Goal: Information Seeking & Learning: Find specific fact

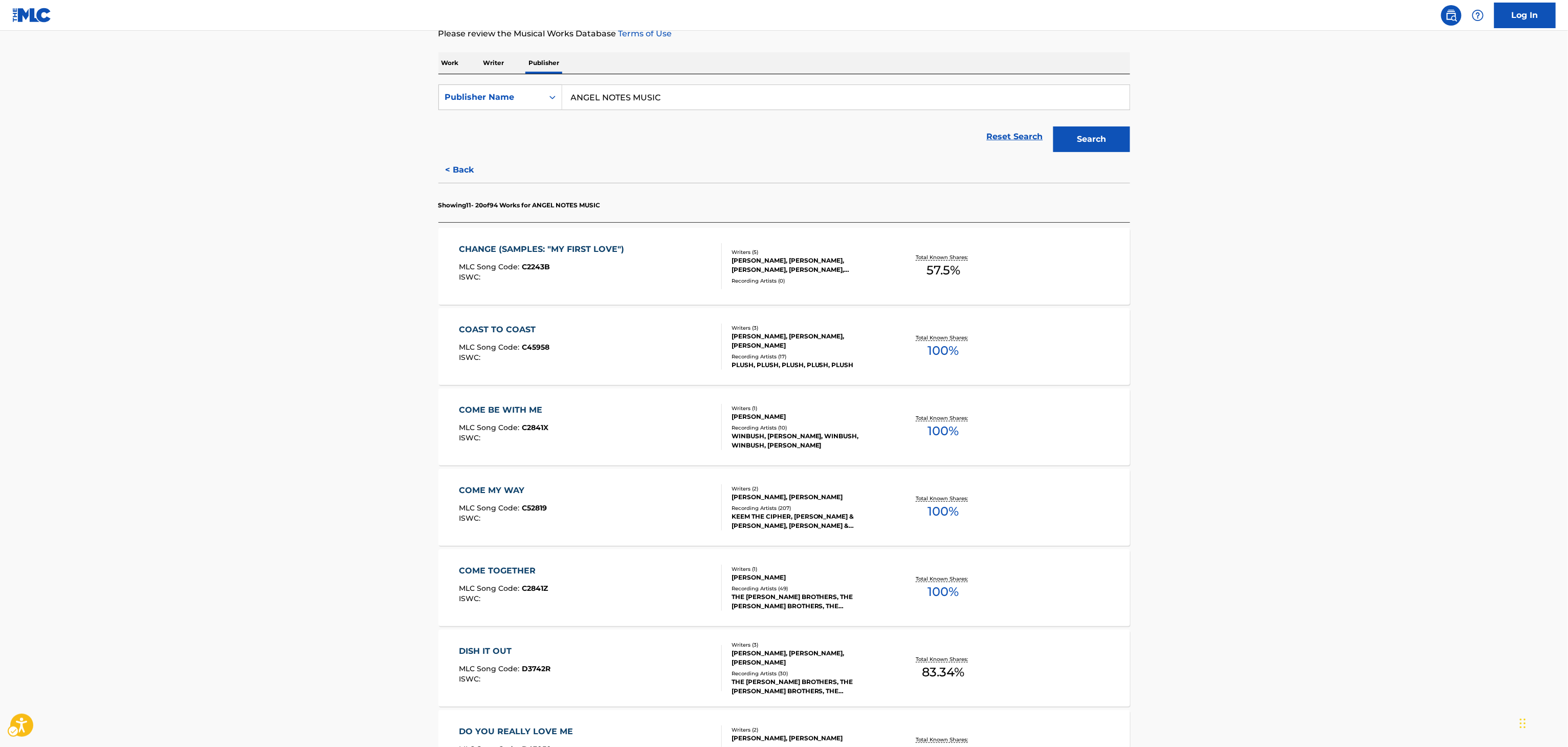
scroll to position [548, 0]
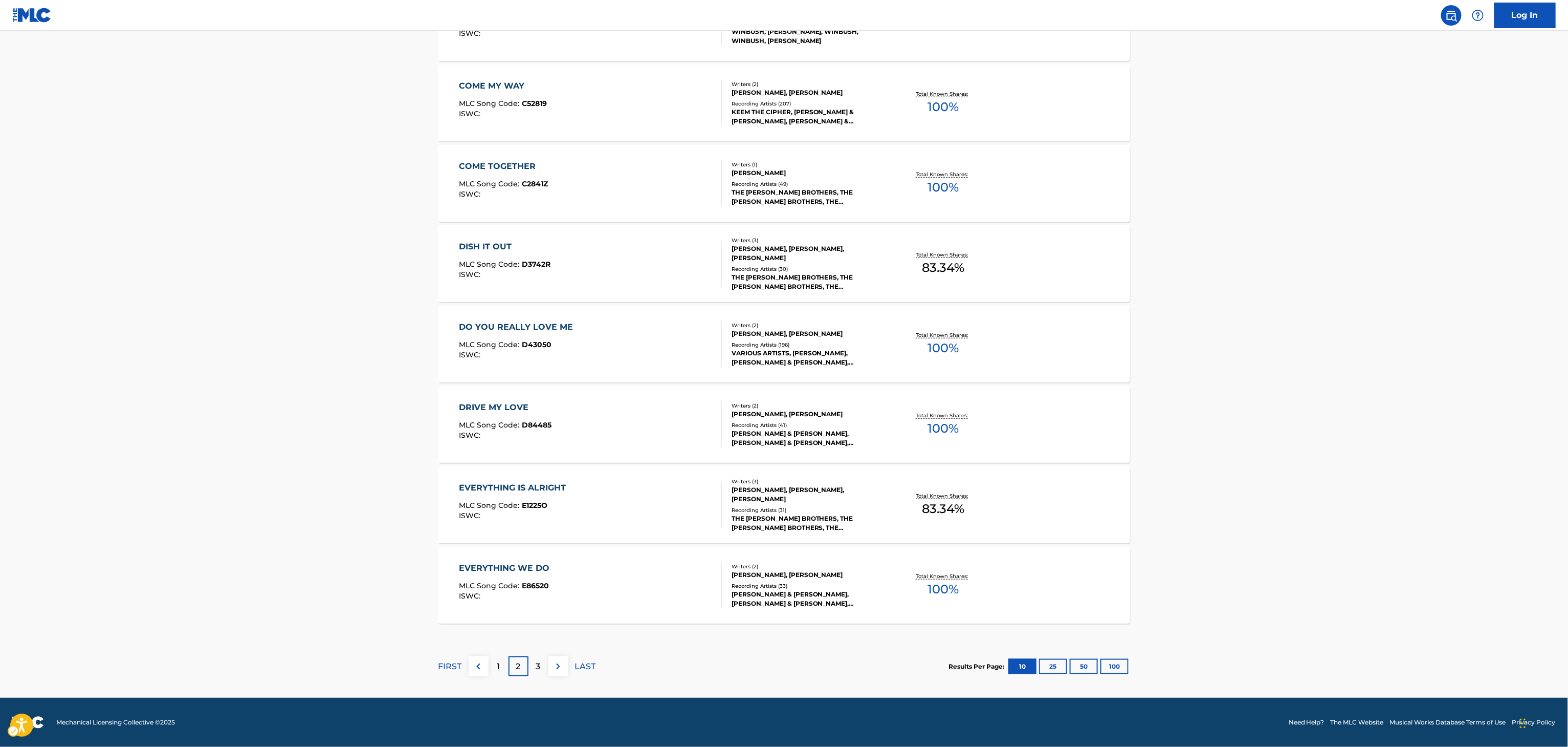
click at [540, 674] on div "3" at bounding box center [538, 666] width 20 height 20
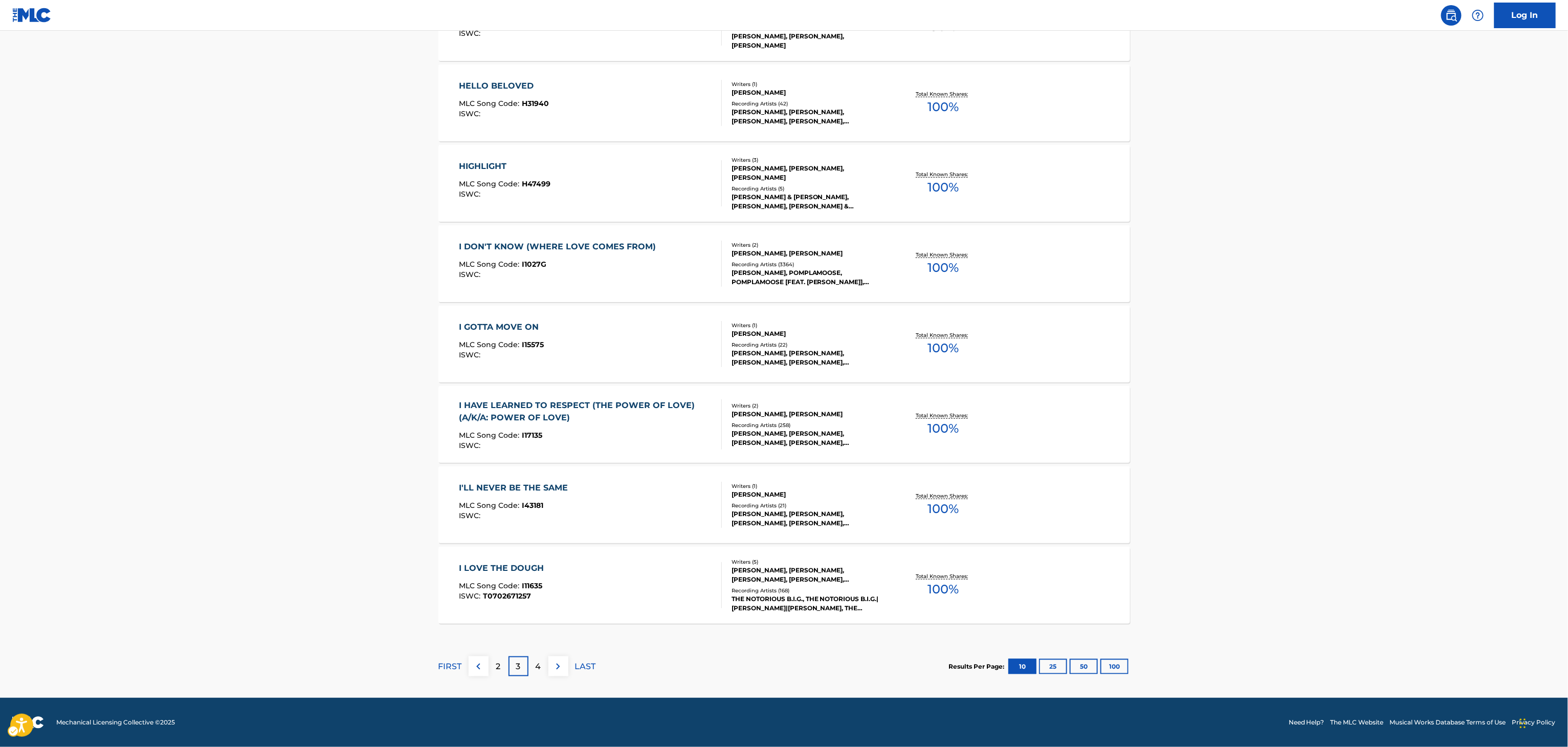
click at [531, 665] on div "4" at bounding box center [538, 666] width 20 height 20
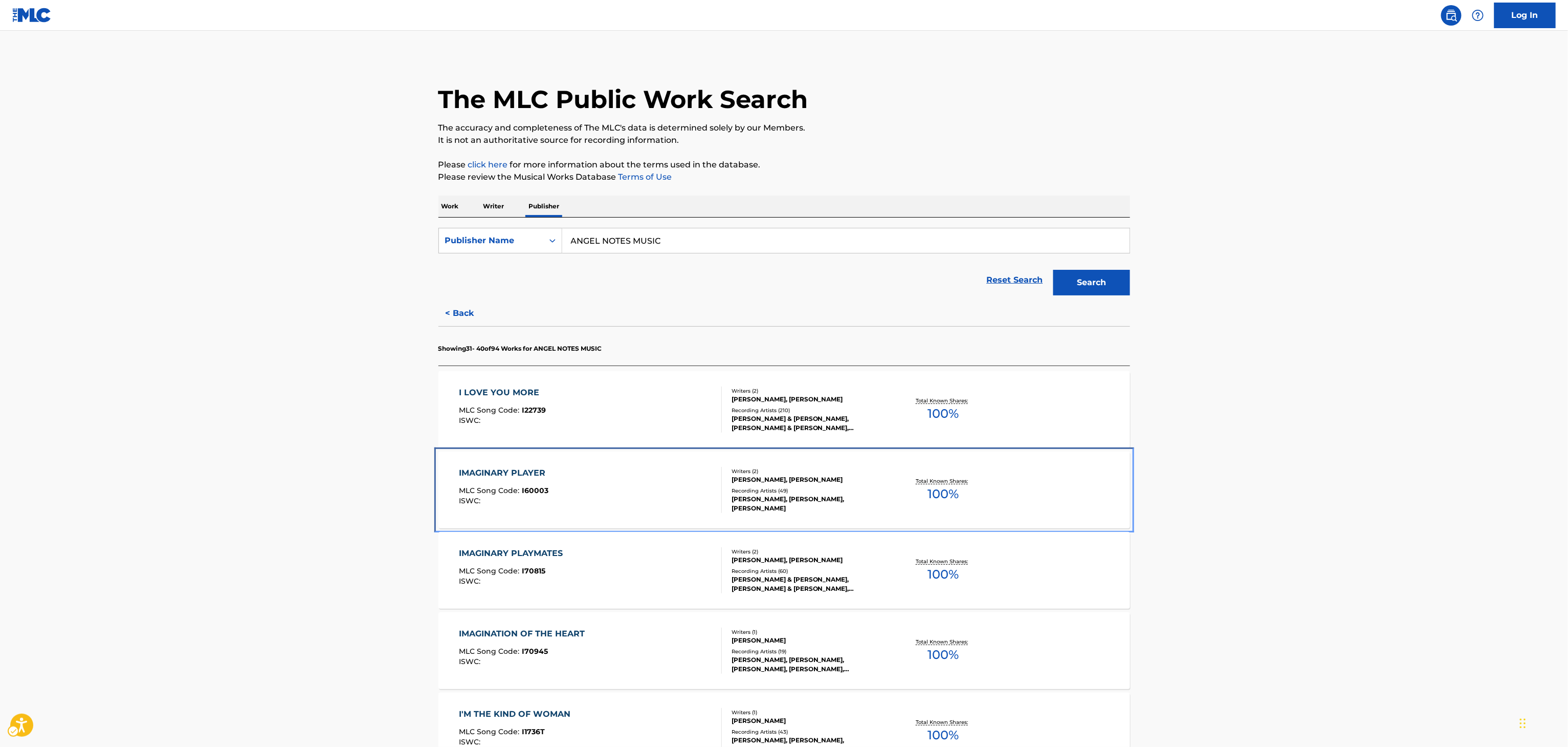
click at [963, 494] on div "Total Known Shares: 100 %" at bounding box center [943, 490] width 115 height 31
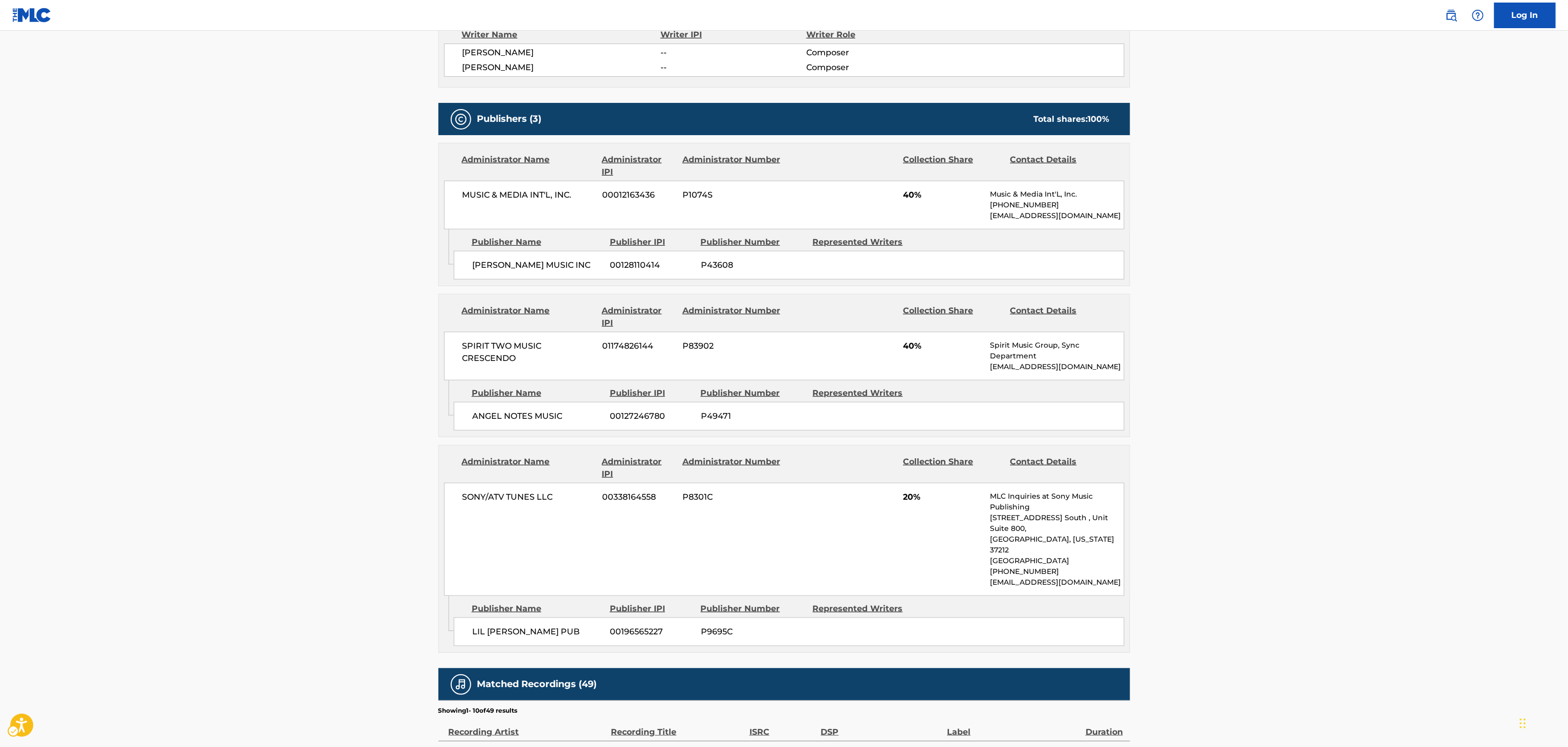
scroll to position [385, 0]
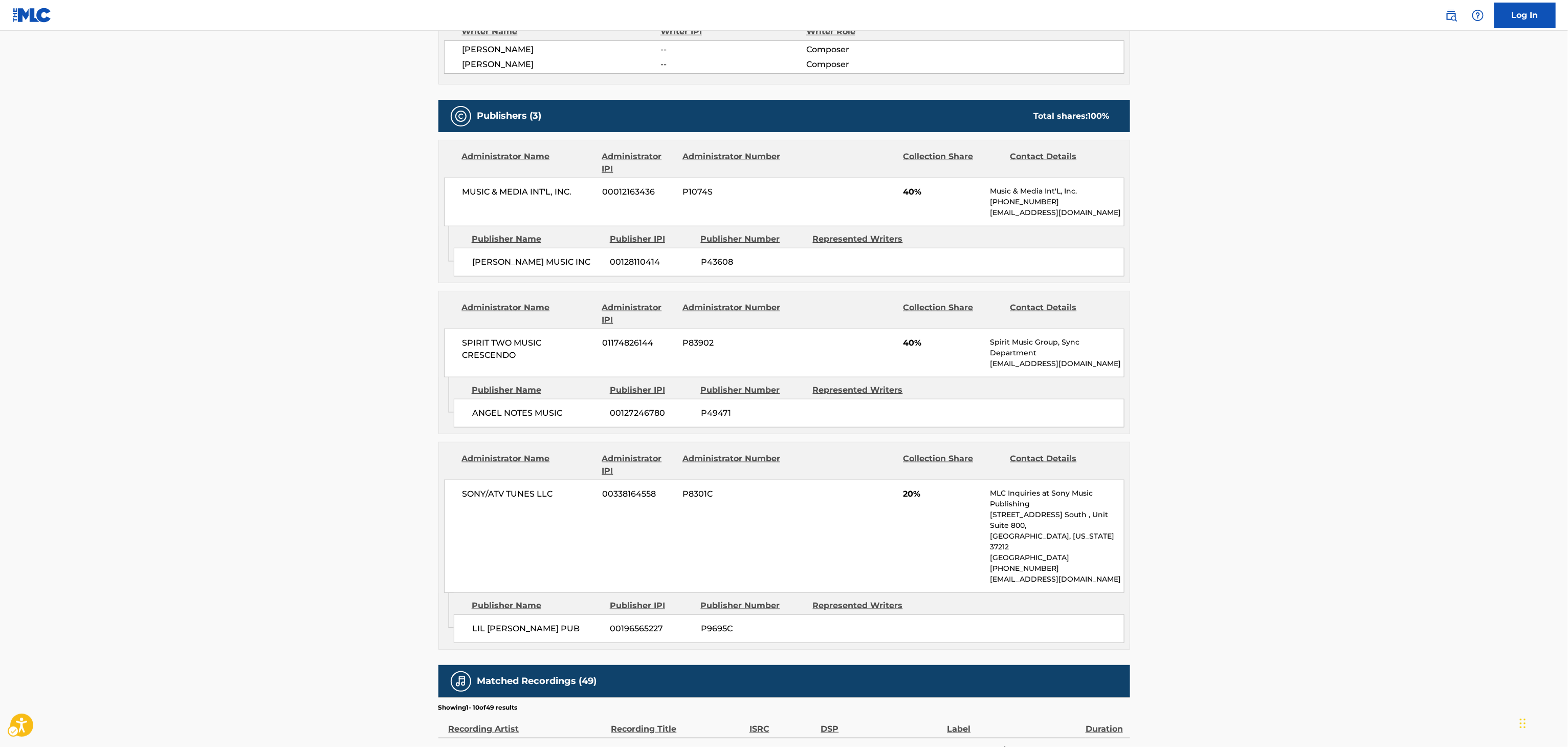
click at [249, 88] on main "< Back to public search results Copy work link IMAGINARY PLAYER Work Detail Mem…" at bounding box center [784, 346] width 1568 height 1401
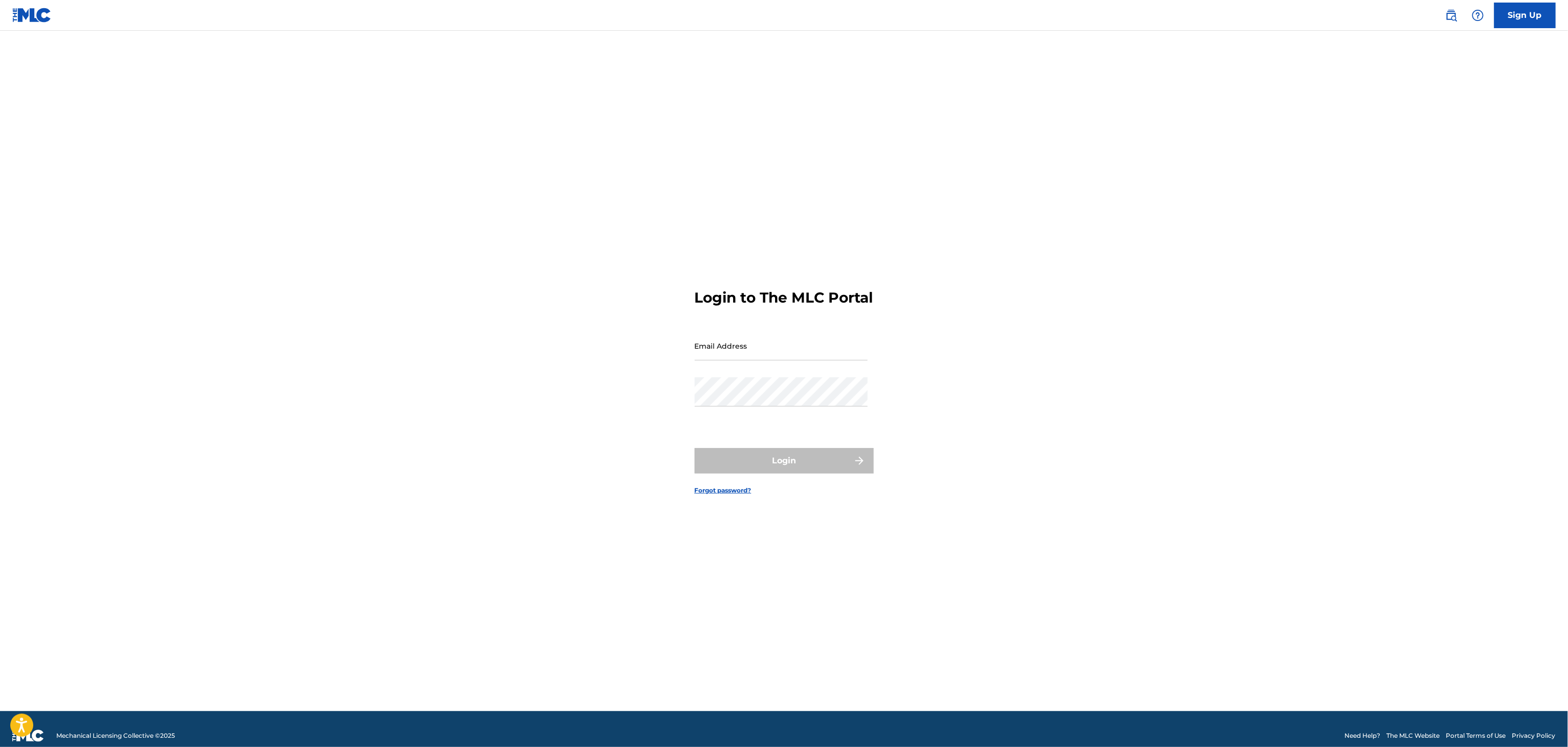
click at [1451, 15] on img at bounding box center [1451, 15] width 12 height 12
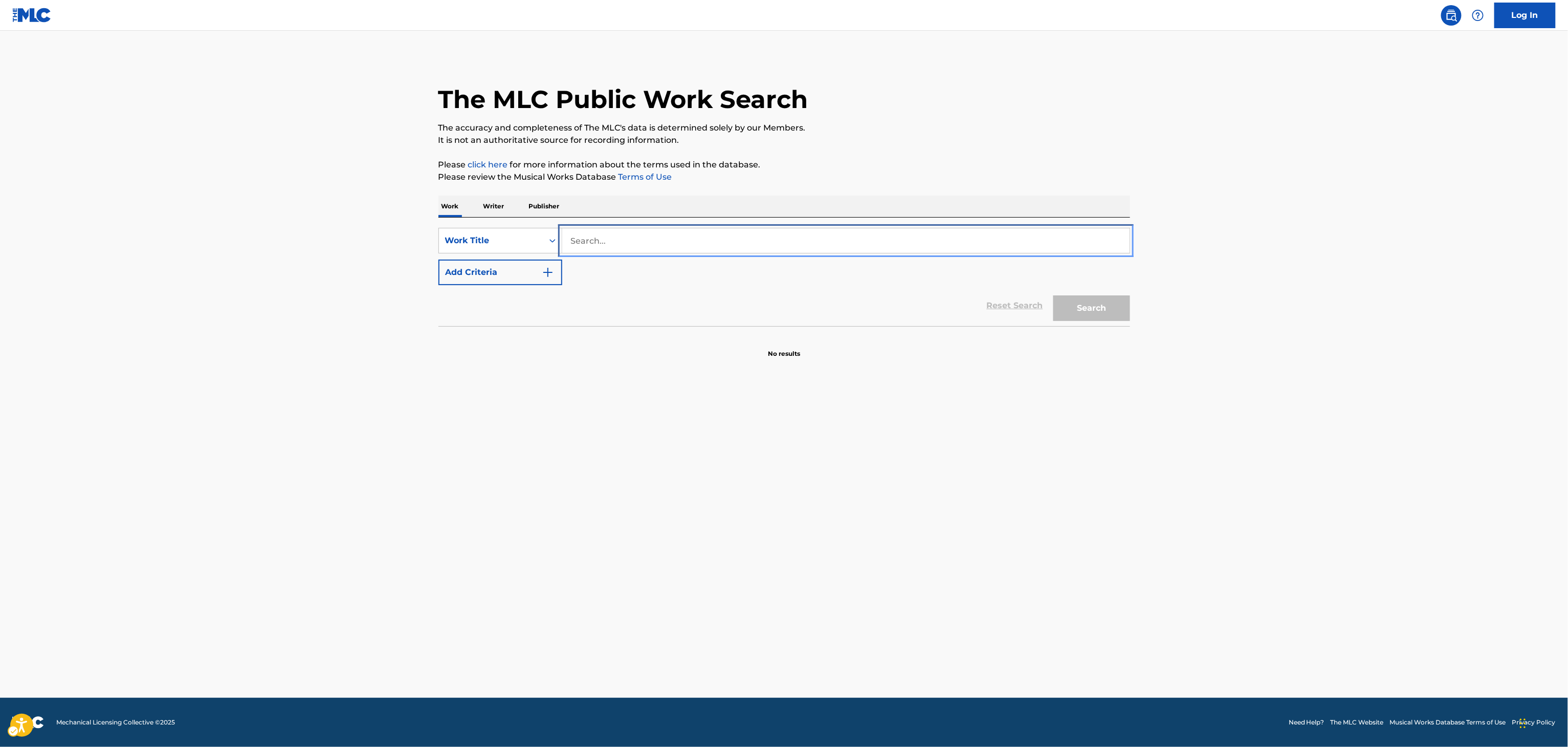
click at [828, 235] on input "Search..." at bounding box center [846, 240] width 568 height 24
paste input "Imaginary Player"
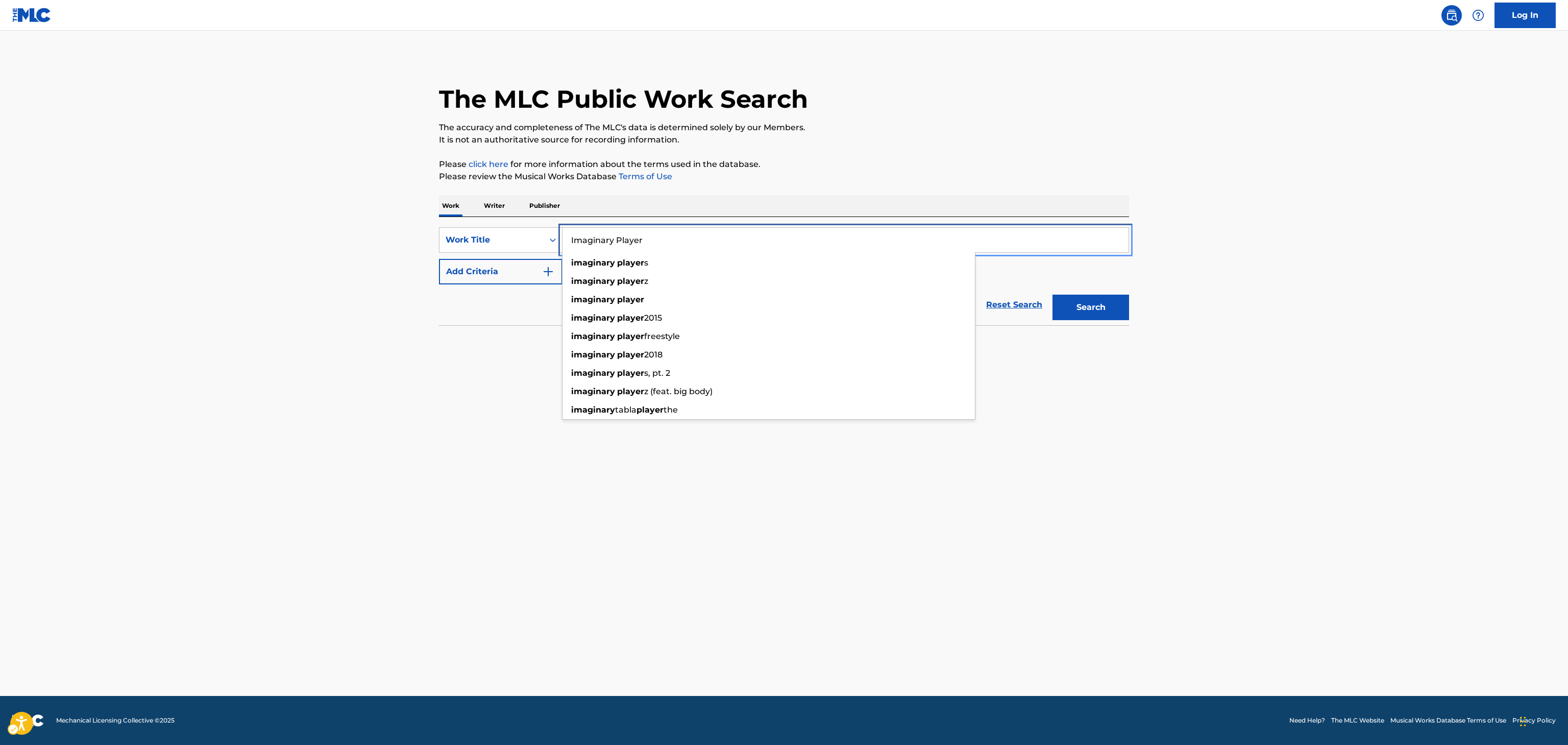
type input "Imaginary Player"
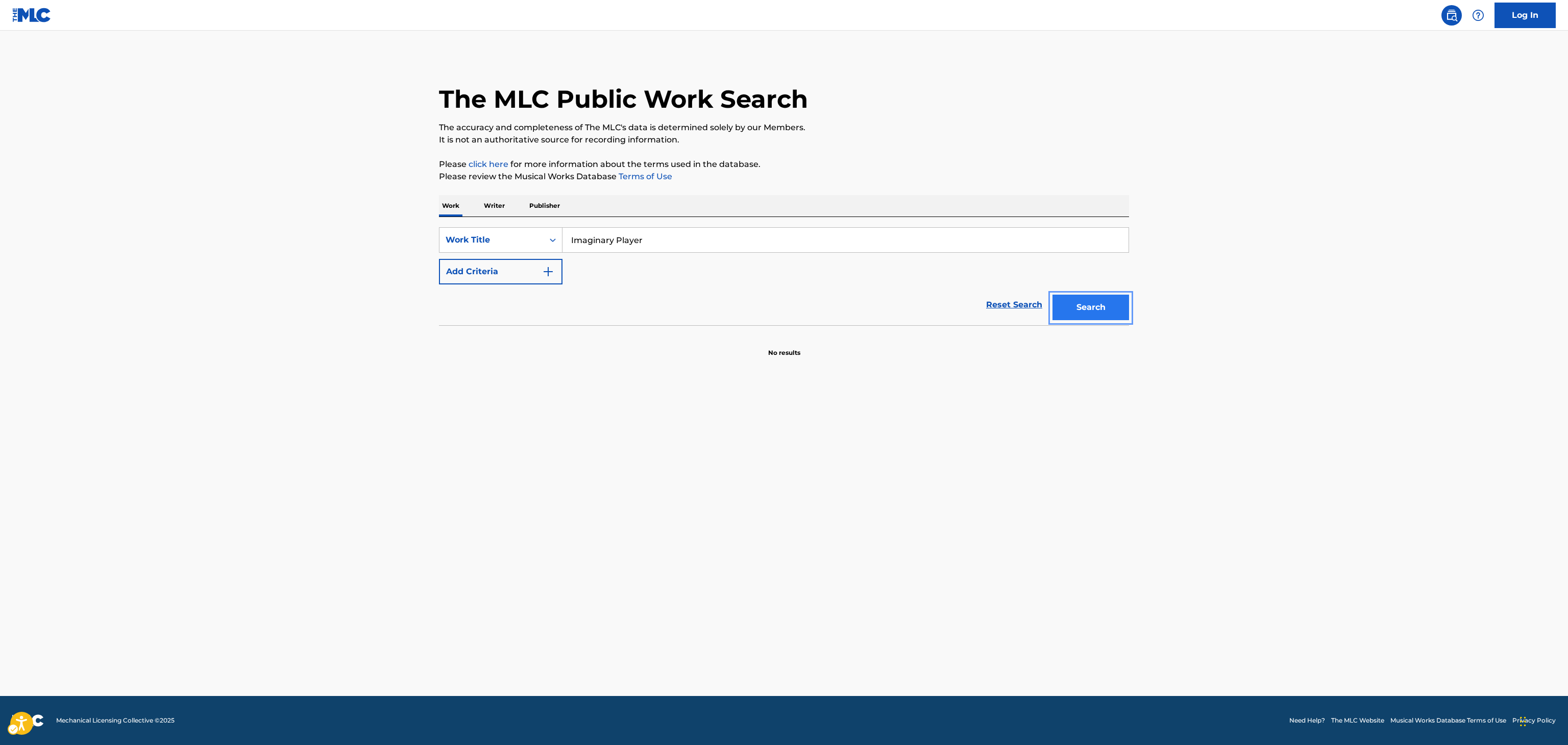
click at [1109, 313] on button "Search" at bounding box center [1090, 307] width 77 height 26
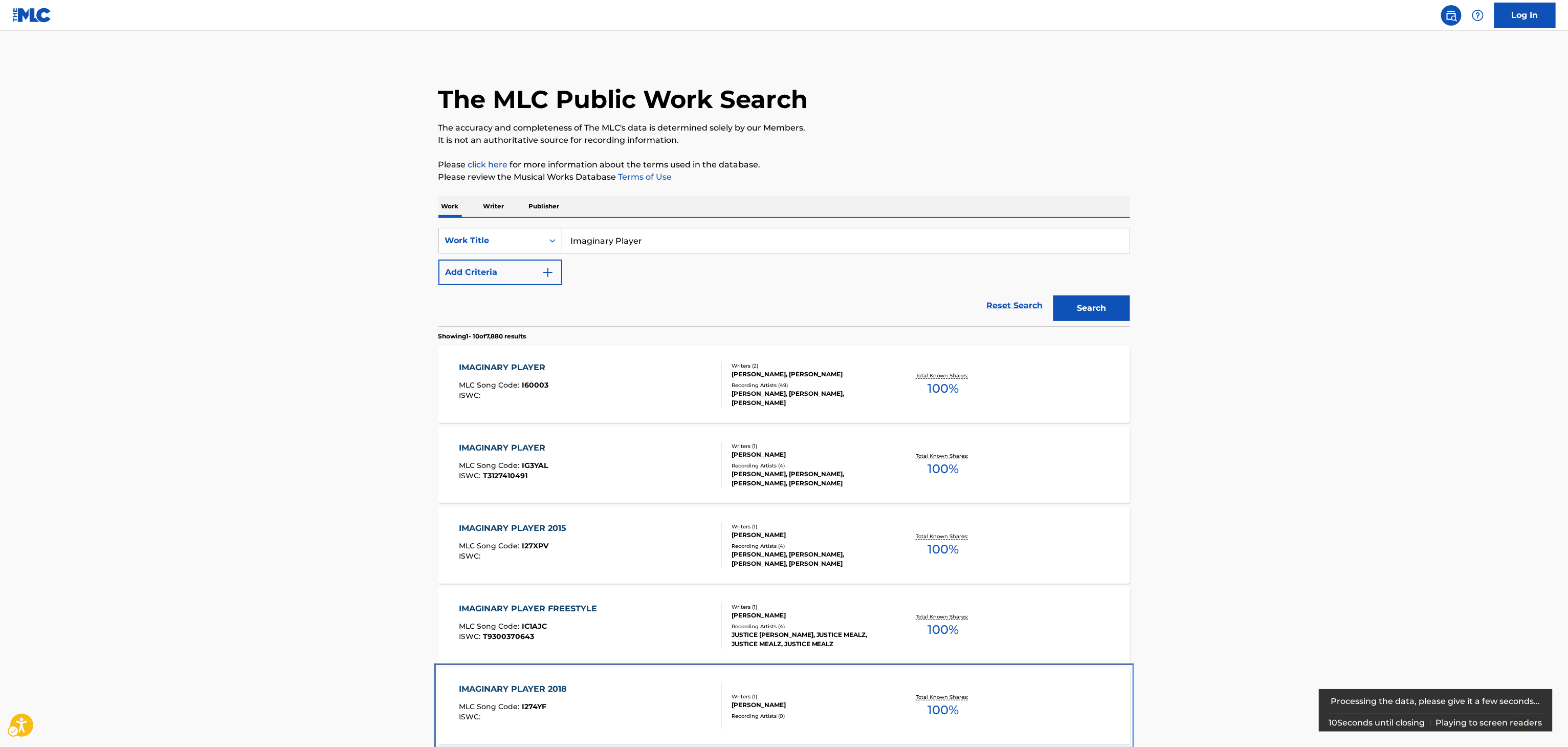
scroll to position [327, 0]
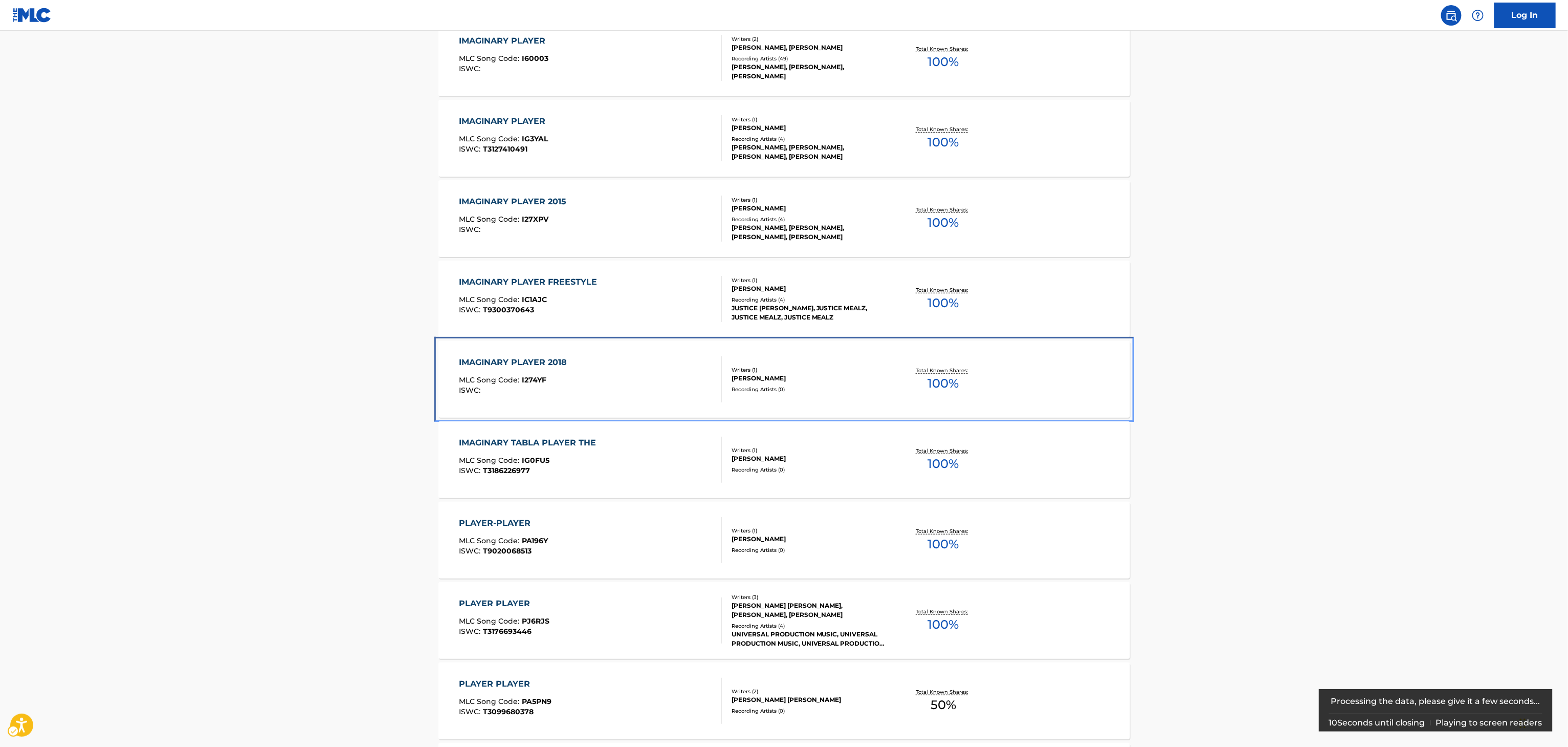
click at [703, 381] on div "IMAGINARY PLAYER 2018 MLC Song Code : I274YF ISWC :" at bounding box center [590, 379] width 263 height 46
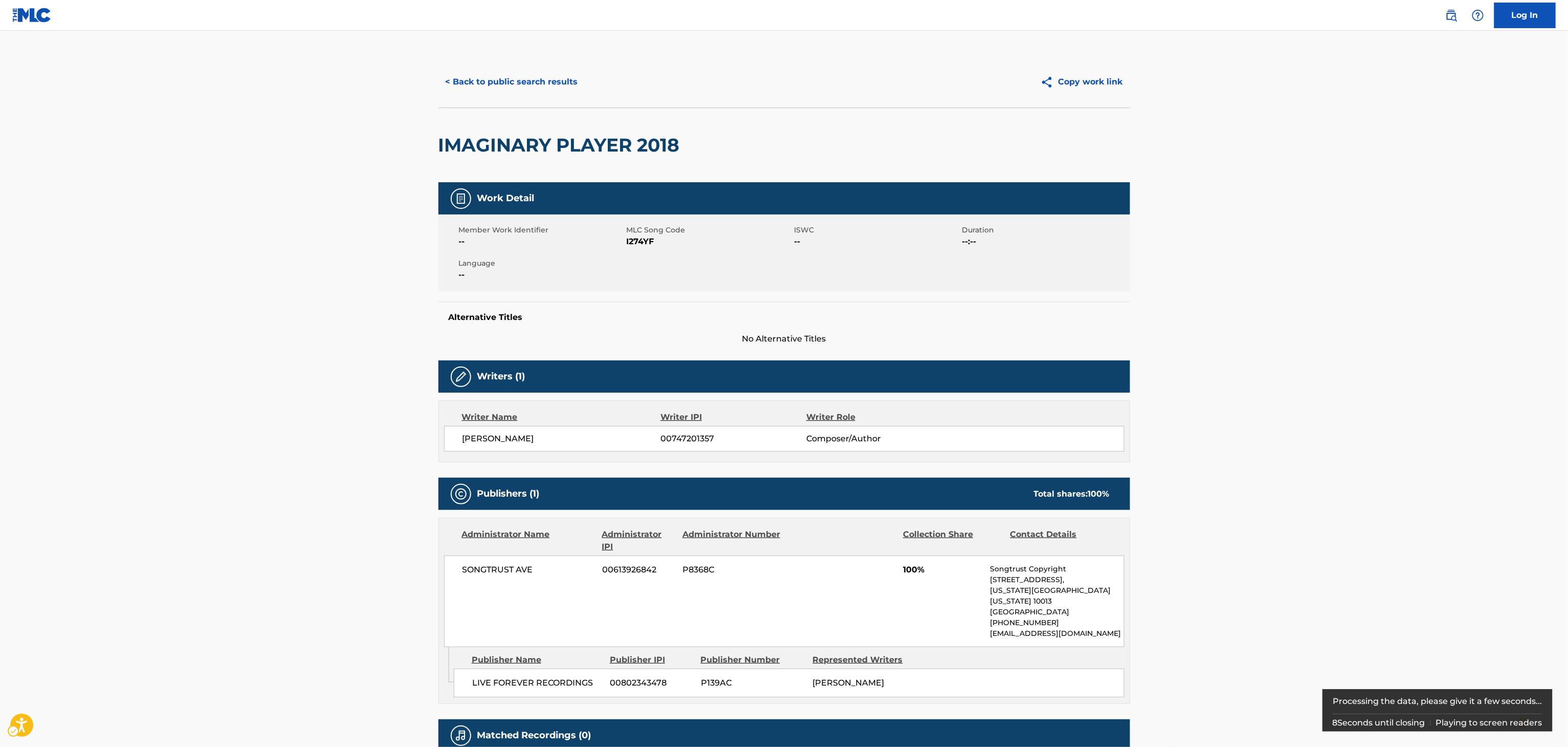
click at [590, 87] on div "< Back to public search results" at bounding box center [611, 82] width 346 height 26
click at [549, 73] on button "< Back to public search results" at bounding box center [512, 82] width 147 height 26
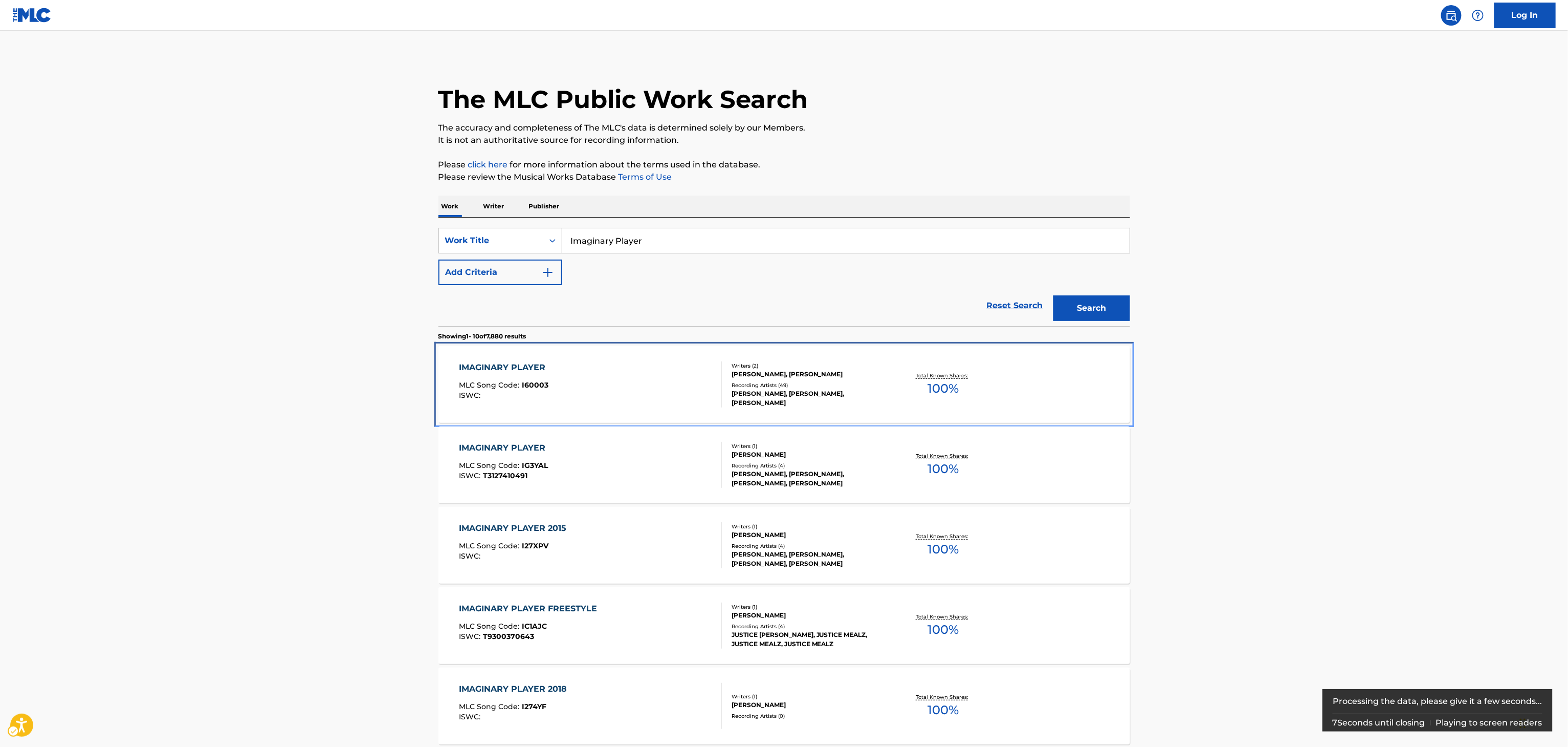
click at [901, 381] on div "Total Known Shares: 100 %" at bounding box center [943, 385] width 115 height 31
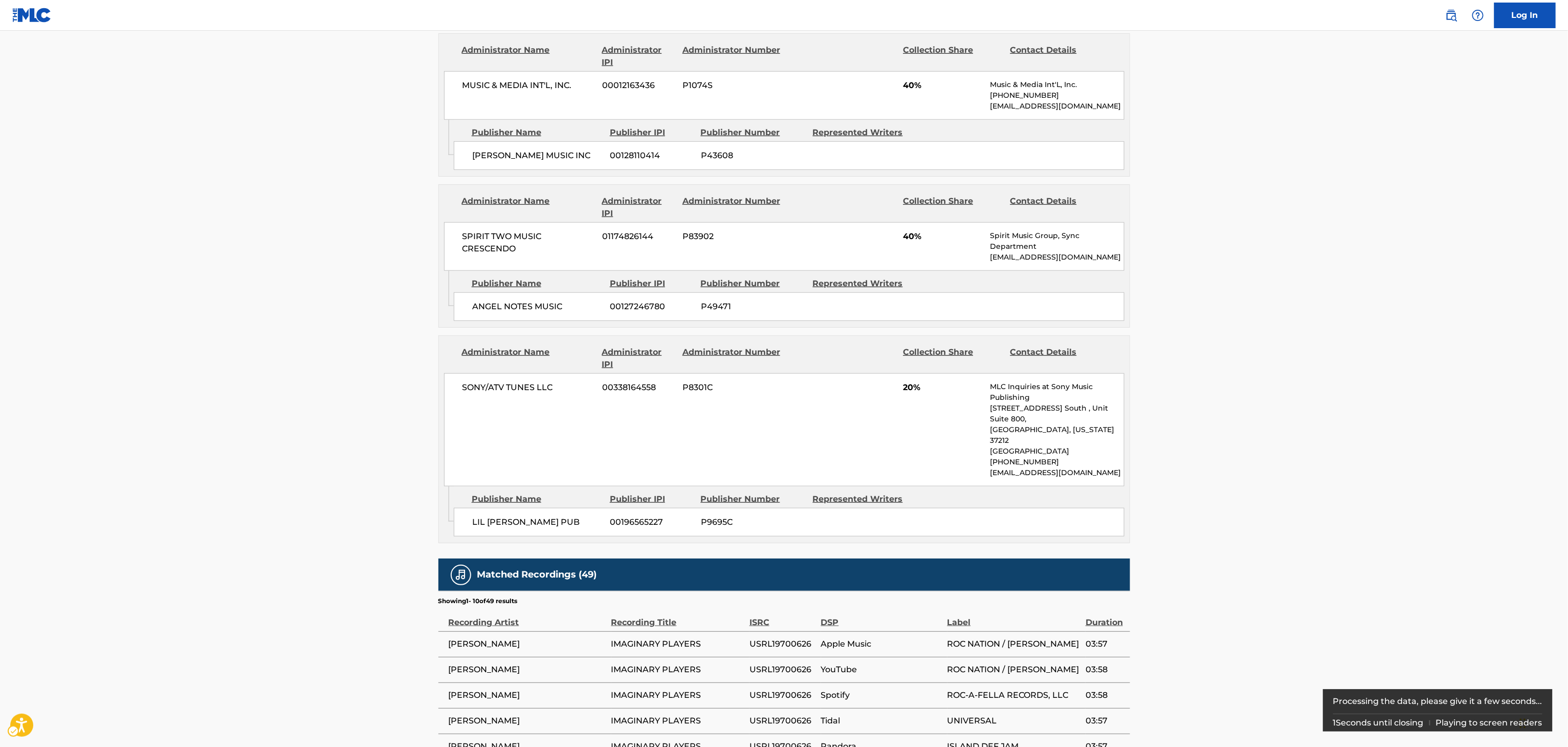
scroll to position [123, 0]
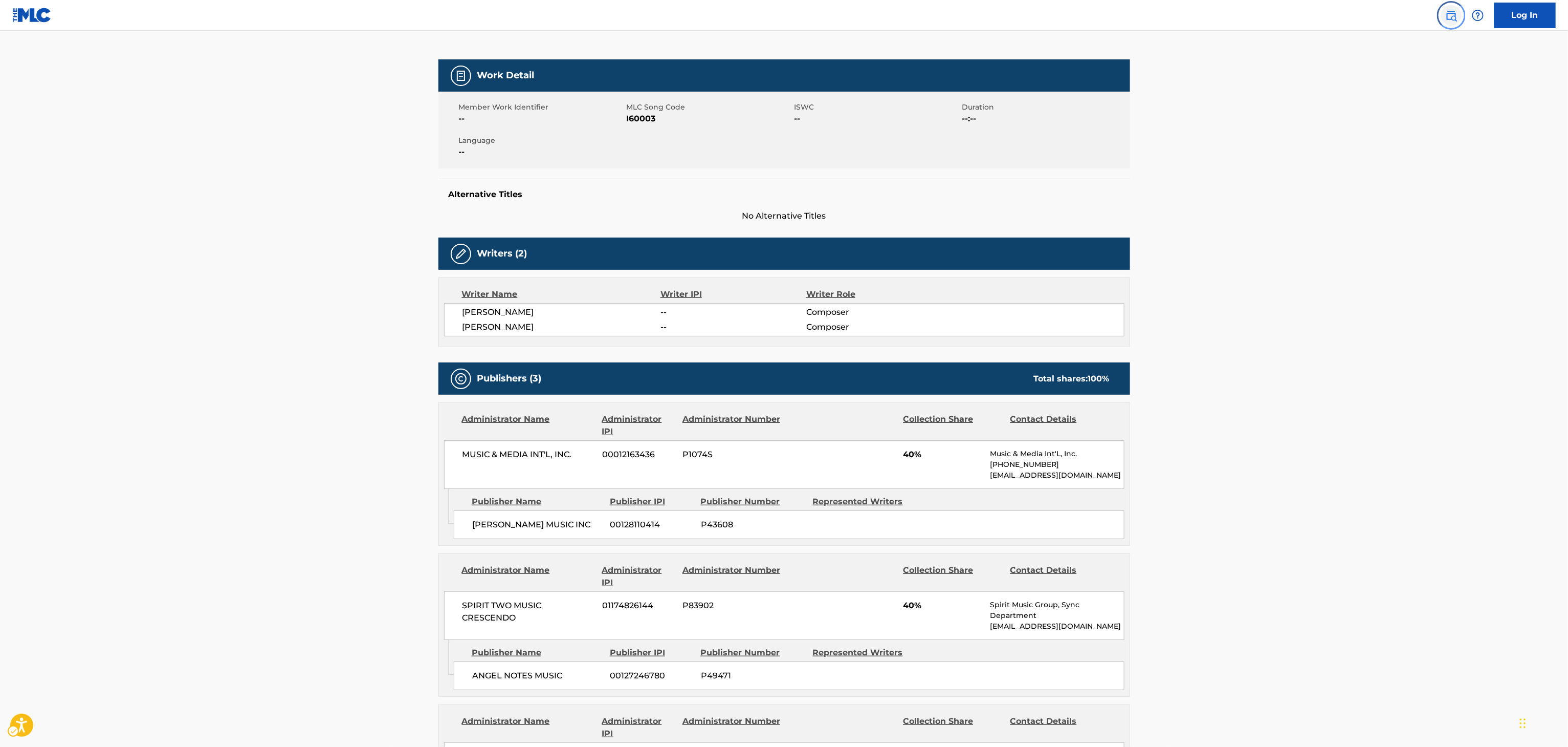
click at [1449, 9] on img "Page Menu" at bounding box center [1451, 15] width 12 height 12
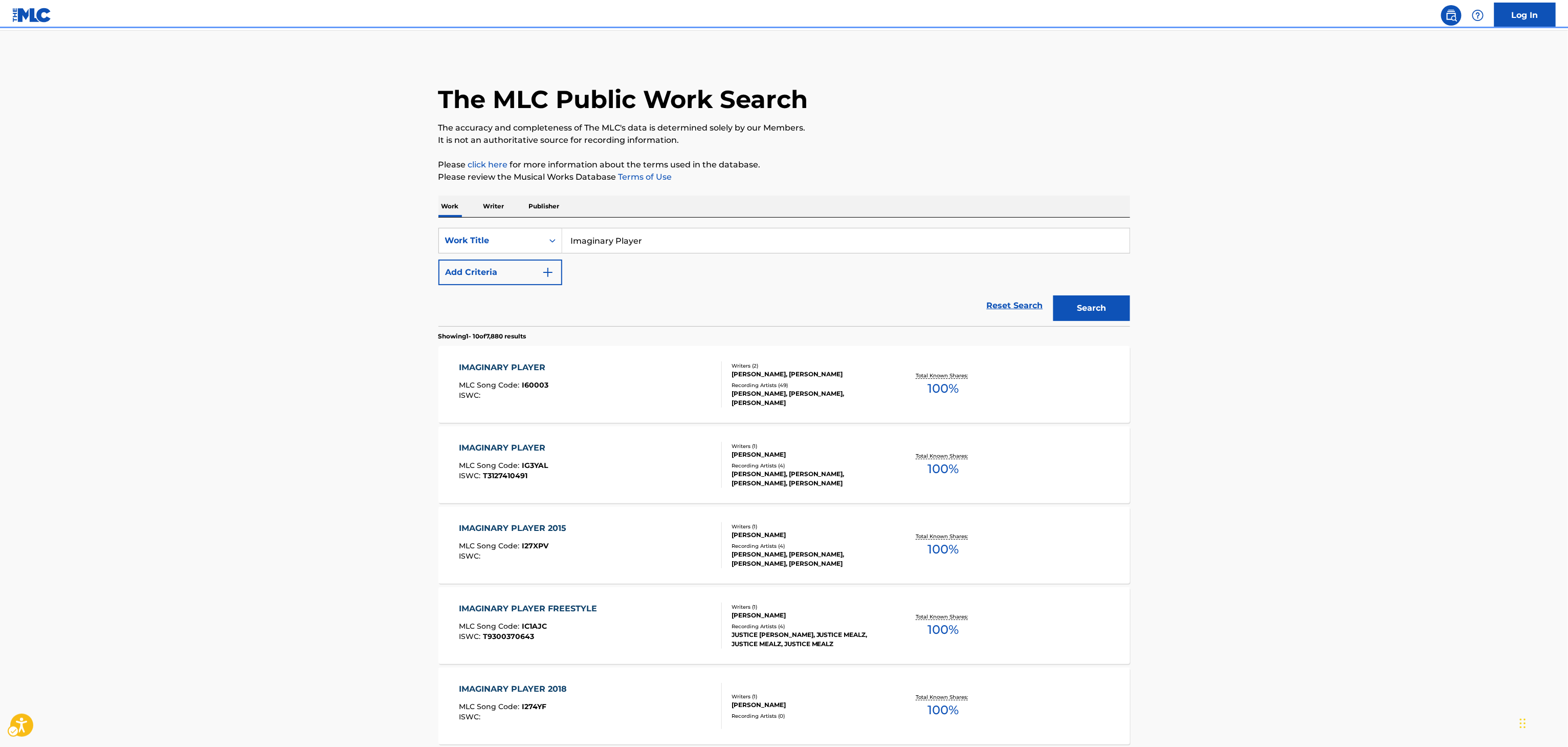
scroll to position [31, 0]
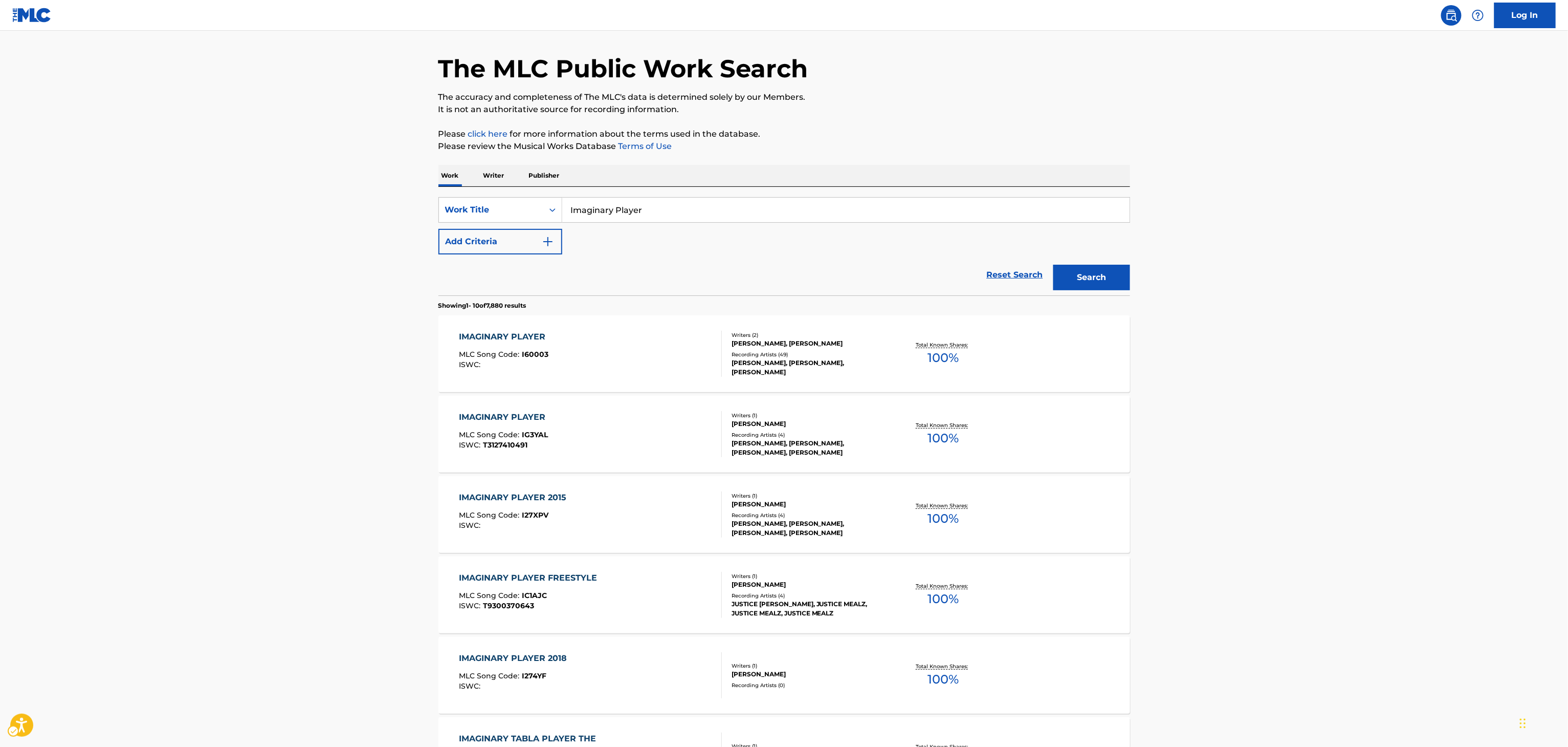
click at [857, 251] on div "SearchWithCriteria2a1b0136-835d-40e9-83b9-32bef945c7e3 Work Title Imaginary Pla…" at bounding box center [785, 226] width 692 height 57
click at [864, 212] on input "Imaginary Player" at bounding box center [846, 210] width 568 height 24
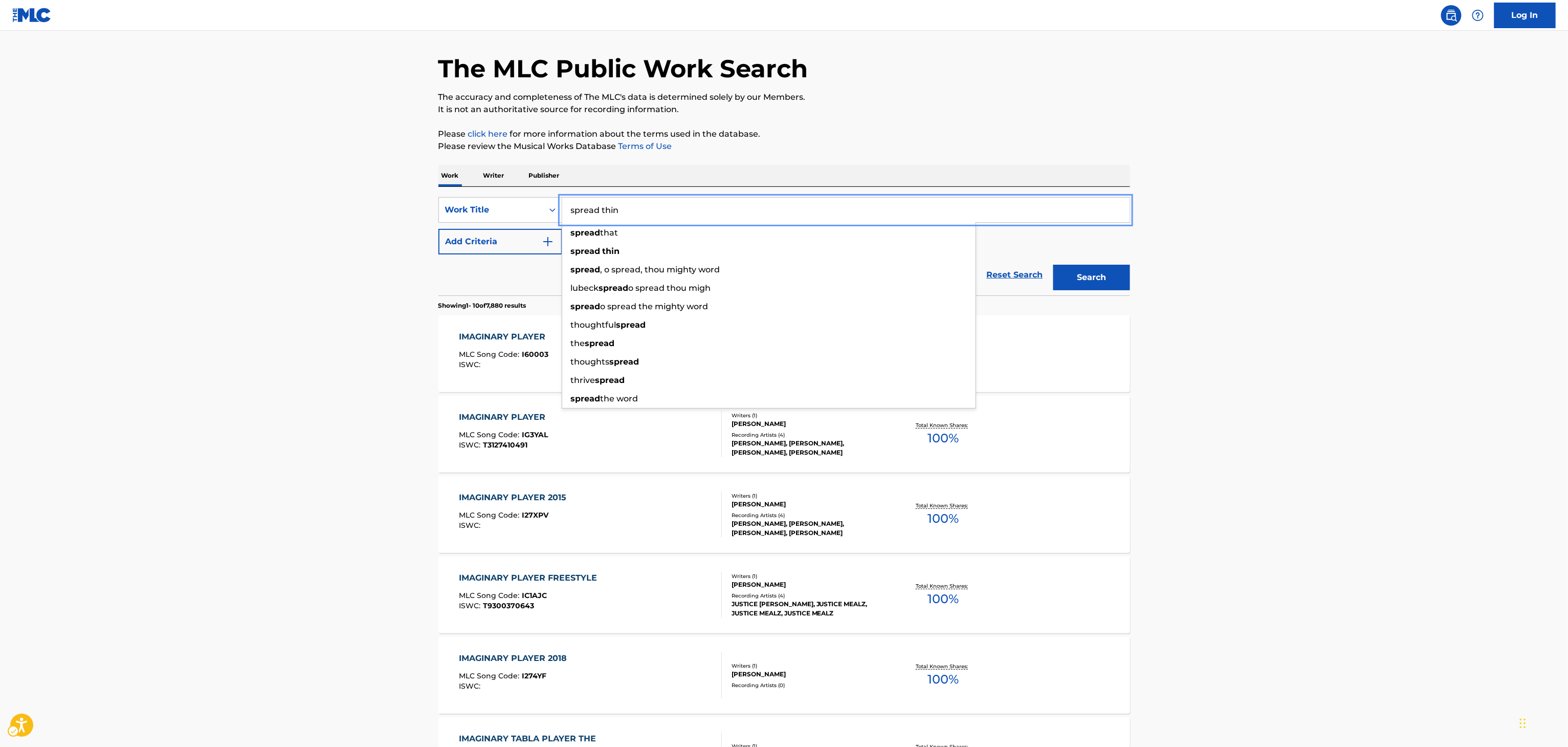
type input "spread thin"
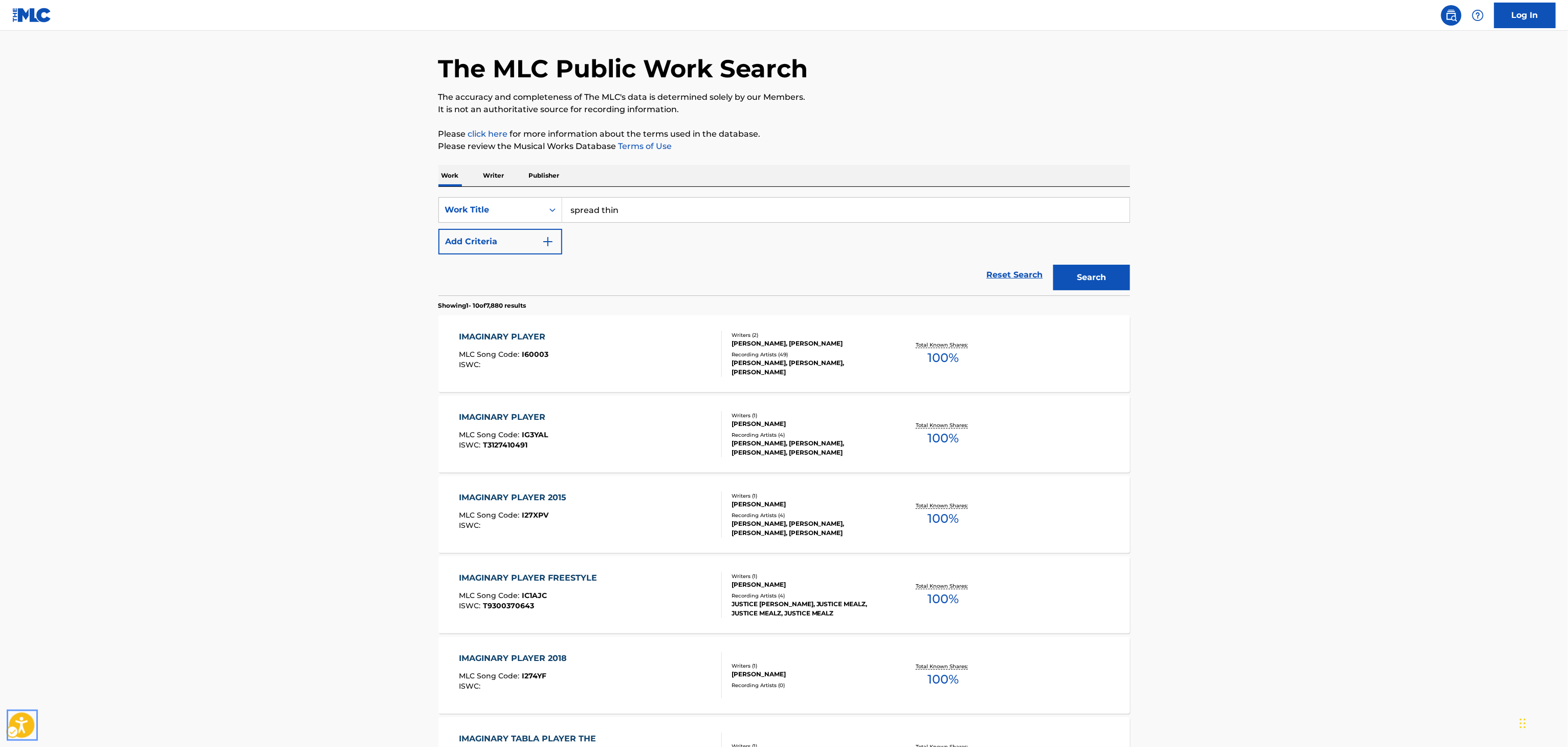
click button "Open accessiBe: accessibility options, statement and help" at bounding box center [22, 725] width 26 height 26
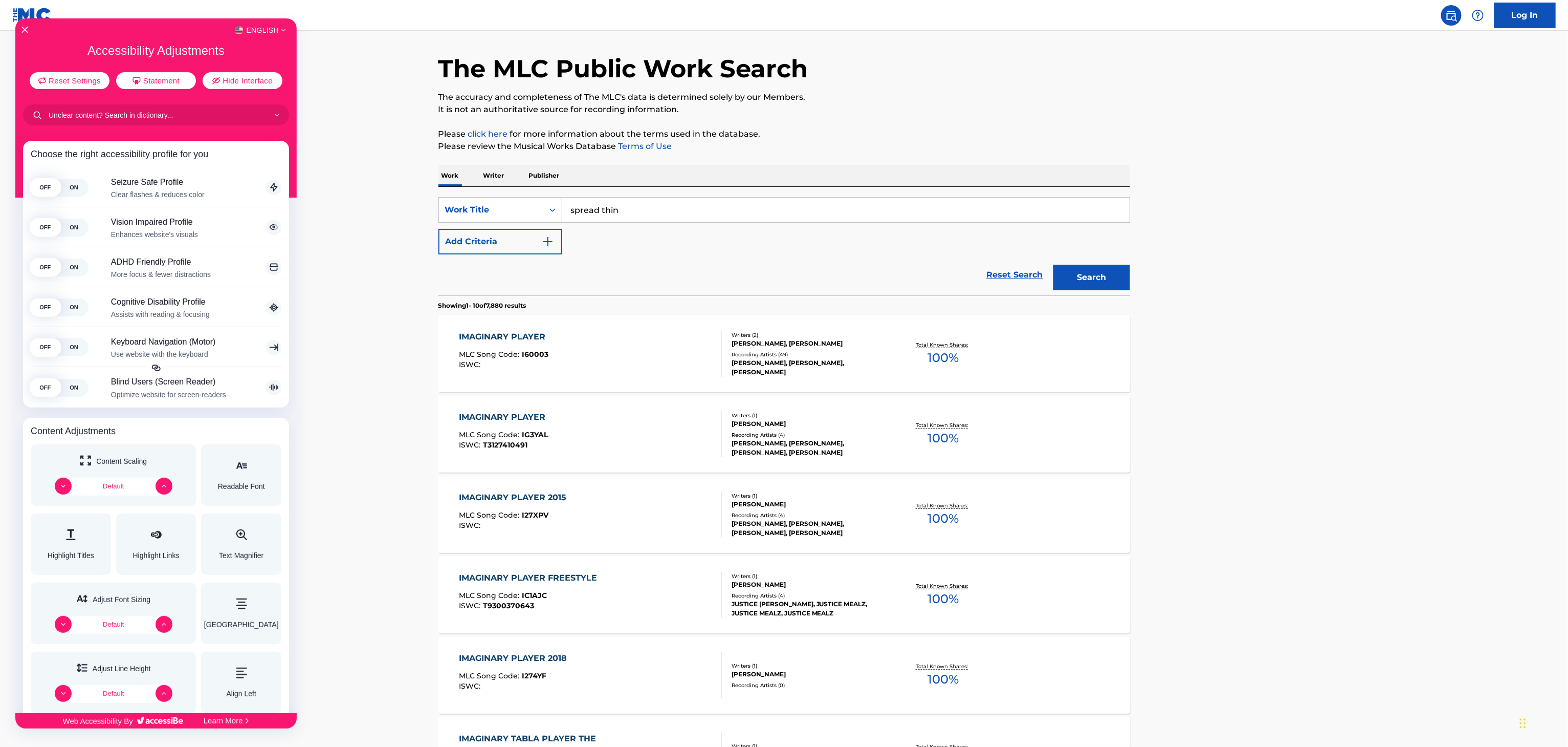
click at [540, 233] on div at bounding box center [784, 373] width 1568 height 747
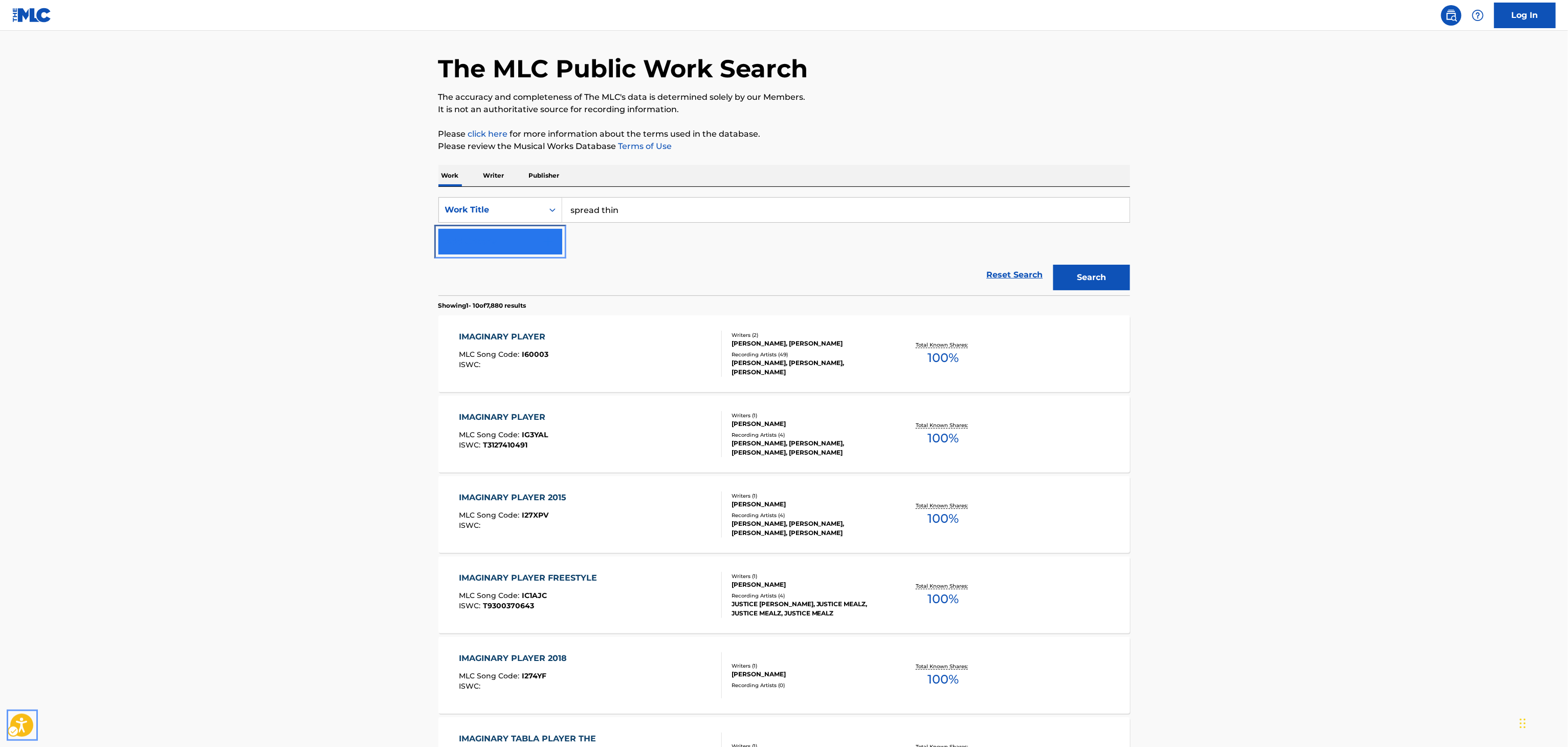
click at [548, 233] on button "Add Criteria" at bounding box center [501, 242] width 124 height 26
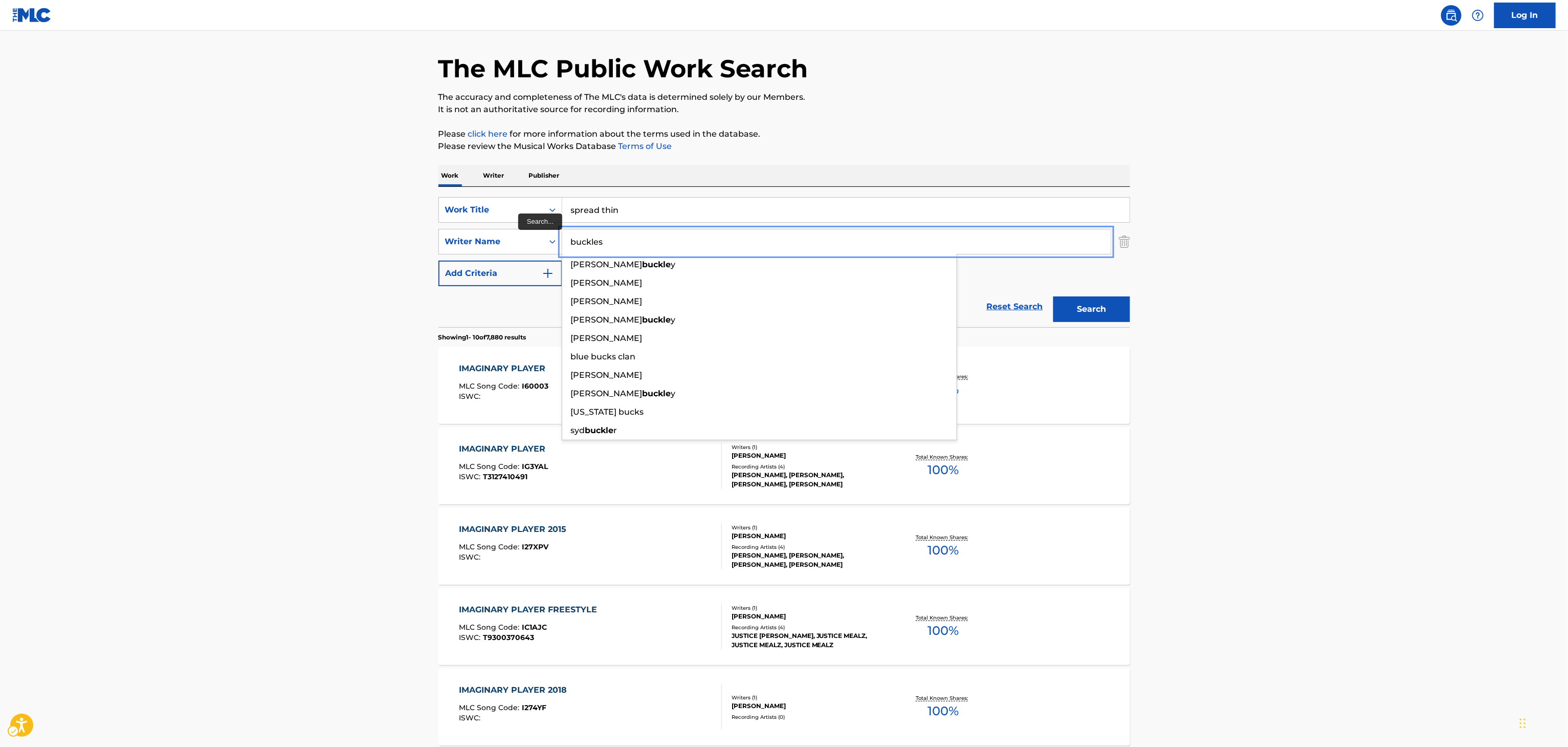
type input "buckles"
click at [1053, 296] on button "Search" at bounding box center [1091, 309] width 77 height 26
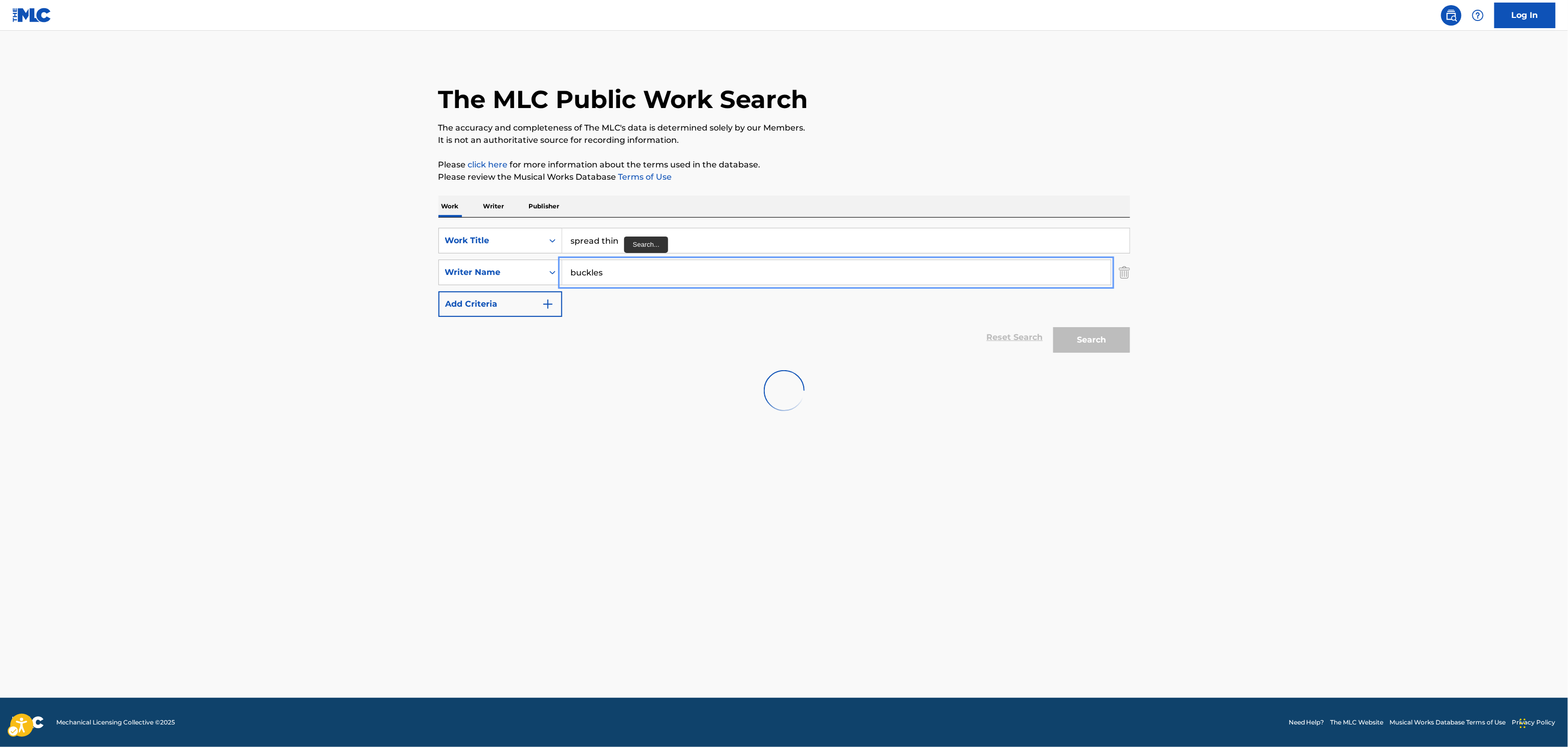
scroll to position [0, 0]
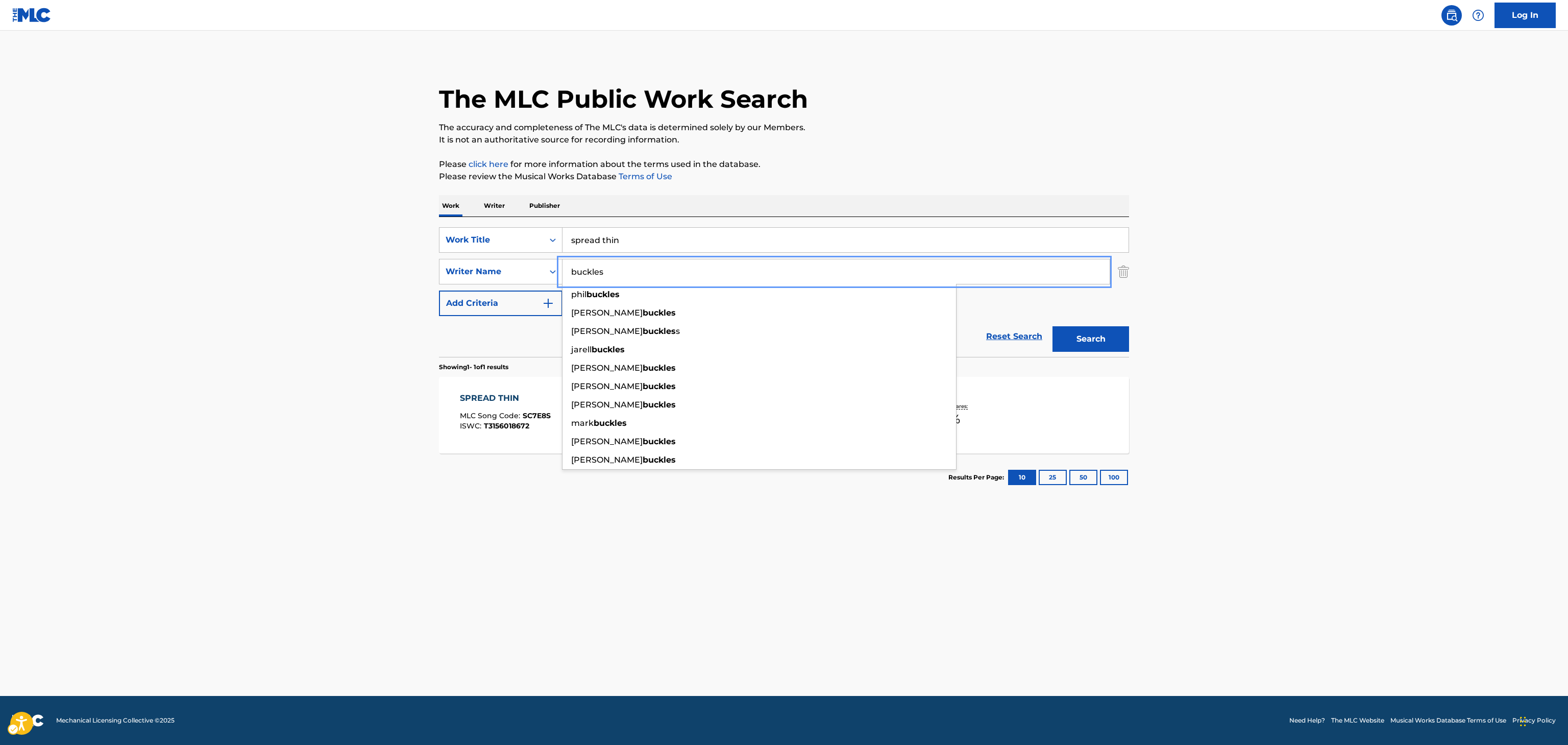
click at [564, 625] on main "The MLC Public Work Search The accuracy and completeness of The MLC's data is d…" at bounding box center [784, 363] width 1568 height 665
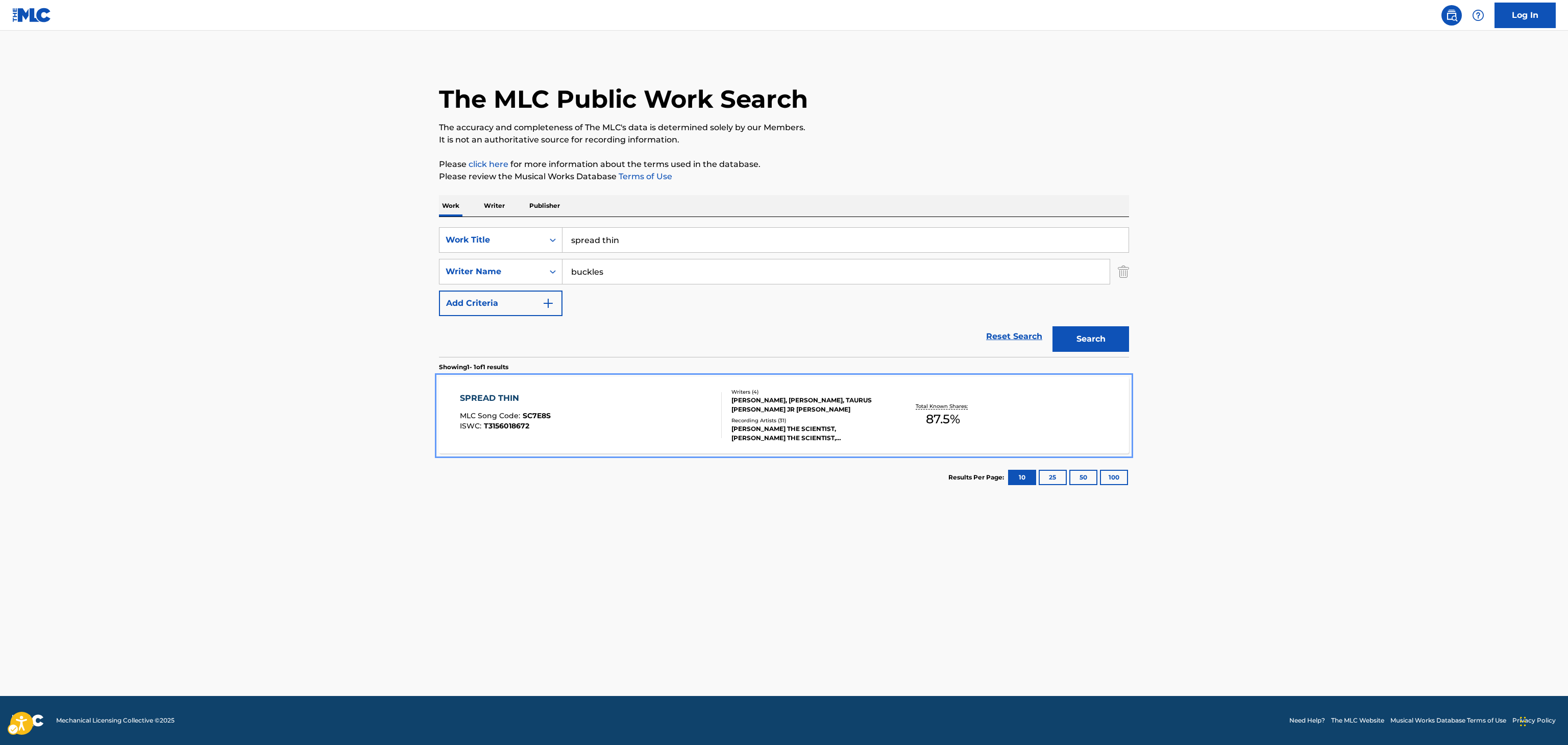
click at [739, 446] on div "SPREAD THIN MLC Song Code : SC7E8S ISWC : T3156018672 Writers ( 4 ) JORDAN EDON…" at bounding box center [784, 415] width 690 height 76
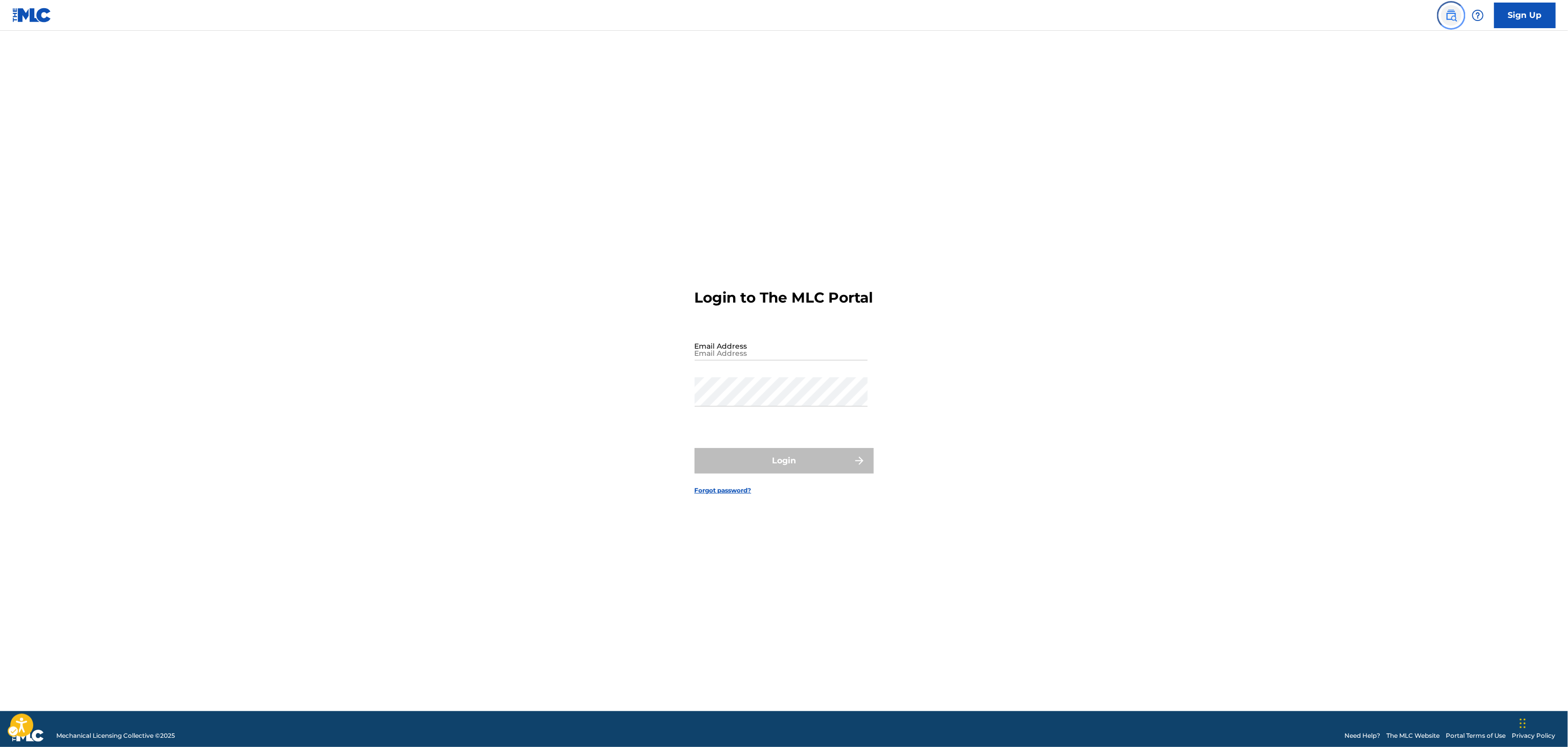
drag, startPoint x: 1457, startPoint y: 11, endPoint x: 1429, endPoint y: 26, distance: 31.8
click at [1457, 11] on img "Page Menu" at bounding box center [1451, 15] width 12 height 12
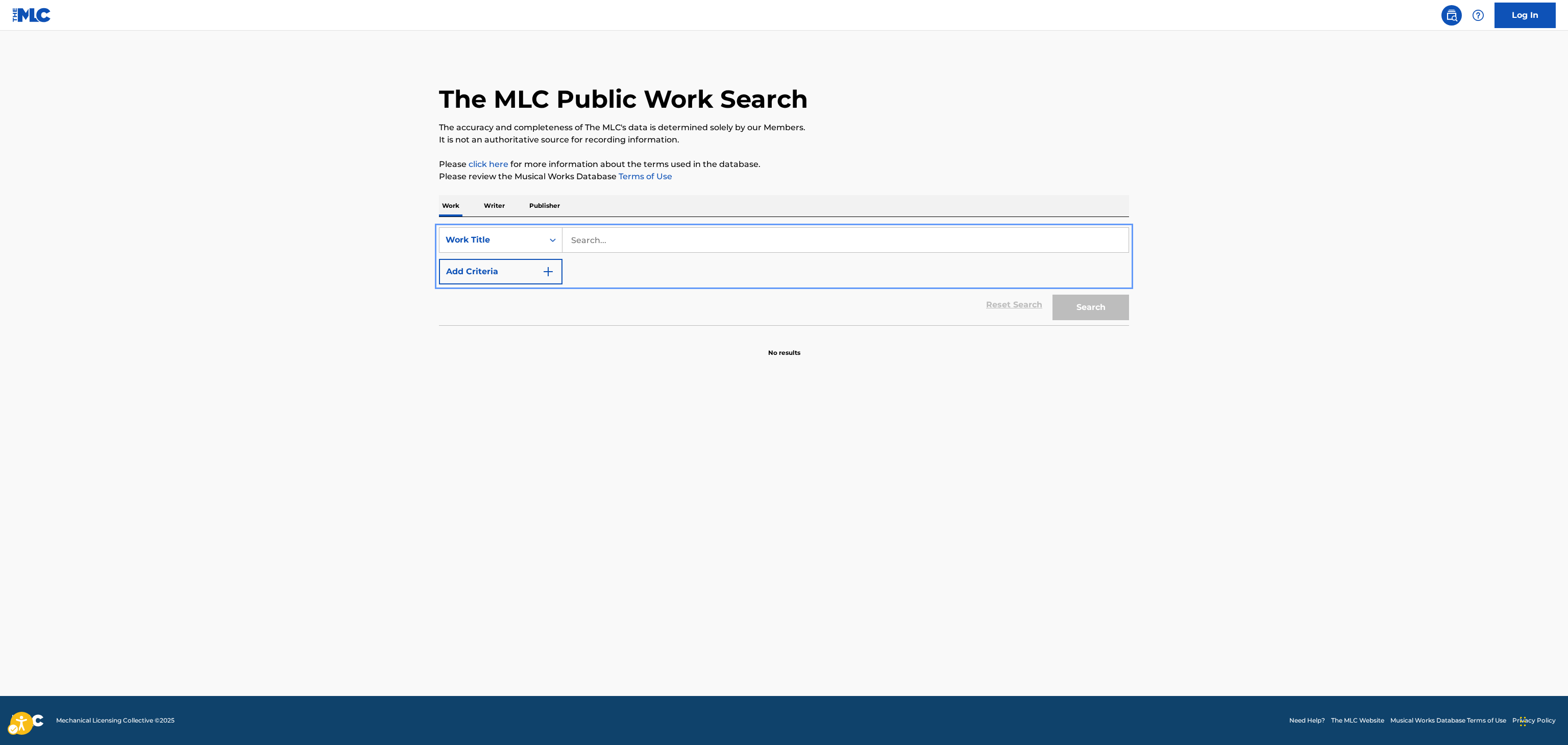
click at [798, 253] on div "SearchWithCriteriaf04437a1-efeb-4389-8039-aefa4e0da47d Work Title Add Criteria" at bounding box center [784, 255] width 690 height 57
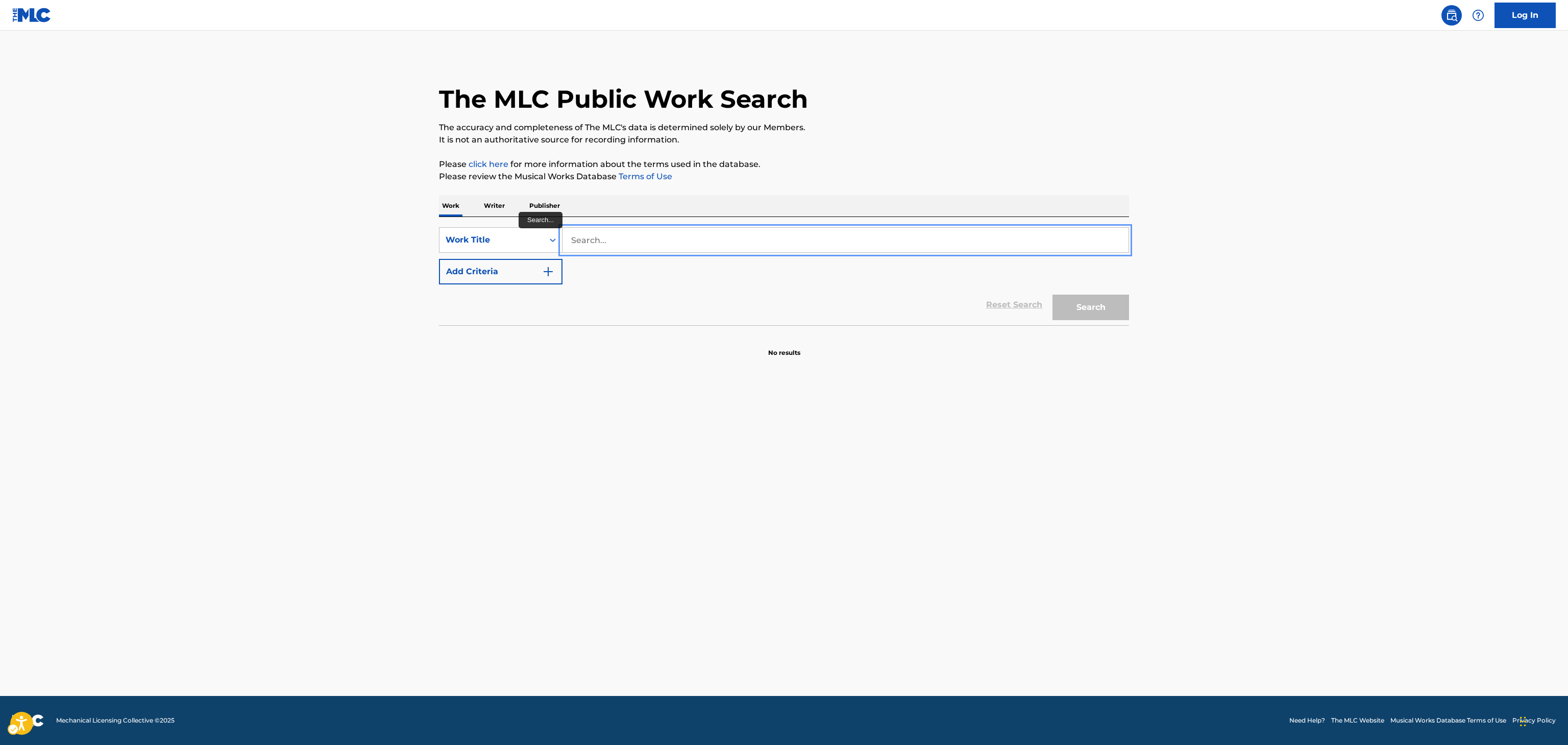
click at [807, 234] on input "Search..." at bounding box center [845, 240] width 566 height 24
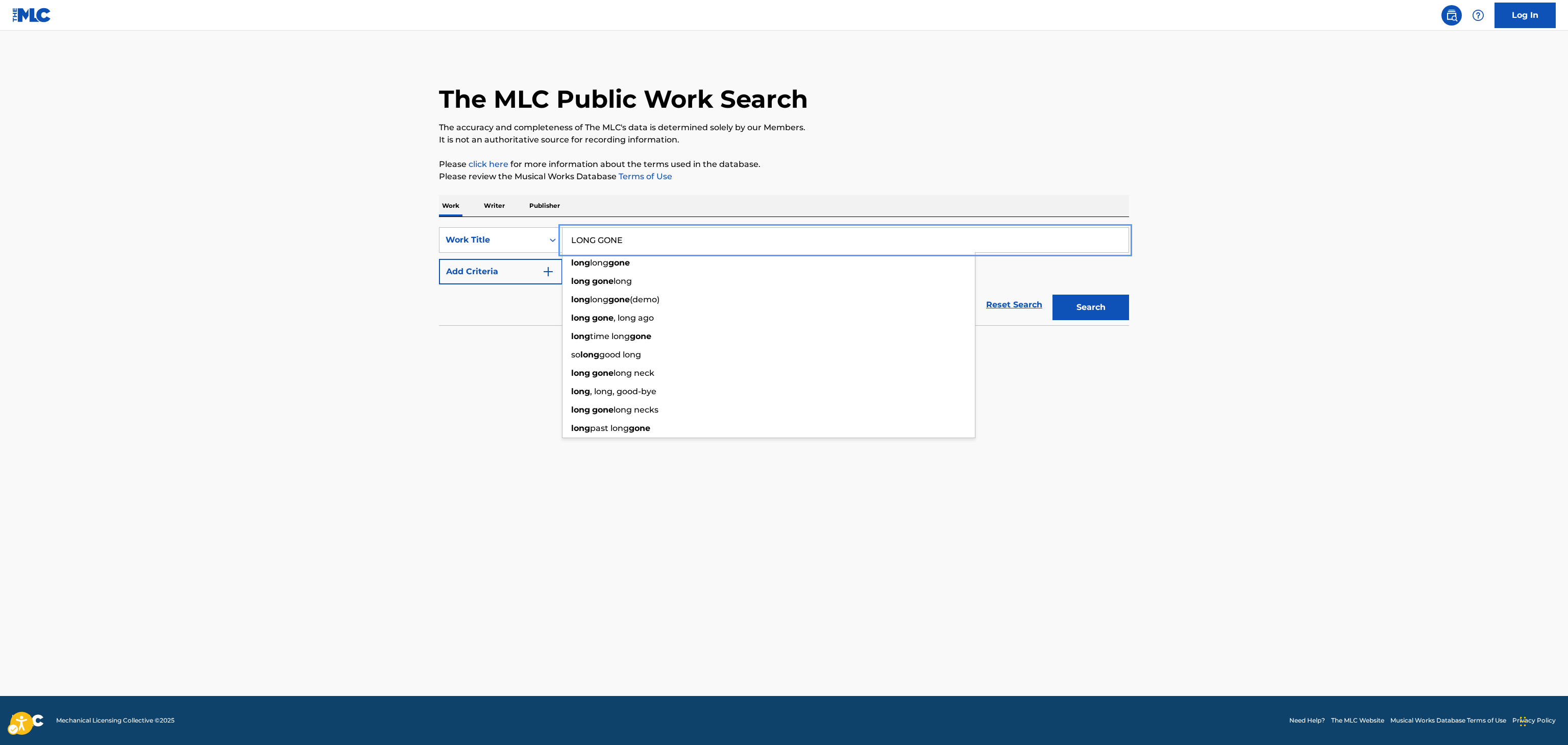
type input "LONG GONE"
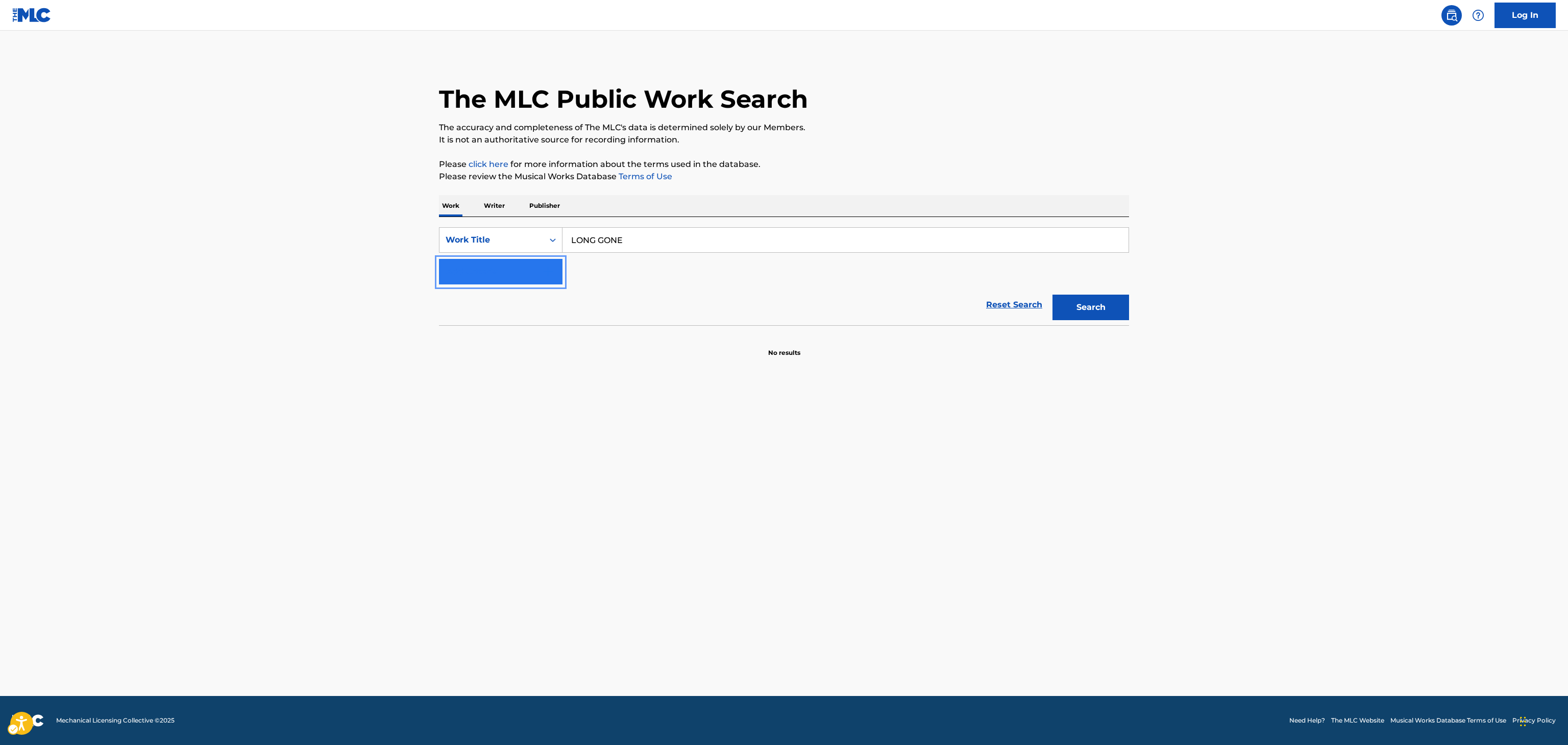
click at [439, 259] on button "Add Criteria" at bounding box center [501, 272] width 123 height 26
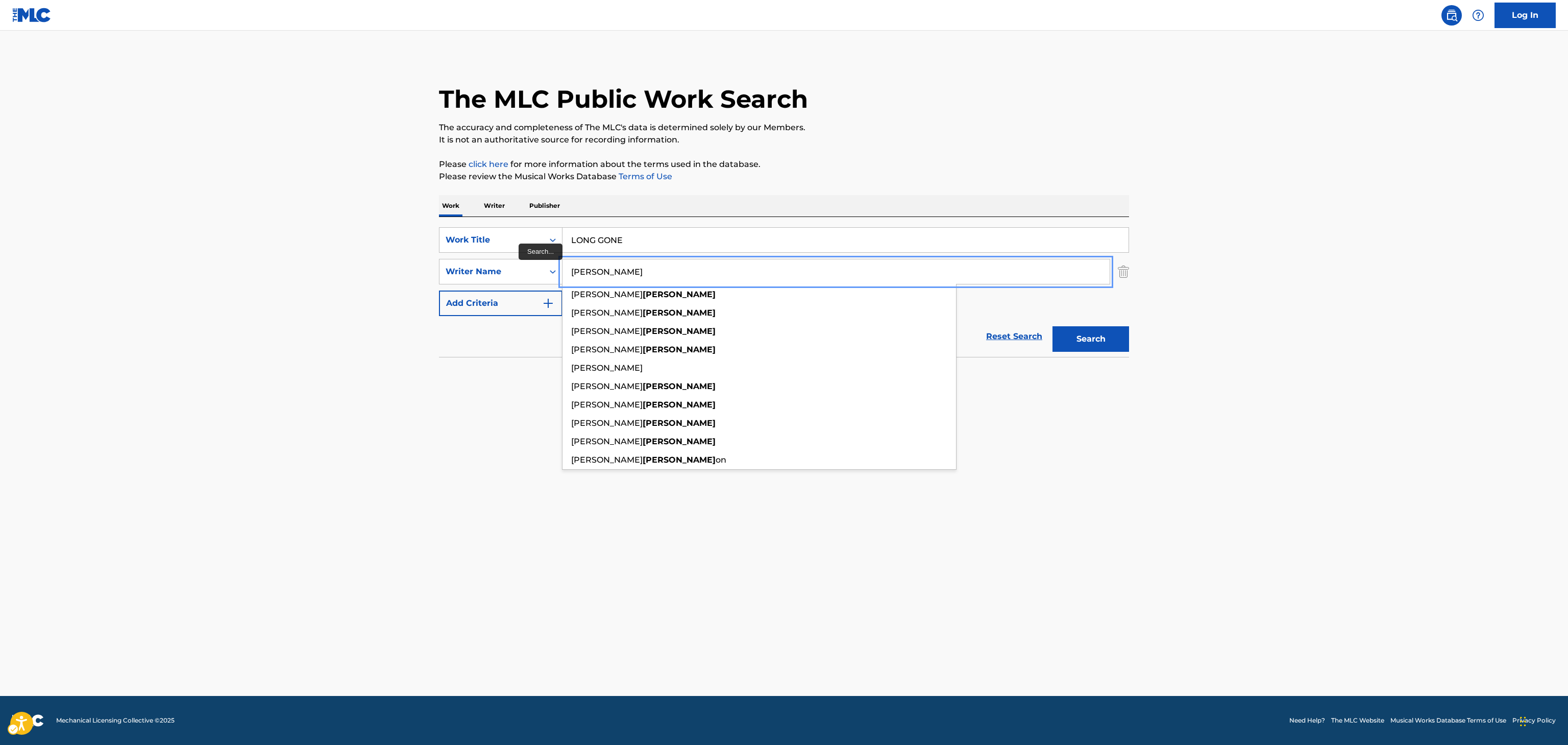
type input "HIGGINS"
click at [1052, 326] on button "Search" at bounding box center [1090, 339] width 77 height 26
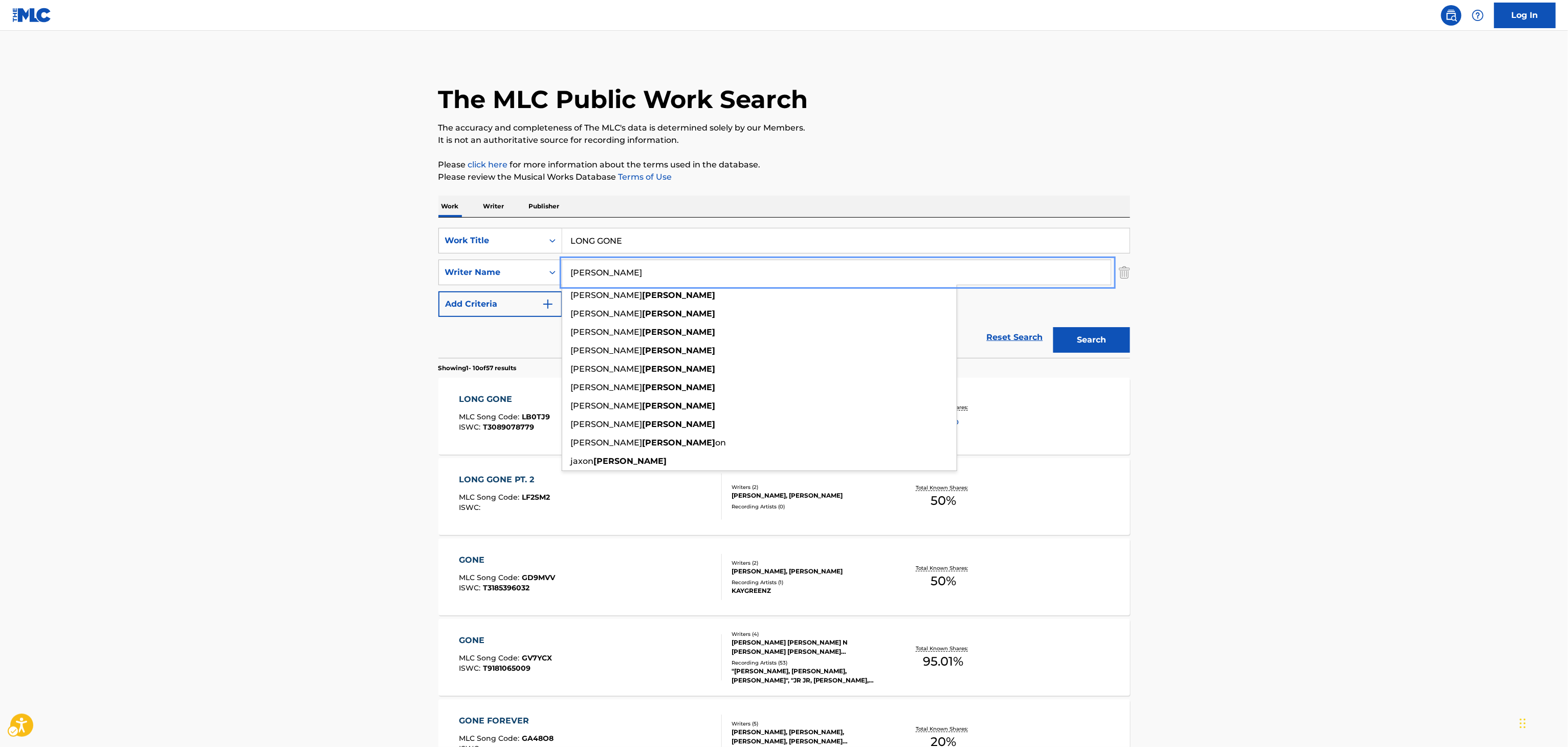
click at [338, 482] on main "The MLC Public Work Search The accuracy and completeness of The MLC's data is d…" at bounding box center [784, 633] width 1568 height 1205
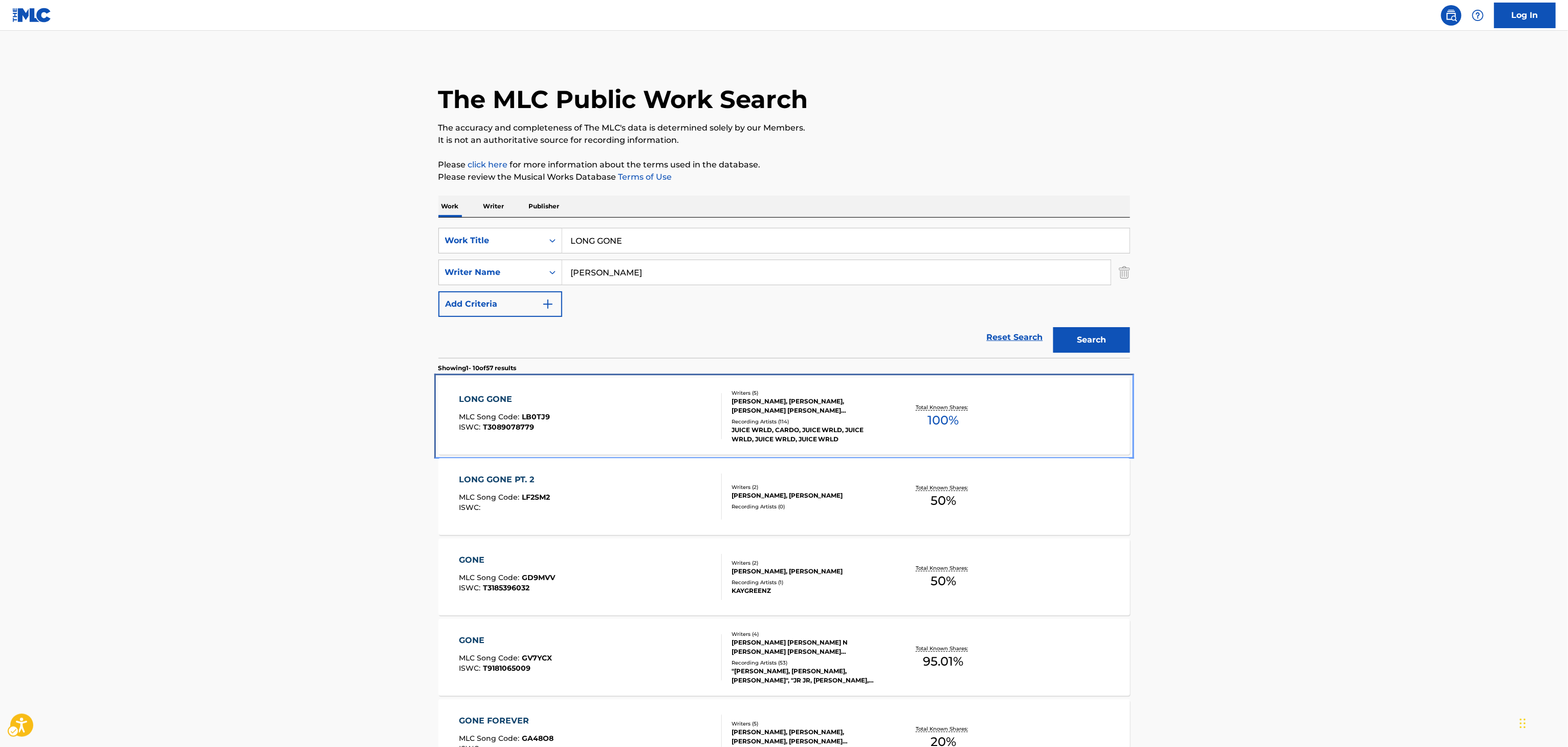
click at [865, 443] on div "JUICE WRLD, CARDO, JUICE WRLD, JUICE WRLD, JUICE WRLD, JUICE WRLD" at bounding box center [809, 434] width 155 height 19
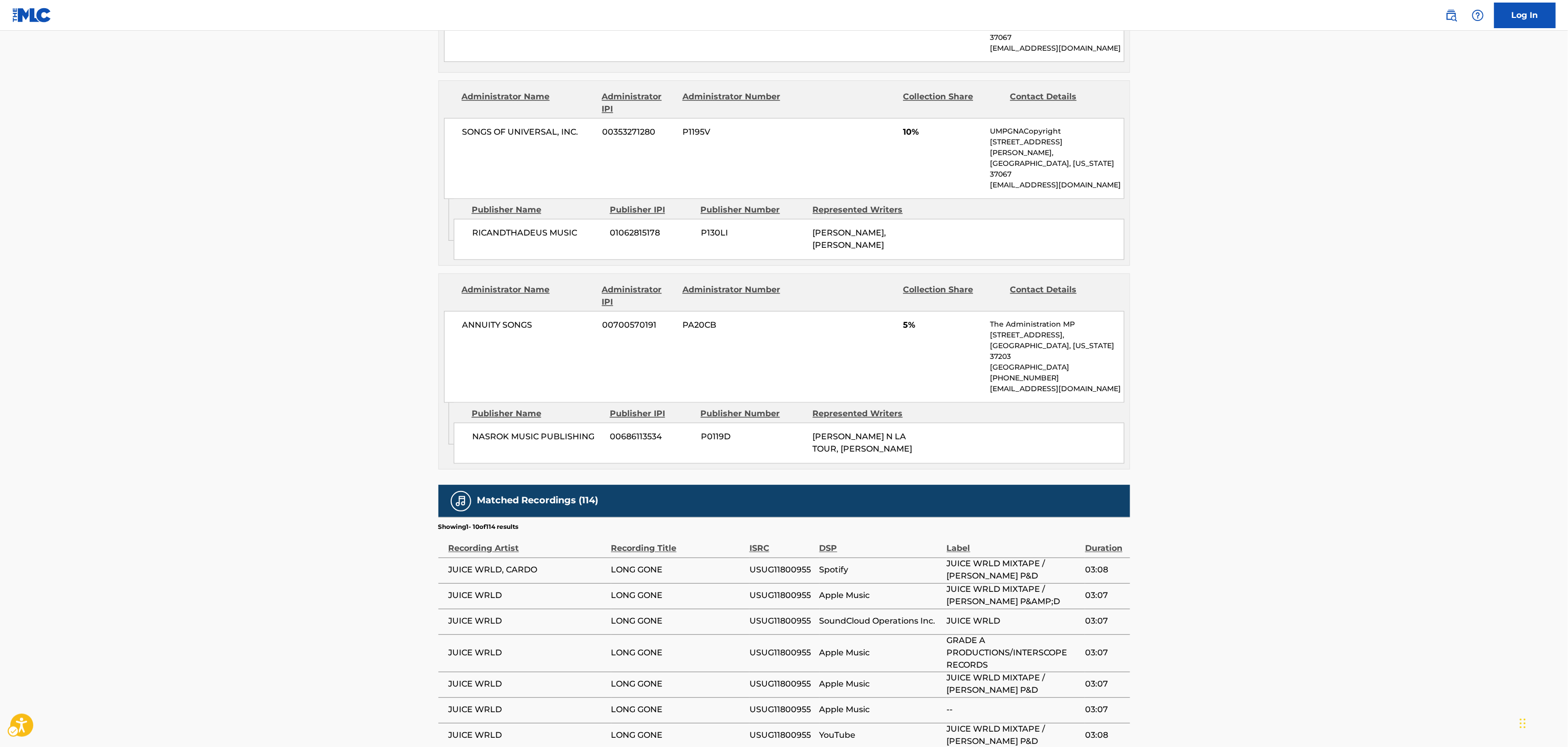
scroll to position [1294, 0]
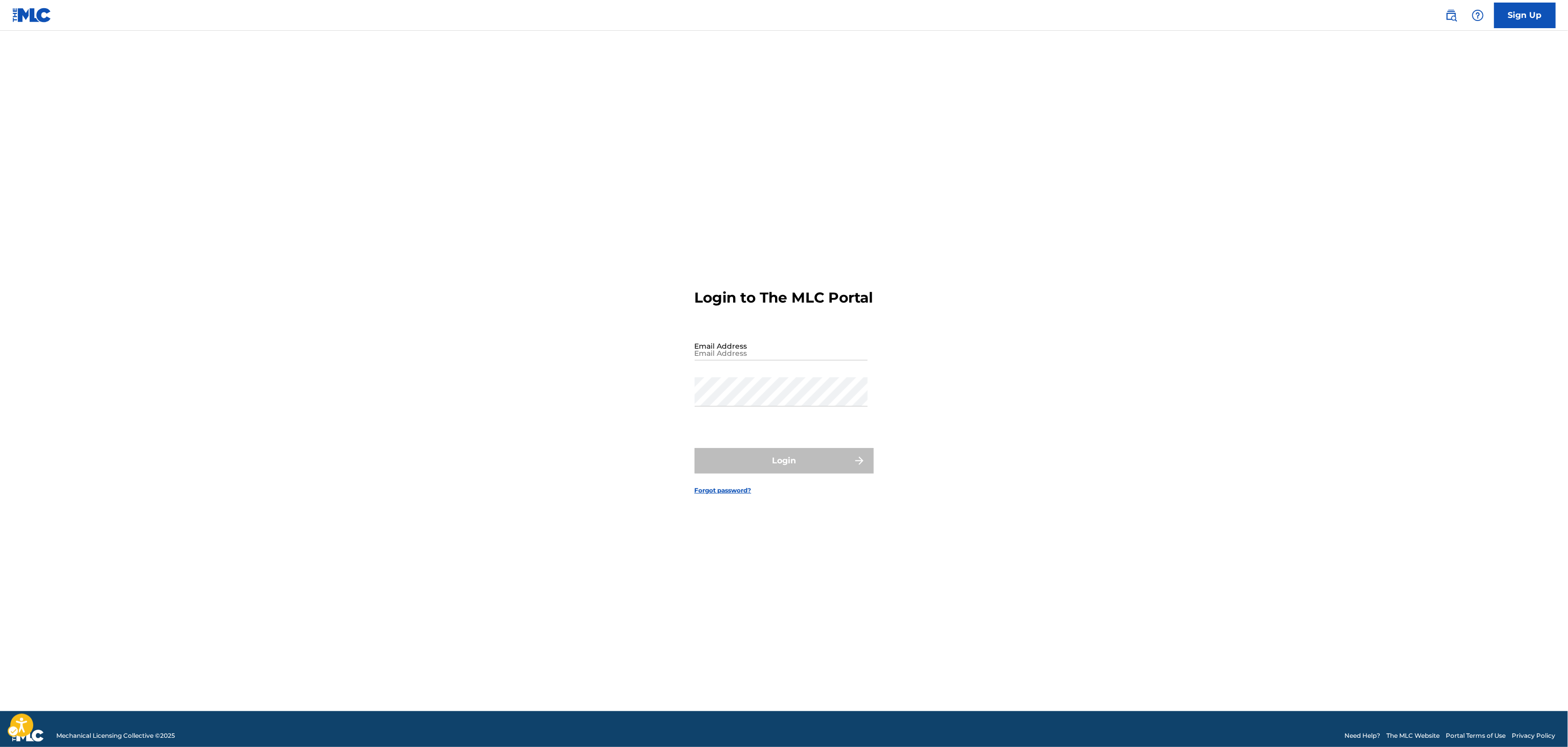
click at [1440, 16] on div "Public Search Sign Up" at bounding box center [1495, 15] width 120 height 26
click at [1461, 17] on link "Public Search" at bounding box center [1451, 15] width 21 height 21
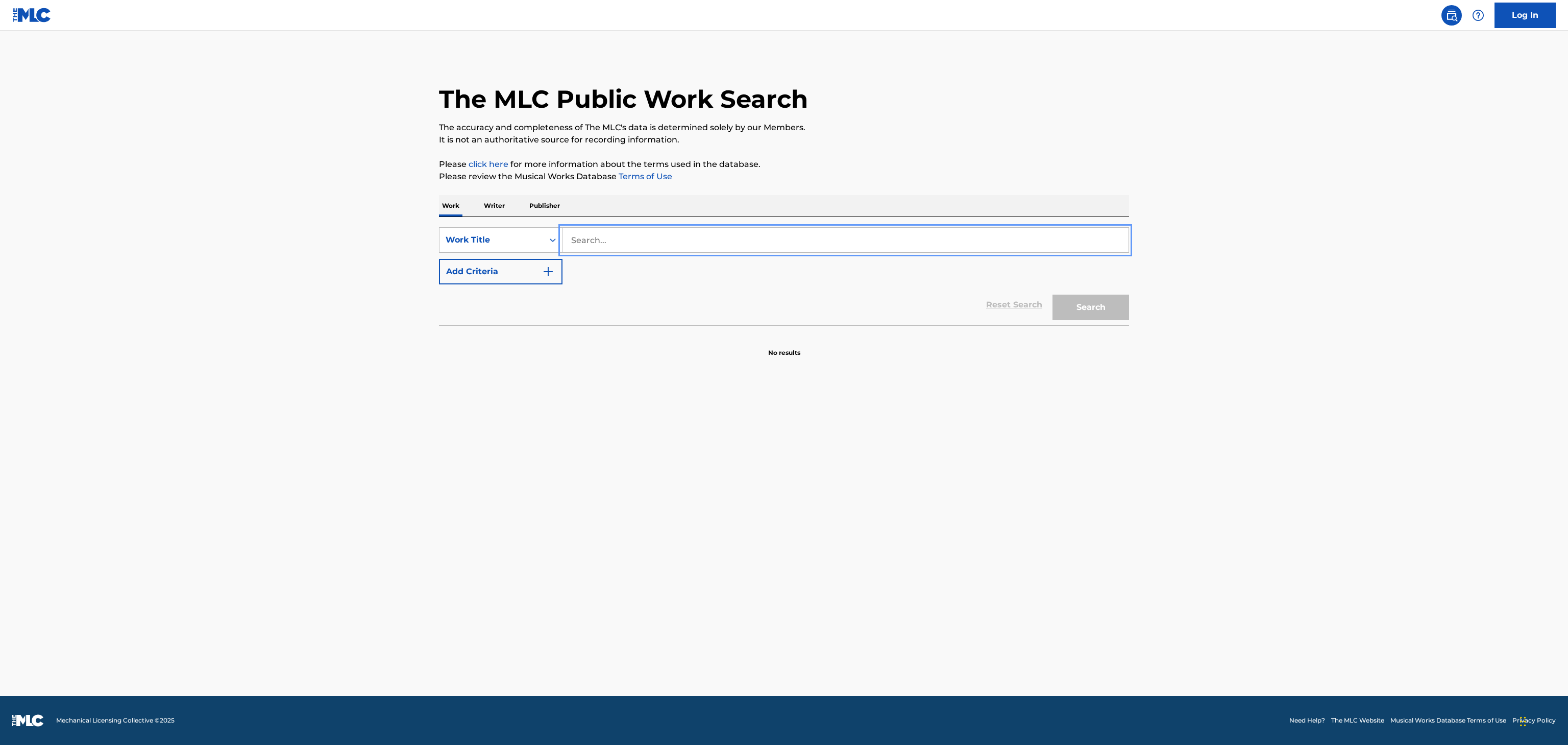
click at [1009, 247] on input "Search..." at bounding box center [845, 240] width 566 height 24
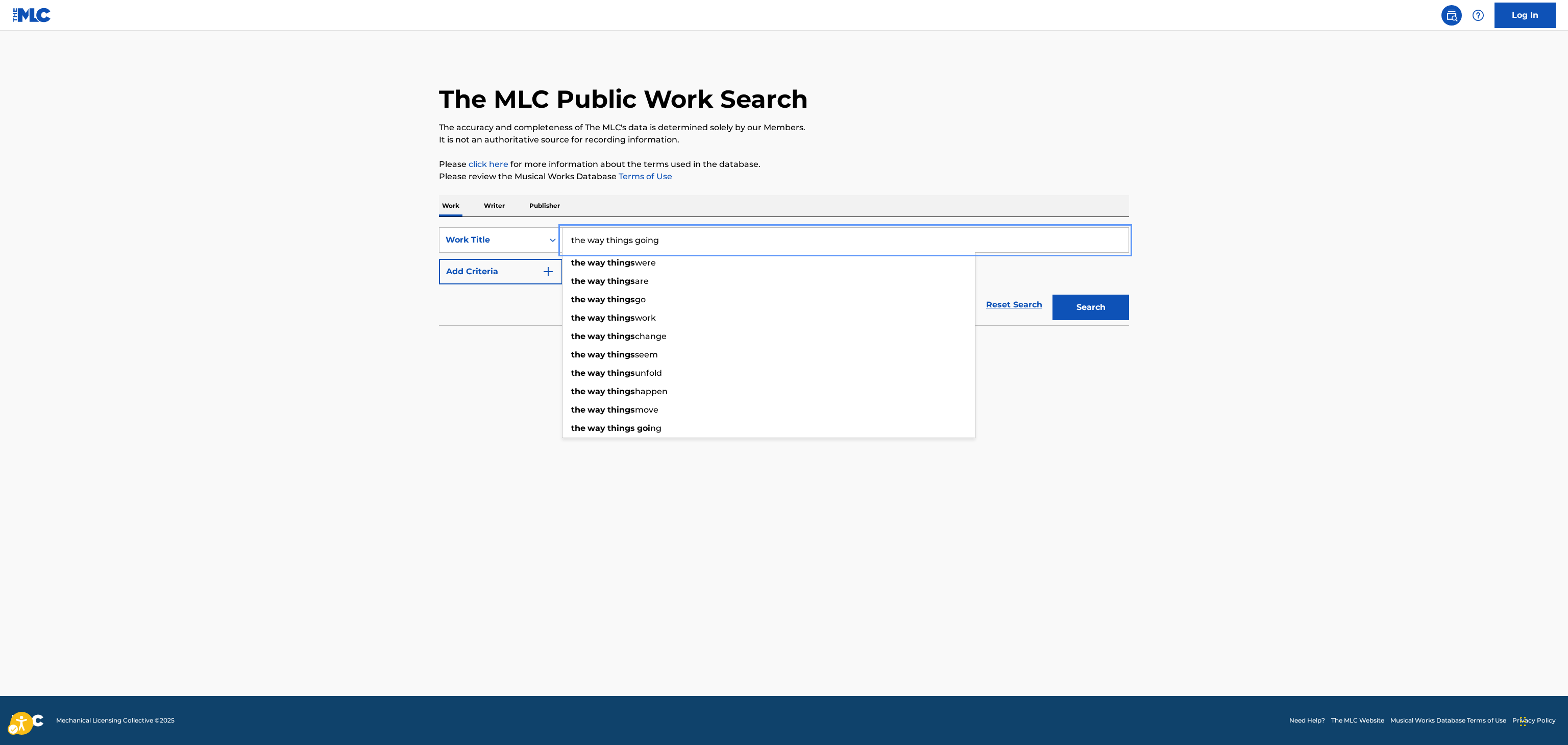
type input "the way things going"
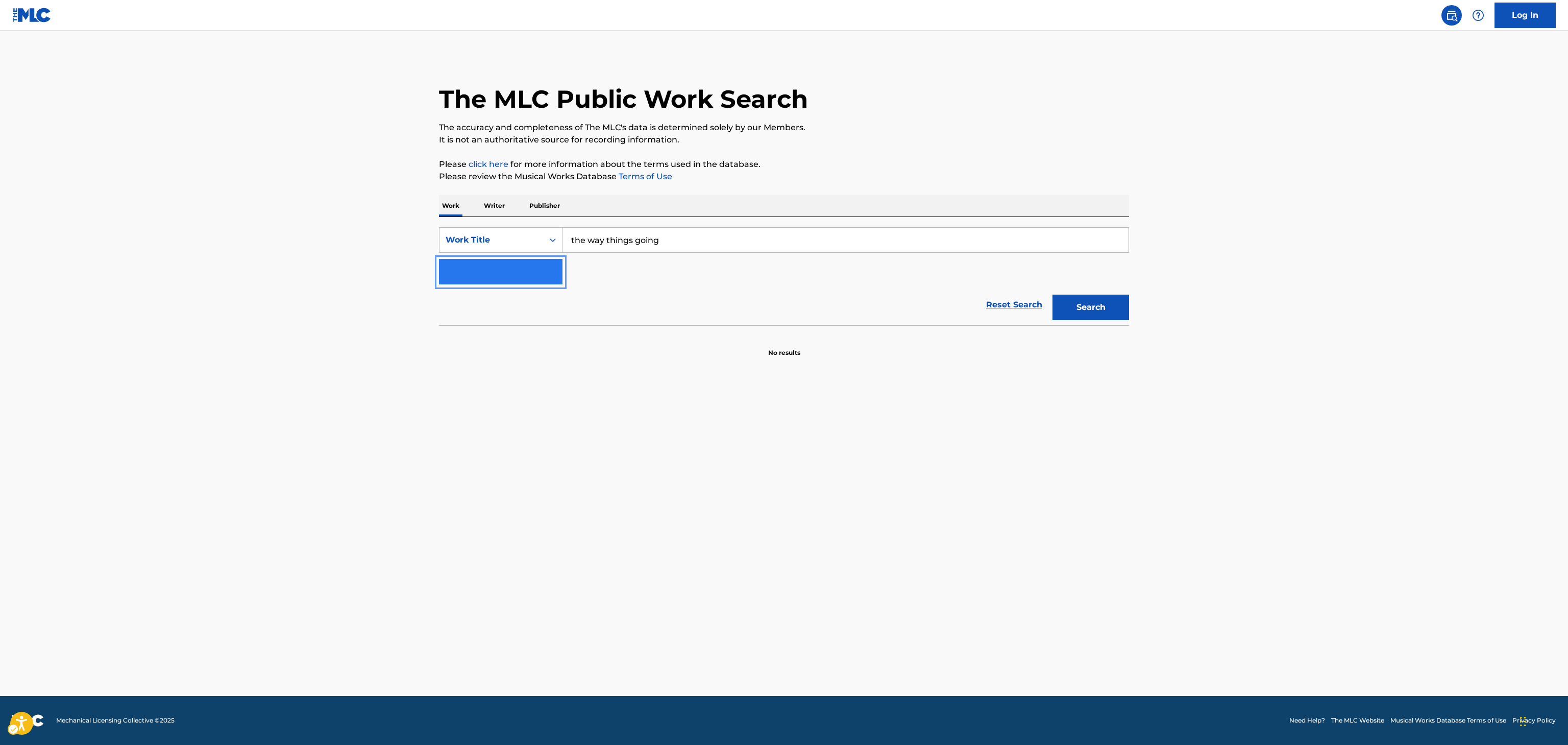
click at [439, 259] on button "Add Criteria" at bounding box center [501, 272] width 123 height 26
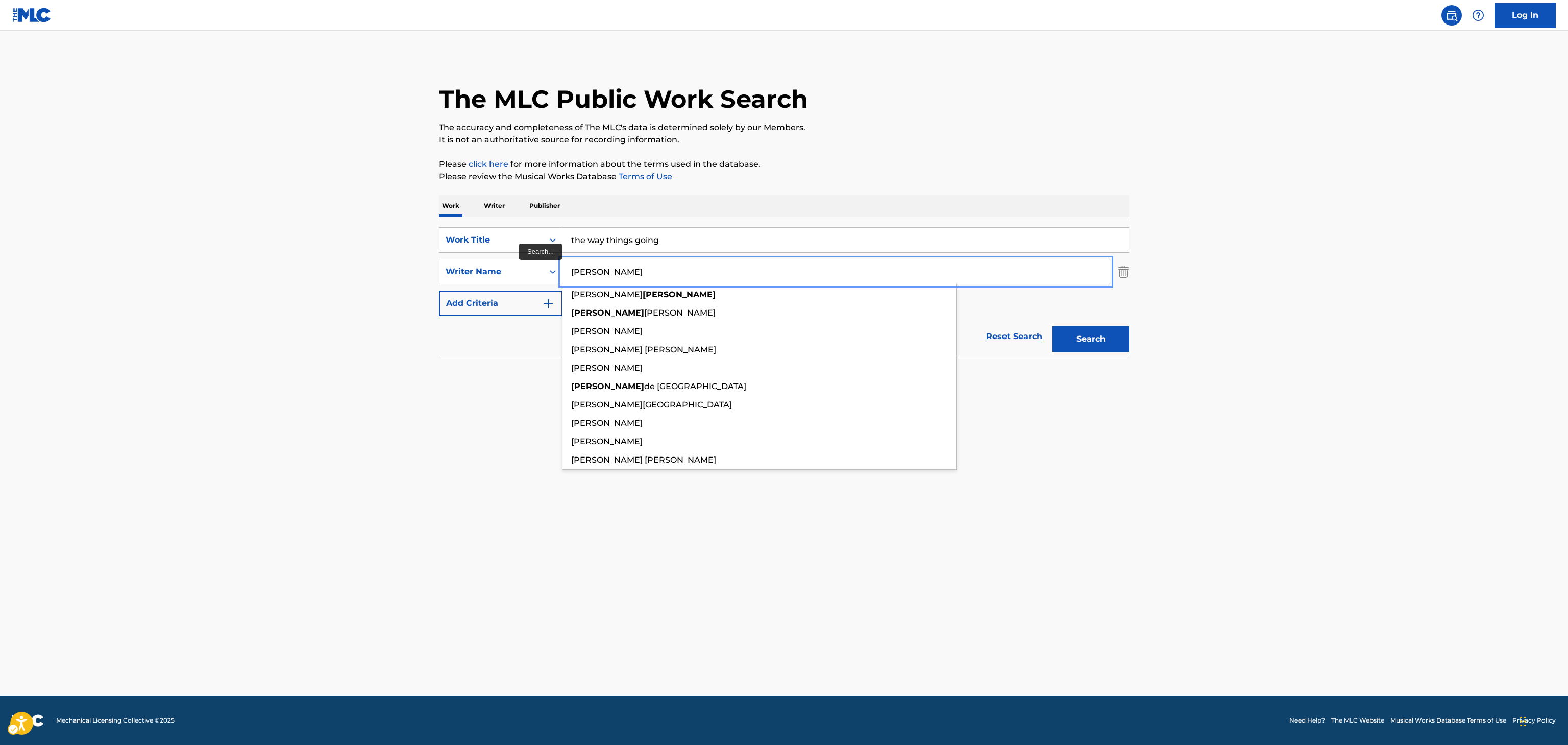
type input "wilburn"
click at [1052, 326] on button "Search" at bounding box center [1090, 339] width 77 height 26
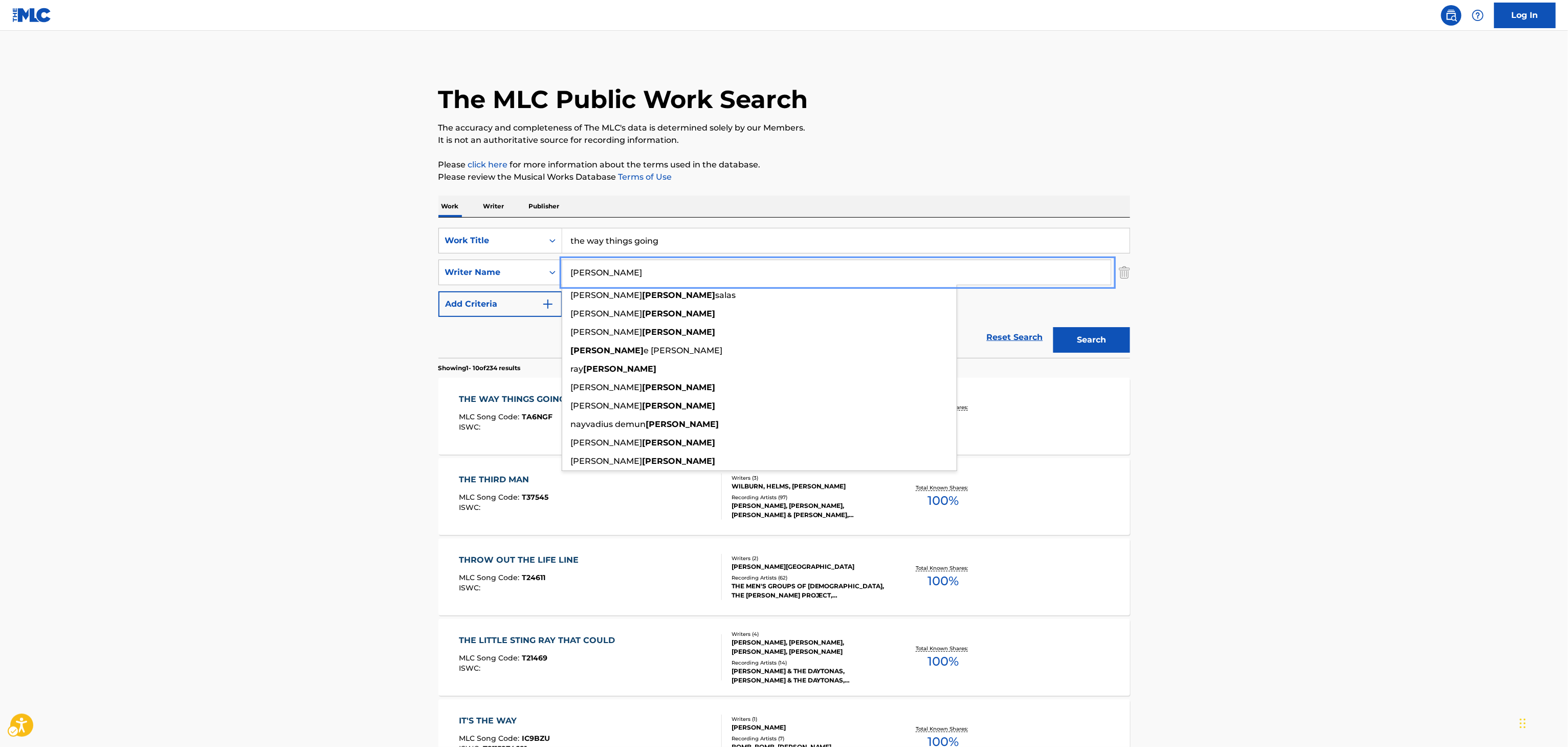
click at [347, 538] on main "The MLC Public Work Search The accuracy and completeness of The MLC's data is d…" at bounding box center [784, 633] width 1568 height 1205
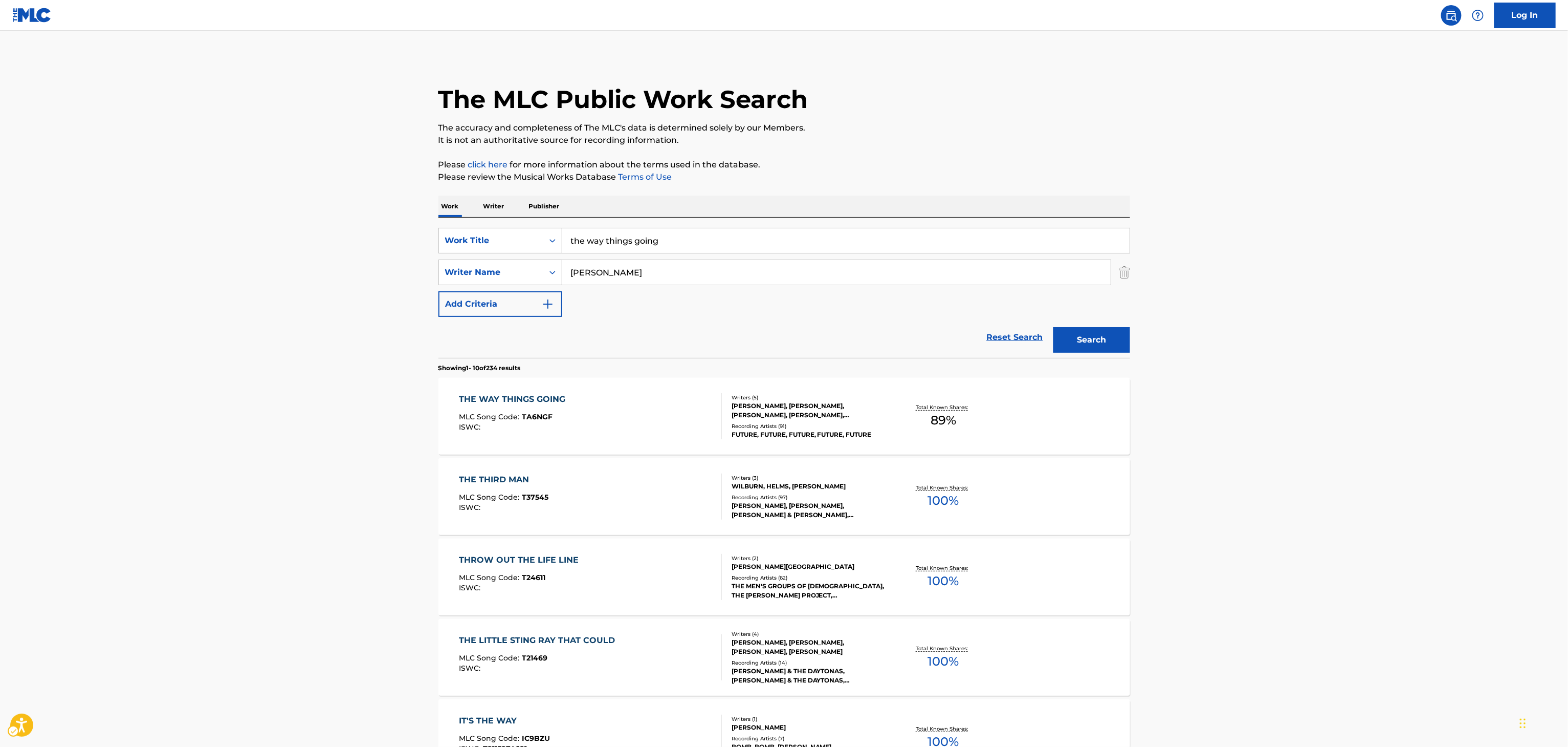
click at [312, 518] on main "The MLC Public Work Search The accuracy and completeness of The MLC's data is d…" at bounding box center [784, 633] width 1568 height 1205
click at [602, 427] on div "THE WAY THINGS GOING MLC Song Code : TA6NGF ISWC :" at bounding box center [590, 416] width 263 height 46
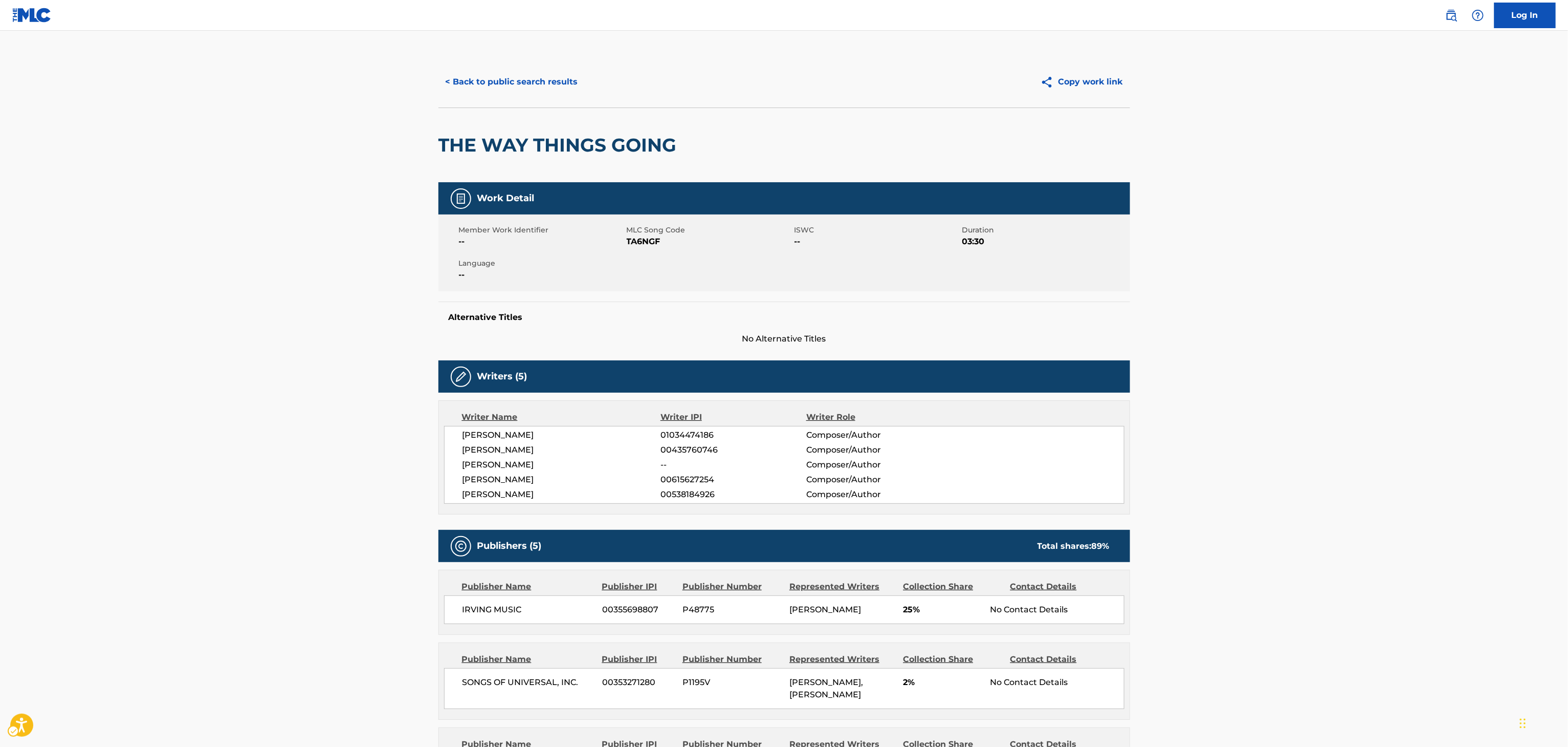
scroll to position [653, 0]
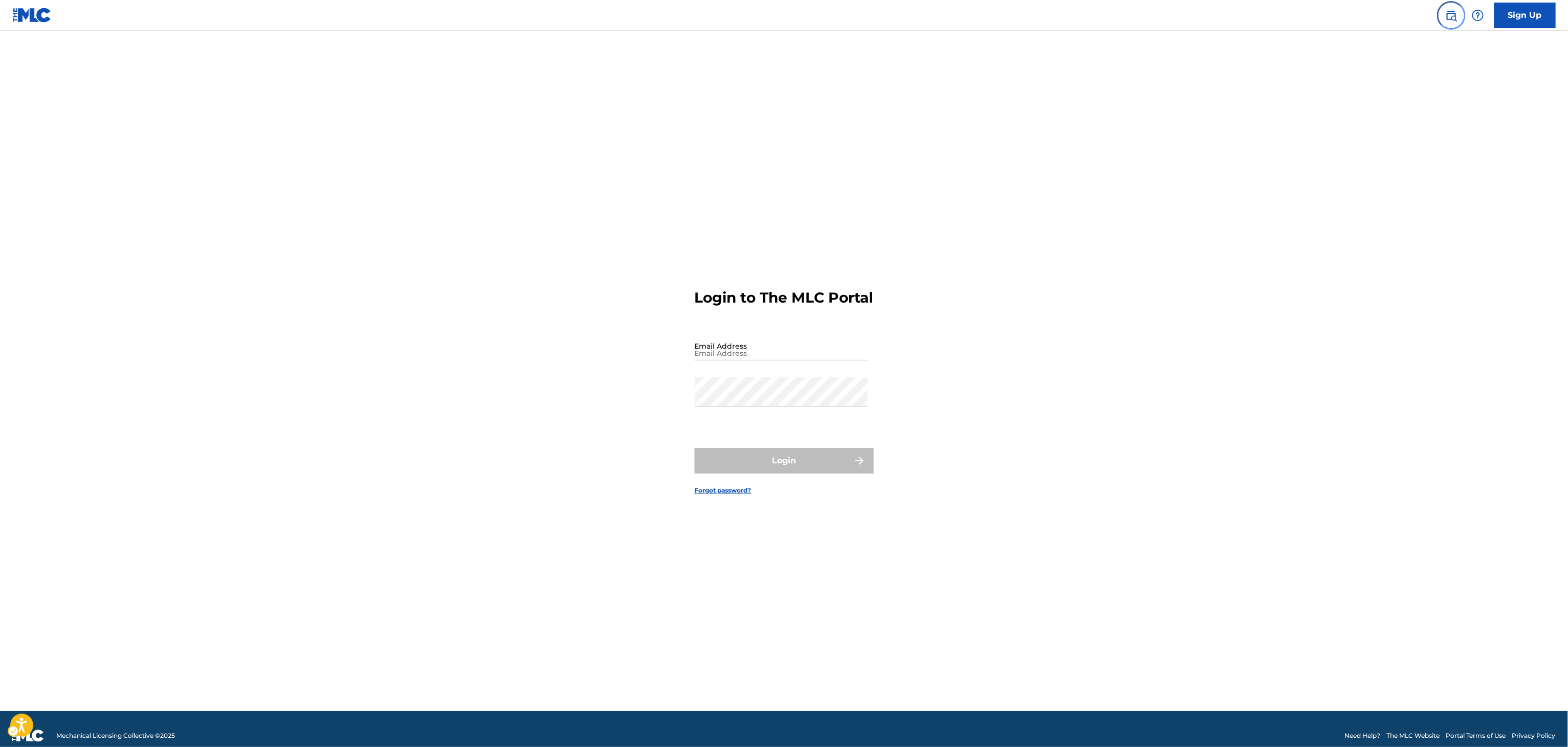
click at [1446, 18] on img "Page Menu" at bounding box center [1451, 15] width 12 height 12
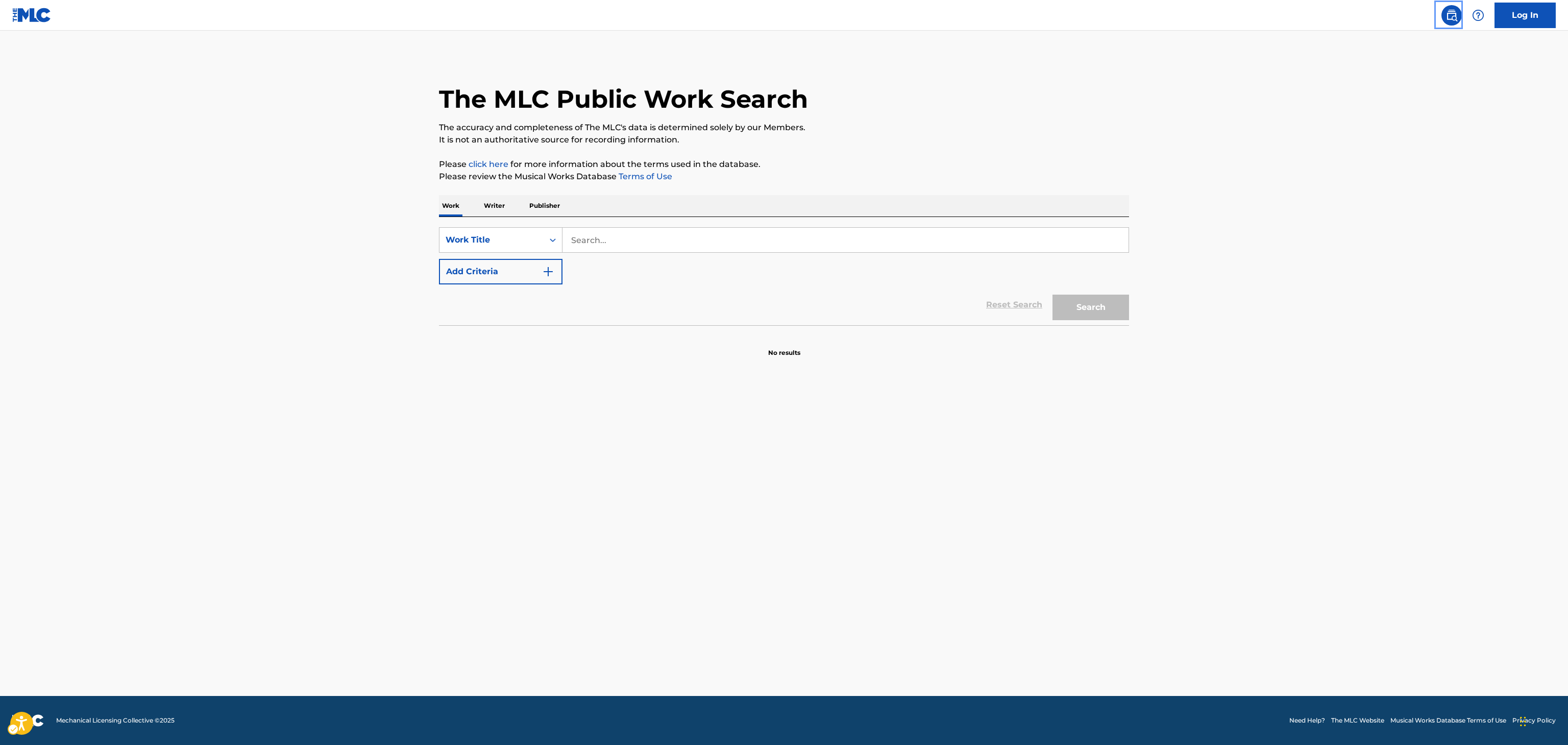
click at [757, 253] on div "SearchWithCriteria0db678d2-d4ca-4337-97a6-d16364cf1b95 Work Title Add Criteria" at bounding box center [784, 255] width 690 height 57
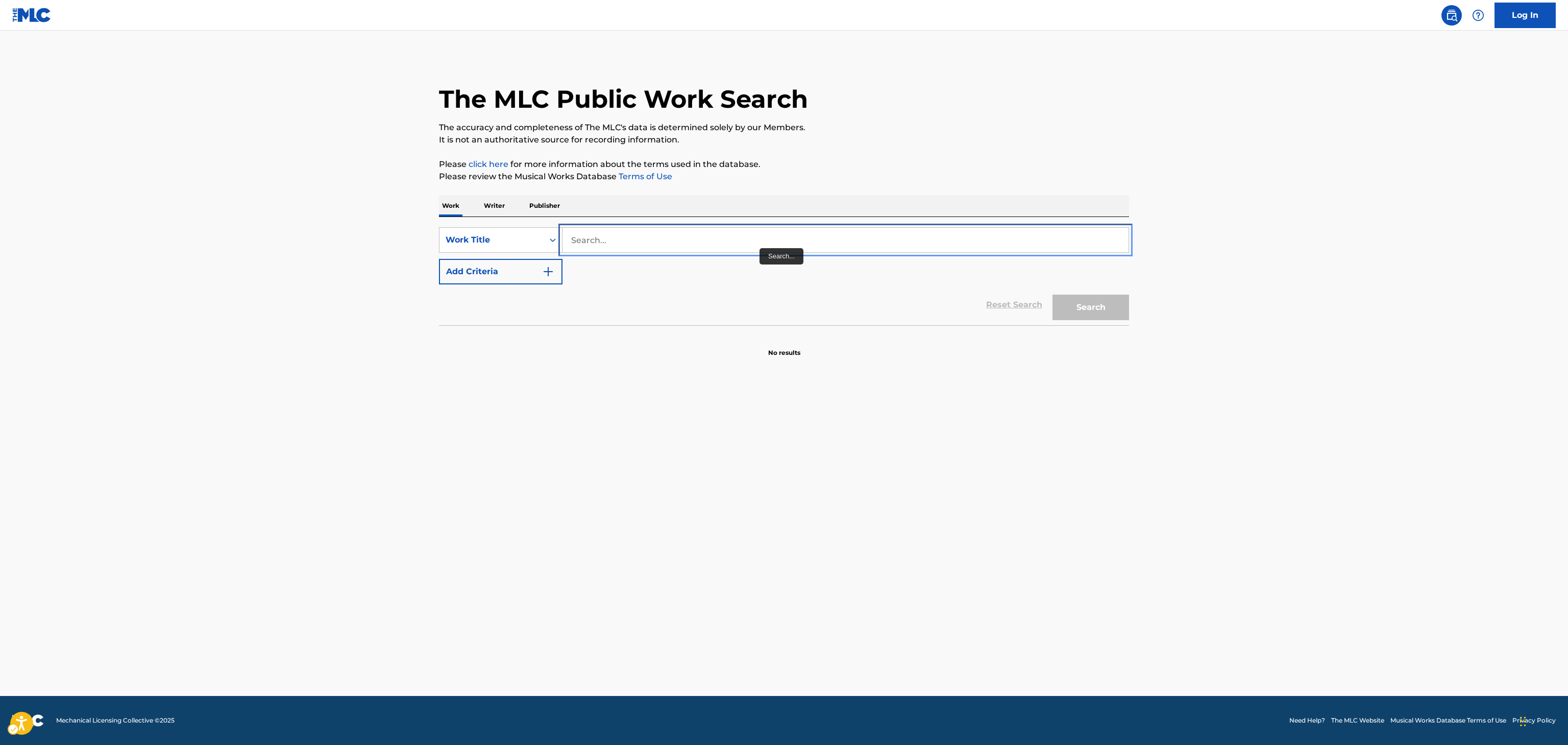
click at [768, 236] on input "Search..." at bounding box center [845, 240] width 566 height 24
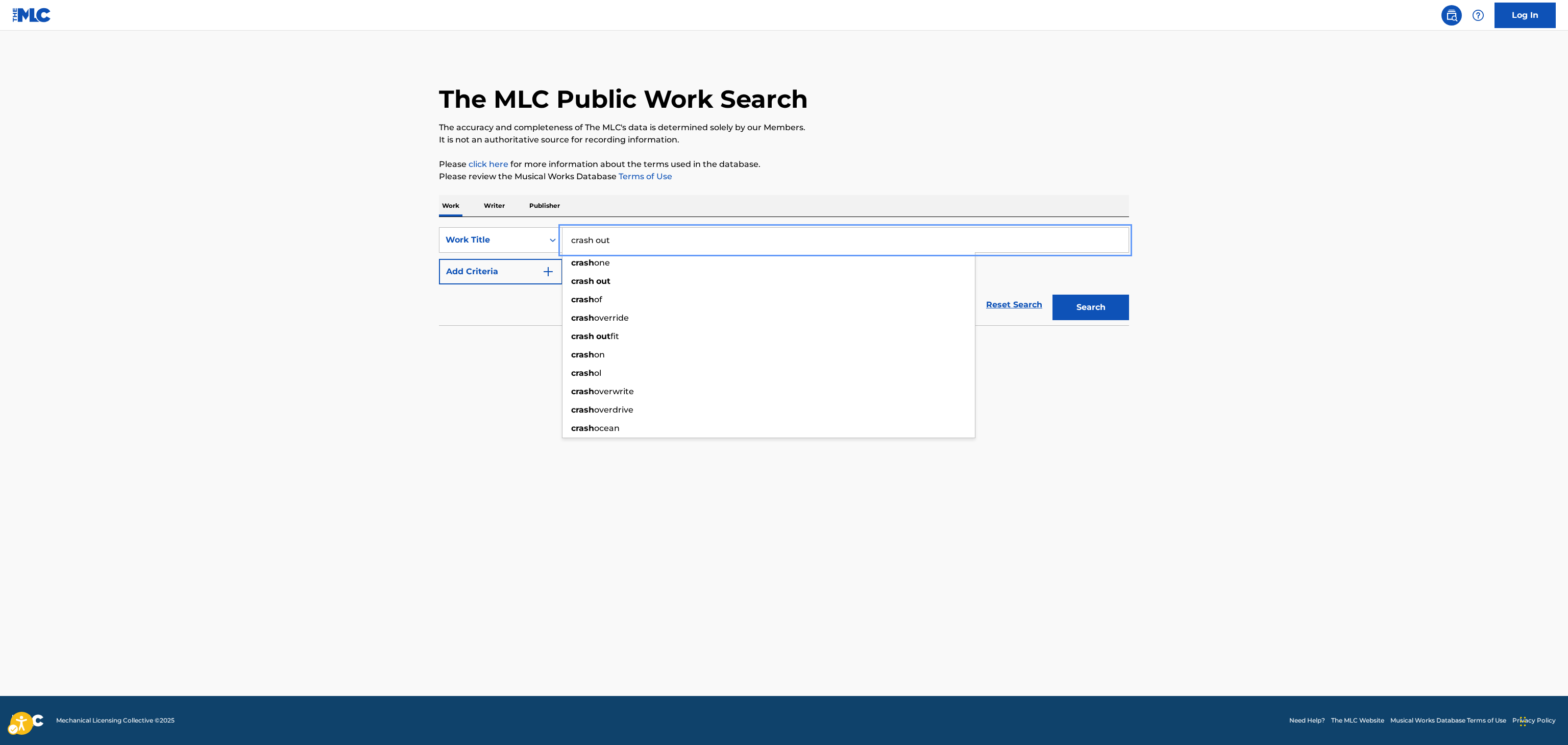
type input "crash out"
click at [439, 259] on button "Add Criteria" at bounding box center [501, 272] width 123 height 26
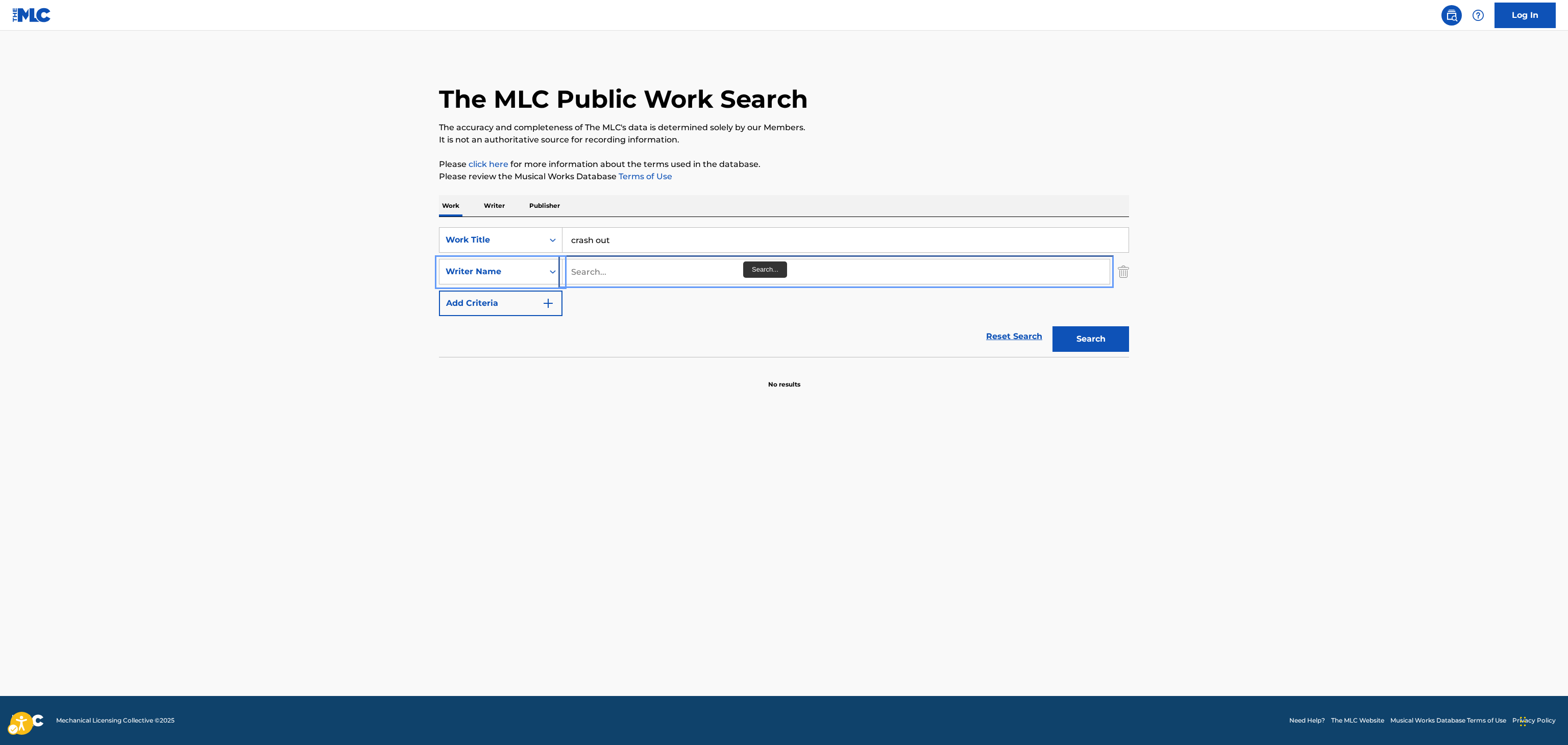
paste input "Jefferson"
type input "Jefferson"
click at [1052, 326] on button "Search" at bounding box center [1090, 339] width 77 height 26
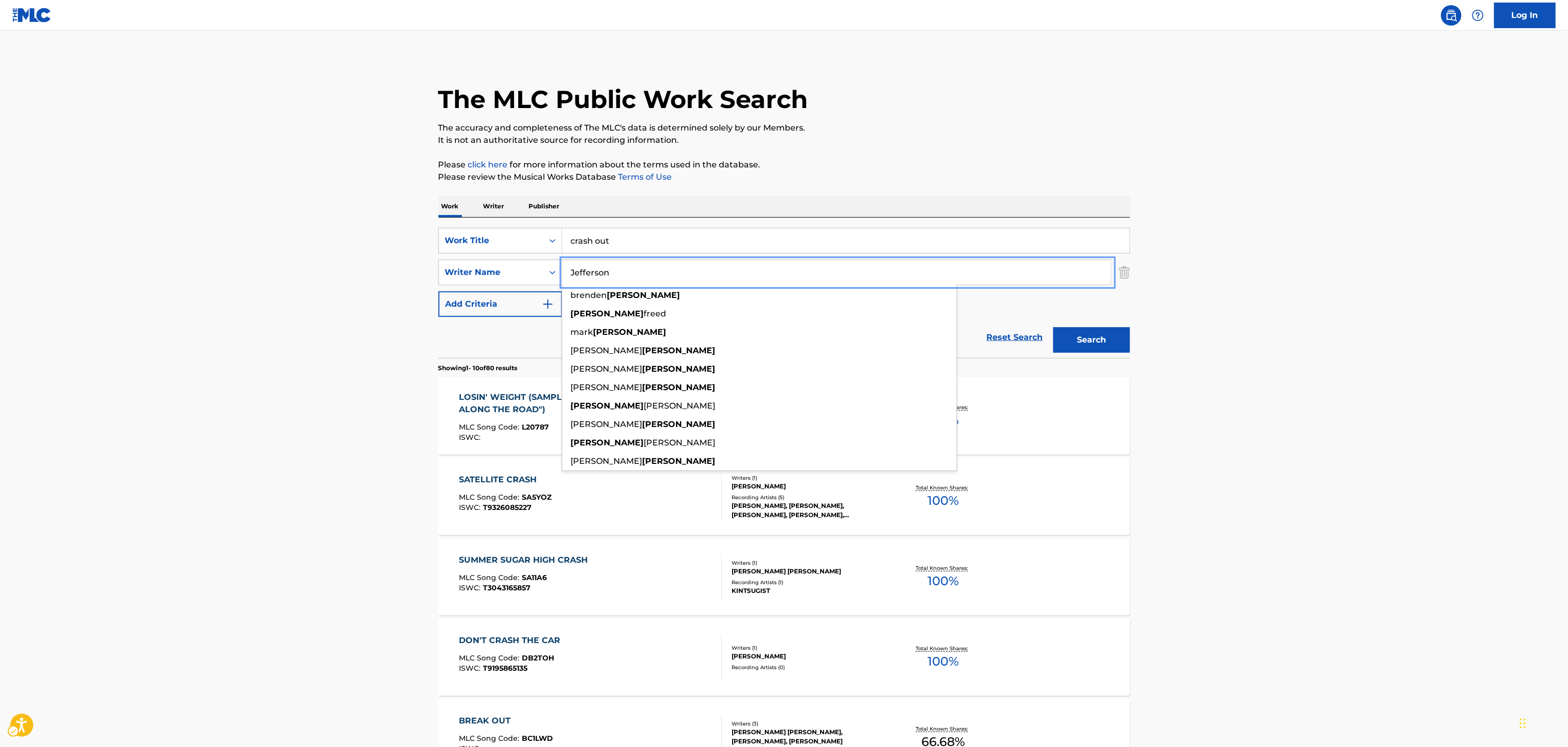
click at [388, 363] on main "The MLC Public Work Search The accuracy and completeness of The MLC's data is d…" at bounding box center [784, 633] width 1568 height 1205
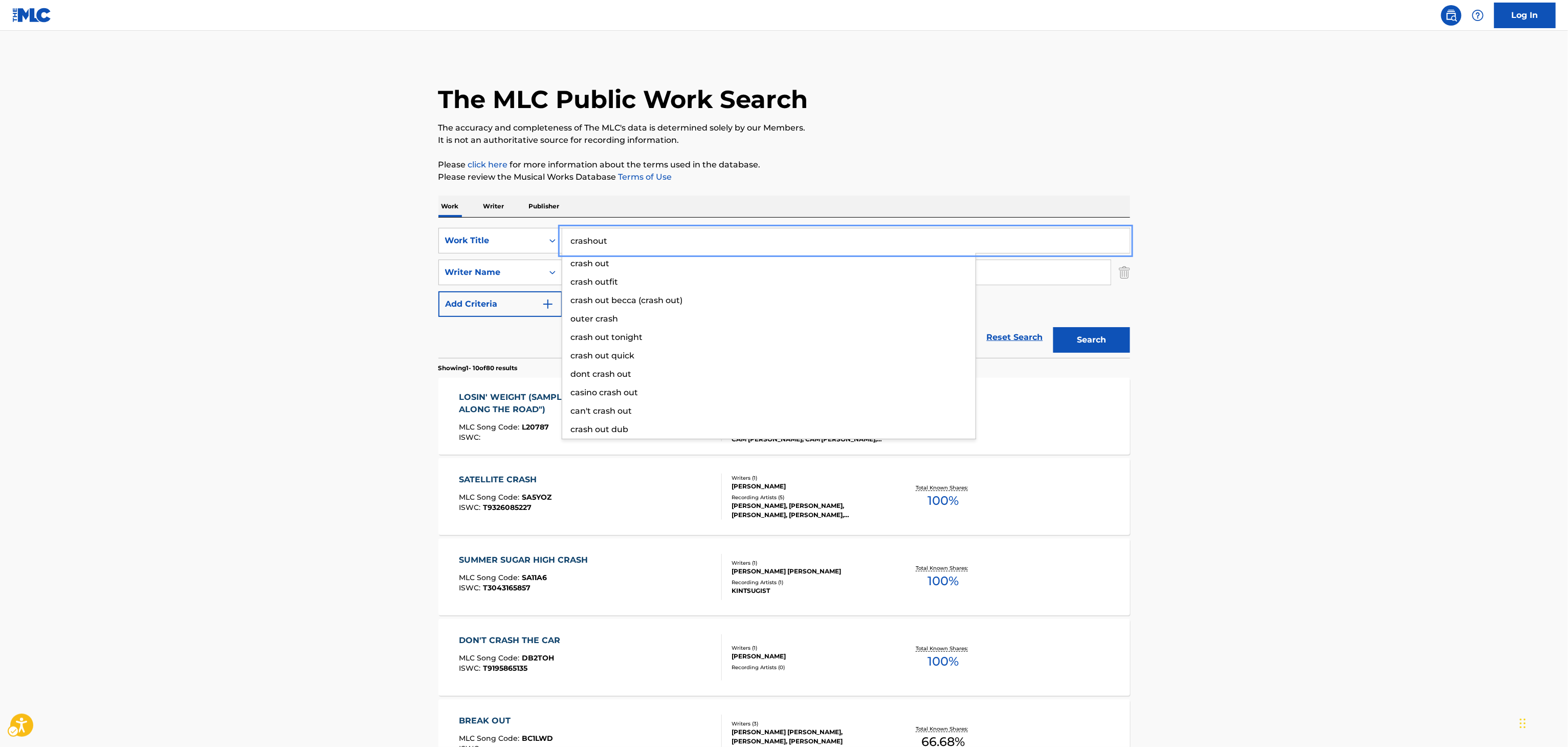
type input "crashout"
click at [1053, 327] on button "Search" at bounding box center [1091, 340] width 77 height 26
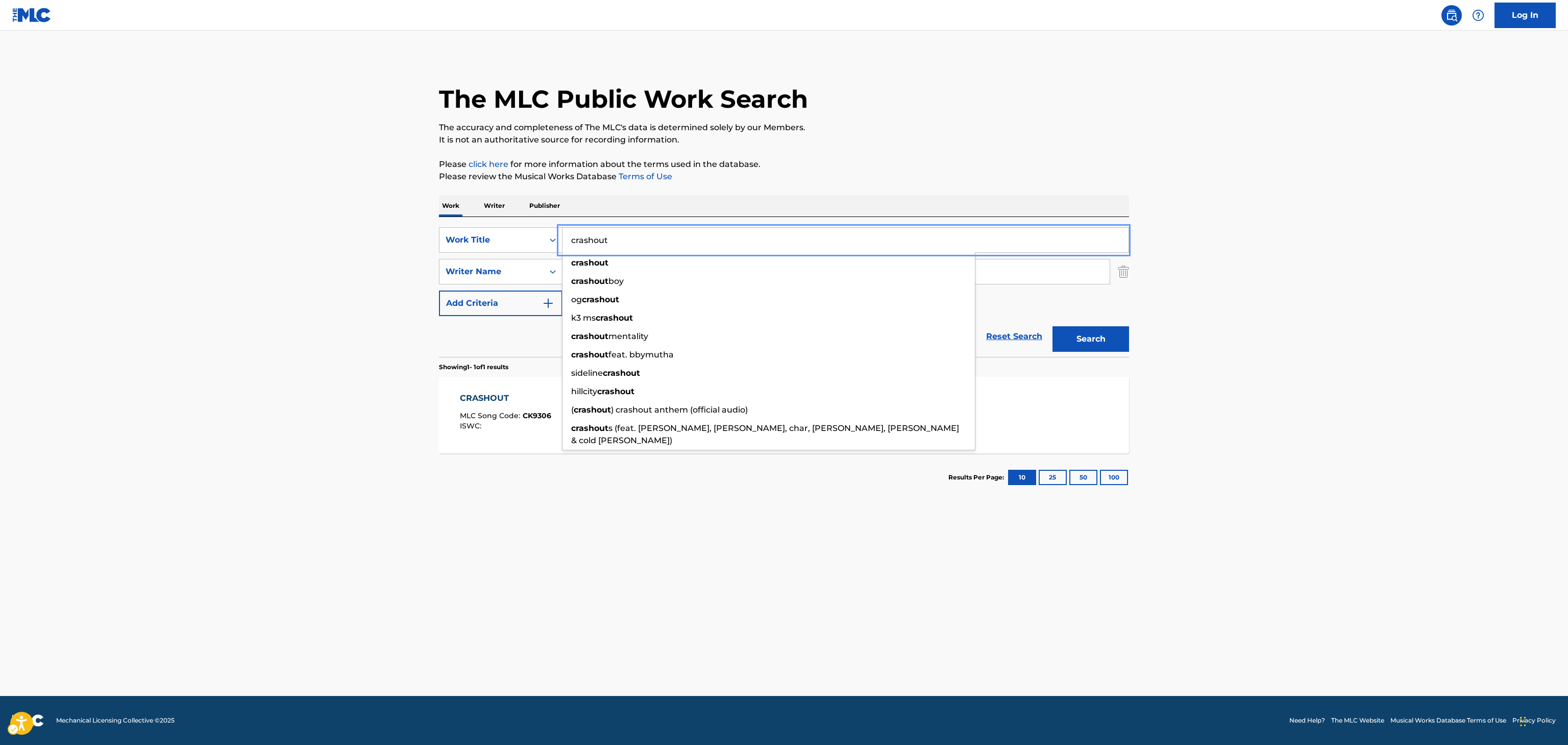
click at [119, 529] on main "The MLC Public Work Search The accuracy and completeness of The MLC's data is d…" at bounding box center [784, 363] width 1568 height 665
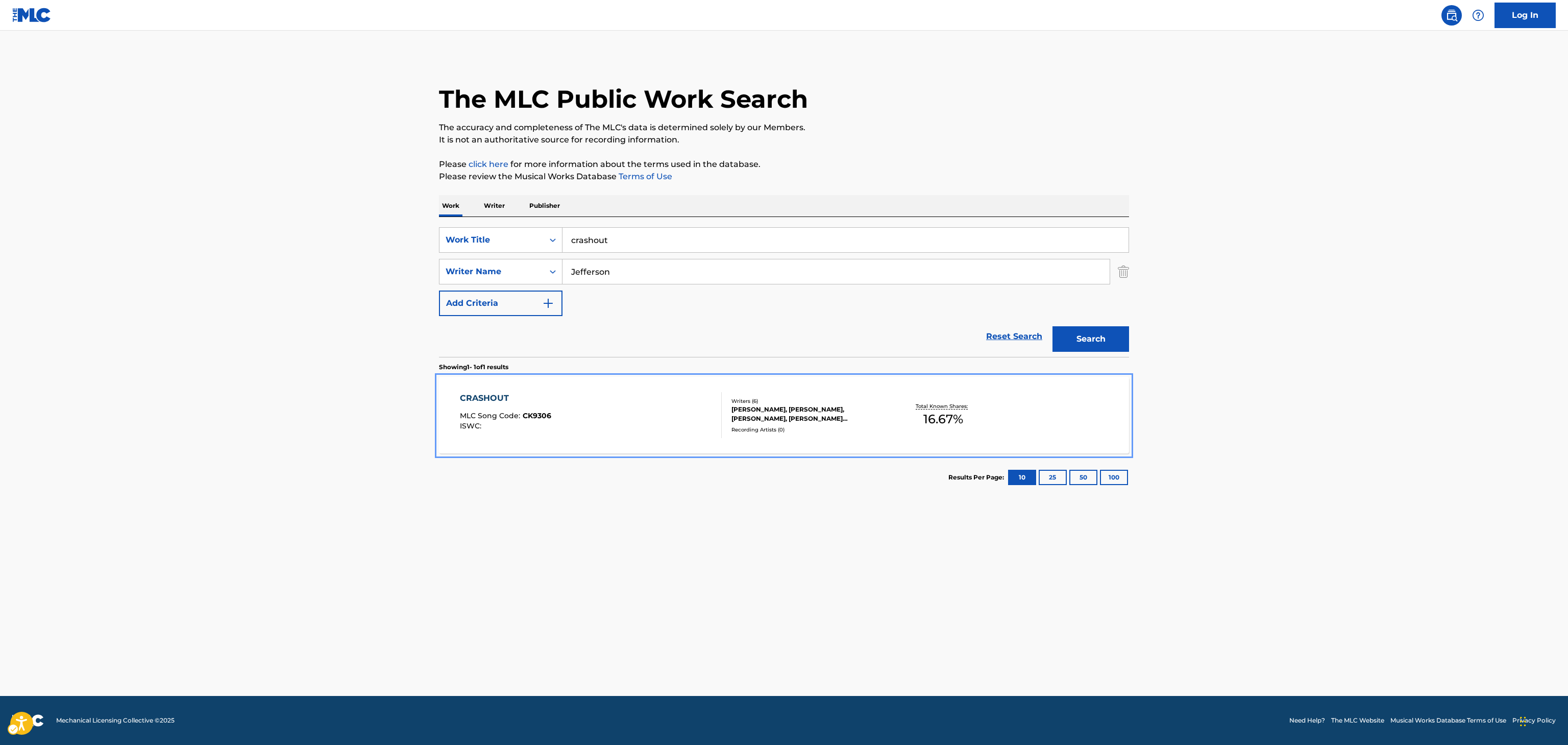
click at [817, 425] on div "Writers ( 6 ) ANDREW DEXTER WANSEL, THERON THOMAS, ANTOINE LEE, MIKE RYAN HECTO…" at bounding box center [804, 415] width 164 height 36
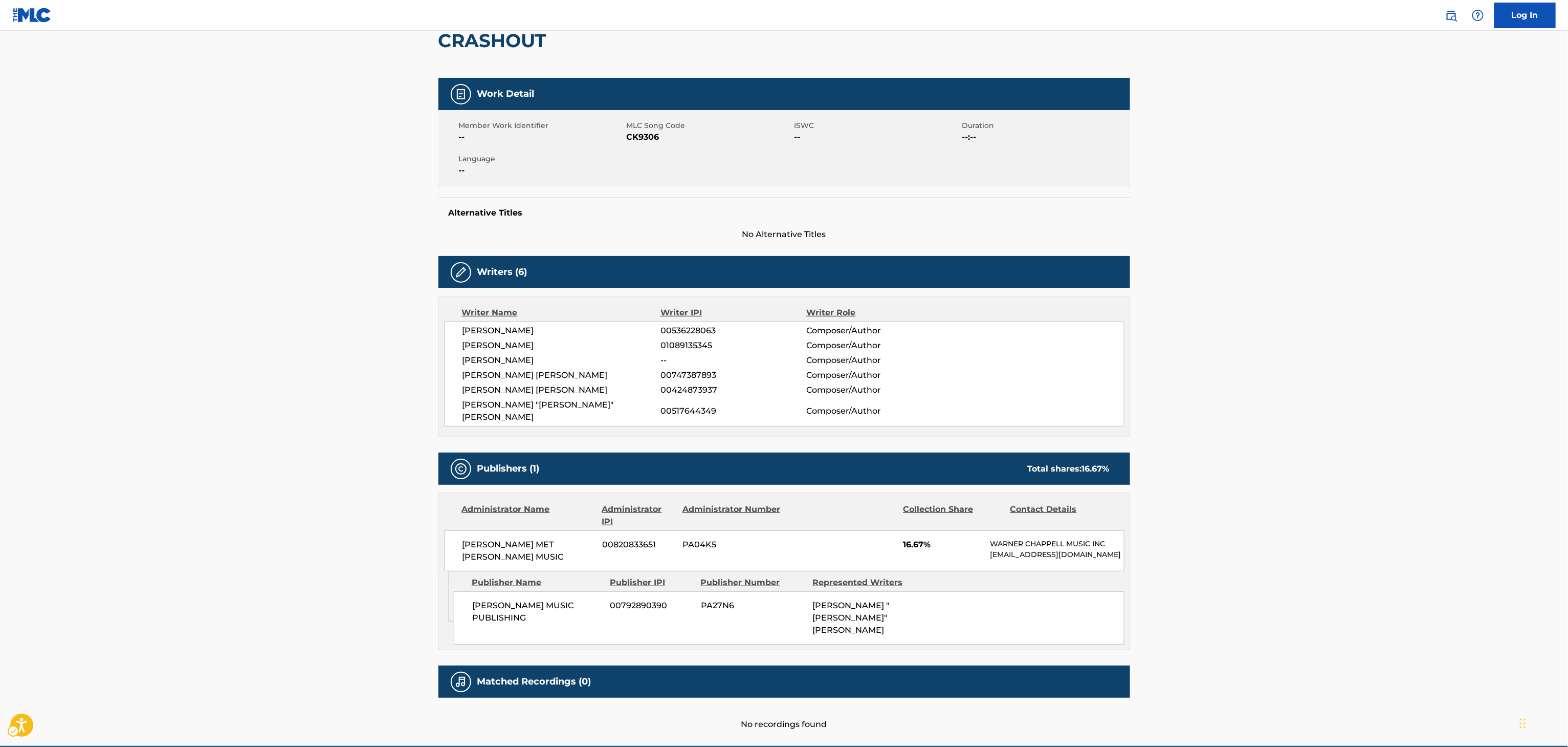
scroll to position [139, 0]
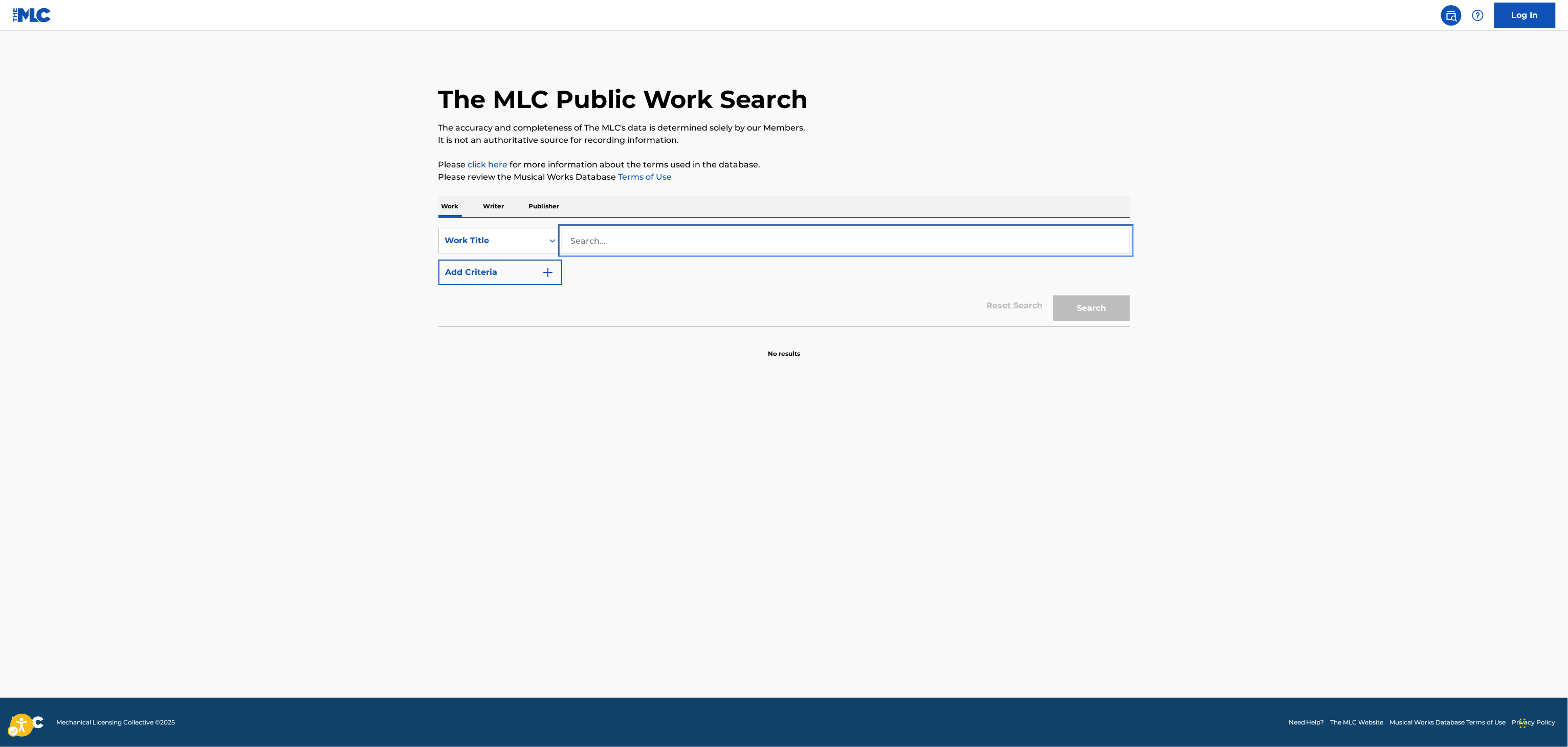
click at [979, 231] on input "Search..." at bounding box center [846, 240] width 568 height 24
click at [979, 231] on input "Search..." at bounding box center [847, 240] width 568 height 24
paste input "WHAT S UP"
type input "WHAT S UP"
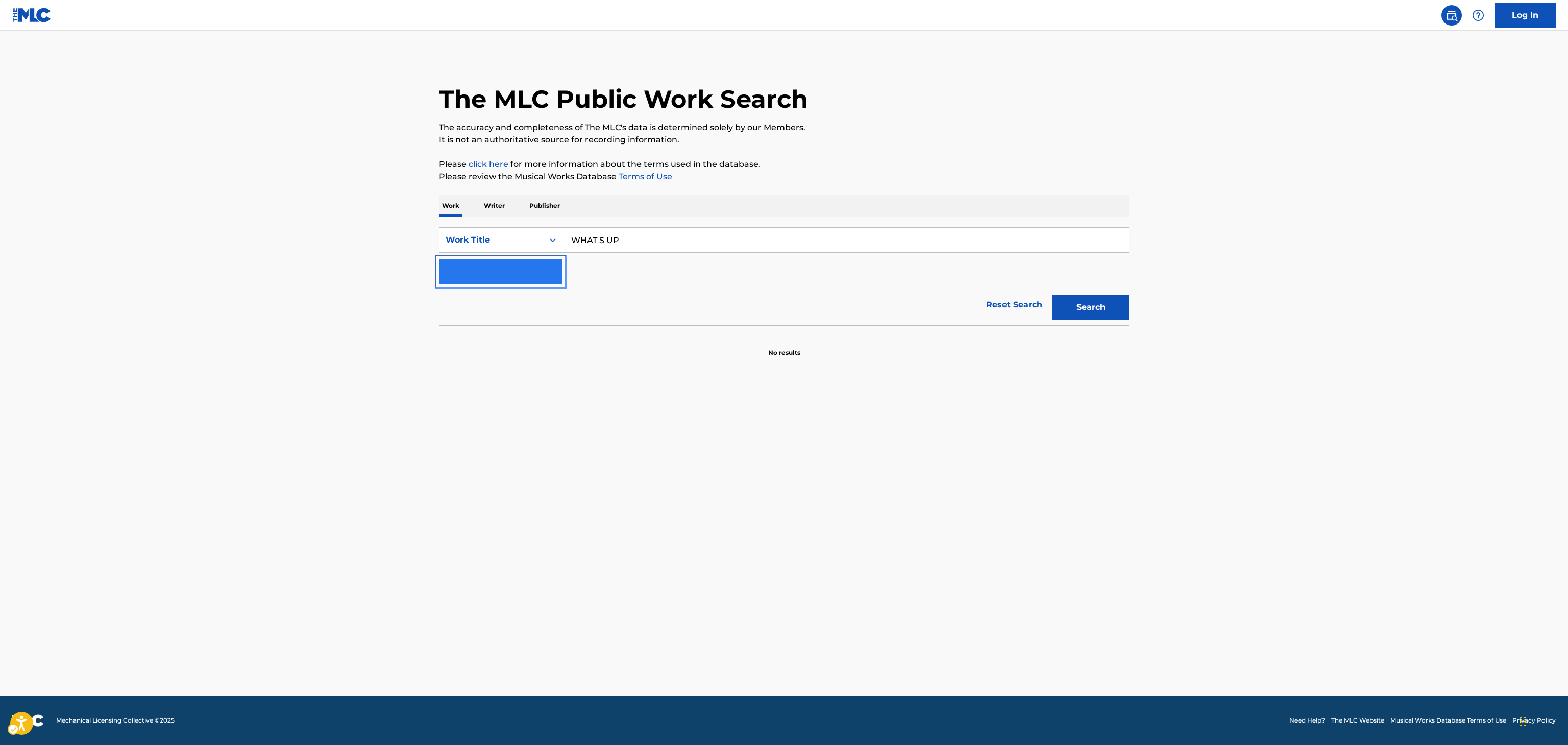
click at [534, 269] on button "Add Criteria" at bounding box center [501, 272] width 123 height 26
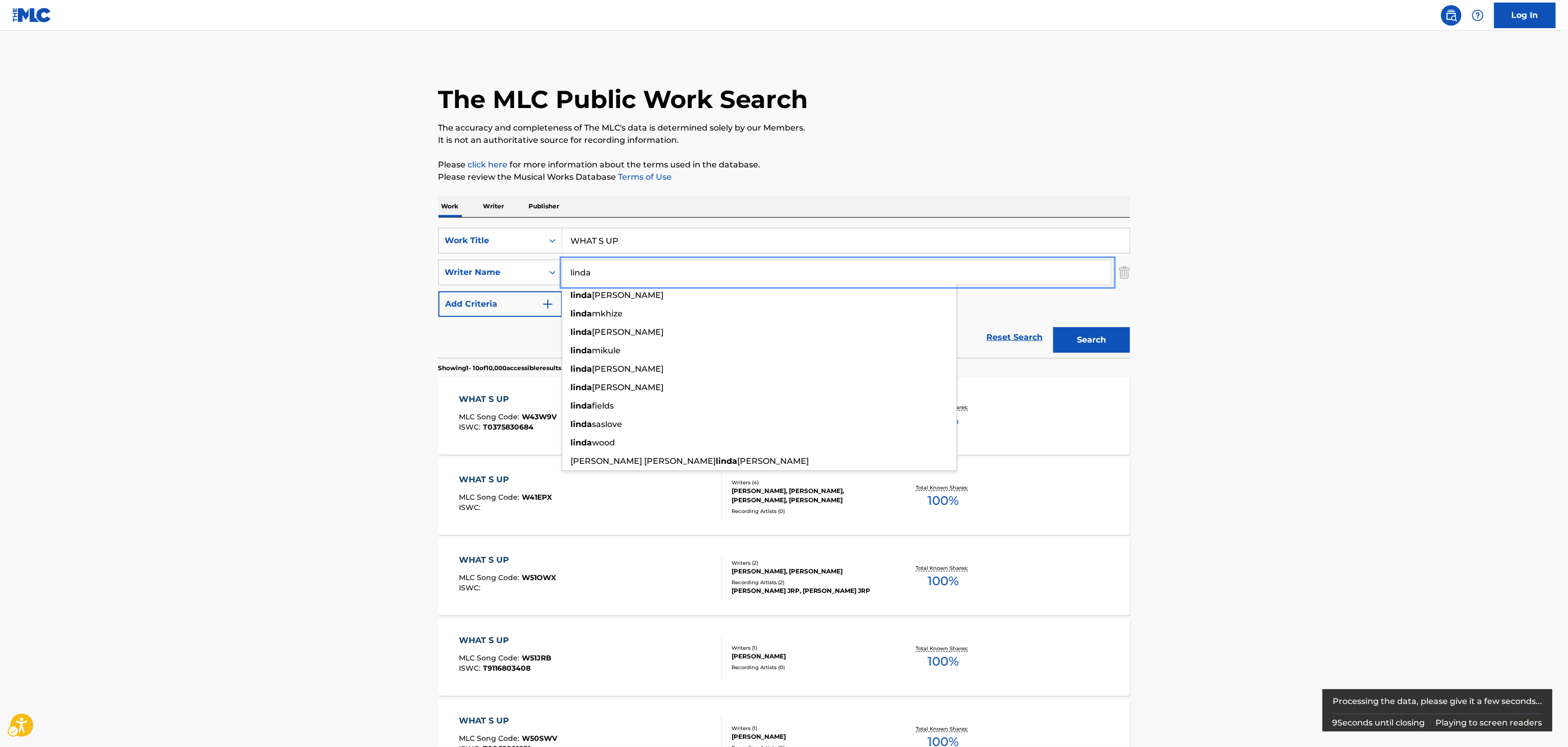
type input "linda"
click at [1078, 333] on button "Search" at bounding box center [1091, 340] width 77 height 26
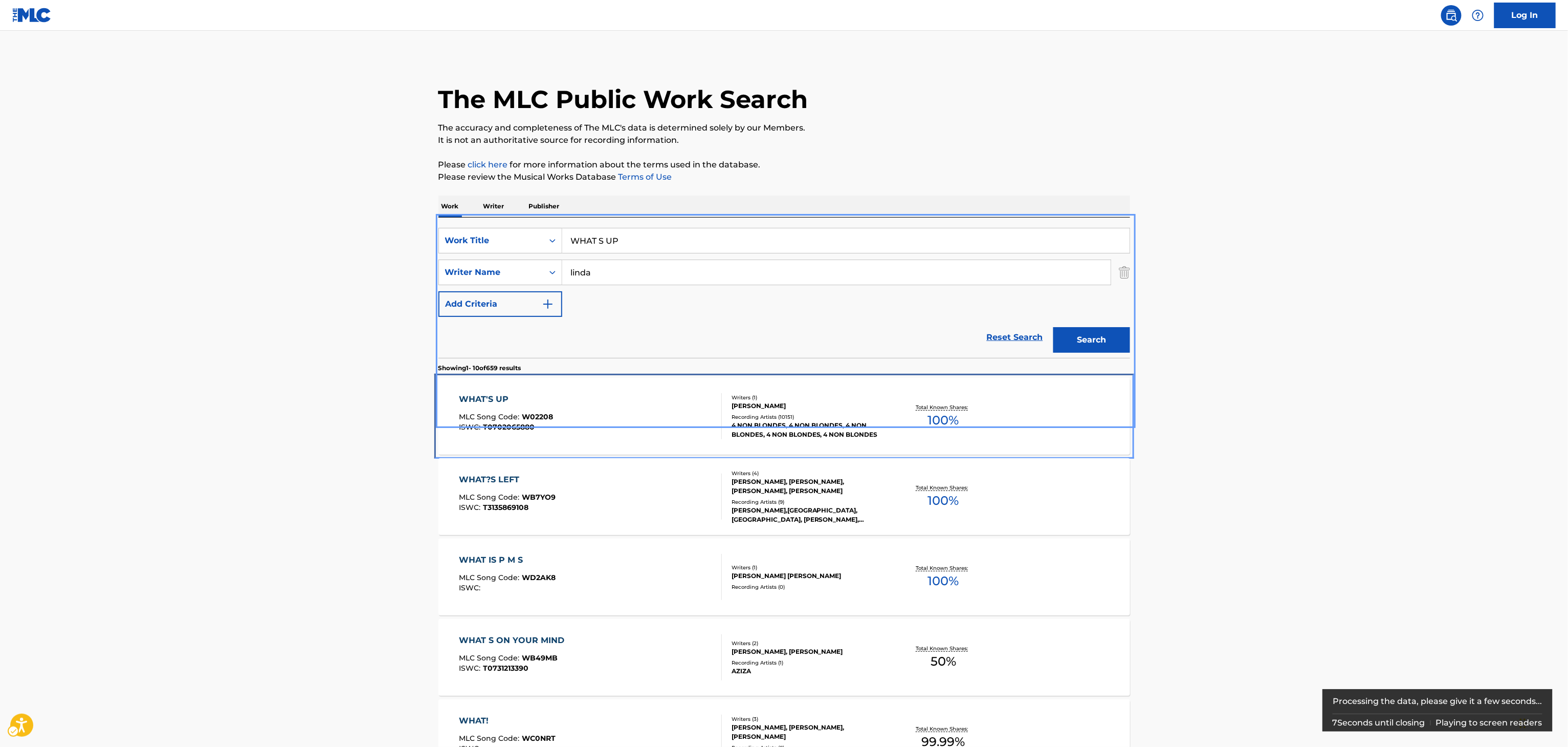
click at [972, 431] on div "Total Known Shares: 100 %" at bounding box center [943, 416] width 115 height 31
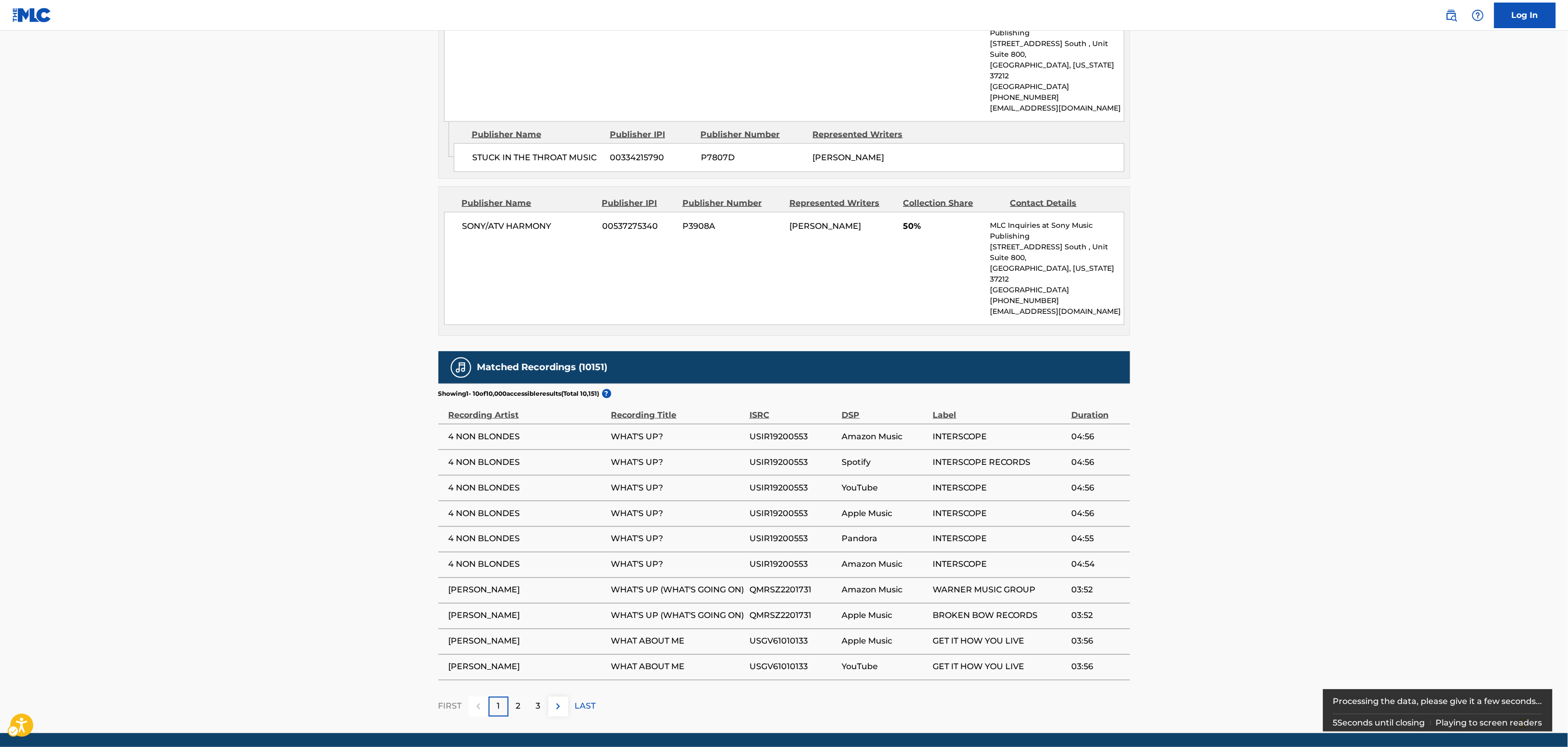
scroll to position [632, 0]
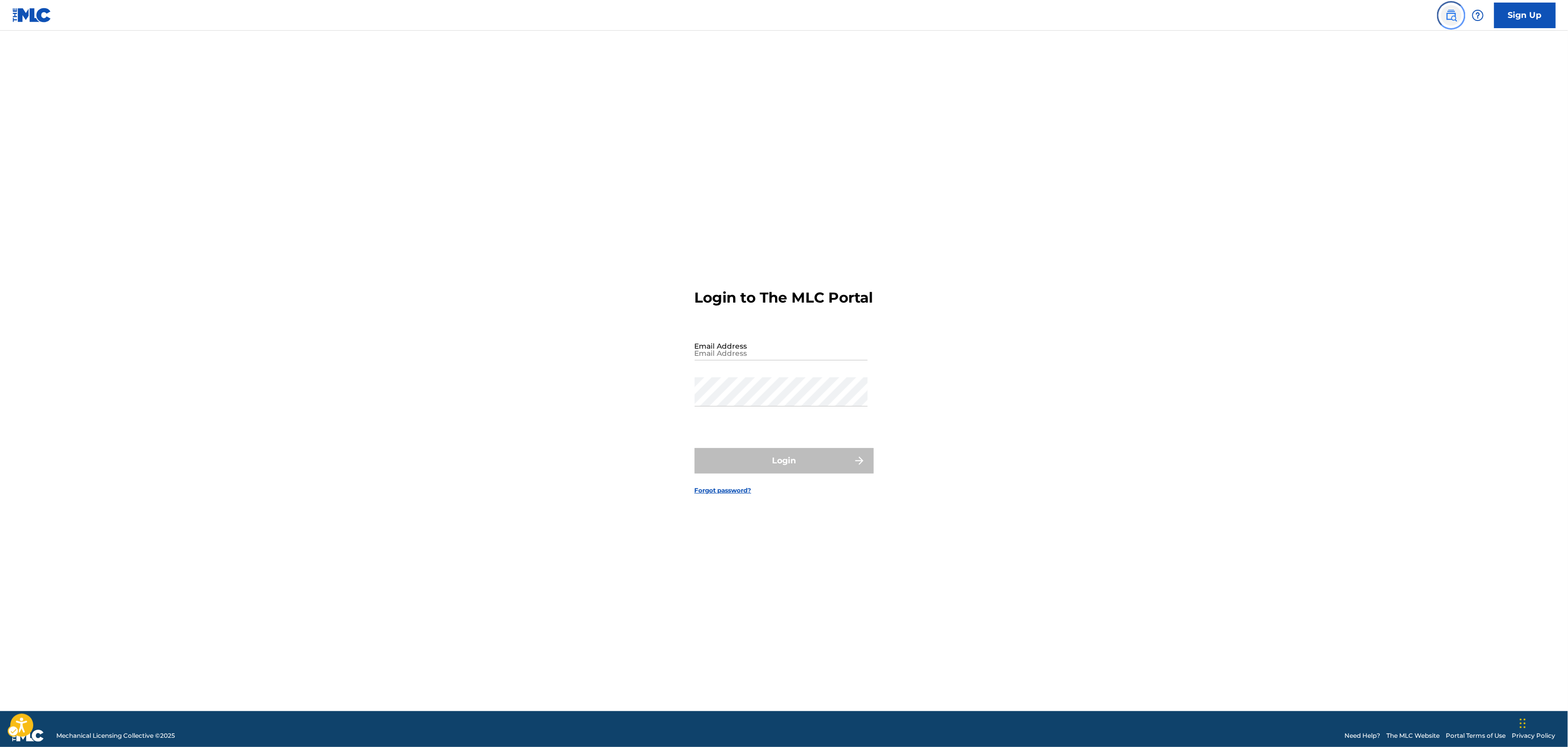
click at [1450, 16] on img "Page Menu" at bounding box center [1451, 15] width 12 height 12
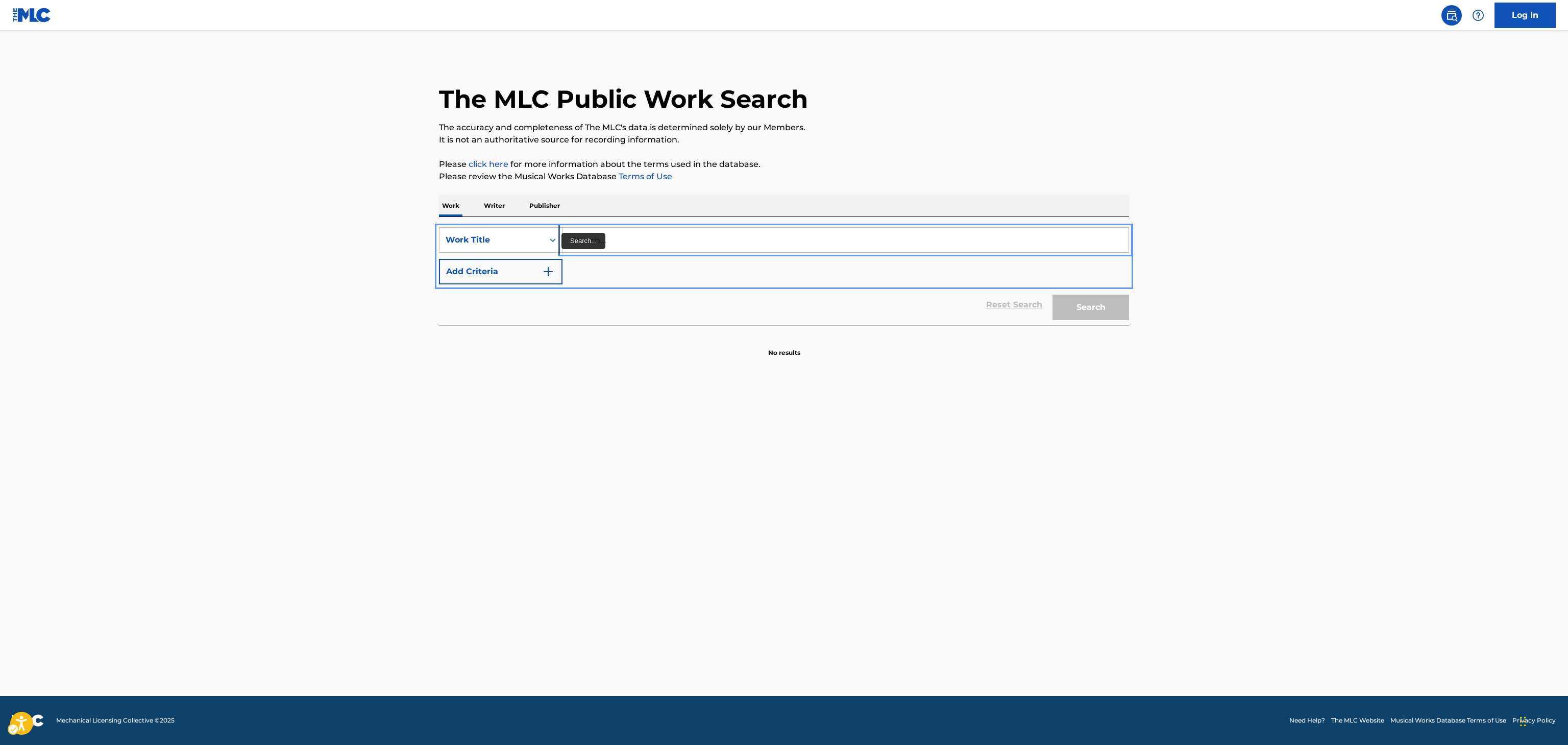
click at [613, 240] on input "Search..." at bounding box center [845, 240] width 566 height 24
paste input "Prawl"
type input "Prawl"
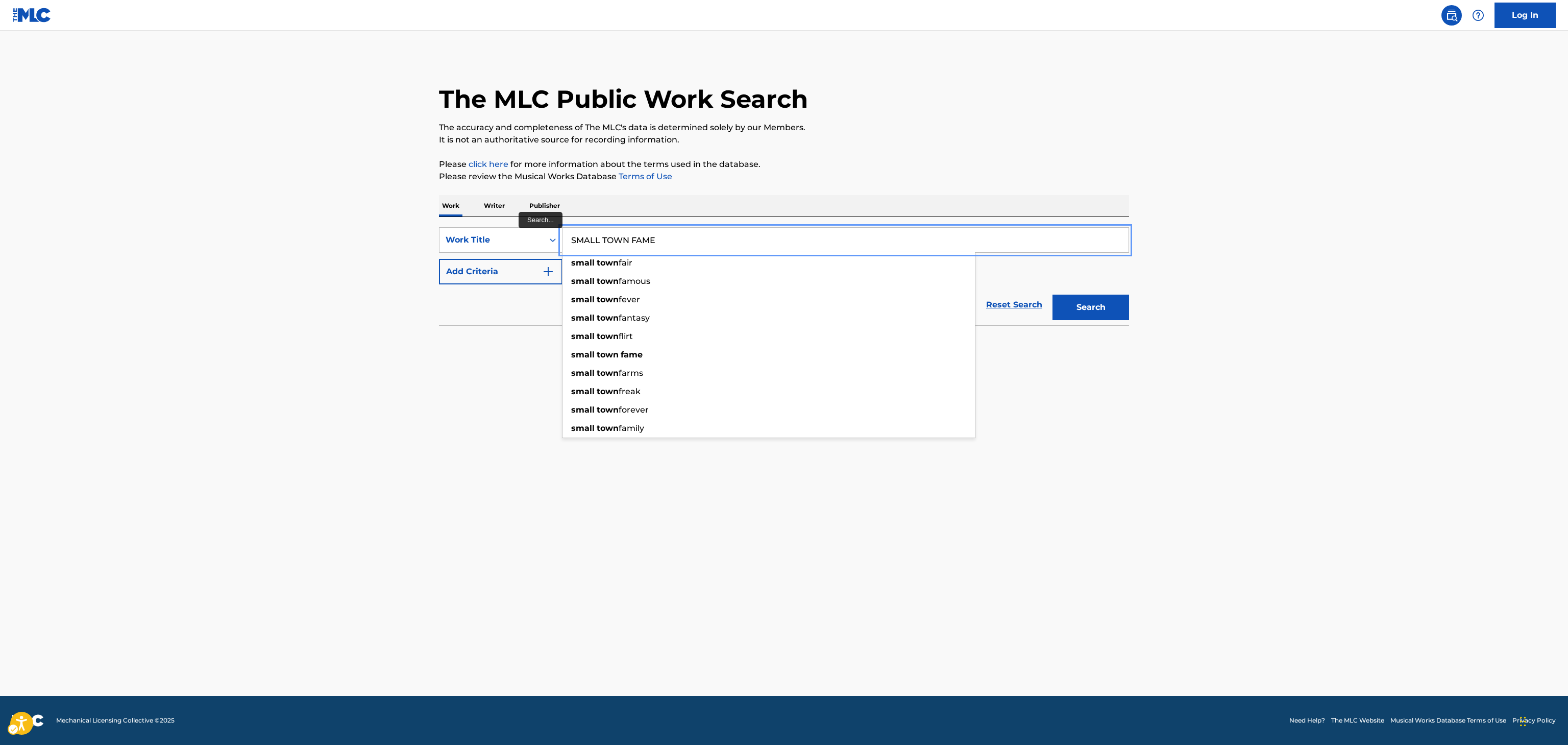
type input "SMALL TOWN FAME"
click at [439, 259] on button "Add Criteria" at bounding box center [501, 272] width 123 height 26
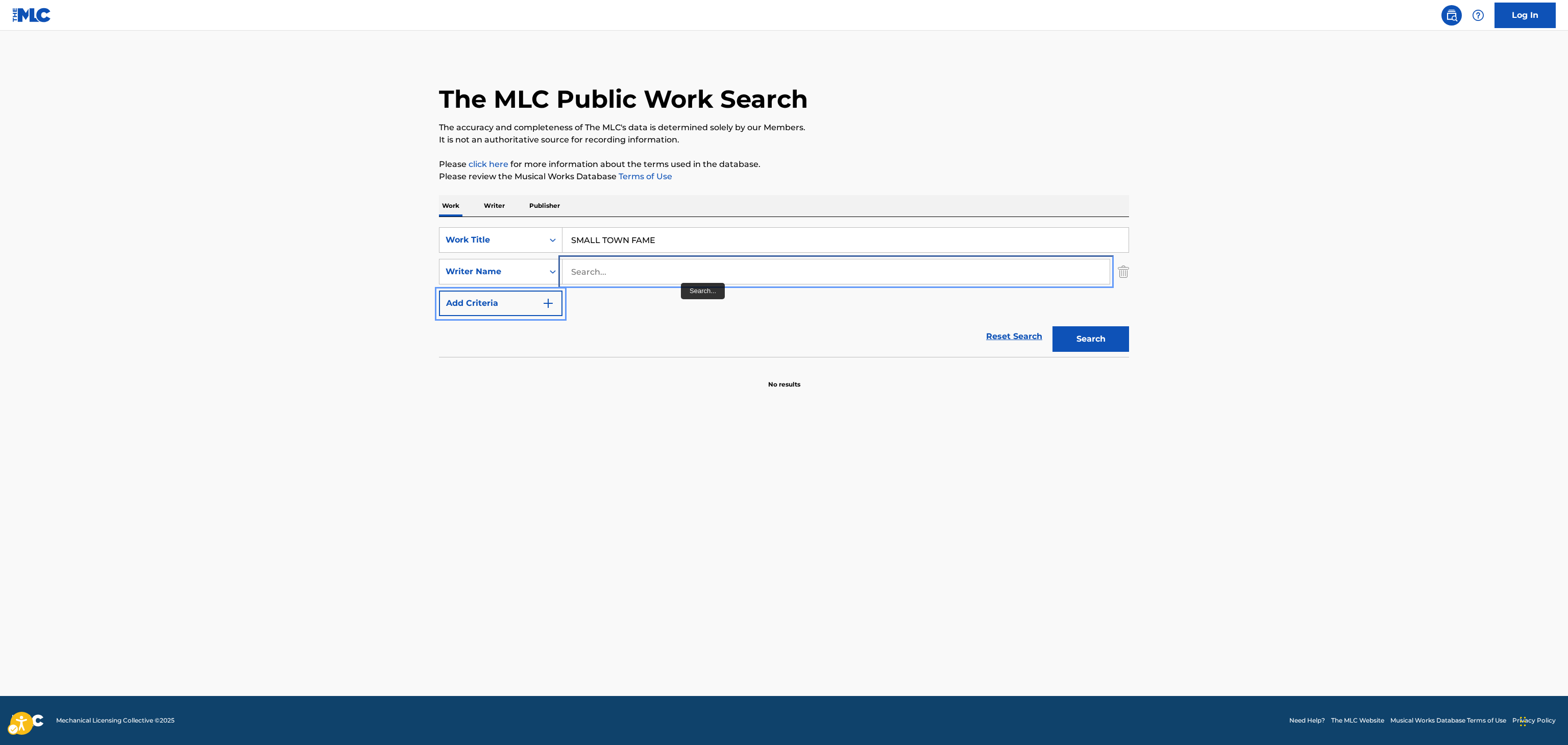
drag, startPoint x: 683, startPoint y: 278, endPoint x: 703, endPoint y: 274, distance: 20.4
paste input "Prawl"
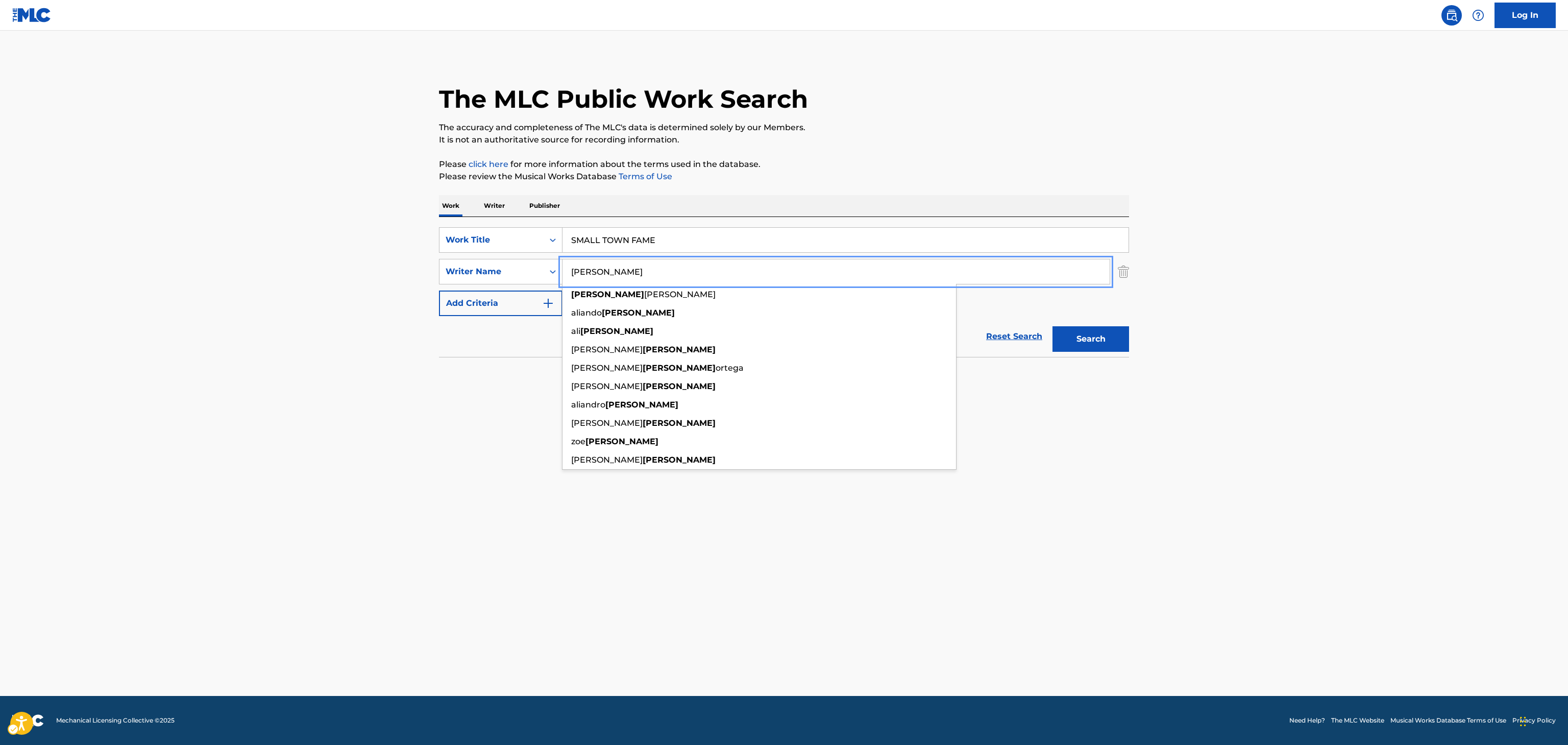
type input "Prawl"
click at [1080, 344] on button "Search" at bounding box center [1090, 339] width 77 height 26
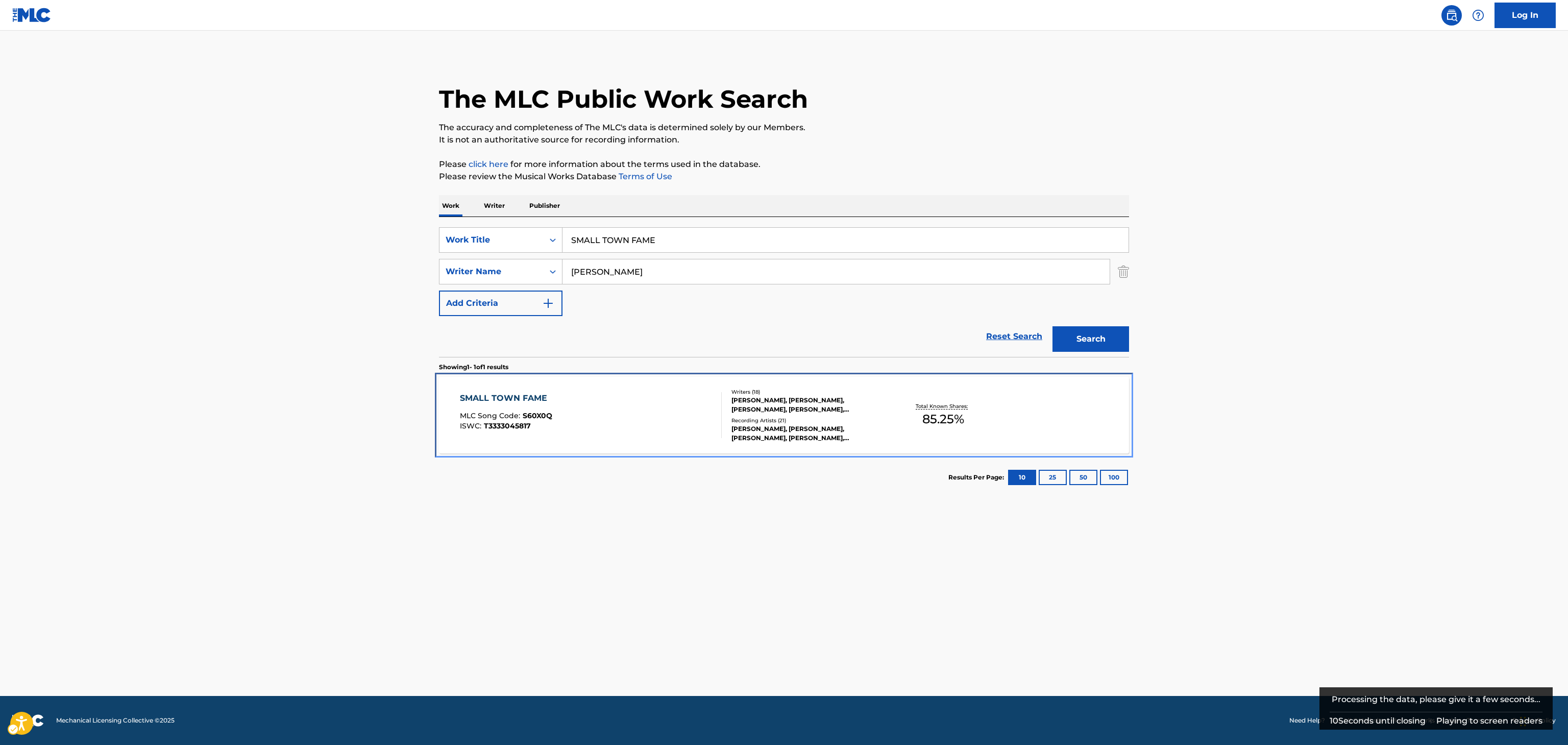
click at [802, 408] on div "DONNIE MCCLURKIN, ASHA TAMAR WHITE, GENTUAR MEMISHI, BENNETT PEPPLE, MARQUEZ DE…" at bounding box center [809, 404] width 154 height 19
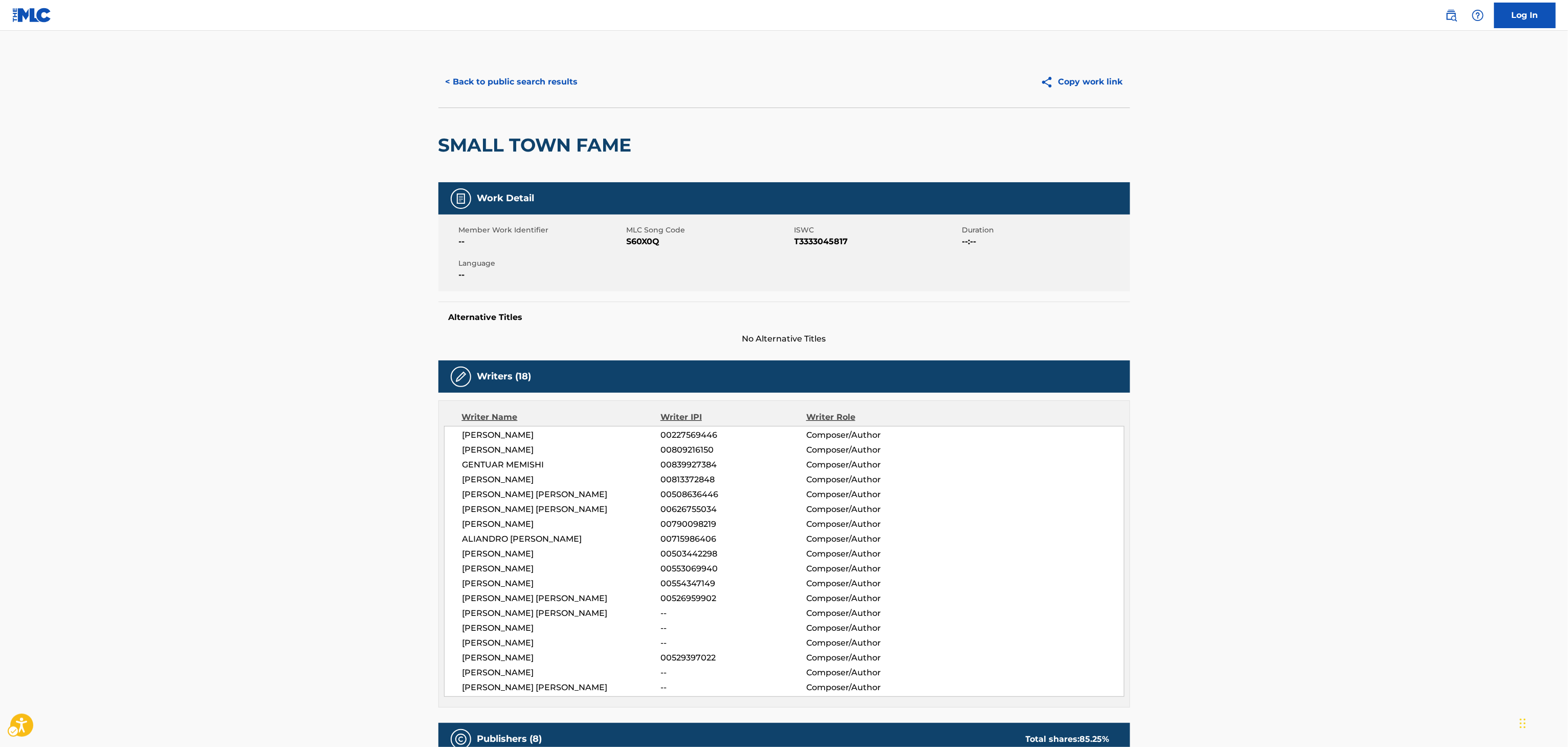
click at [550, 167] on div "SMALL TOWN FAME" at bounding box center [538, 145] width 198 height 74
copy div "SMALL TOWN FAME"
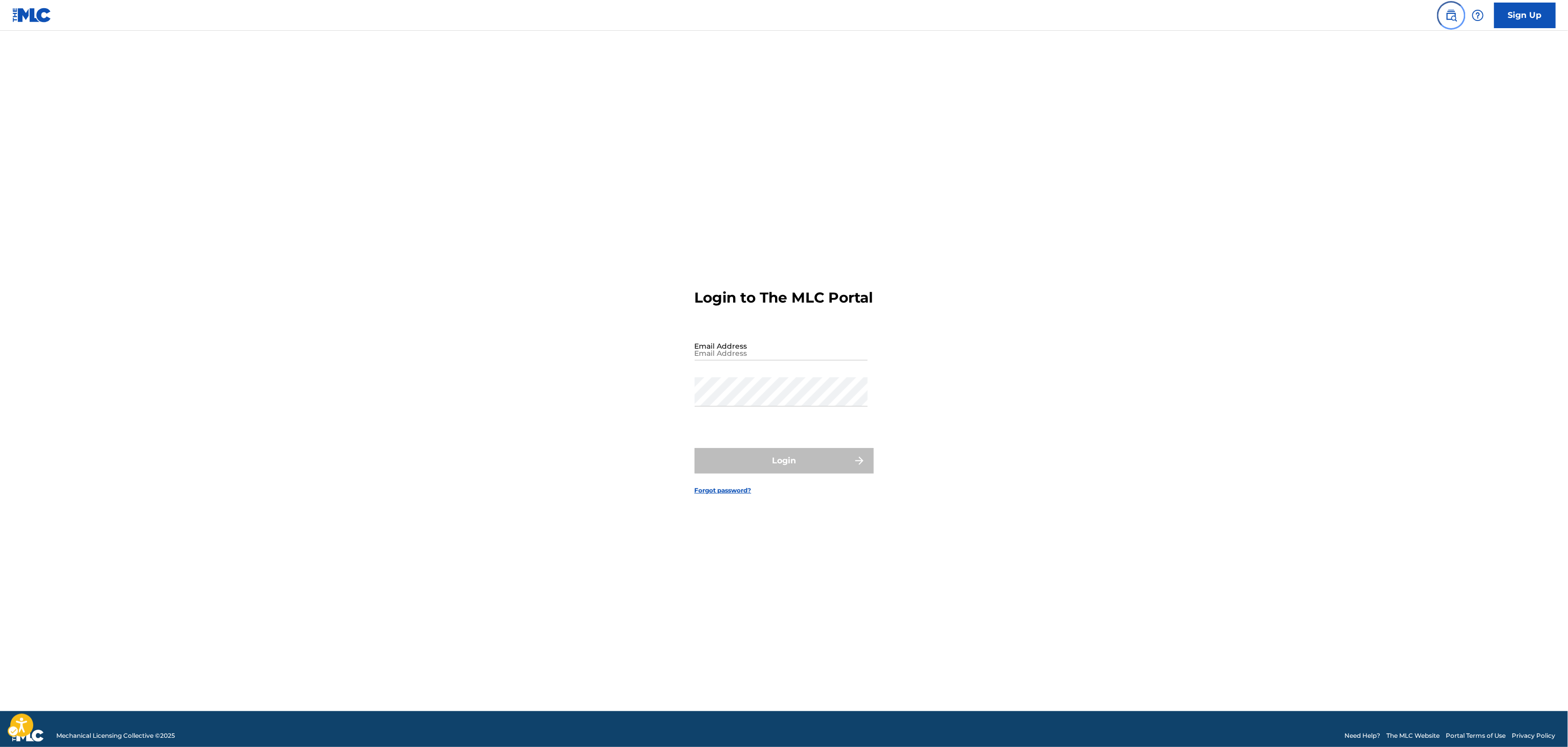
click at [1459, 15] on link "Public Search" at bounding box center [1451, 15] width 21 height 21
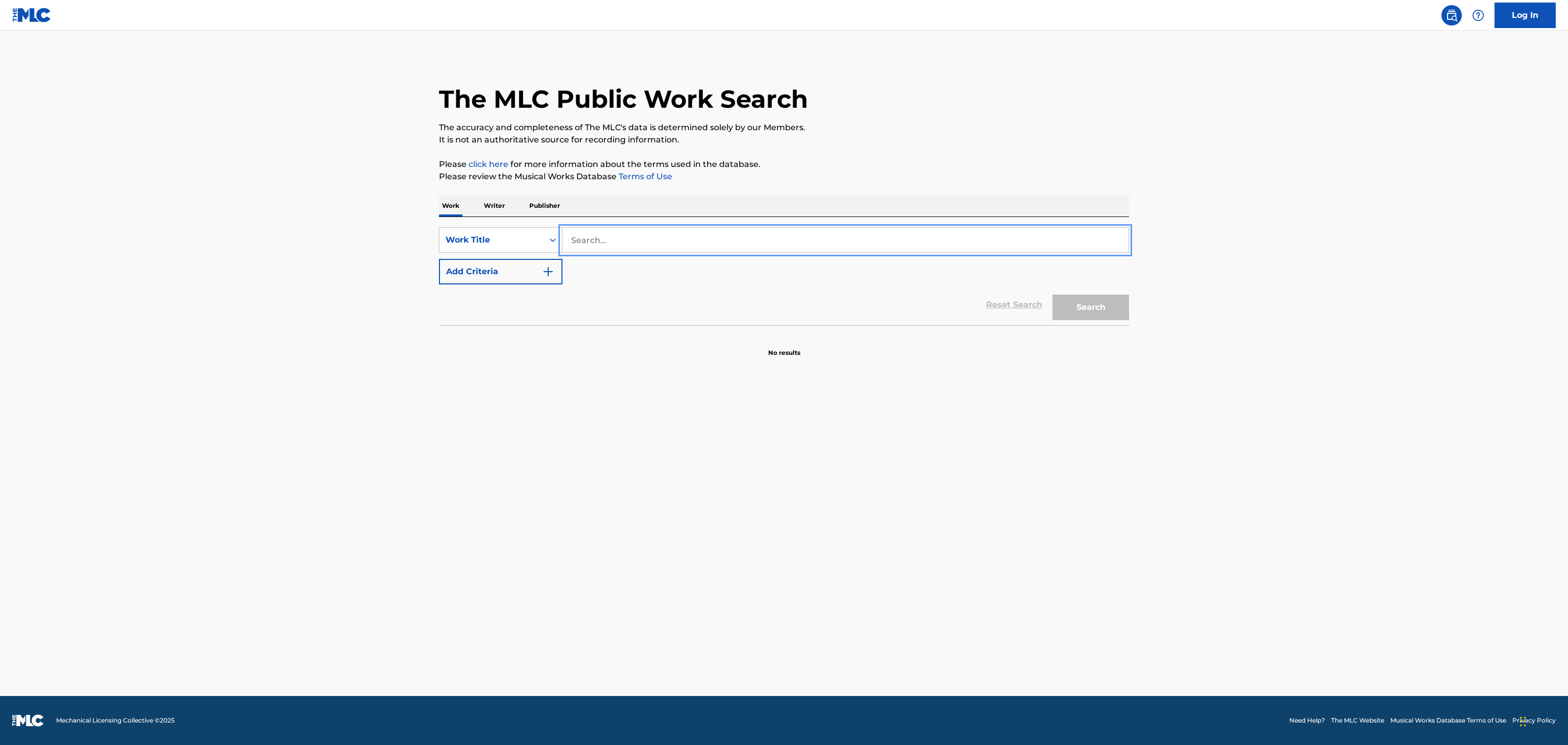
click at [755, 234] on input "Search..." at bounding box center [845, 240] width 566 height 24
paste input "Distance"
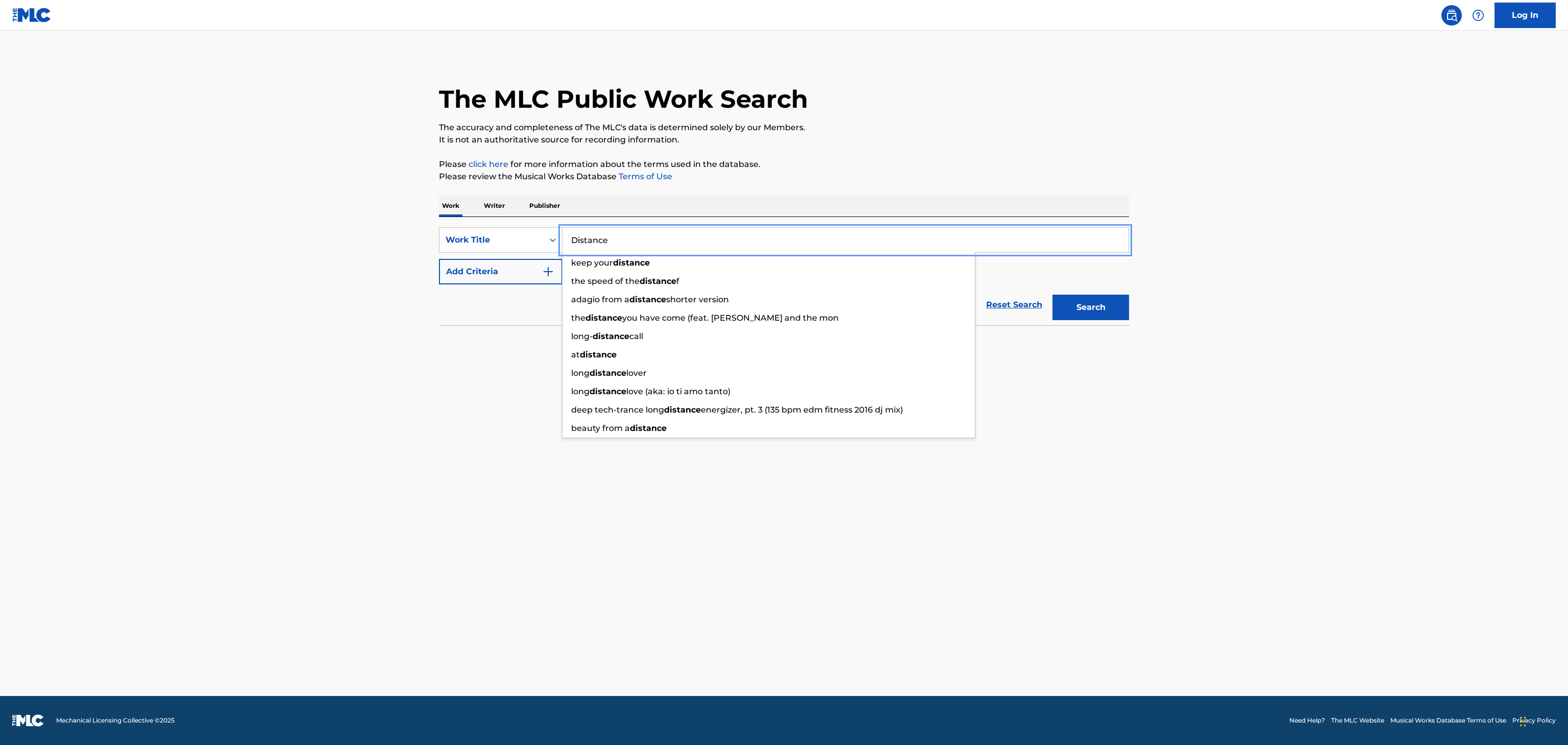
type input "Distance"
click at [487, 280] on button "Add Criteria" at bounding box center [501, 272] width 123 height 26
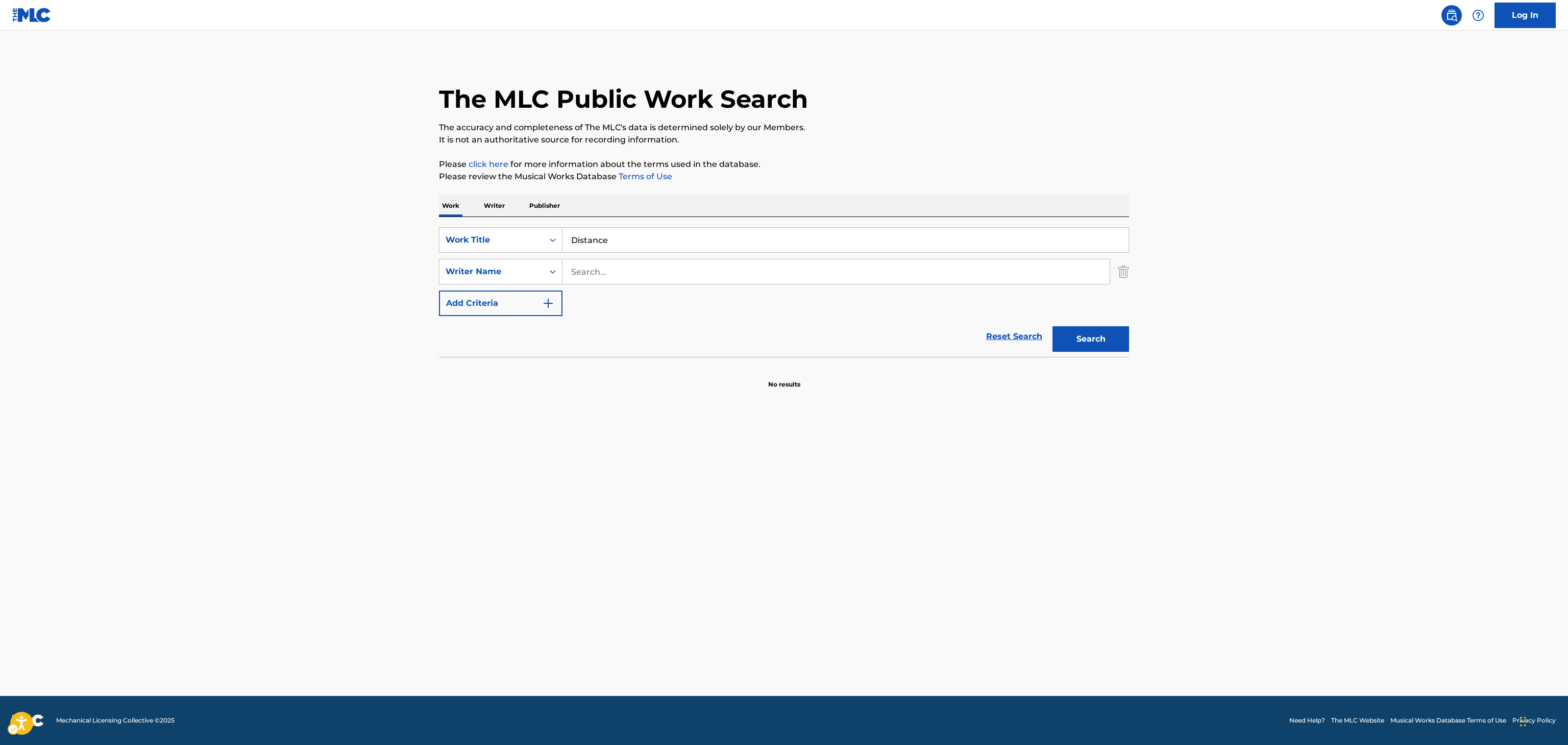
click at [653, 278] on input "Search..." at bounding box center [836, 271] width 547 height 24
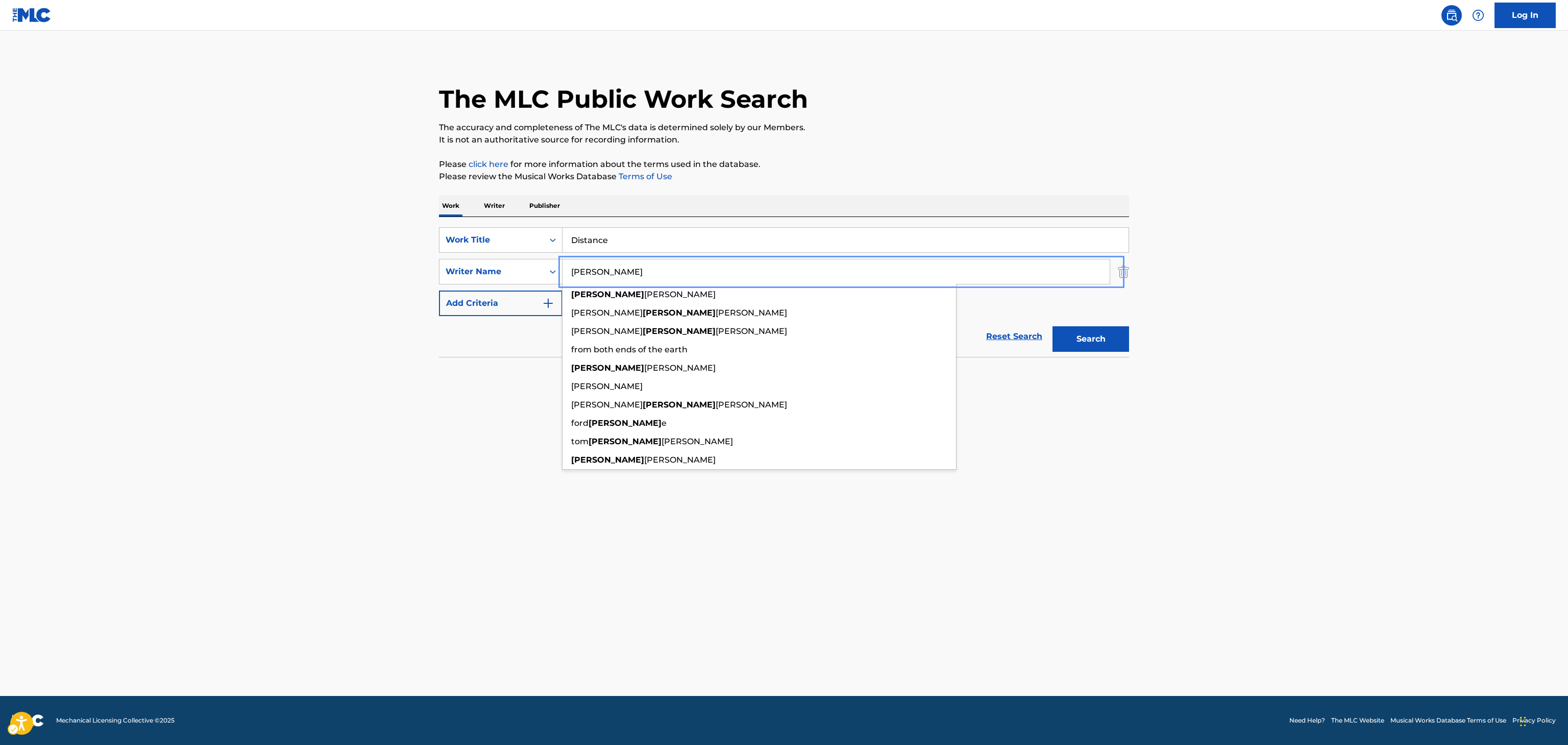
type input "[PERSON_NAME]"
click at [1052, 326] on button "Search" at bounding box center [1090, 339] width 77 height 26
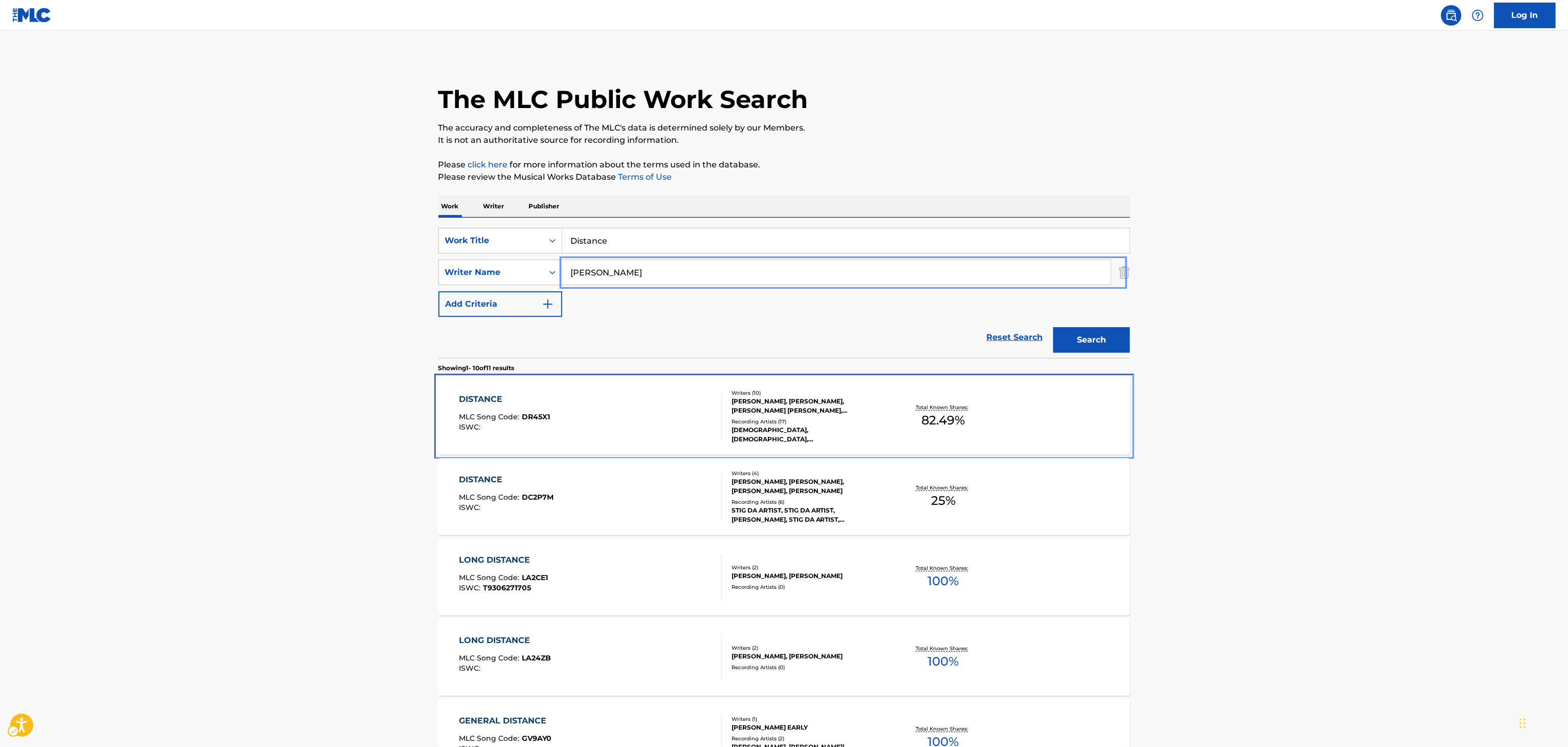
click at [741, 390] on div "Writers ( 10 )" at bounding box center [809, 393] width 155 height 8
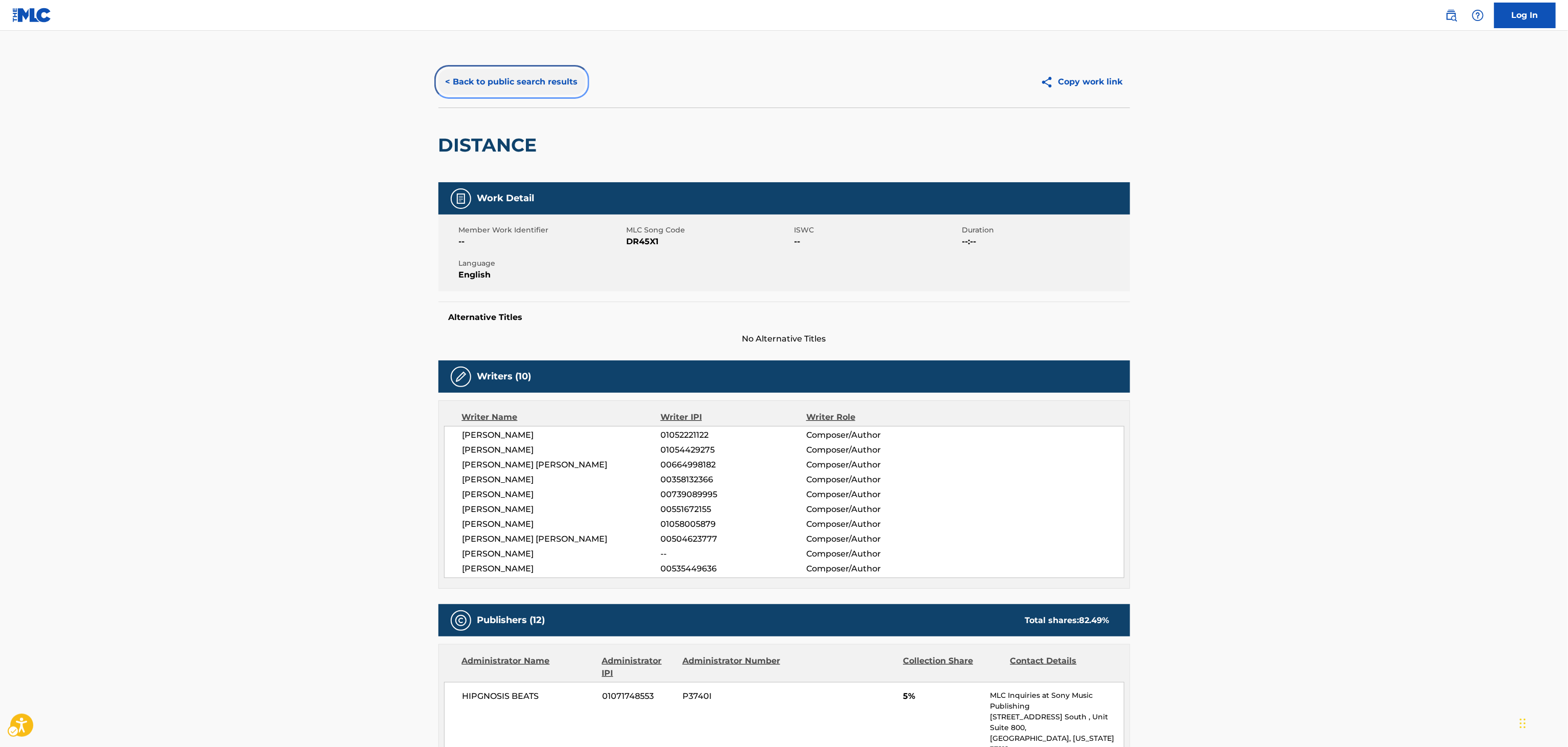
click at [546, 71] on button "< Back to public search results" at bounding box center [512, 82] width 147 height 26
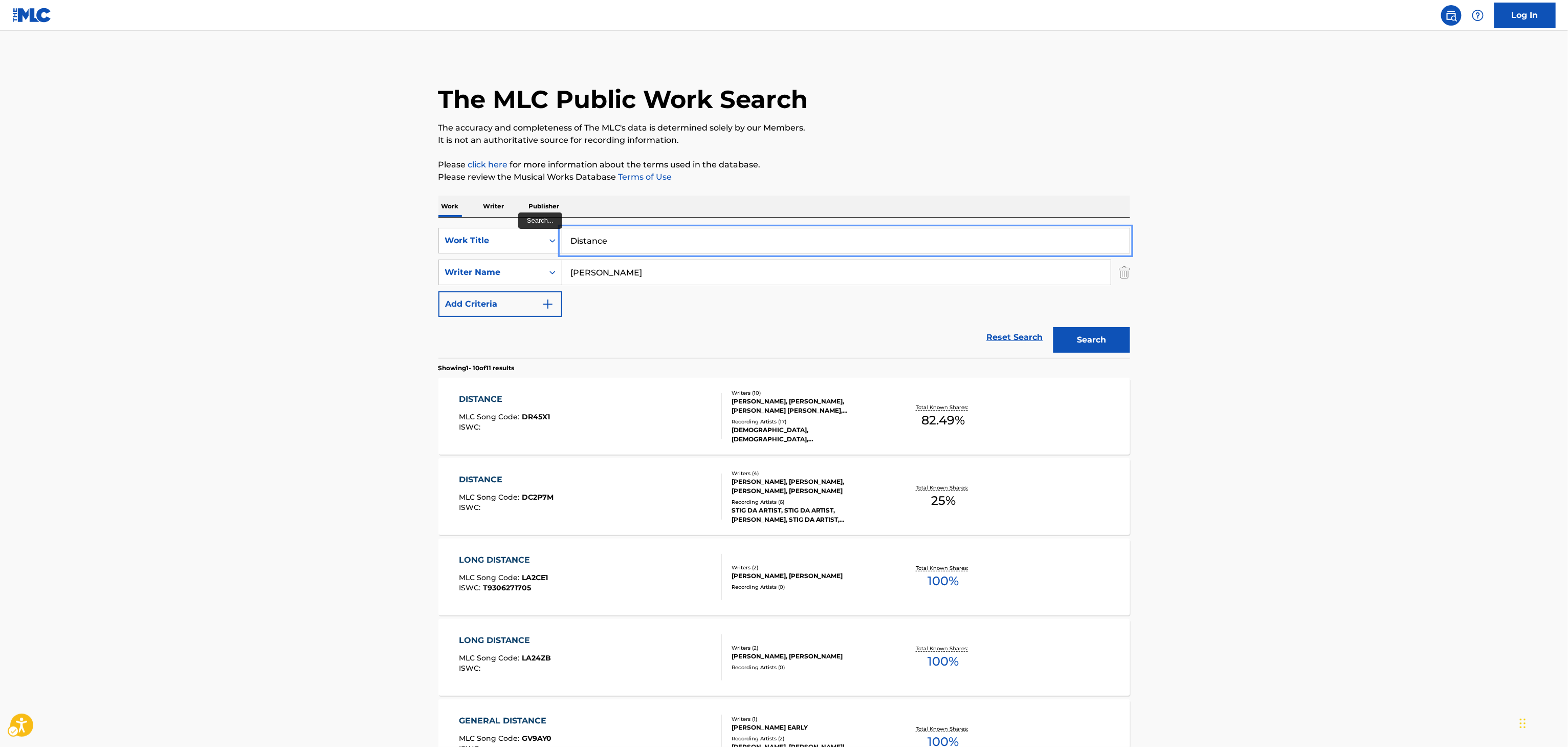
click at [597, 232] on input "Distance" at bounding box center [846, 240] width 568 height 24
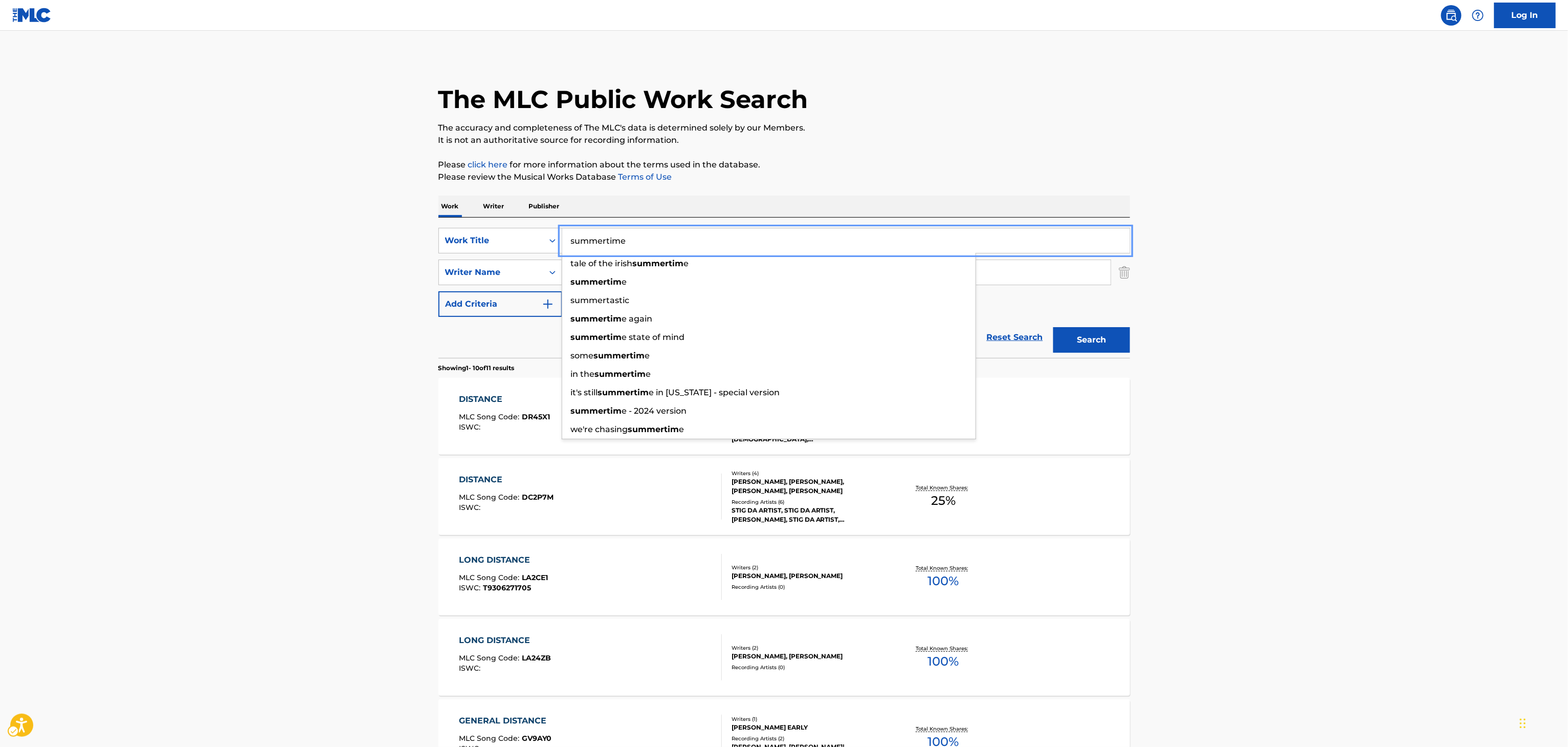
type input "summertime"
click at [1053, 327] on button "Search" at bounding box center [1091, 340] width 77 height 26
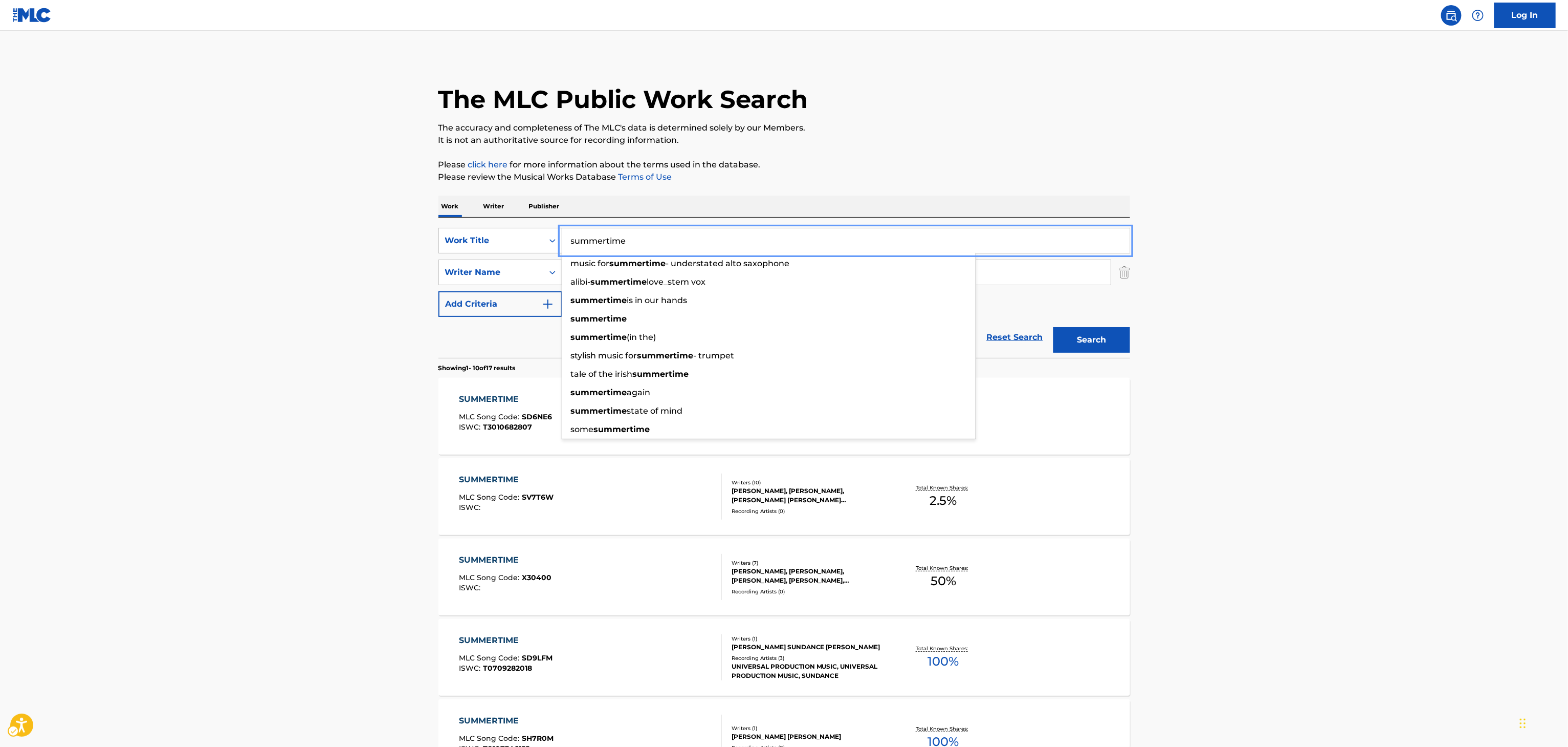
click at [324, 344] on main "The MLC Public Work Search The accuracy and completeness of The MLC's data is d…" at bounding box center [784, 633] width 1568 height 1205
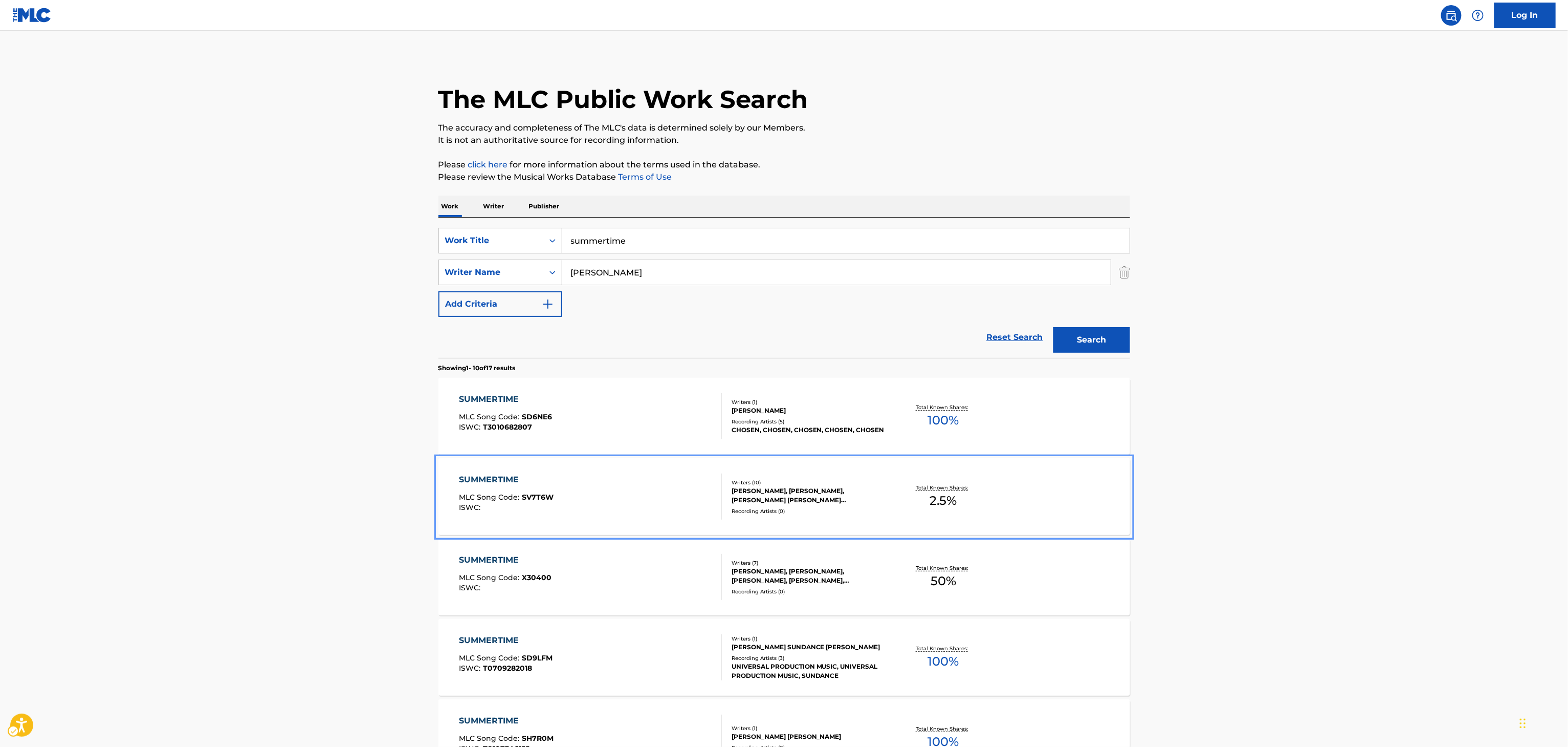
click at [906, 493] on div "Total Known Shares: 2.5 %" at bounding box center [943, 496] width 115 height 31
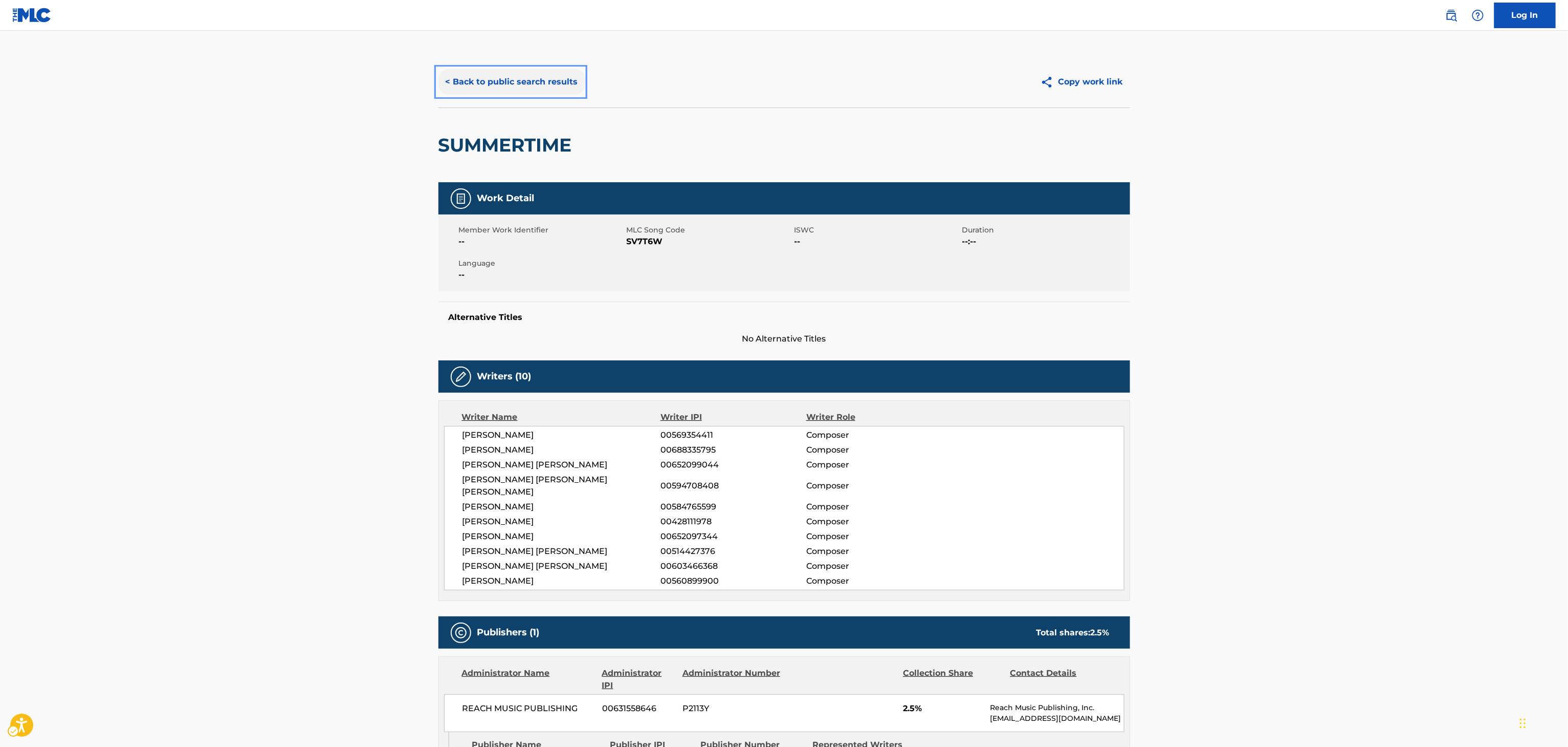
click at [502, 83] on button "< Back to public search results" at bounding box center [512, 82] width 147 height 26
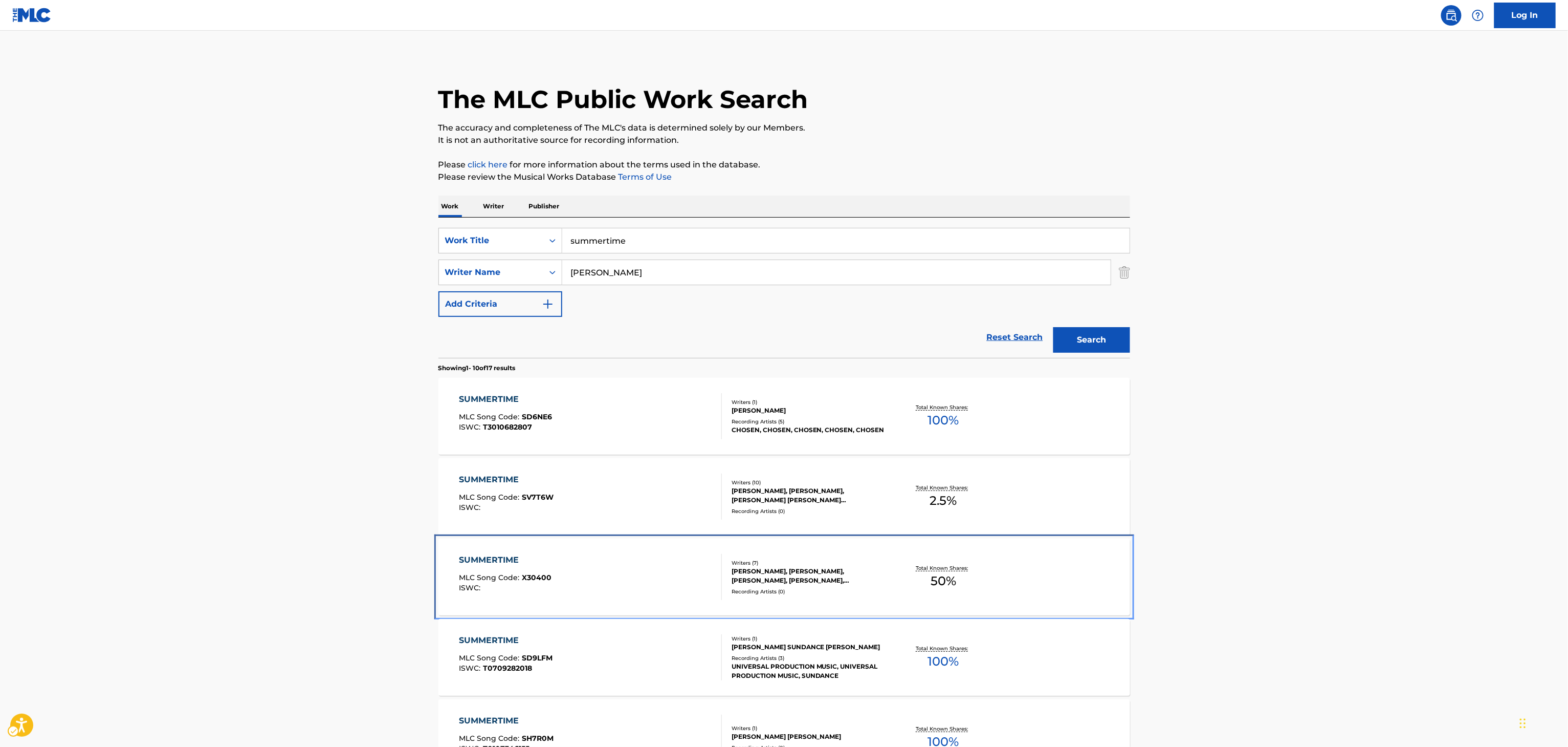
click at [919, 566] on p "Total Known Shares:" at bounding box center [943, 568] width 55 height 8
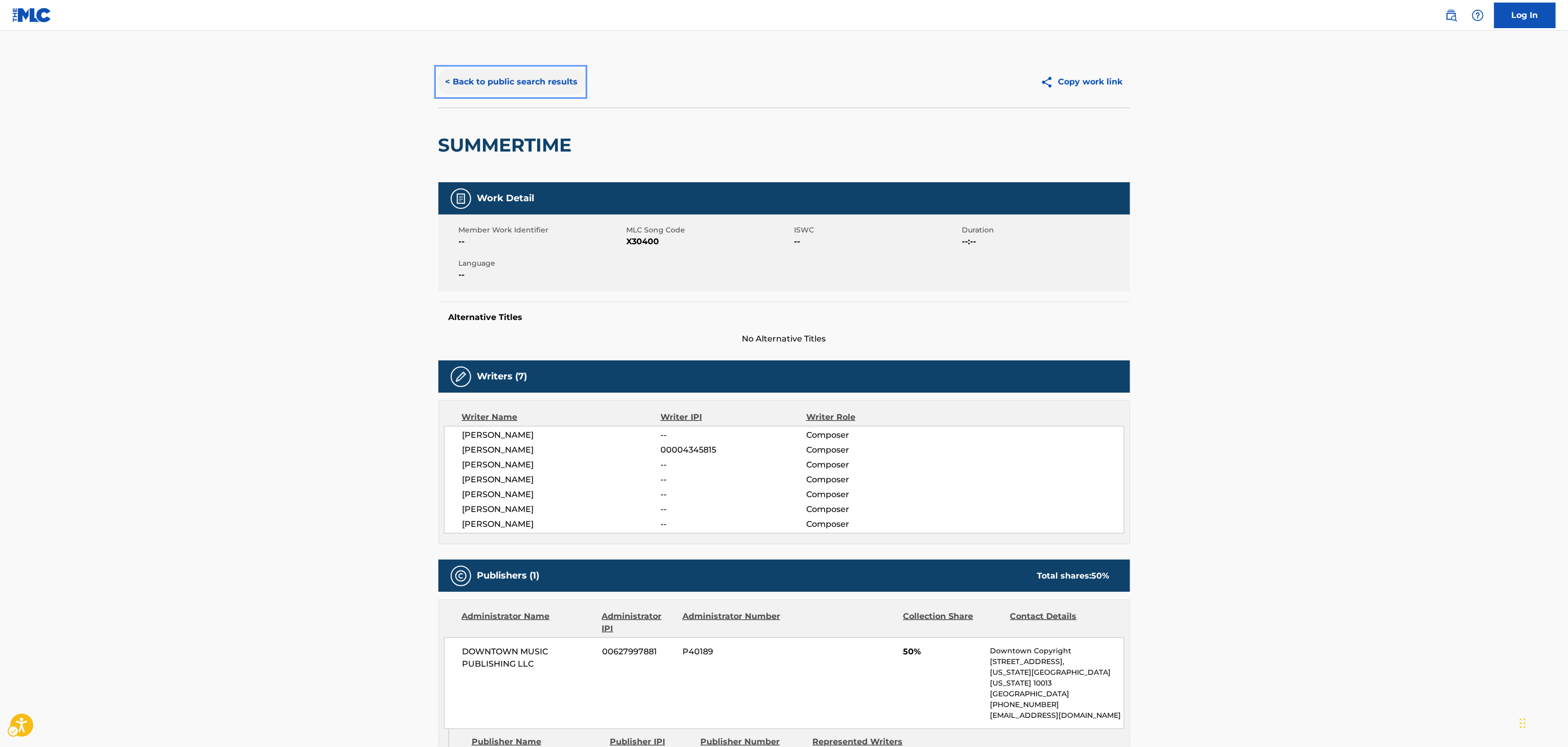
click at [537, 92] on button "< Back to public search results" at bounding box center [512, 82] width 147 height 26
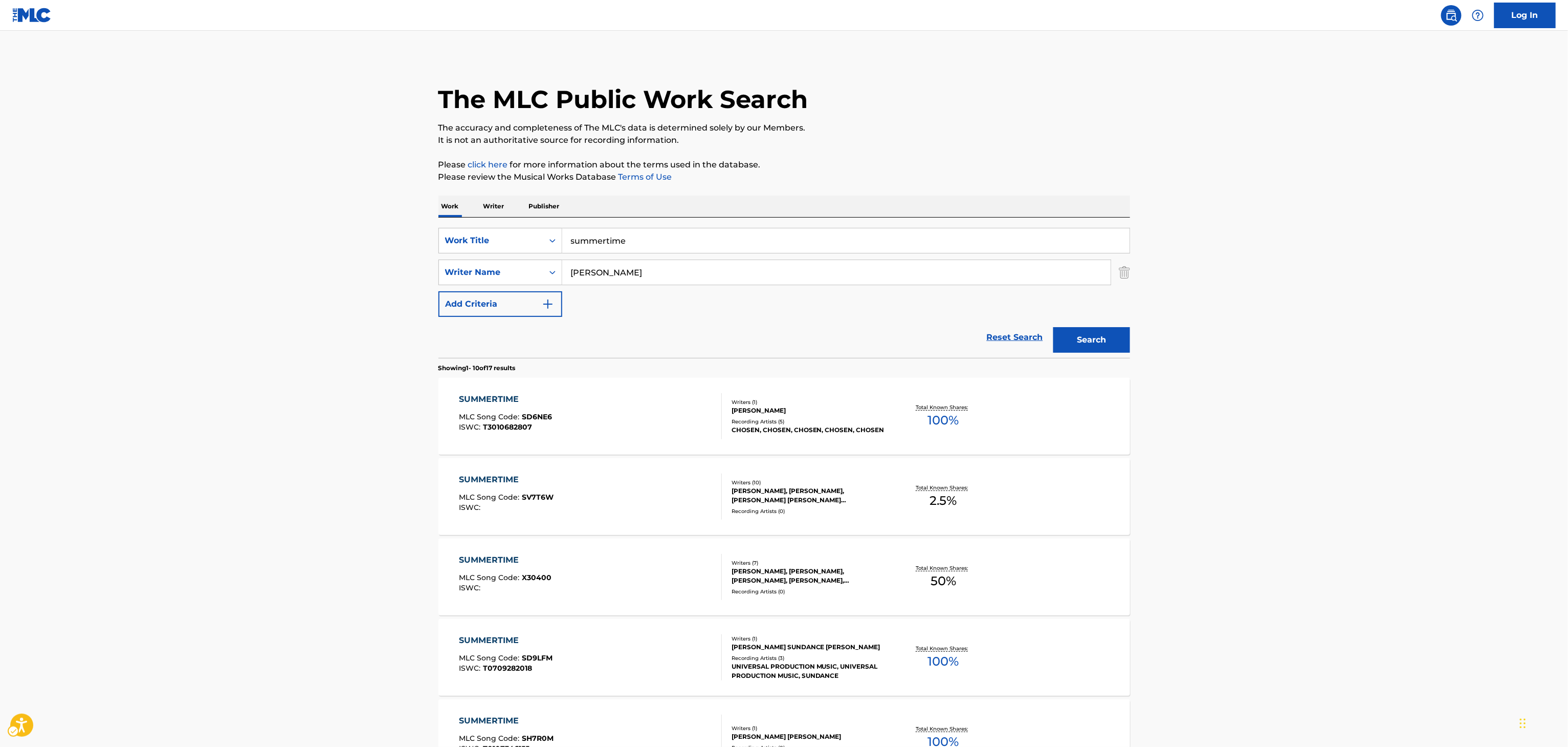
scroll to position [152, 0]
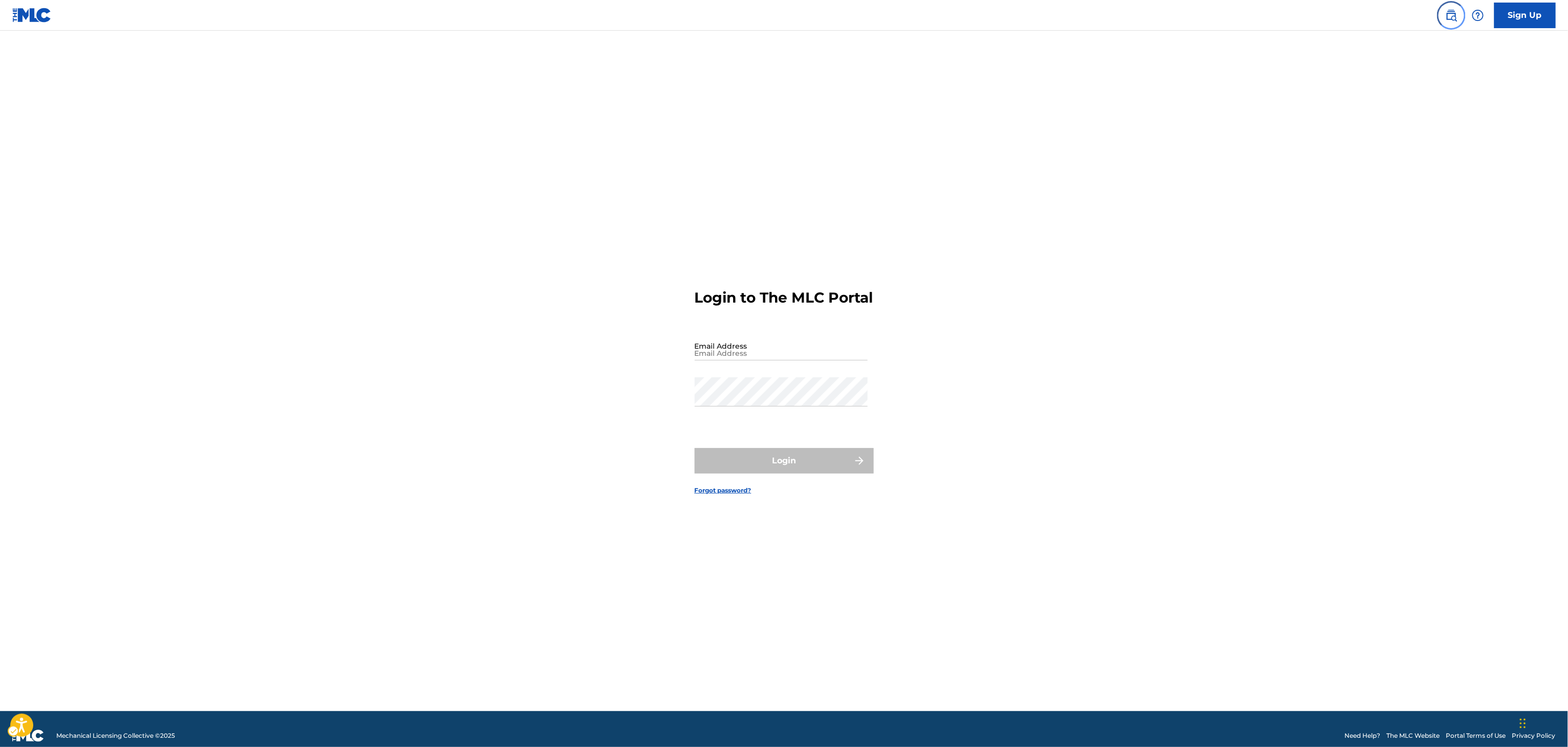
drag, startPoint x: 1461, startPoint y: 11, endPoint x: 1456, endPoint y: 15, distance: 6.4
click at [1461, 11] on link "Public Search" at bounding box center [1451, 15] width 21 height 21
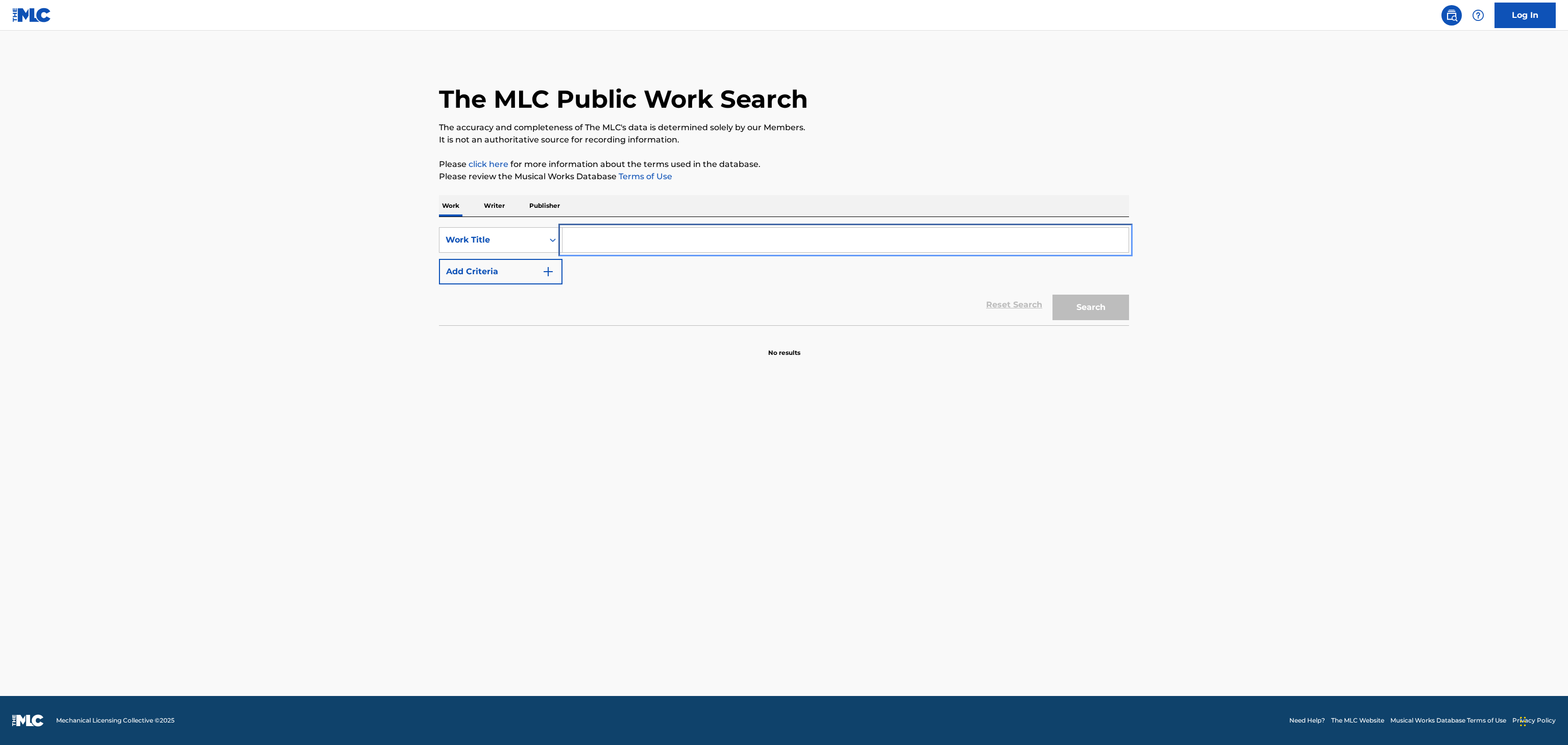
click at [851, 240] on input "Search Form" at bounding box center [845, 240] width 566 height 24
paste input "[PERSON_NAME]"
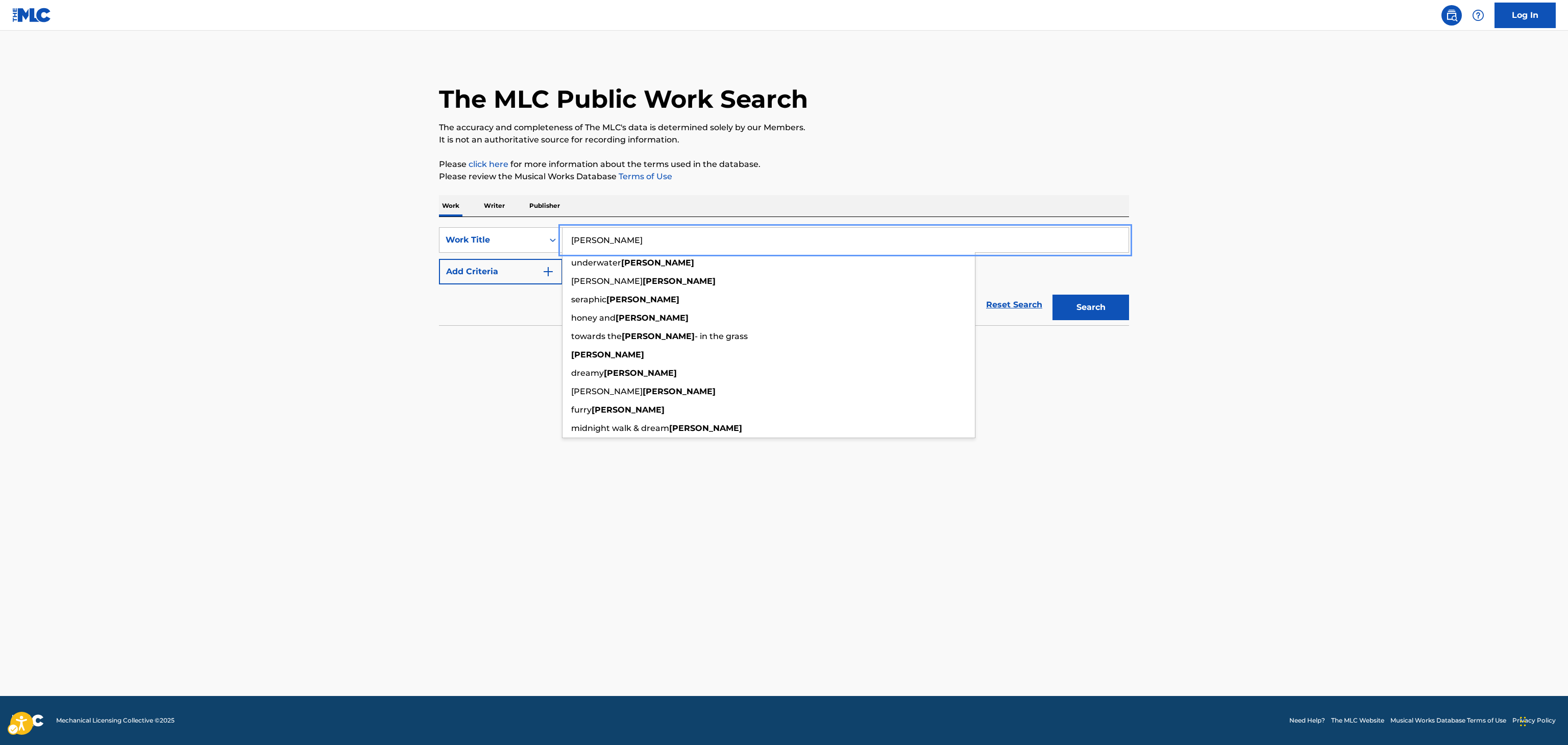
click at [584, 245] on input "[PERSON_NAME]" at bounding box center [845, 240] width 566 height 24
type input "BLAME ME"
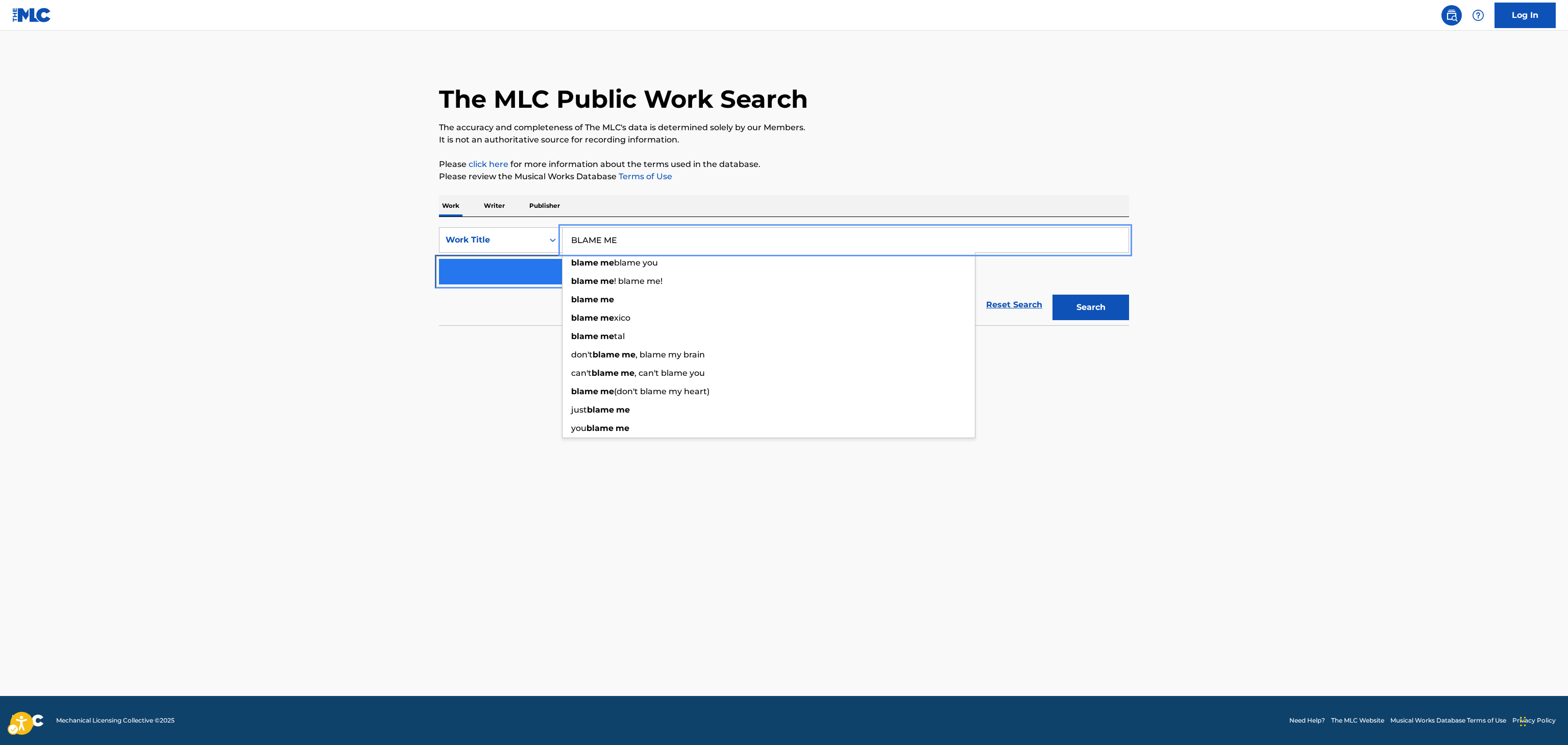
click at [544, 269] on img "Search Form" at bounding box center [548, 271] width 12 height 12
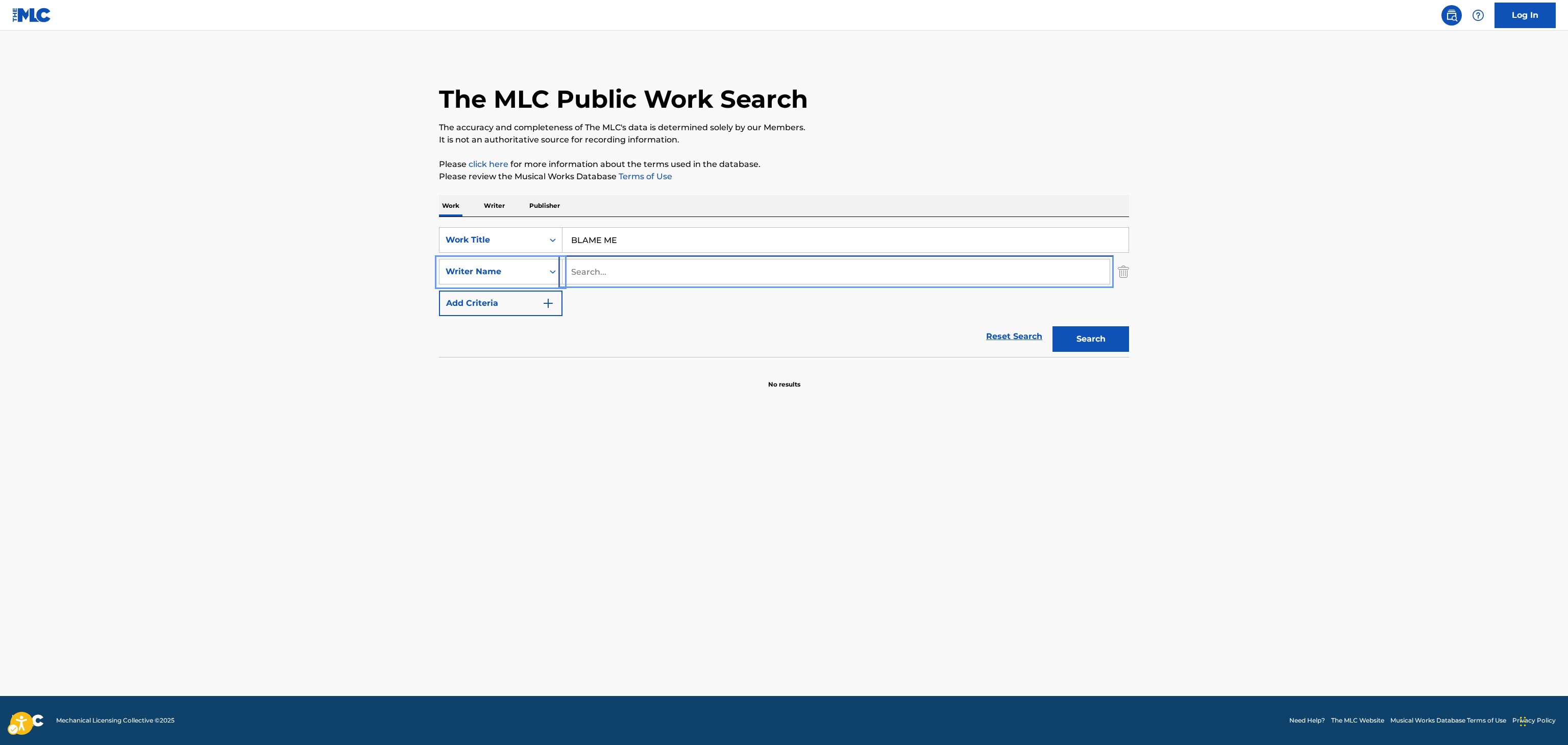
paste input "Meadows"
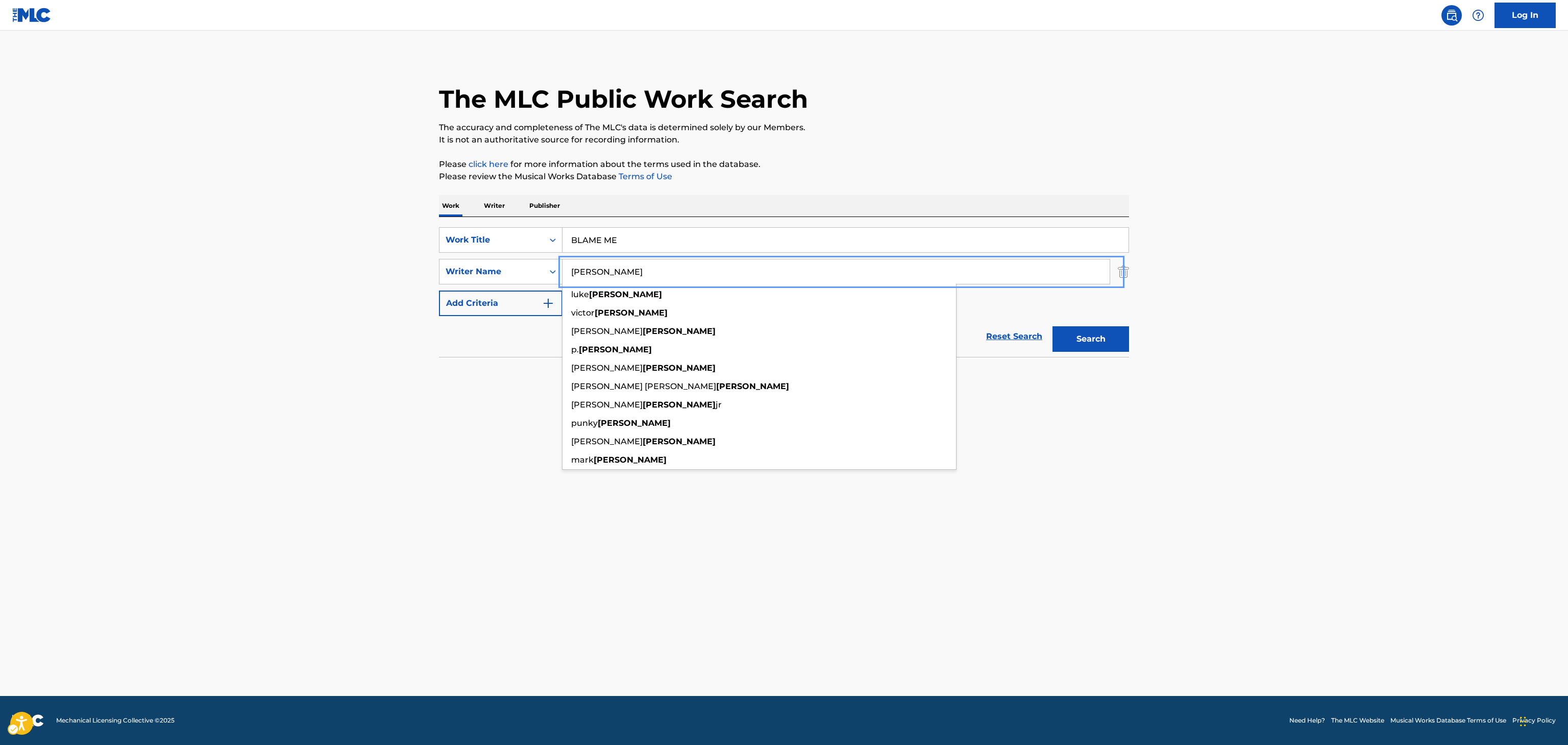
type input "Meadows"
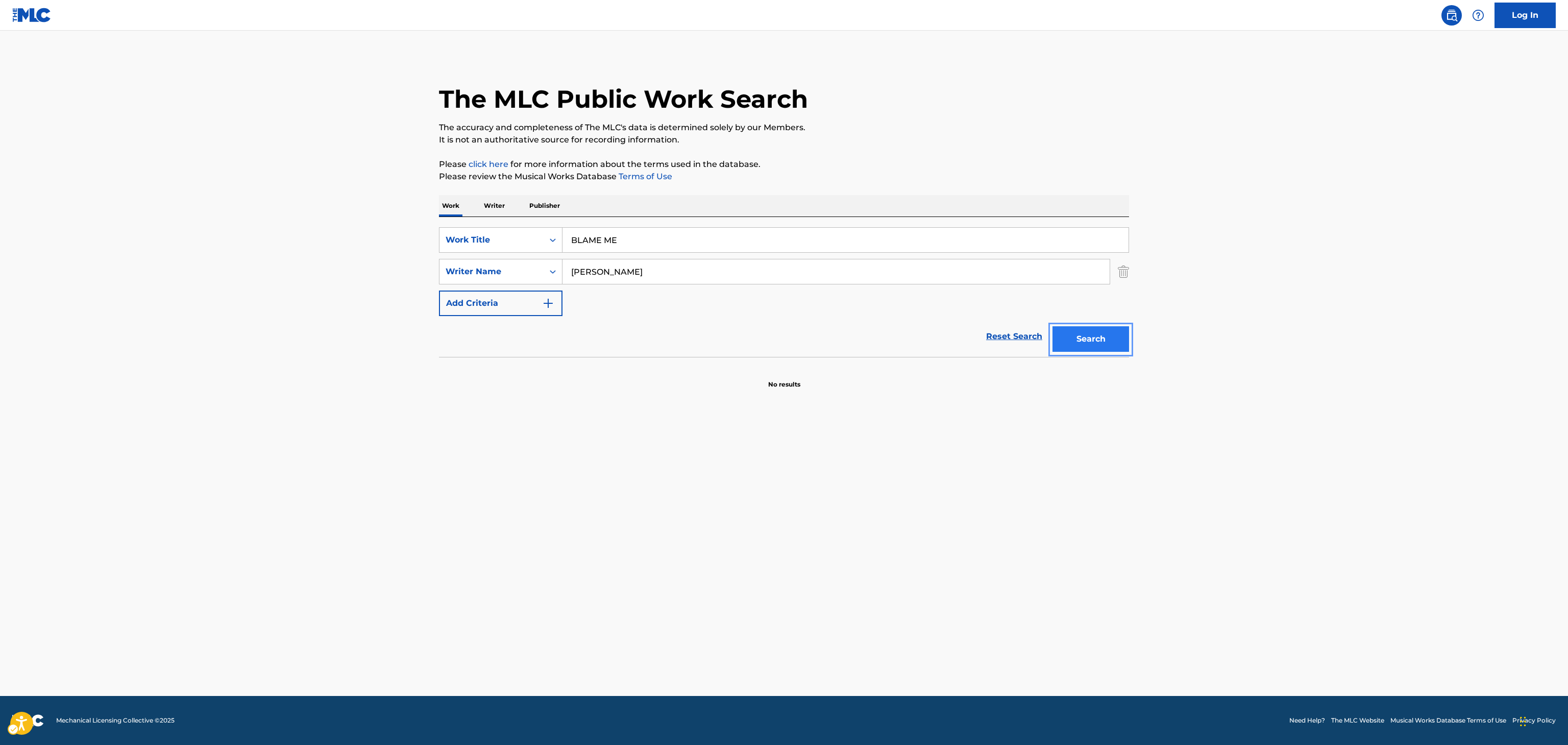
click at [1110, 338] on button "Search" at bounding box center [1090, 339] width 77 height 26
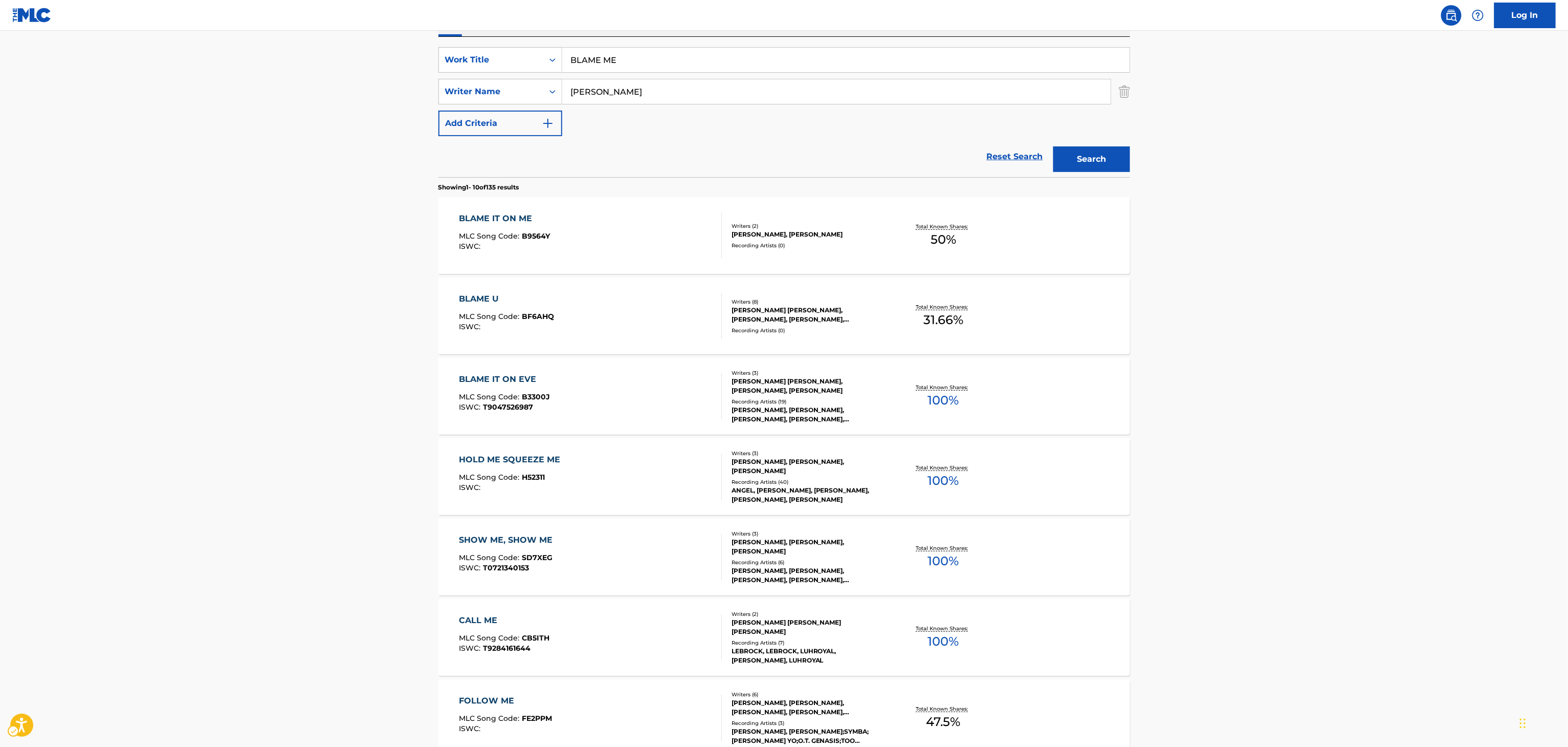
scroll to position [133, 0]
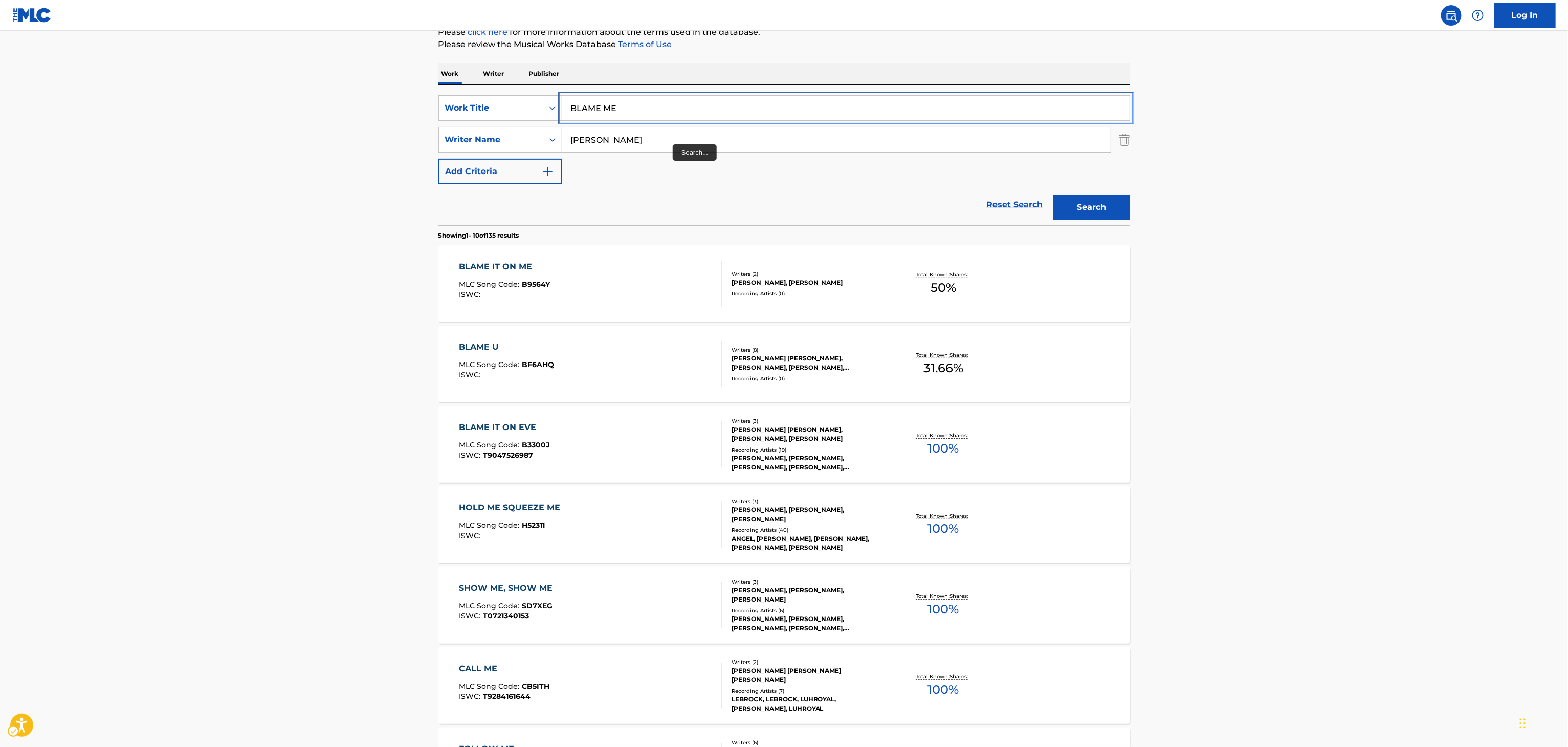
click at [673, 111] on input "BLAME ME" at bounding box center [846, 108] width 568 height 24
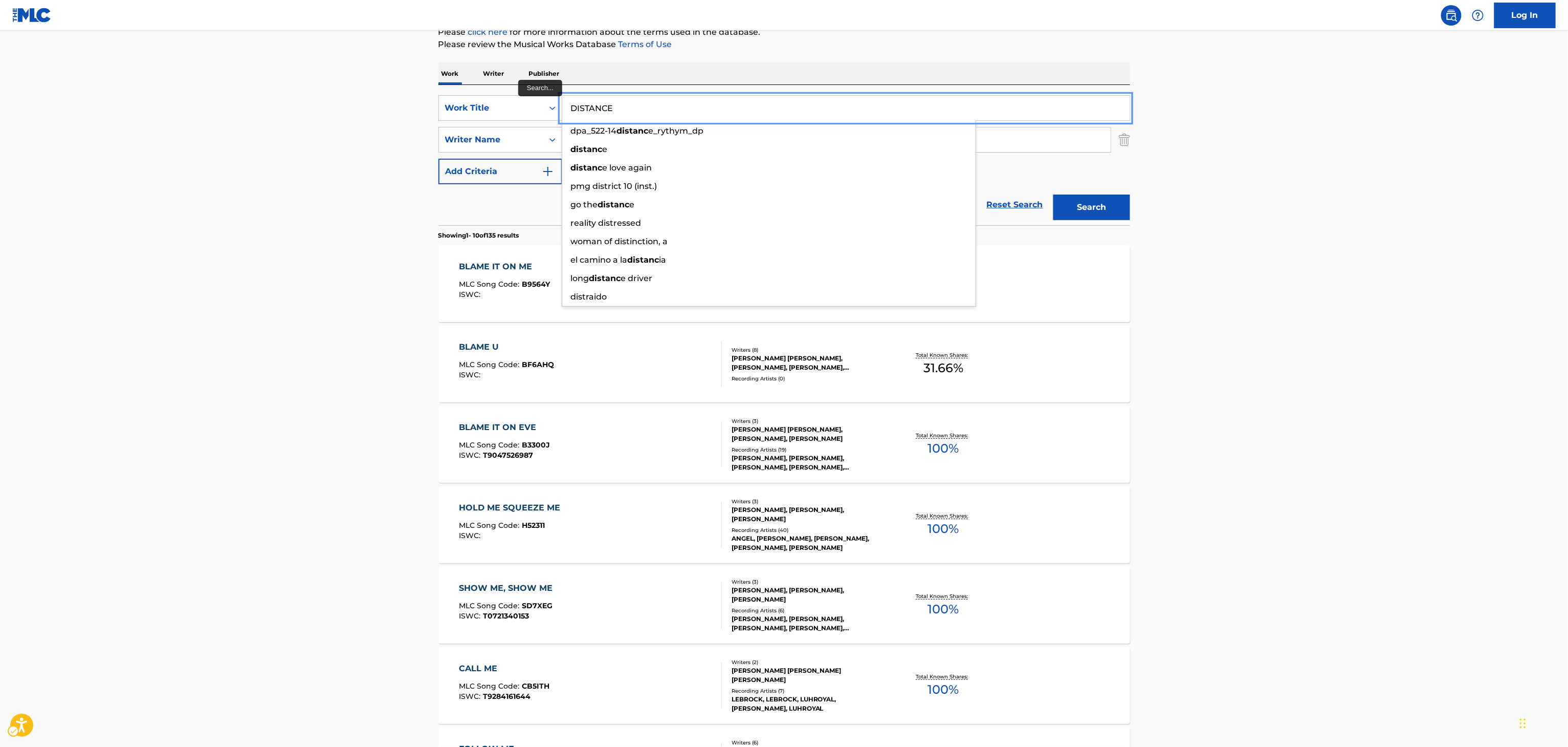
type input "DISTANCE"
click at [1053, 195] on button "Search" at bounding box center [1091, 208] width 77 height 26
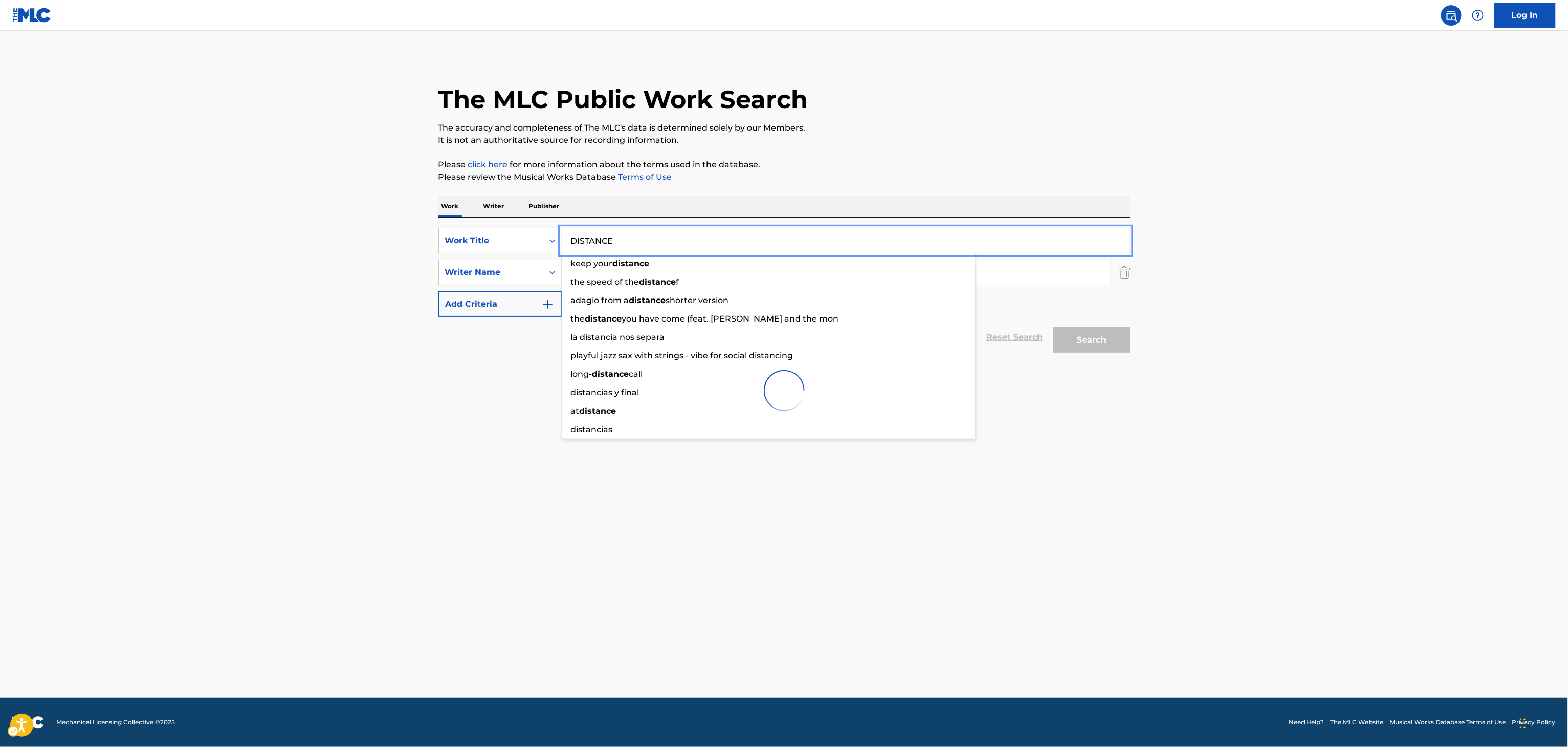
scroll to position [0, 0]
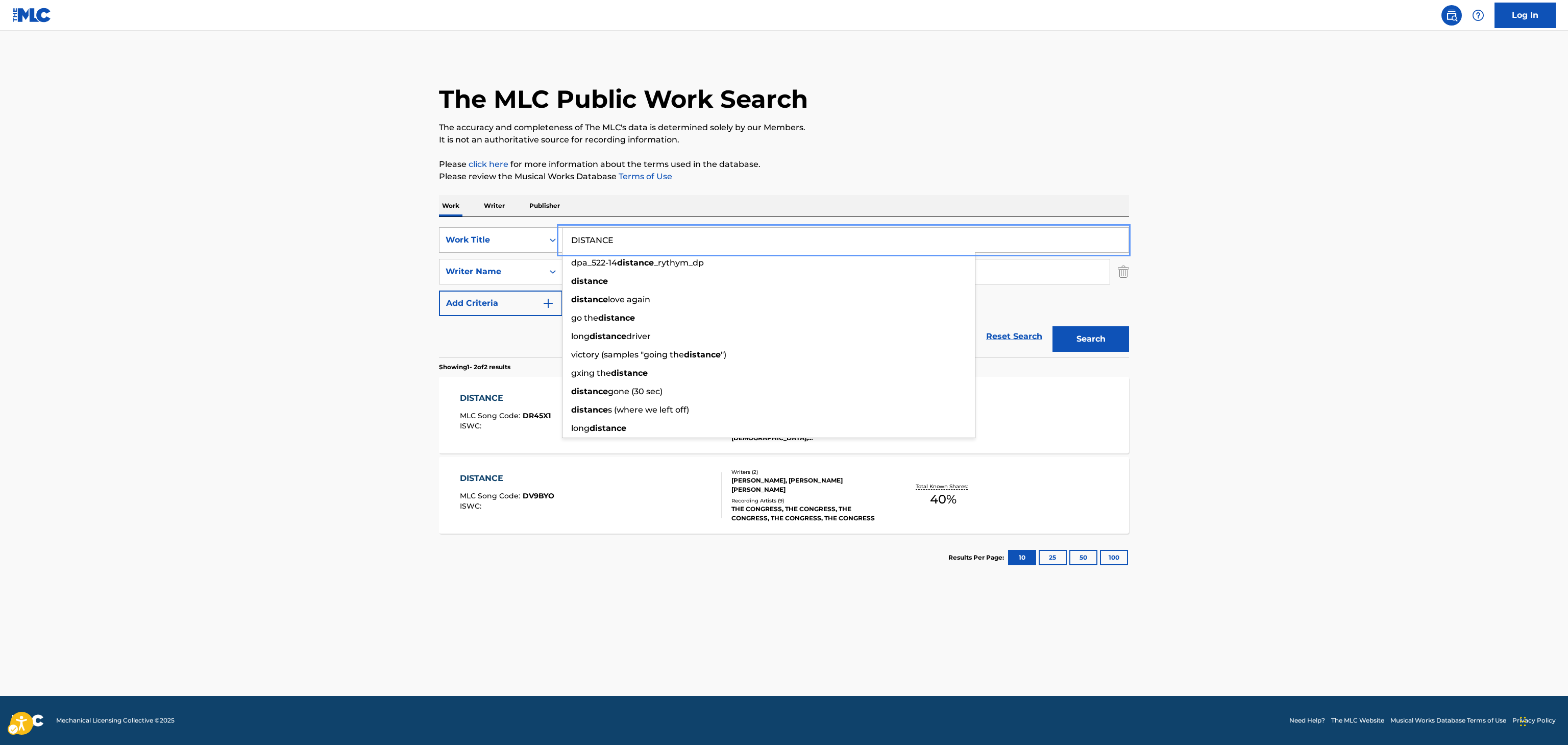
click at [566, 591] on main "The MLC Public Work Search The accuracy and completeness of The MLC's data is d…" at bounding box center [784, 363] width 1568 height 665
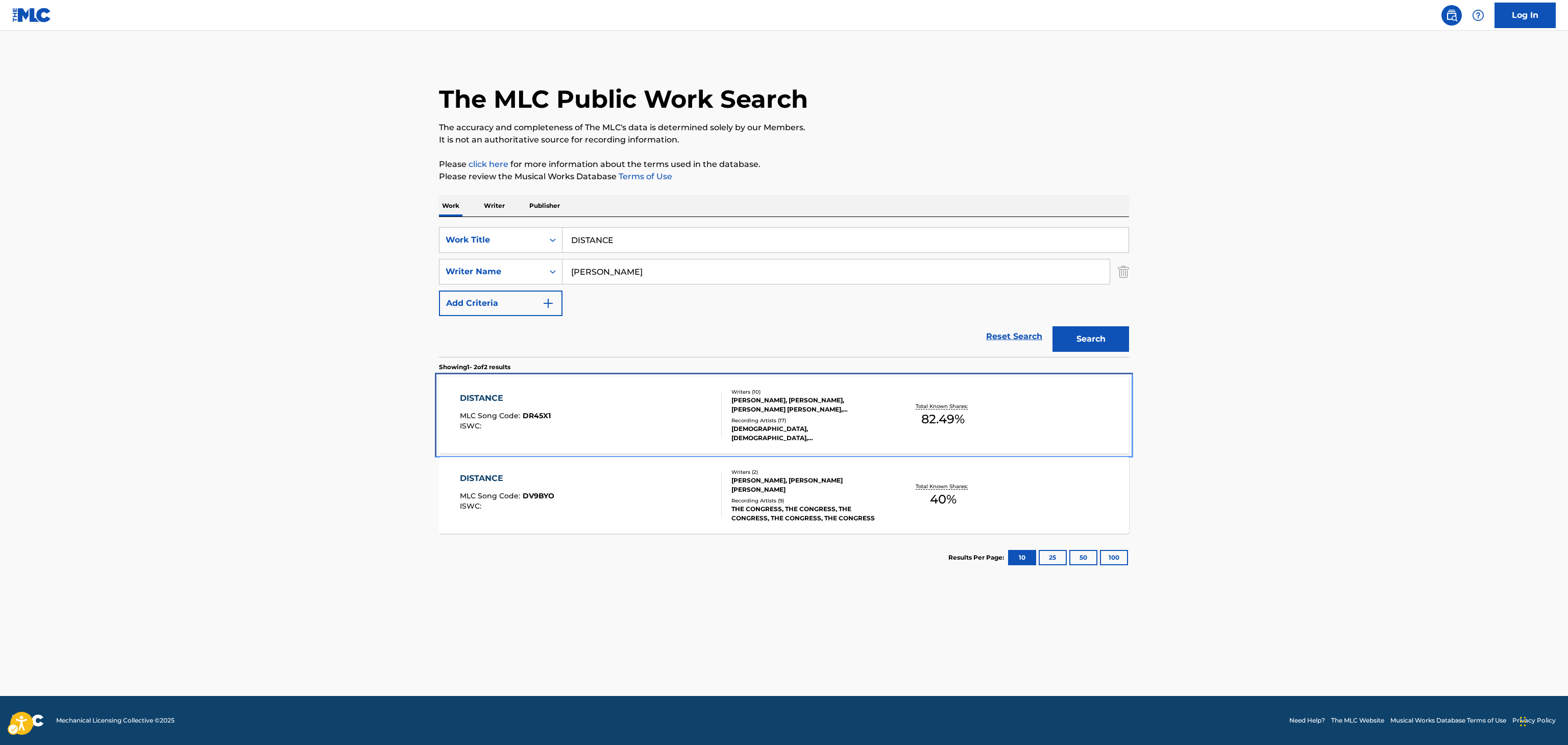
click at [774, 417] on div "Recording Artists ( 17 )" at bounding box center [809, 420] width 154 height 8
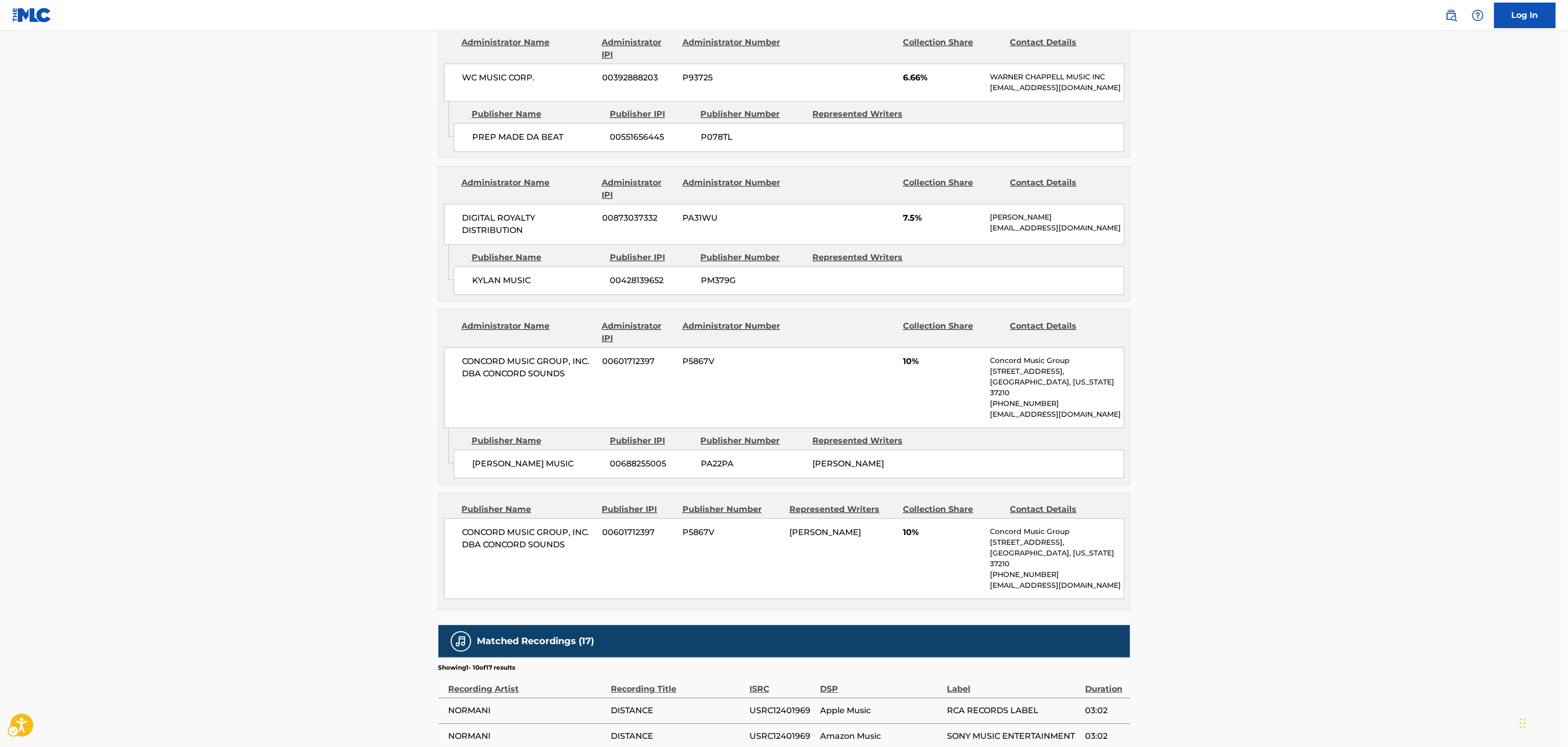
scroll to position [1873, 0]
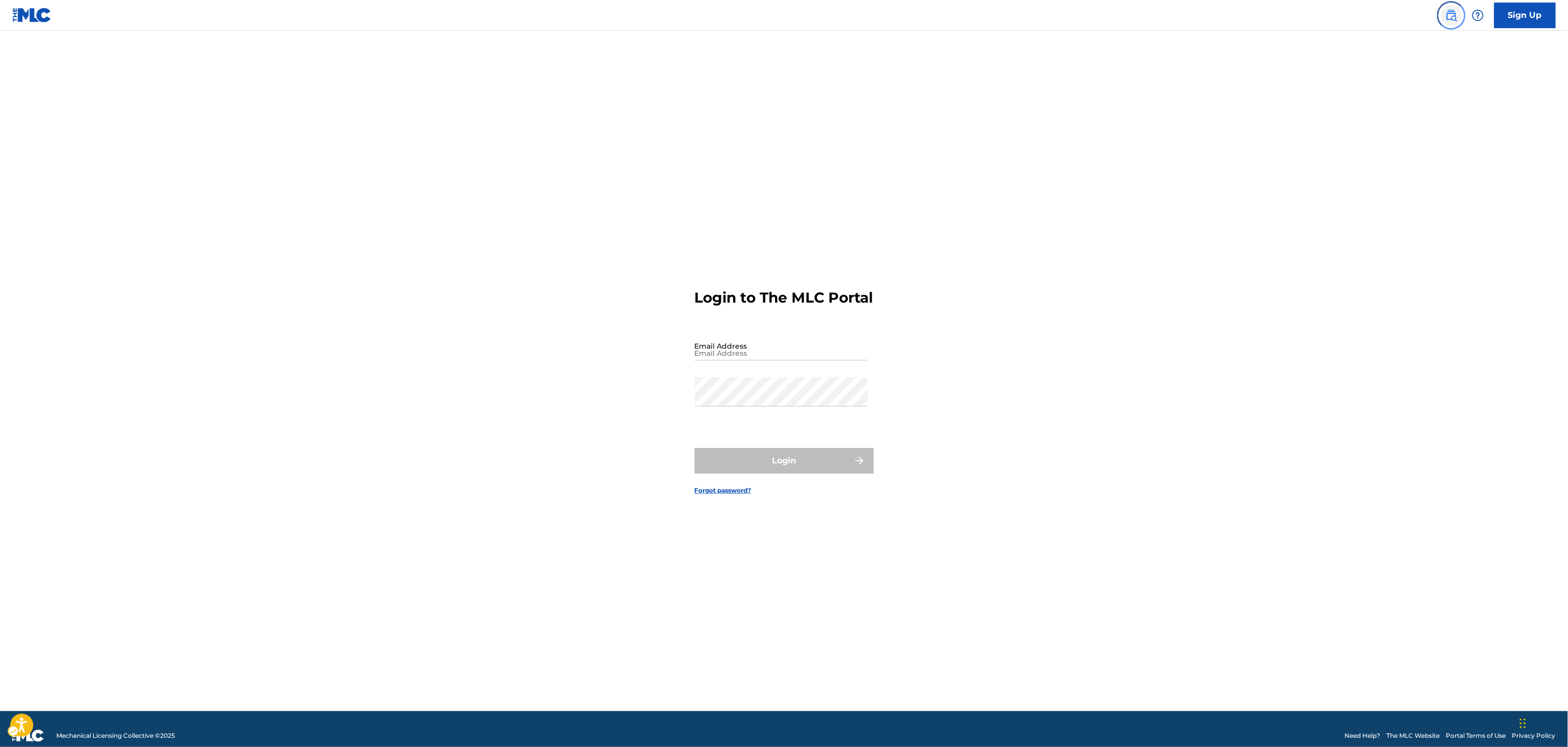
click at [1459, 15] on link "Public Search" at bounding box center [1451, 15] width 21 height 21
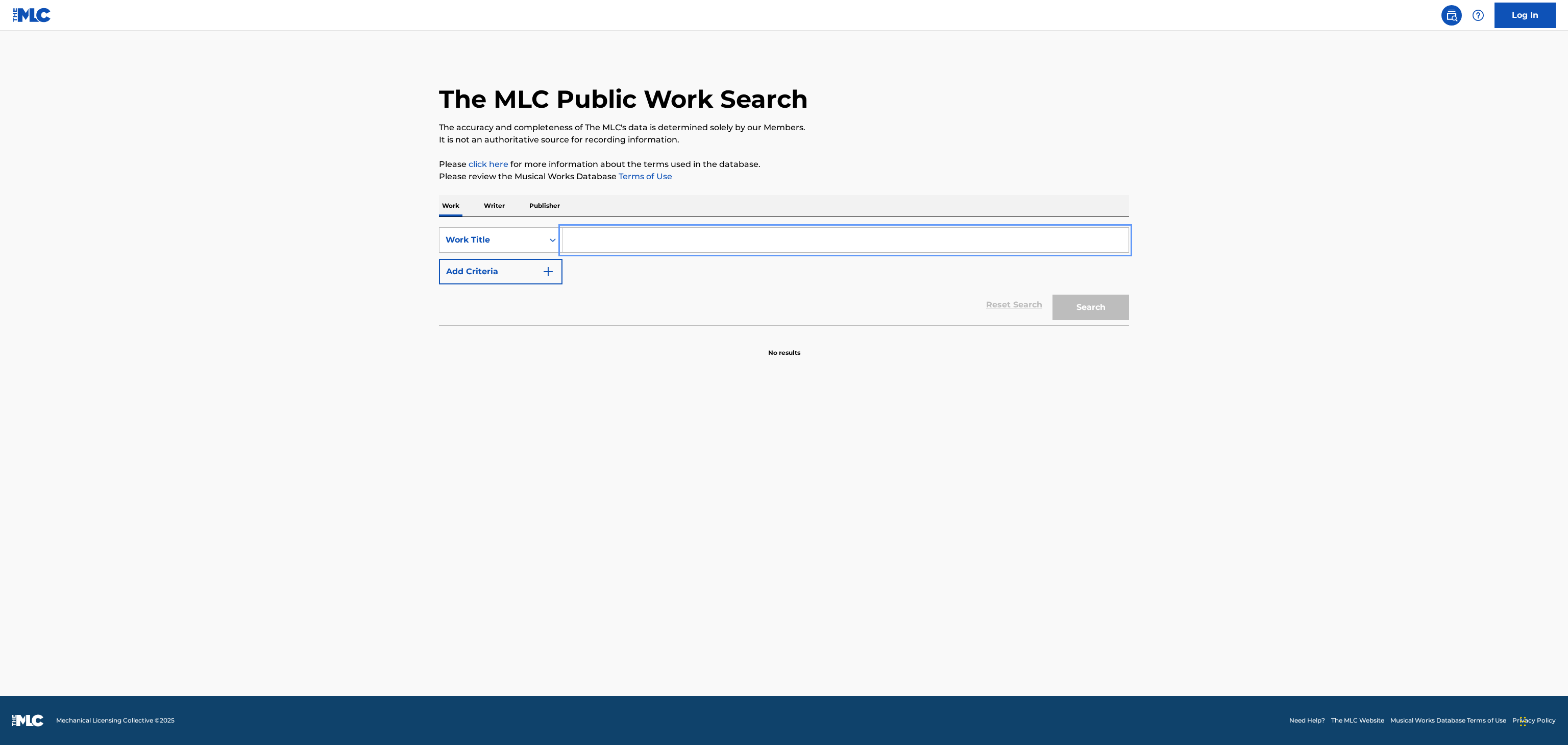
click at [768, 239] on input "Search Form" at bounding box center [845, 240] width 566 height 24
type input "BET IT"
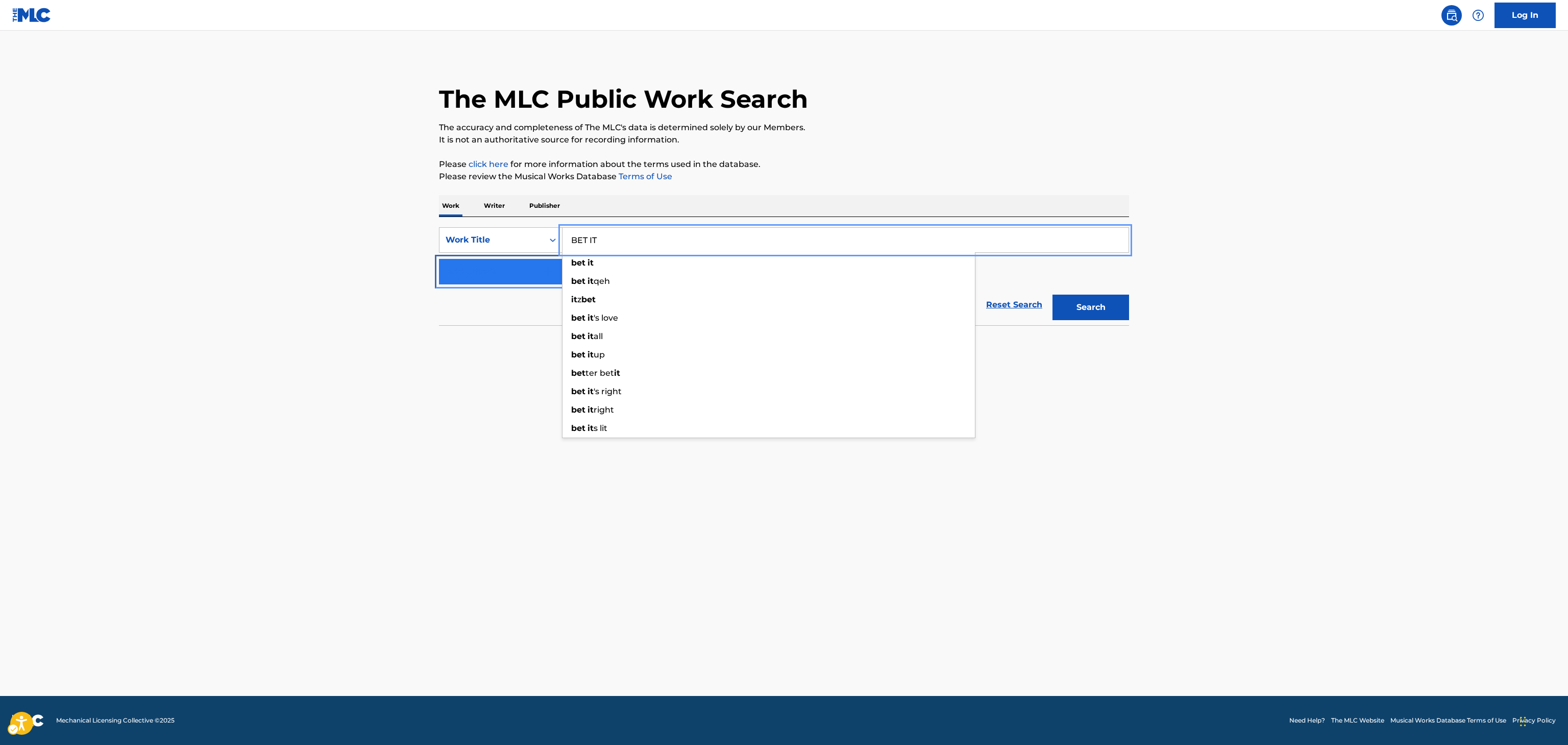
click at [504, 272] on button "Add Criteria" at bounding box center [501, 272] width 123 height 26
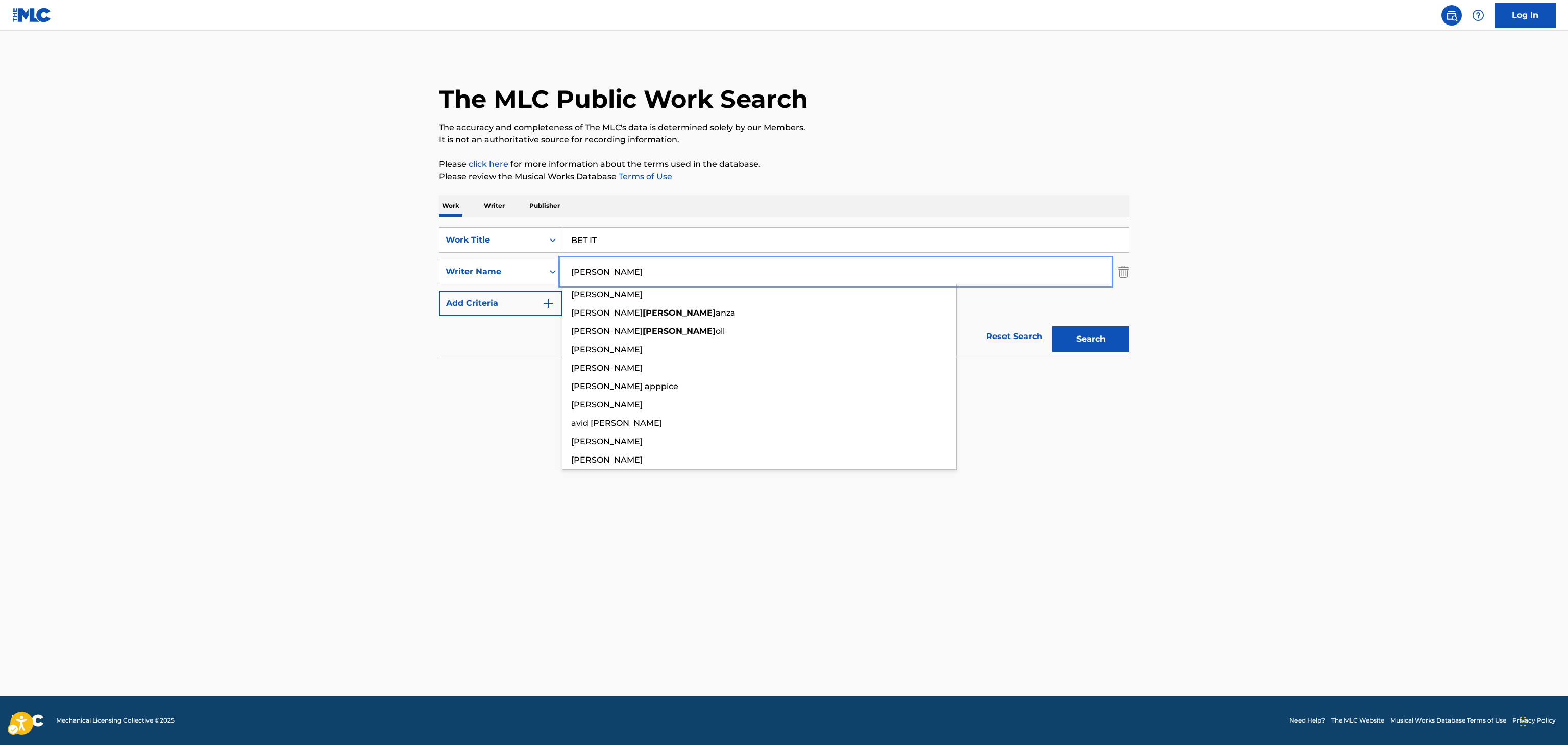
type input "CARR"
click at [1099, 346] on button "Search" at bounding box center [1090, 339] width 77 height 26
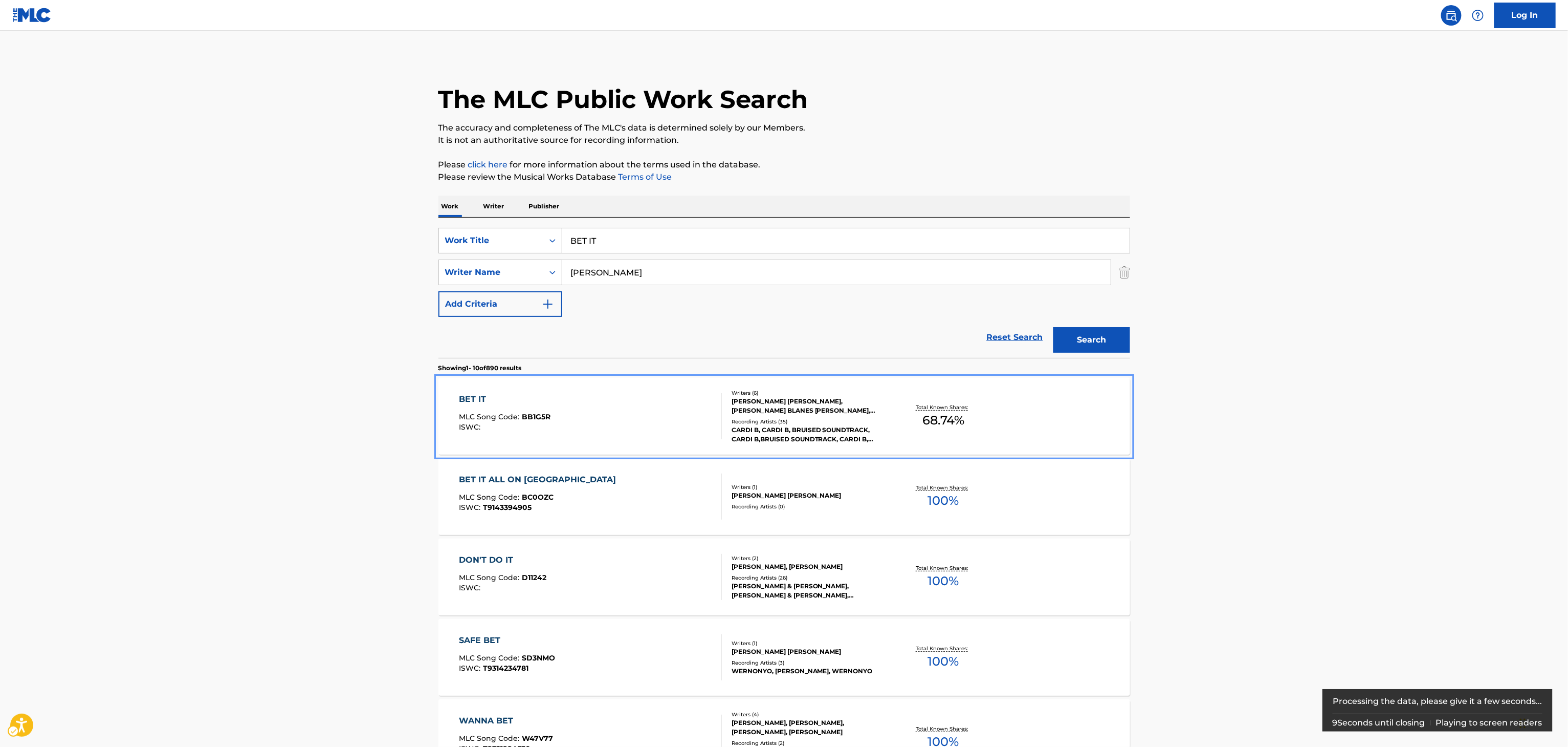
click at [936, 420] on span "68.74 %" at bounding box center [943, 420] width 42 height 19
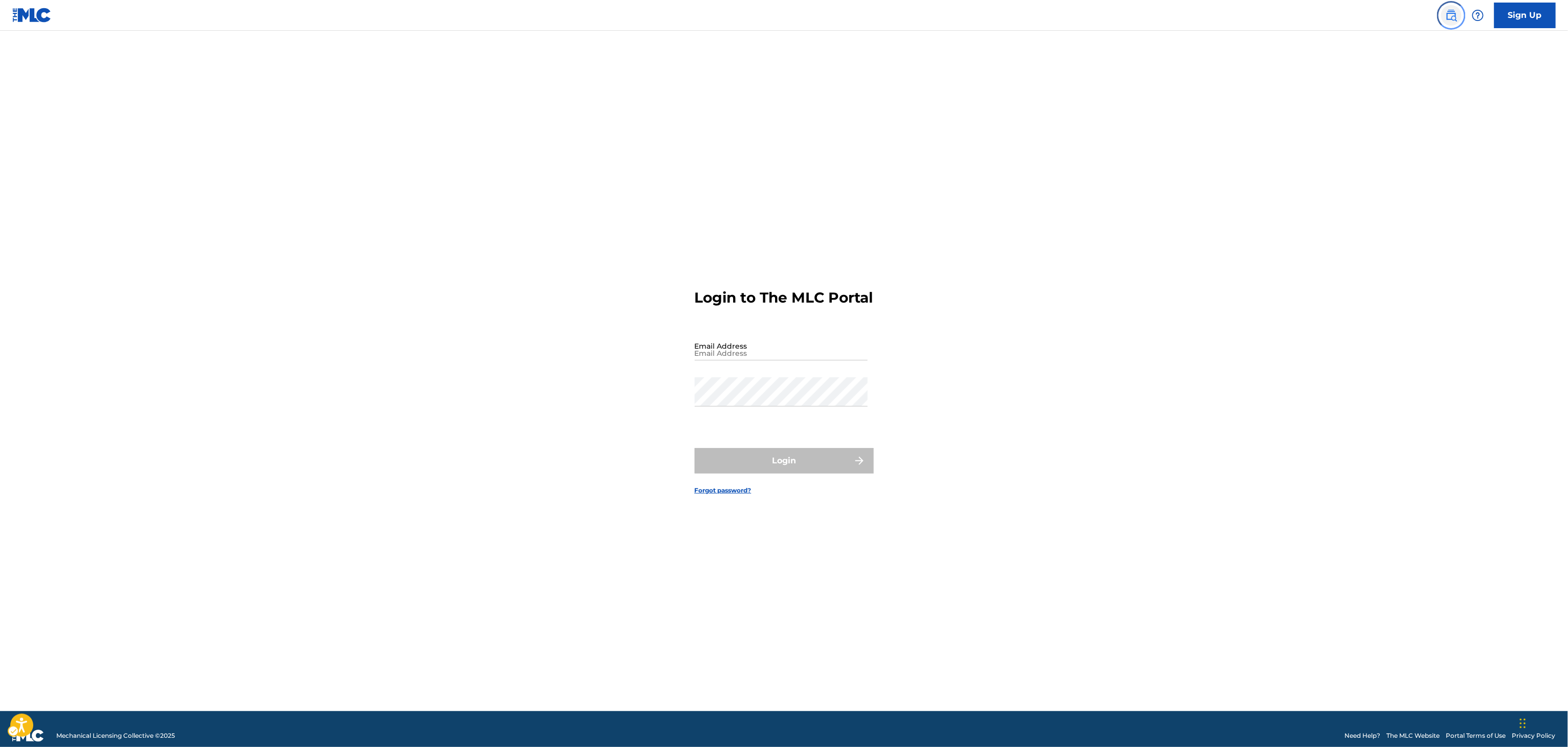
click at [1451, 14] on img "Page Menu" at bounding box center [1451, 15] width 12 height 12
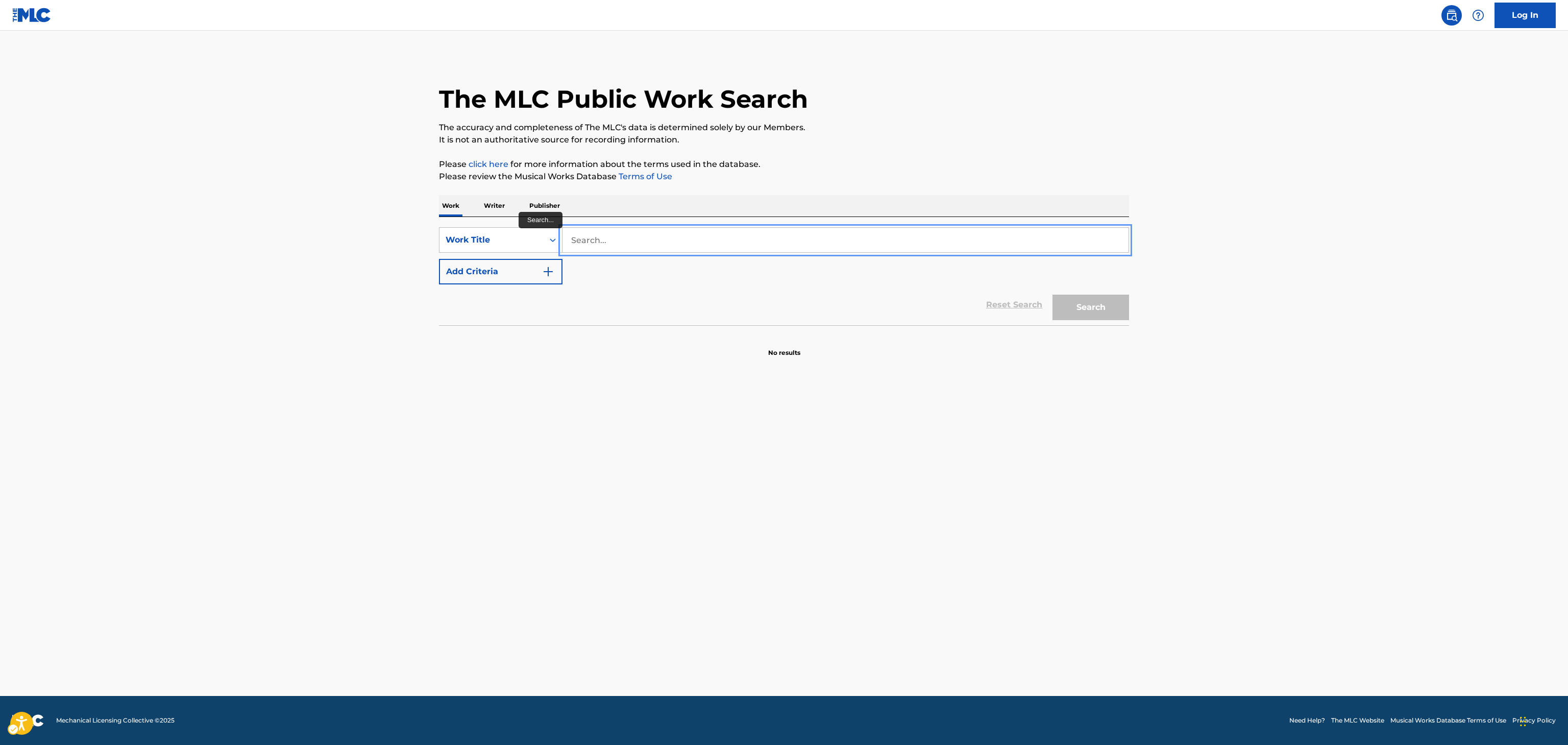
click at [980, 241] on input "Search..." at bounding box center [845, 240] width 566 height 24
paste input "MOST BEAUTIFUL DESIGN"
type input "MOST BEAUTIFUL DESIGN"
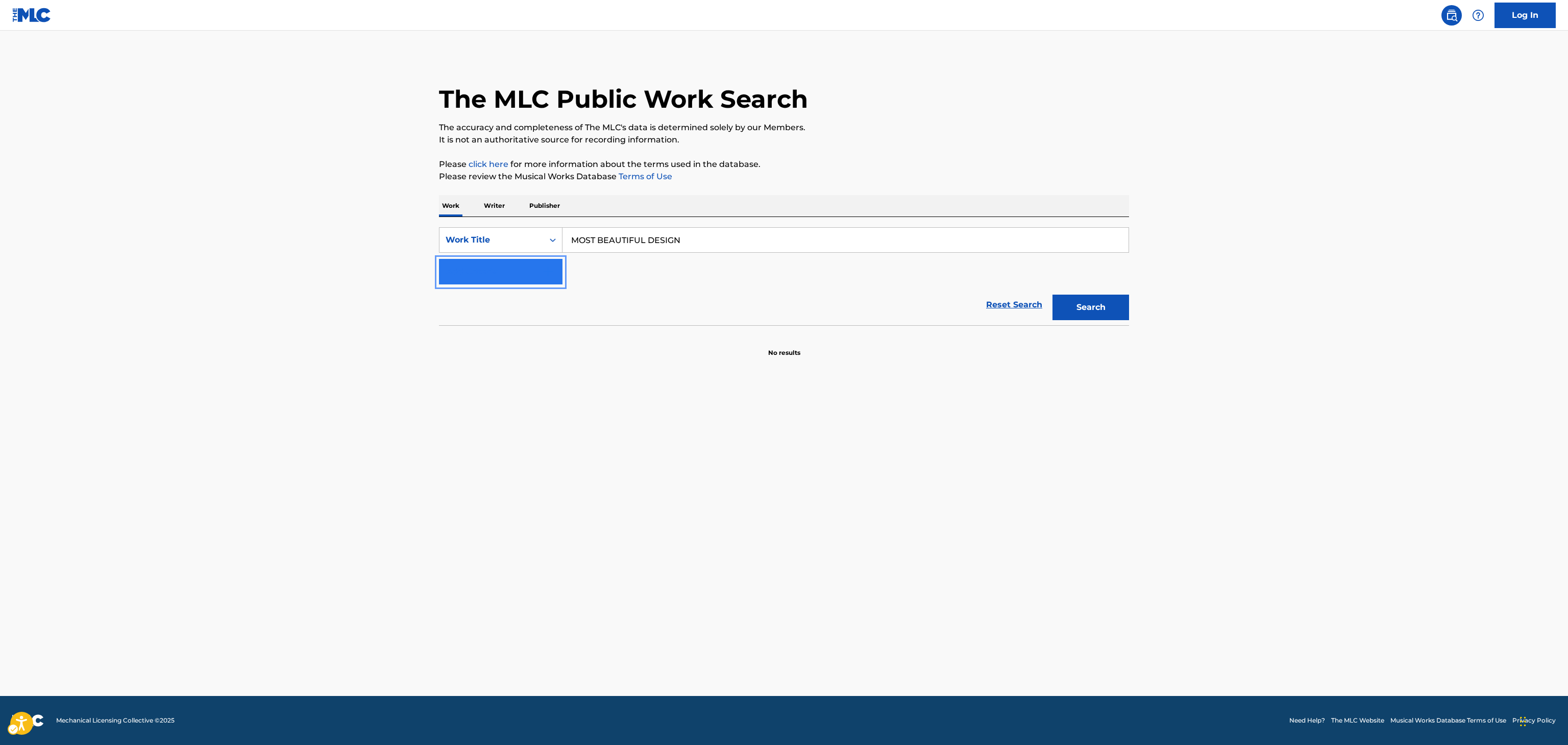
click at [520, 276] on button "Add Criteria" at bounding box center [501, 272] width 123 height 26
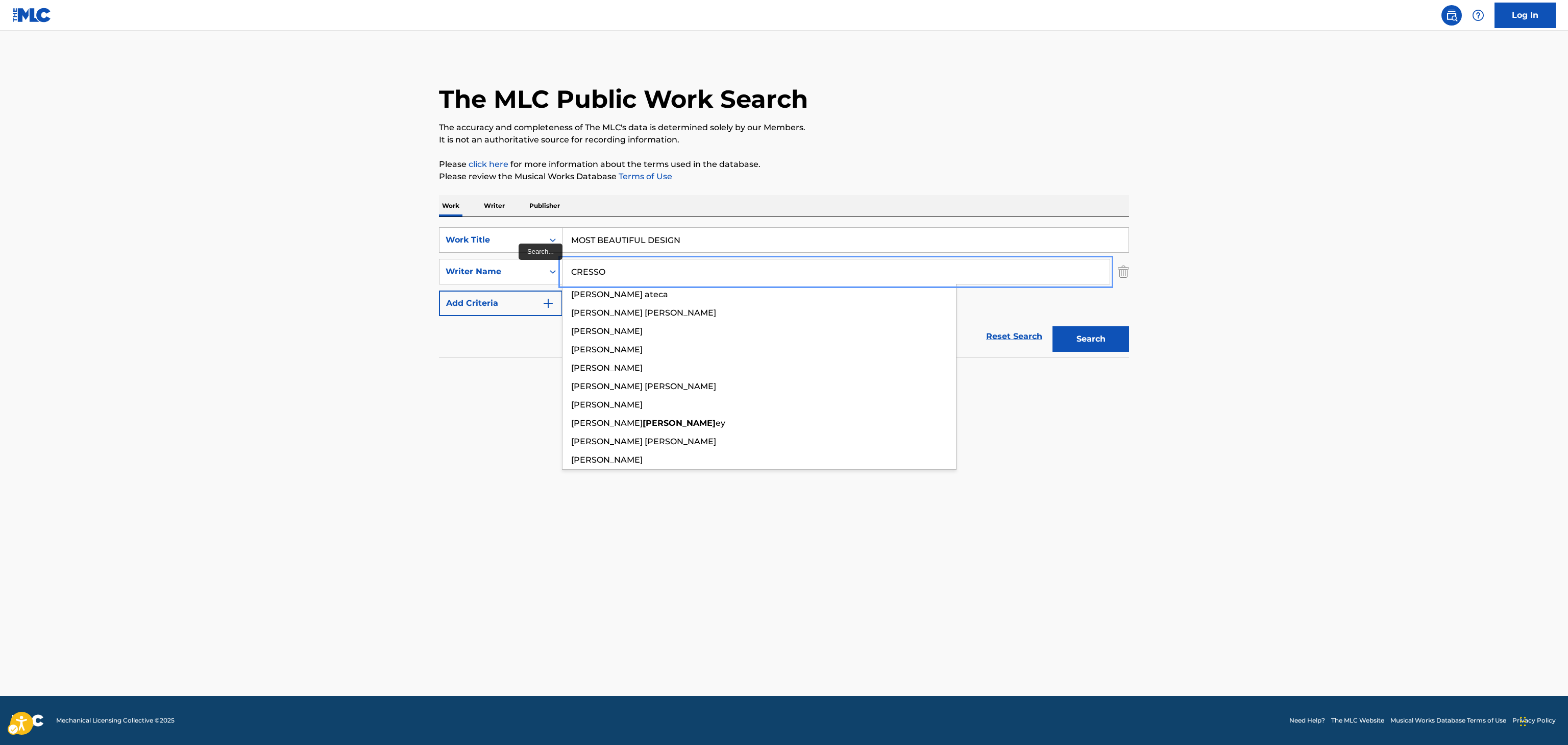
type input "CRESSO"
click at [1052, 326] on button "Search" at bounding box center [1090, 339] width 77 height 26
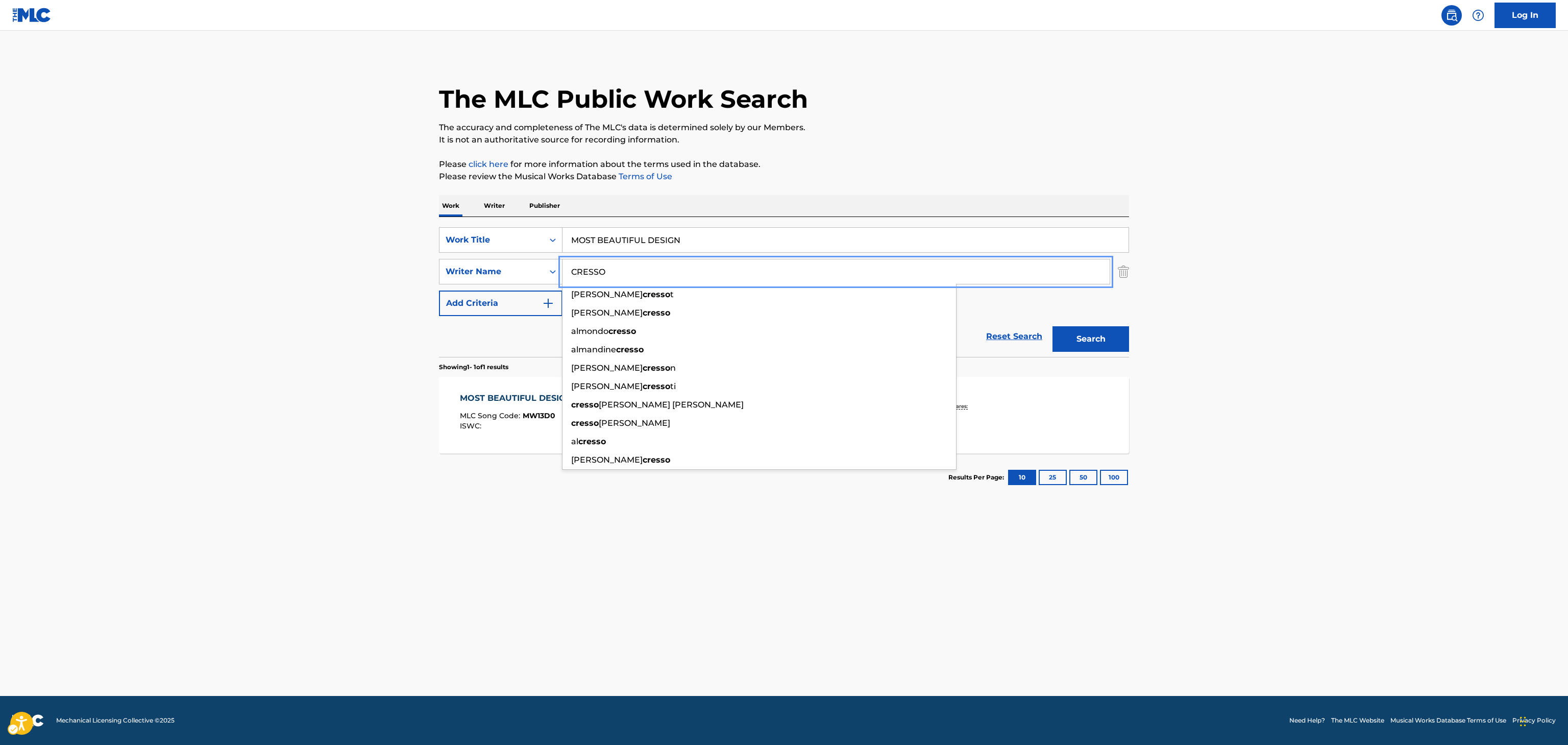
click at [397, 373] on main "The MLC Public Work Search The accuracy and completeness of The MLC's data is d…" at bounding box center [784, 363] width 1568 height 665
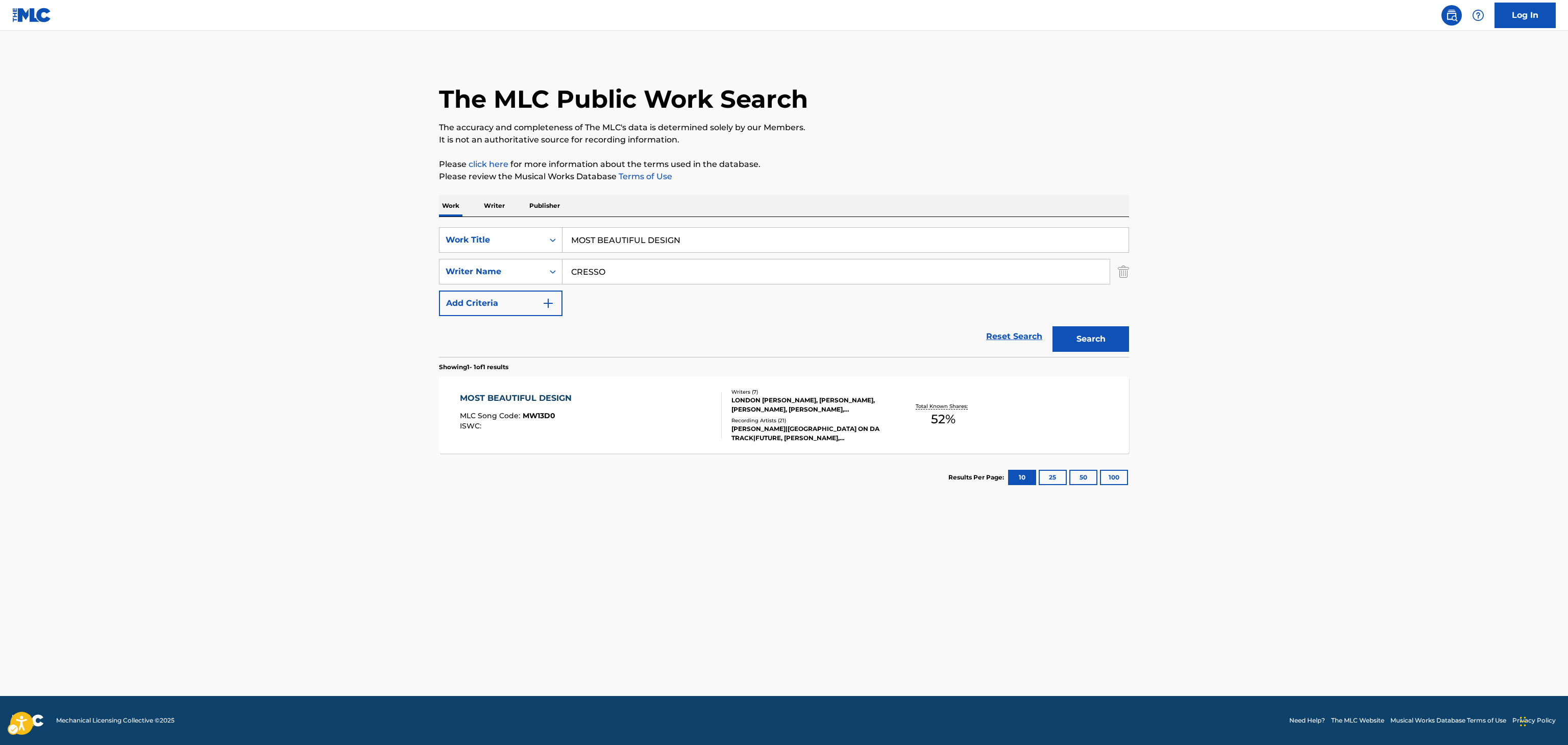
drag, startPoint x: 887, startPoint y: 316, endPoint x: 880, endPoint y: 377, distance: 61.4
click at [885, 346] on div "Reset Search Search" at bounding box center [784, 337] width 690 height 41
click at [1564, 552] on main "The MLC Public Work Search The accuracy and completeness of The MLC's data is d…" at bounding box center [784, 363] width 1568 height 665
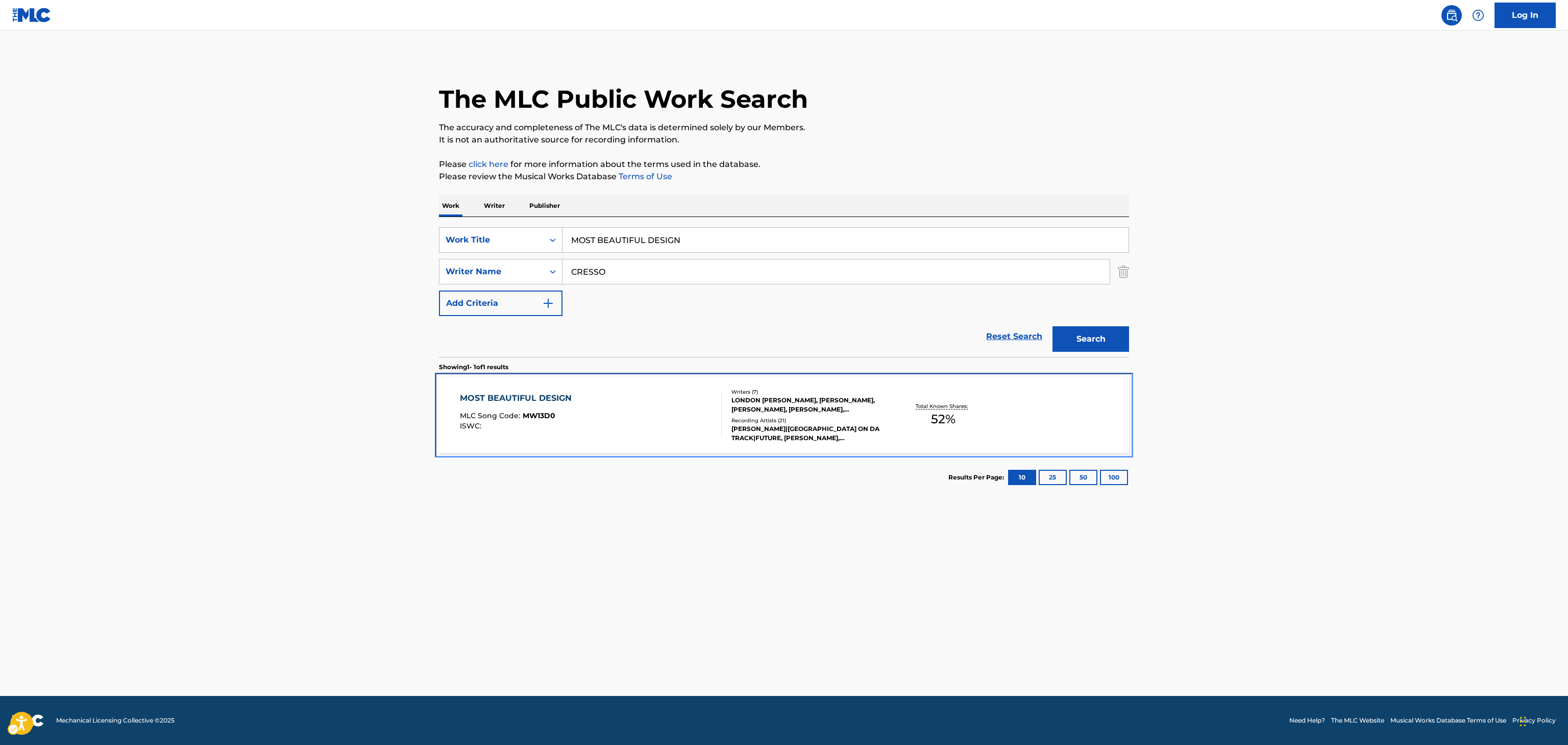
click at [863, 423] on div "Recording Artists ( 21 )" at bounding box center [809, 420] width 154 height 8
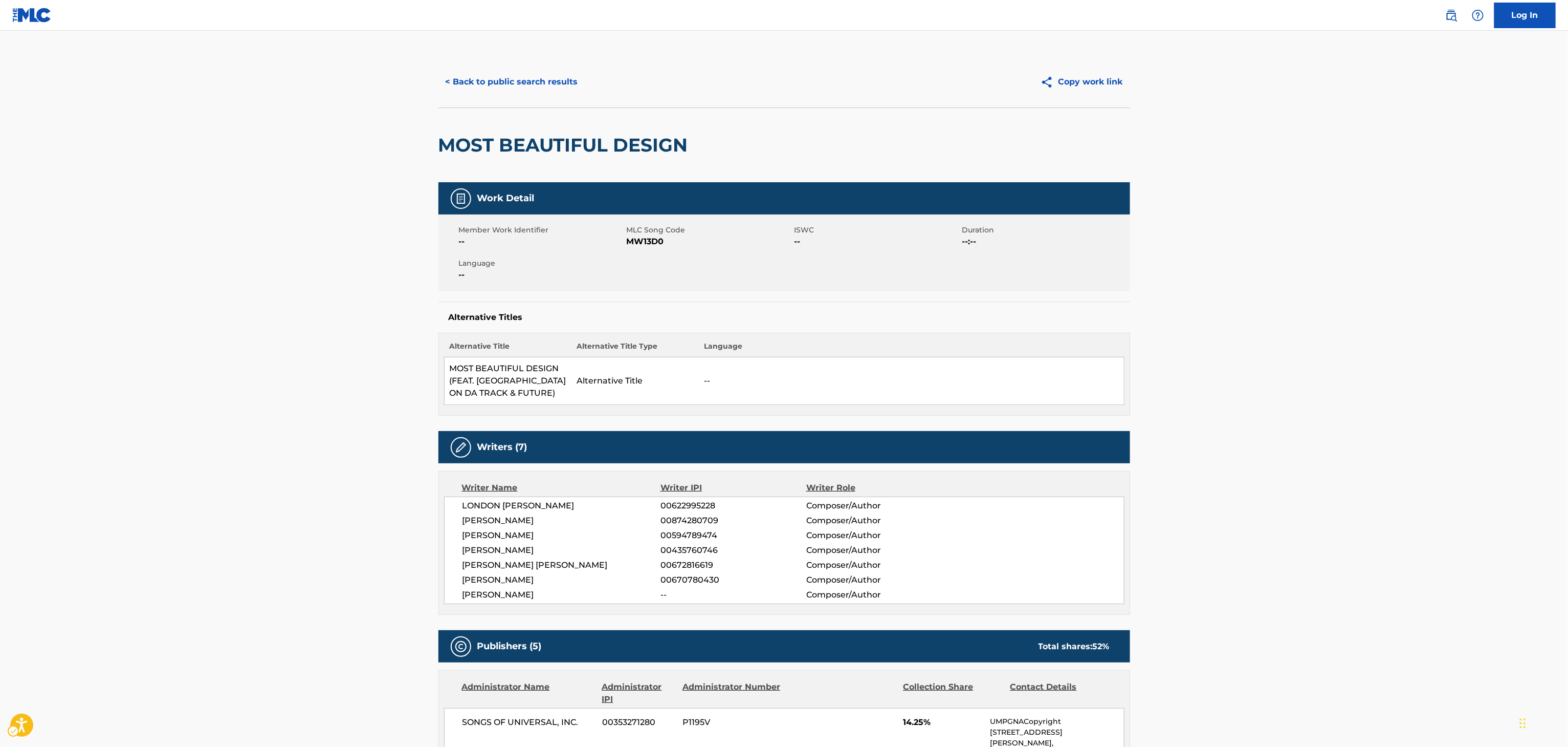
click at [516, 99] on div "< Back to public search results Copy work link" at bounding box center [785, 81] width 692 height 51
click at [524, 81] on button "< Back to public search results" at bounding box center [512, 82] width 147 height 26
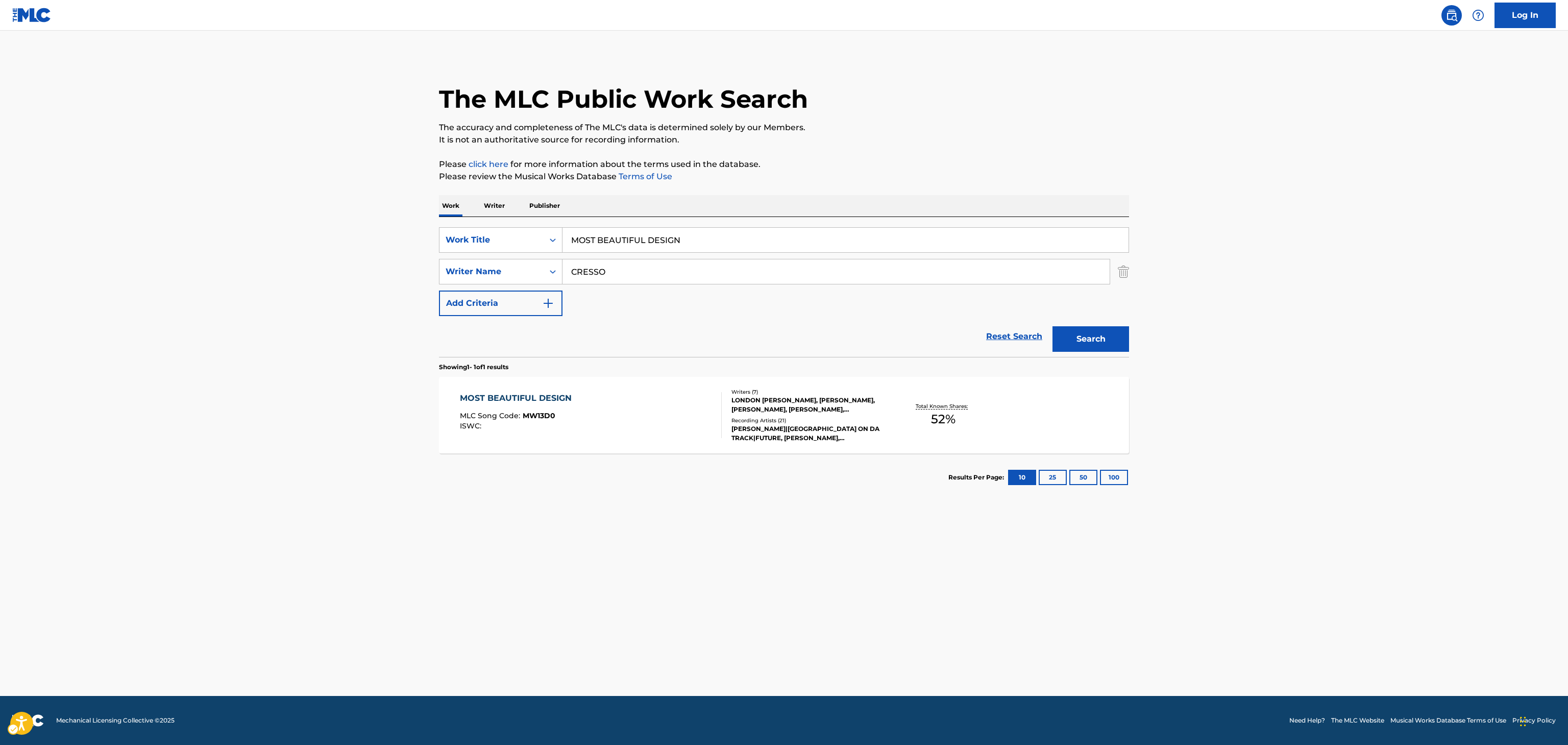
click at [658, 253] on div "SearchWithCriteriaa8d09c4a-3e71-40c6-98c7-927ef38c8101 Work Title MOST BEAUTIFU…" at bounding box center [784, 271] width 690 height 89
click at [670, 244] on input "MOST BEAUTIFUL DESIGN" at bounding box center [845, 240] width 566 height 24
click at [670, 244] on input "D" at bounding box center [845, 240] width 566 height 24
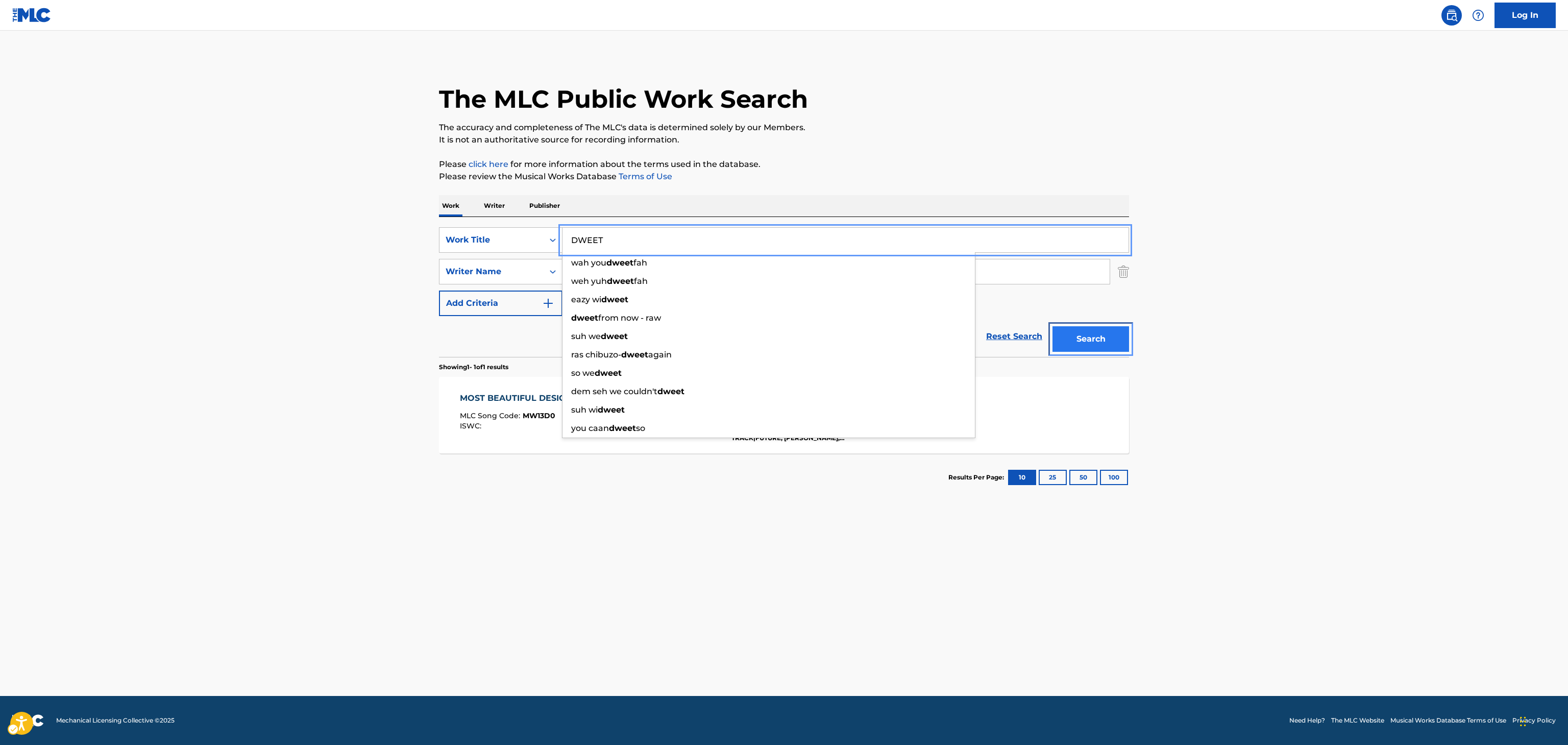
click at [1092, 342] on button "Search" at bounding box center [1090, 339] width 77 height 26
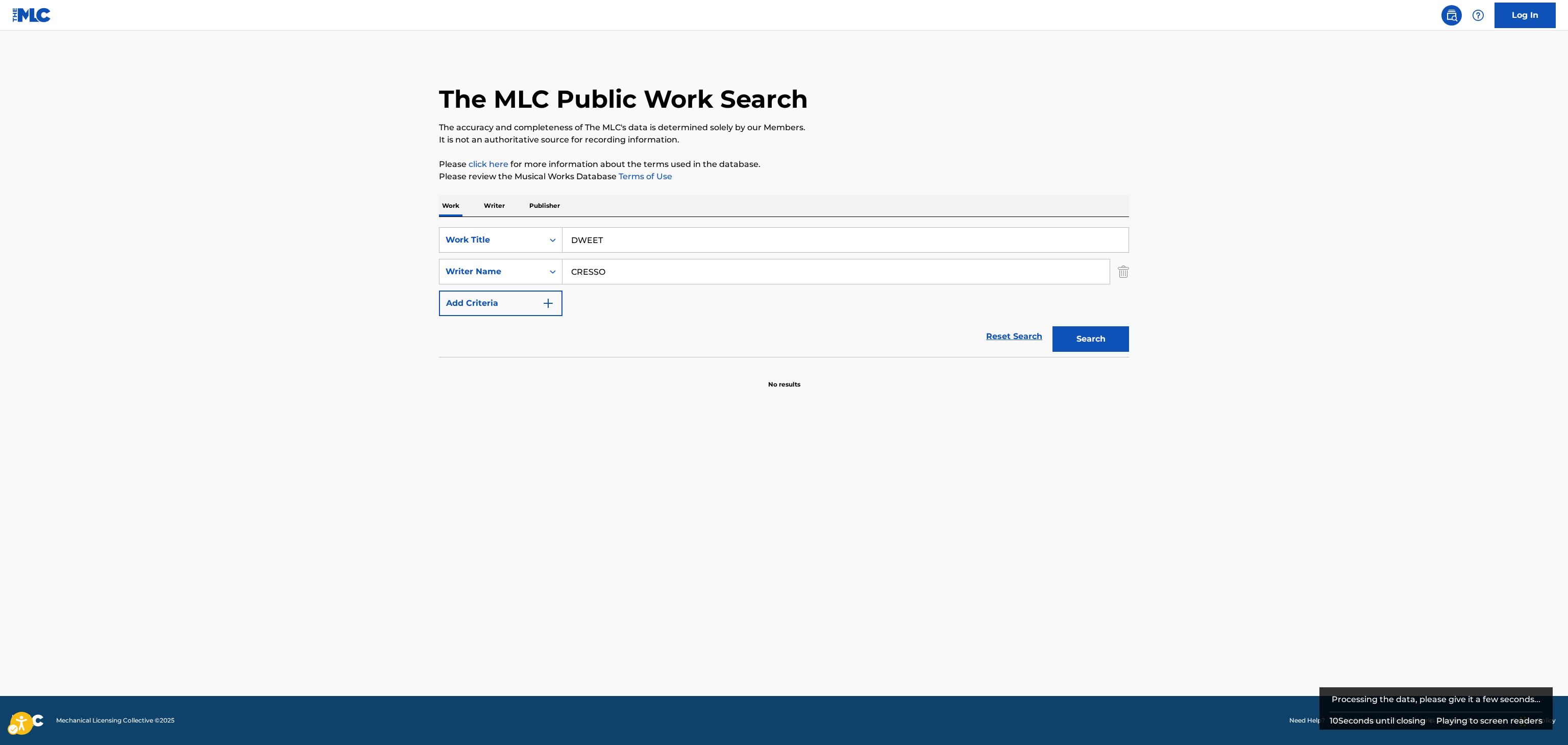
click at [881, 219] on div "SearchWithCriteriaa8d09c4a-3e71-40c6-98c7-927ef38c8101 Work Title DWEET SearchW…" at bounding box center [784, 287] width 690 height 140
click at [821, 287] on div "SearchWithCriteriaa8d09c4a-3e71-40c6-98c7-927ef38c8101 Work Title DWEET SearchW…" at bounding box center [784, 271] width 690 height 89
click at [635, 230] on input "DWEET" at bounding box center [845, 240] width 566 height 24
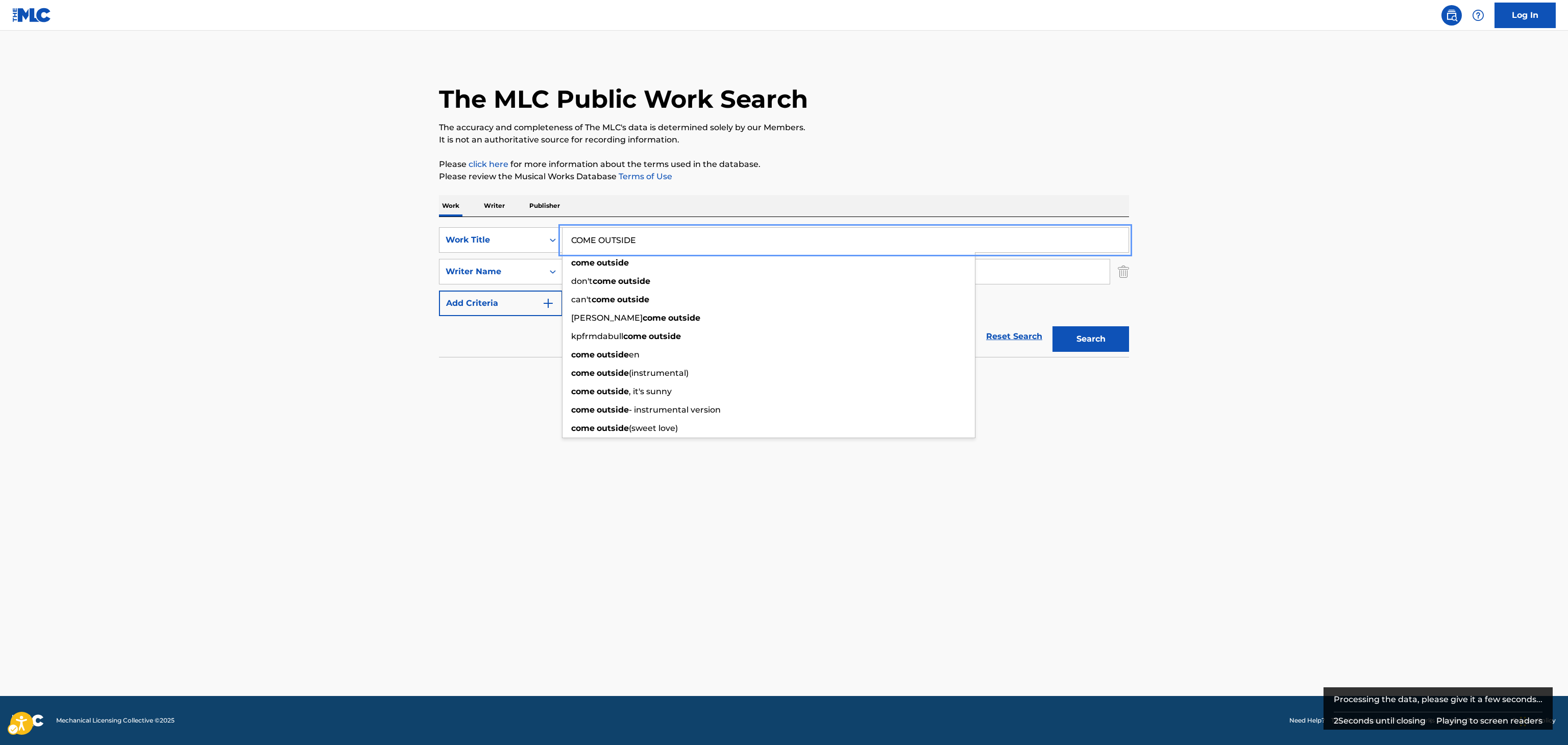
click at [1052, 326] on button "Search" at bounding box center [1090, 339] width 77 height 26
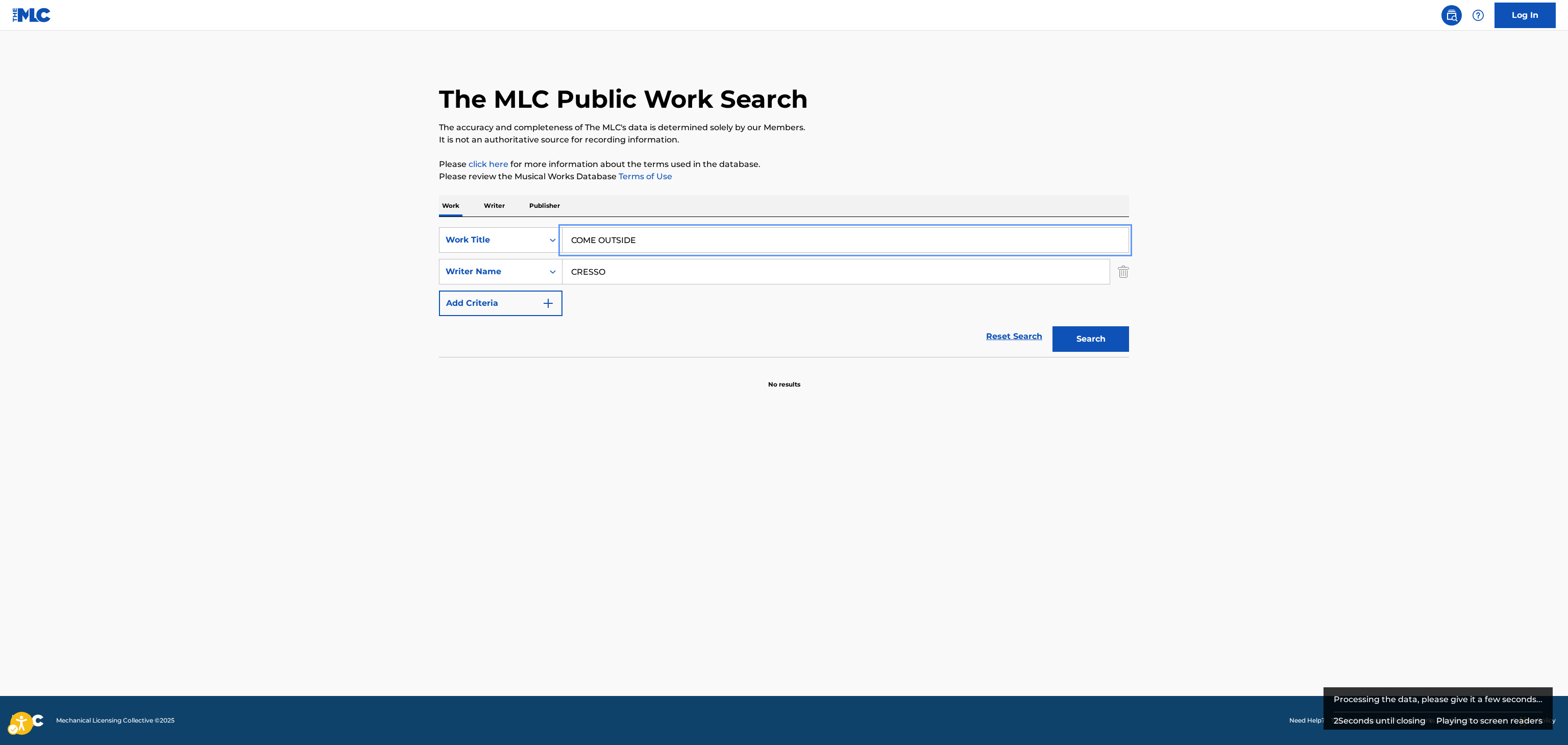
click at [1052, 326] on button "Search" at bounding box center [1090, 339] width 77 height 26
click at [636, 229] on input "COME OUTSIDE" at bounding box center [845, 240] width 566 height 24
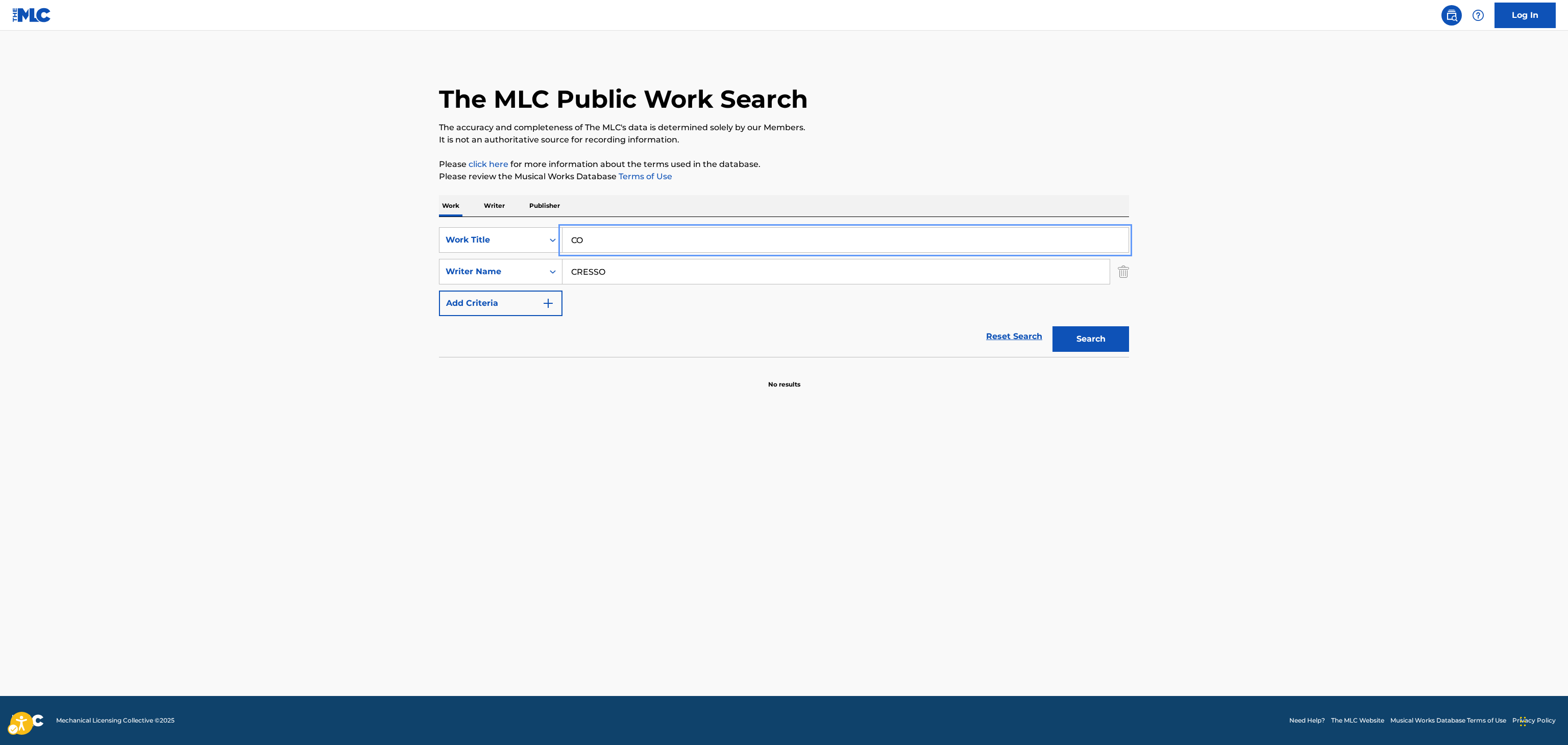
type input "C"
type input "KING"
click at [1052, 326] on button "Search" at bounding box center [1090, 339] width 77 height 26
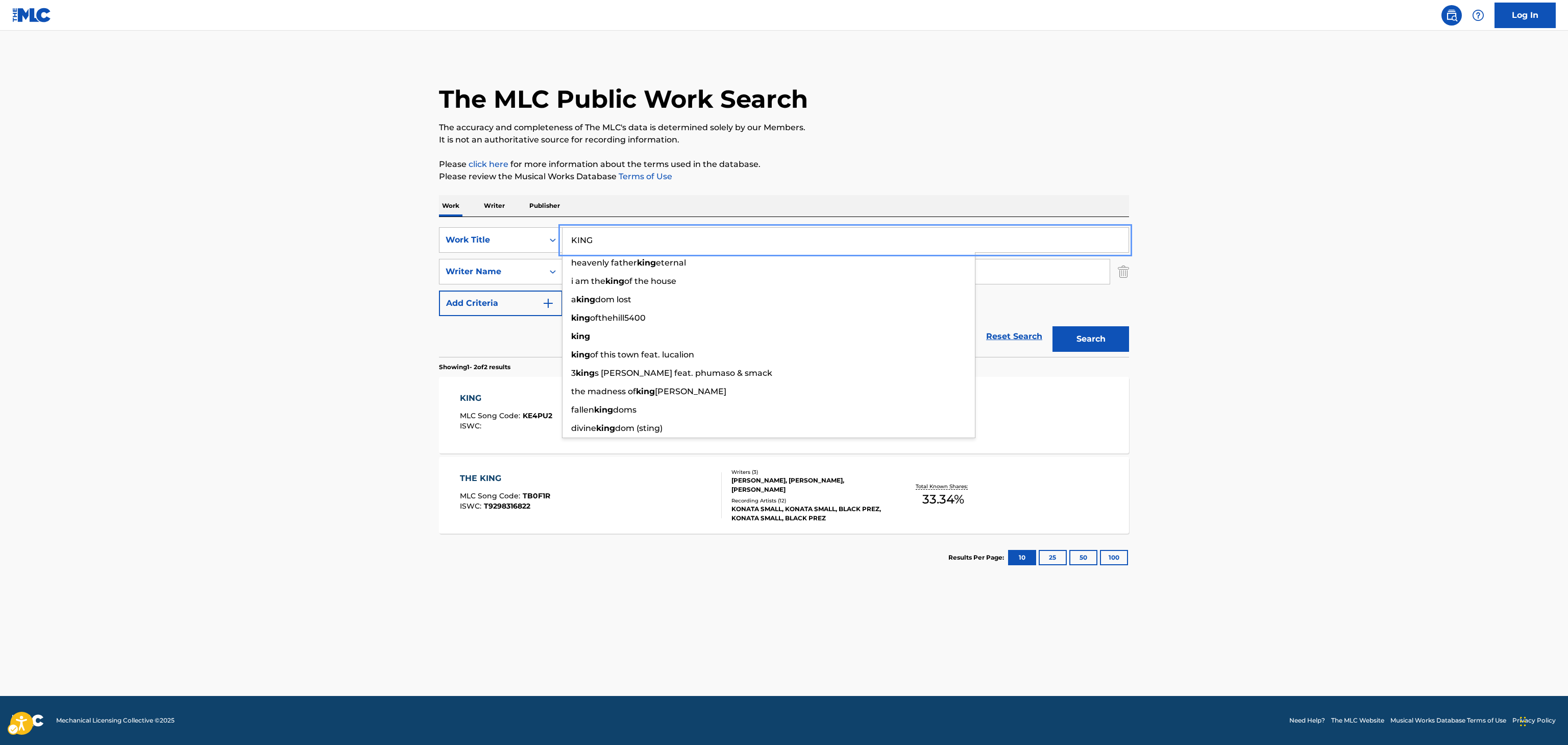
click at [234, 474] on main "The MLC Public Work Search The accuracy and completeness of The MLC's data is d…" at bounding box center [784, 363] width 1568 height 665
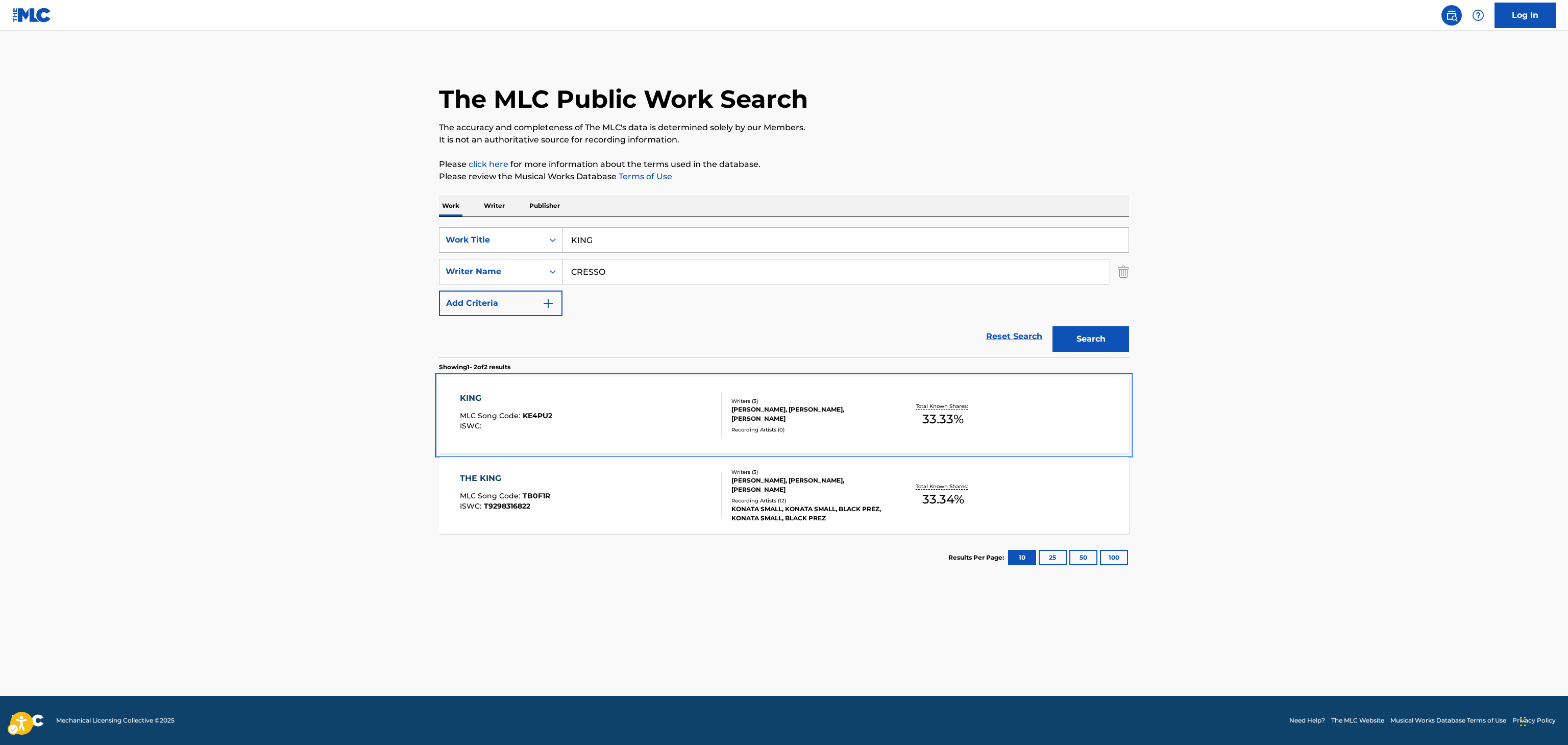
click at [881, 393] on div "KING MLC Song Code : KE4PU2 ISWC : Writers ( 3 ) [PERSON_NAME], [PERSON_NAME], …" at bounding box center [784, 415] width 690 height 76
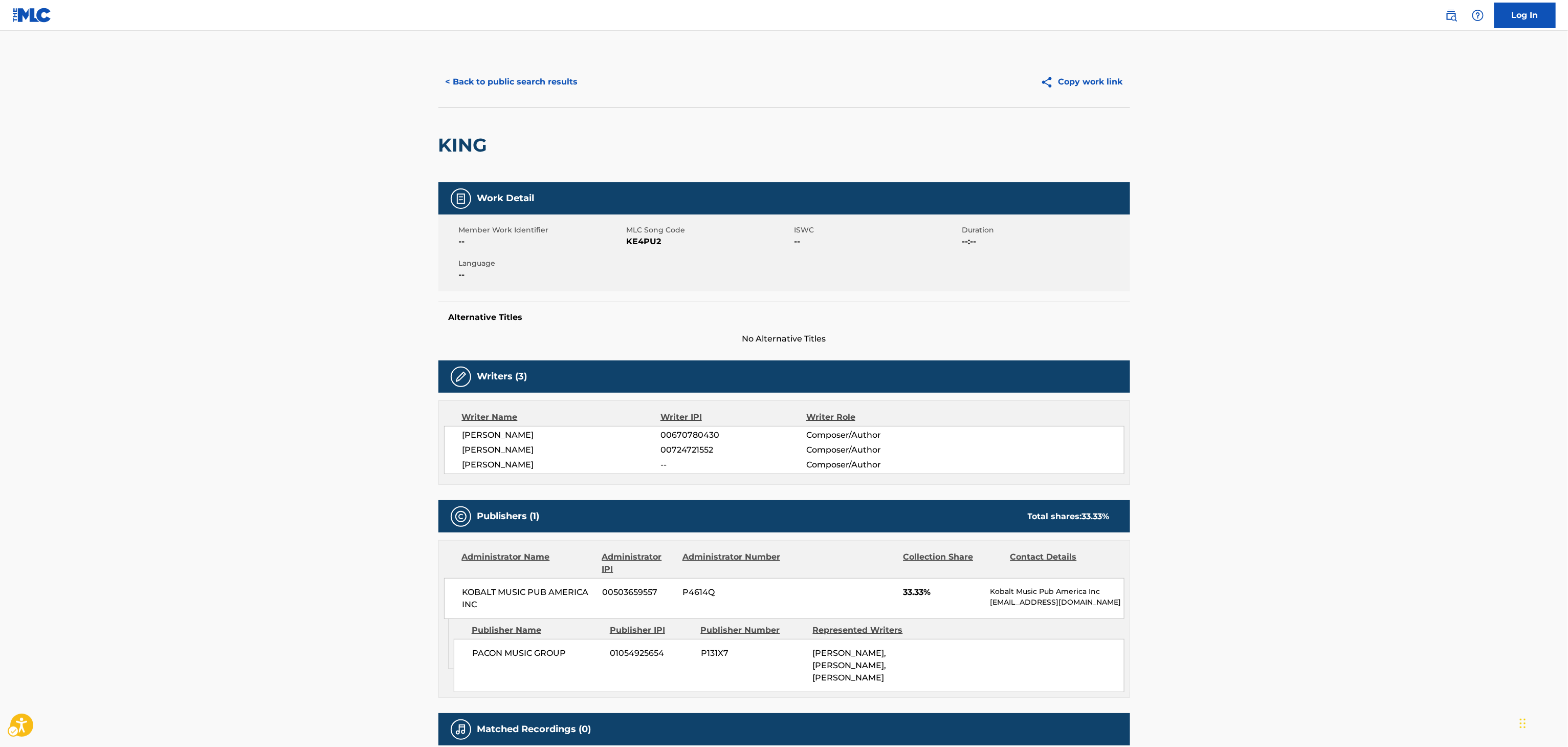
click at [478, 145] on h2 "KING" at bounding box center [466, 145] width 54 height 23
copy div "KING"
click at [560, 446] on span "[PERSON_NAME]" at bounding box center [562, 449] width 198 height 12
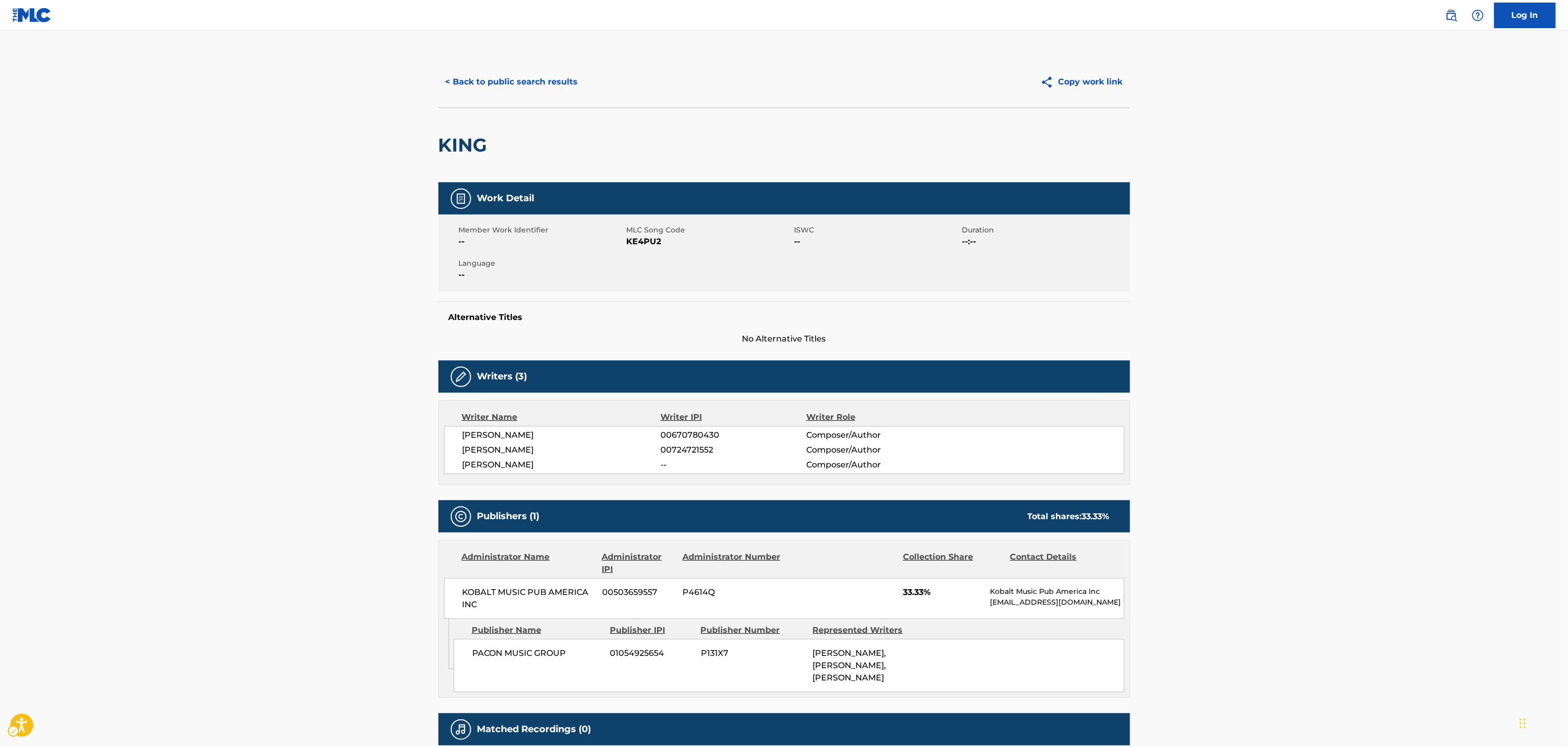
click at [560, 446] on span "[PERSON_NAME]" at bounding box center [562, 449] width 198 height 12
copy span "CRISPIN"
click at [494, 432] on span "[PERSON_NAME]" at bounding box center [562, 434] width 198 height 12
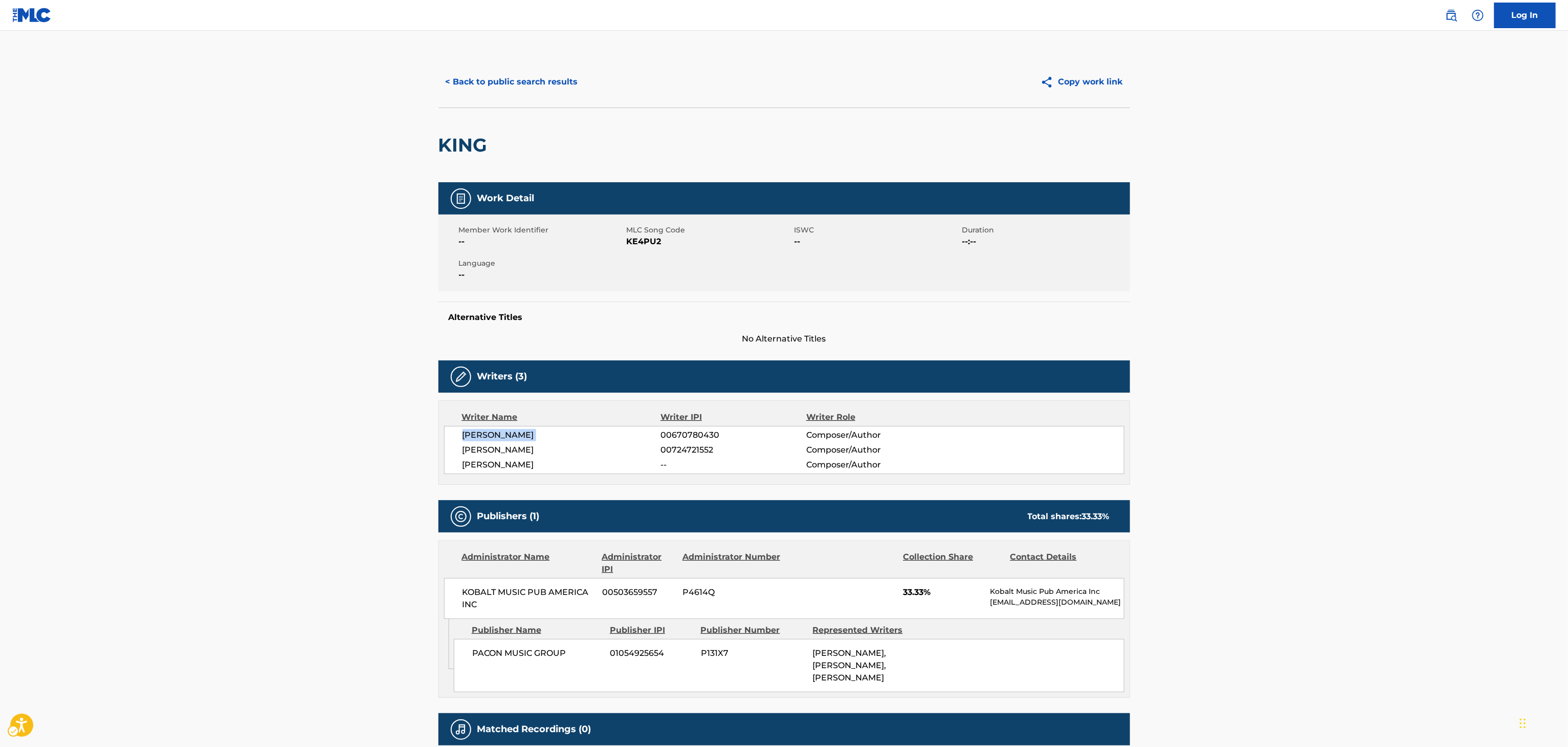
copy div "[PERSON_NAME]"
click at [699, 431] on span "00670780430" at bounding box center [733, 434] width 146 height 12
copy span "00670780430"
click at [593, 86] on div "< Back to public search results" at bounding box center [611, 82] width 346 height 26
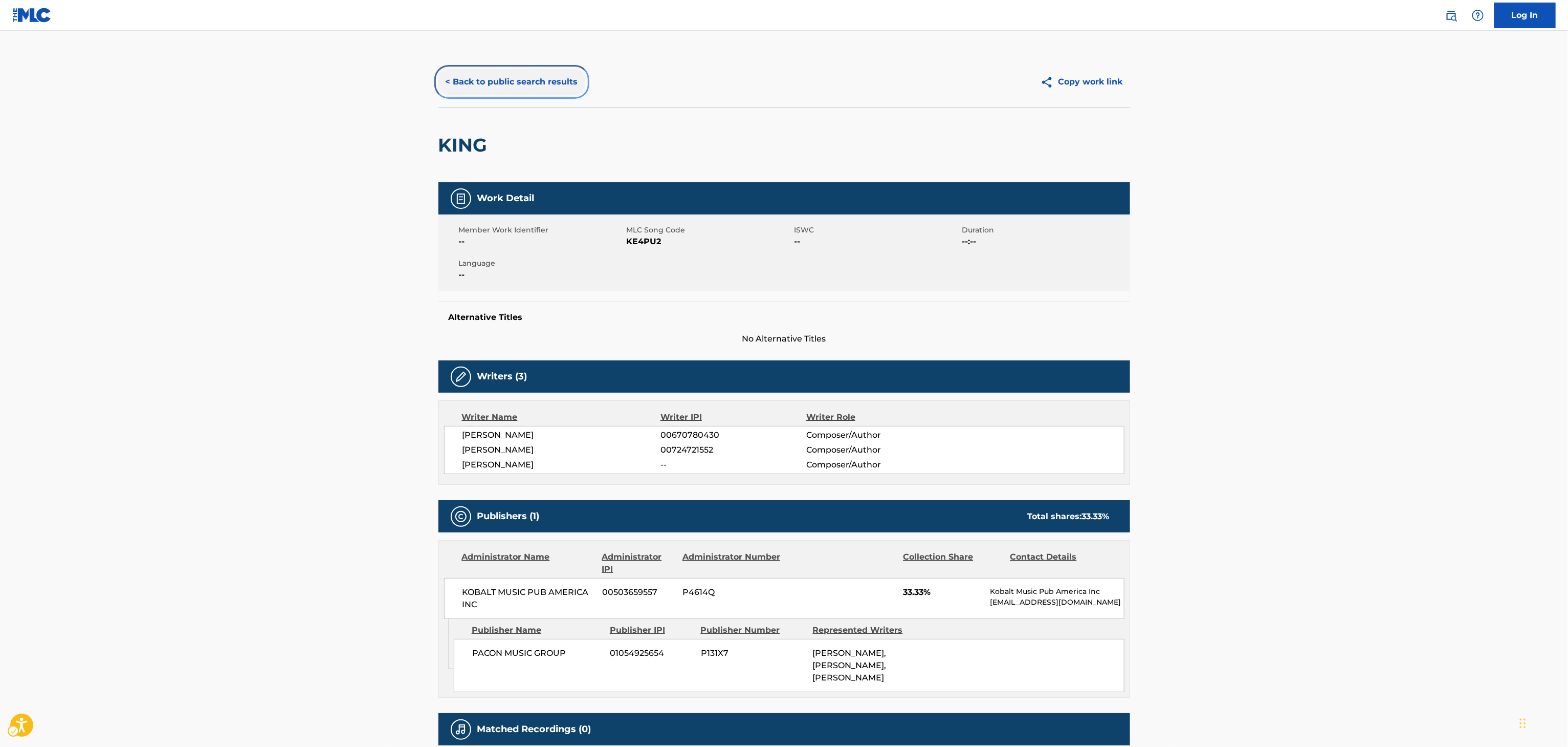
click at [558, 84] on button "< Back to public search results" at bounding box center [512, 82] width 147 height 26
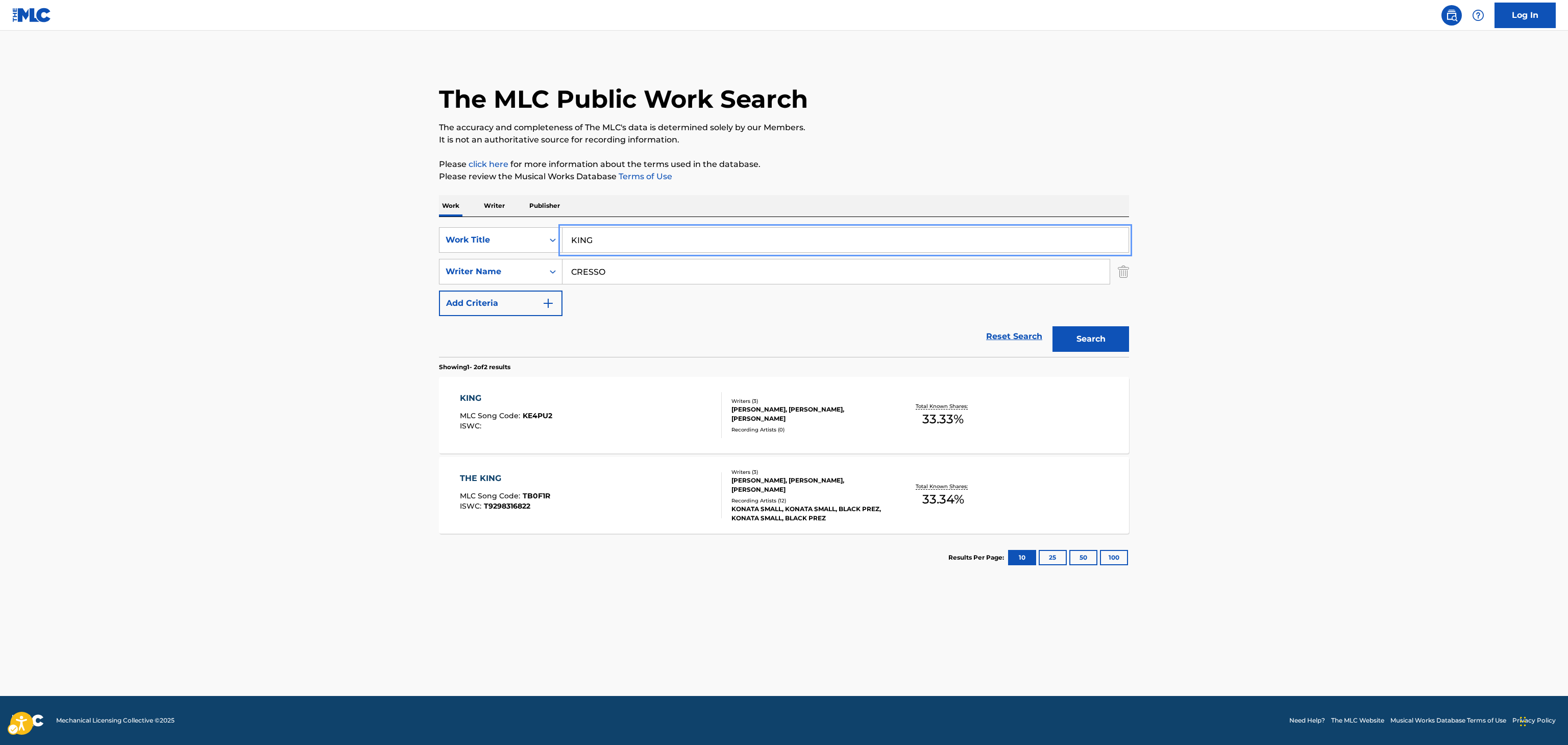
click at [690, 246] on input "KING" at bounding box center [845, 240] width 566 height 24
click at [690, 242] on input "KING" at bounding box center [845, 240] width 566 height 24
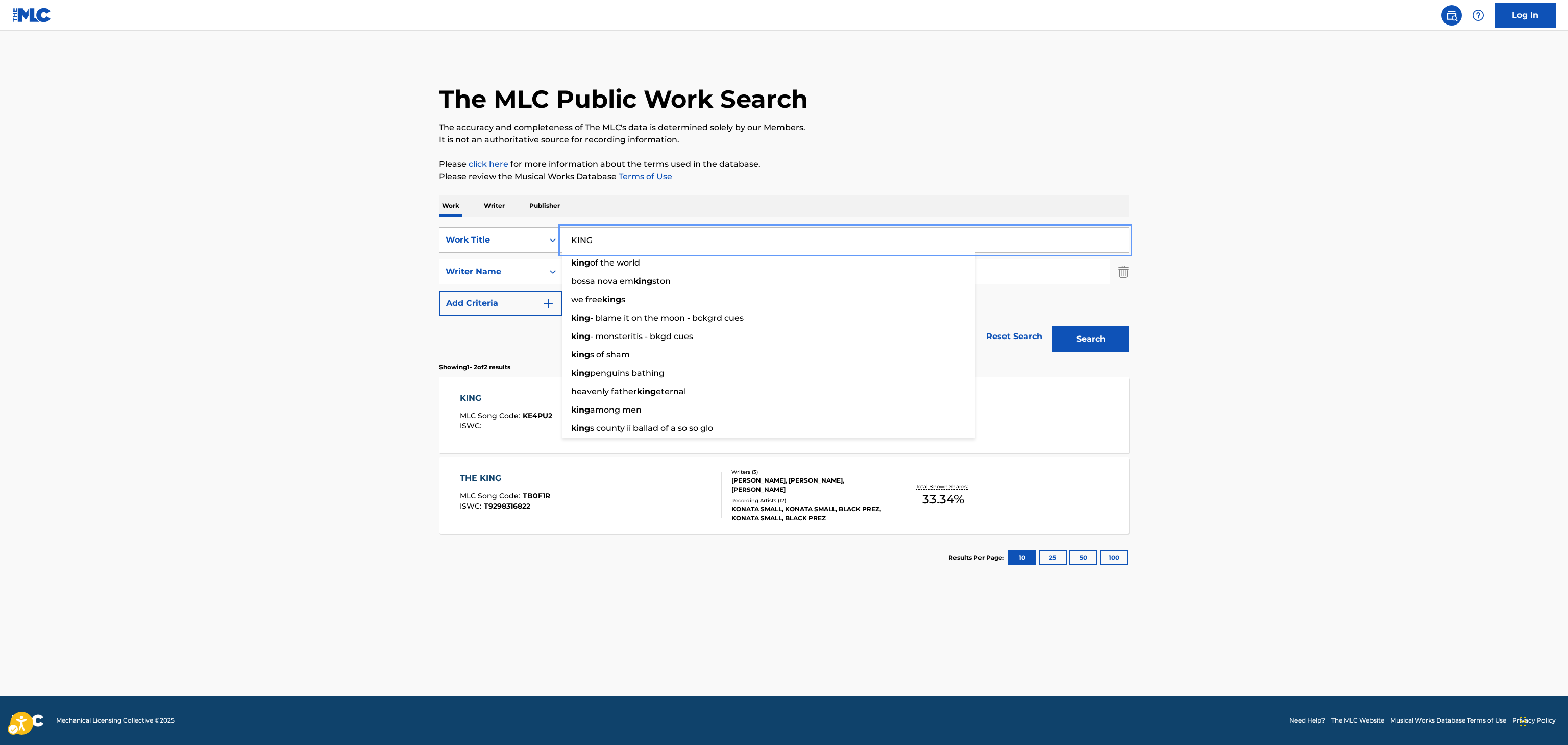
click at [690, 242] on input "KING" at bounding box center [845, 240] width 566 height 24
type input "K"
type input "LOOSE LIFE"
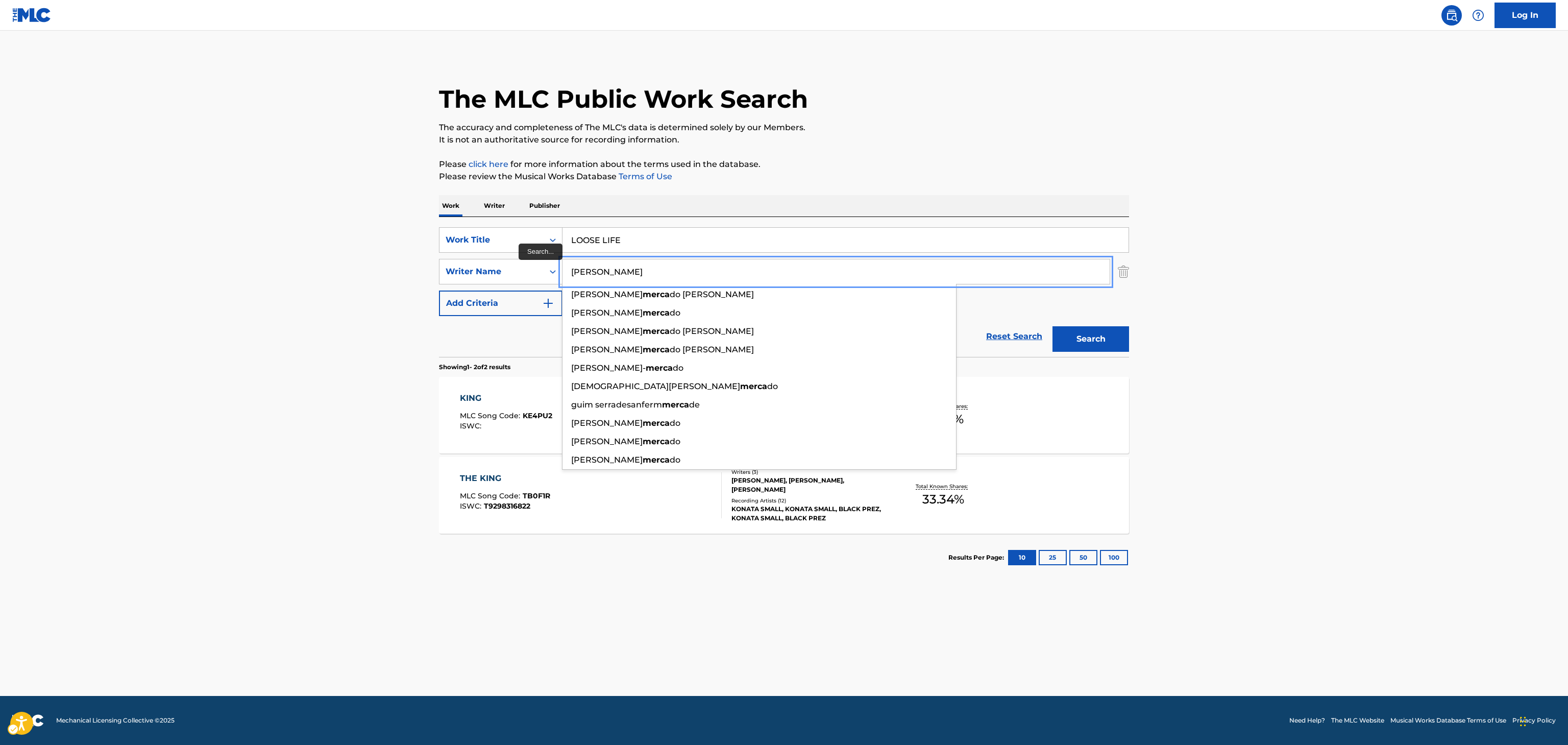
type input "[PERSON_NAME]"
click at [1052, 326] on button "Search" at bounding box center [1090, 339] width 77 height 26
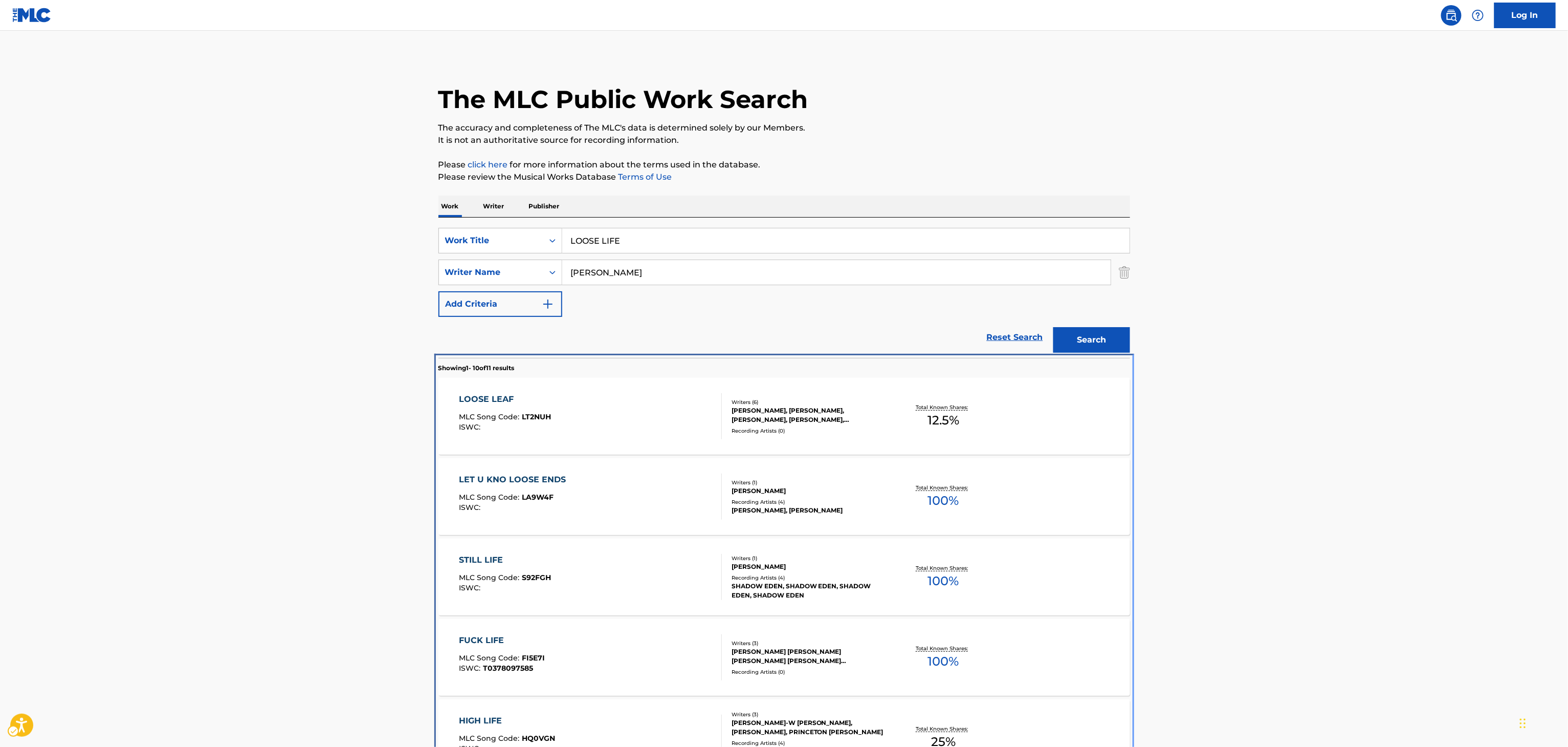
click at [358, 358] on main "The MLC Public Work Search The accuracy and completeness of The MLC's data is d…" at bounding box center [784, 633] width 1568 height 1205
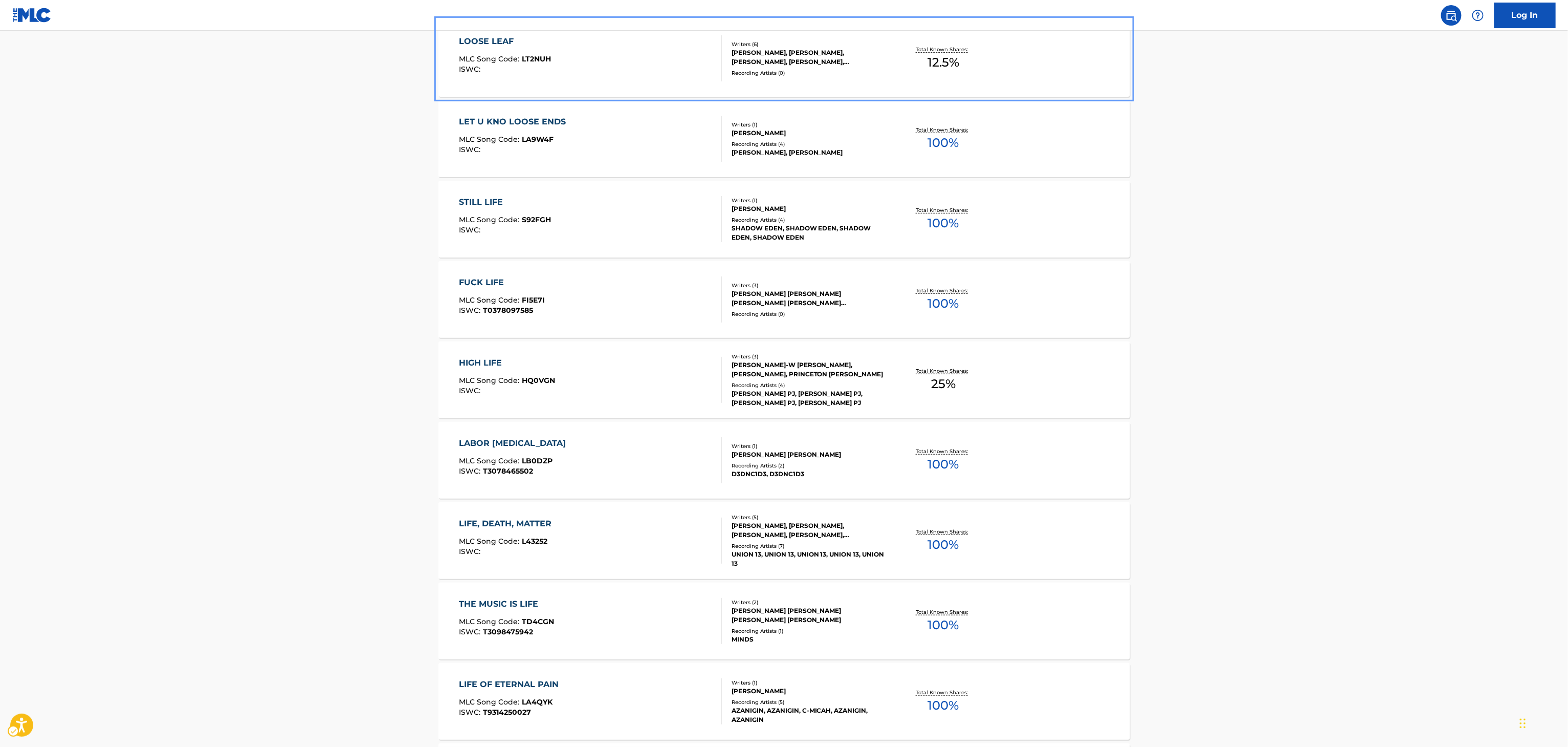
click at [839, 61] on div "[PERSON_NAME], [PERSON_NAME], [PERSON_NAME], [PERSON_NAME], [PERSON_NAME], [PER…" at bounding box center [809, 57] width 155 height 19
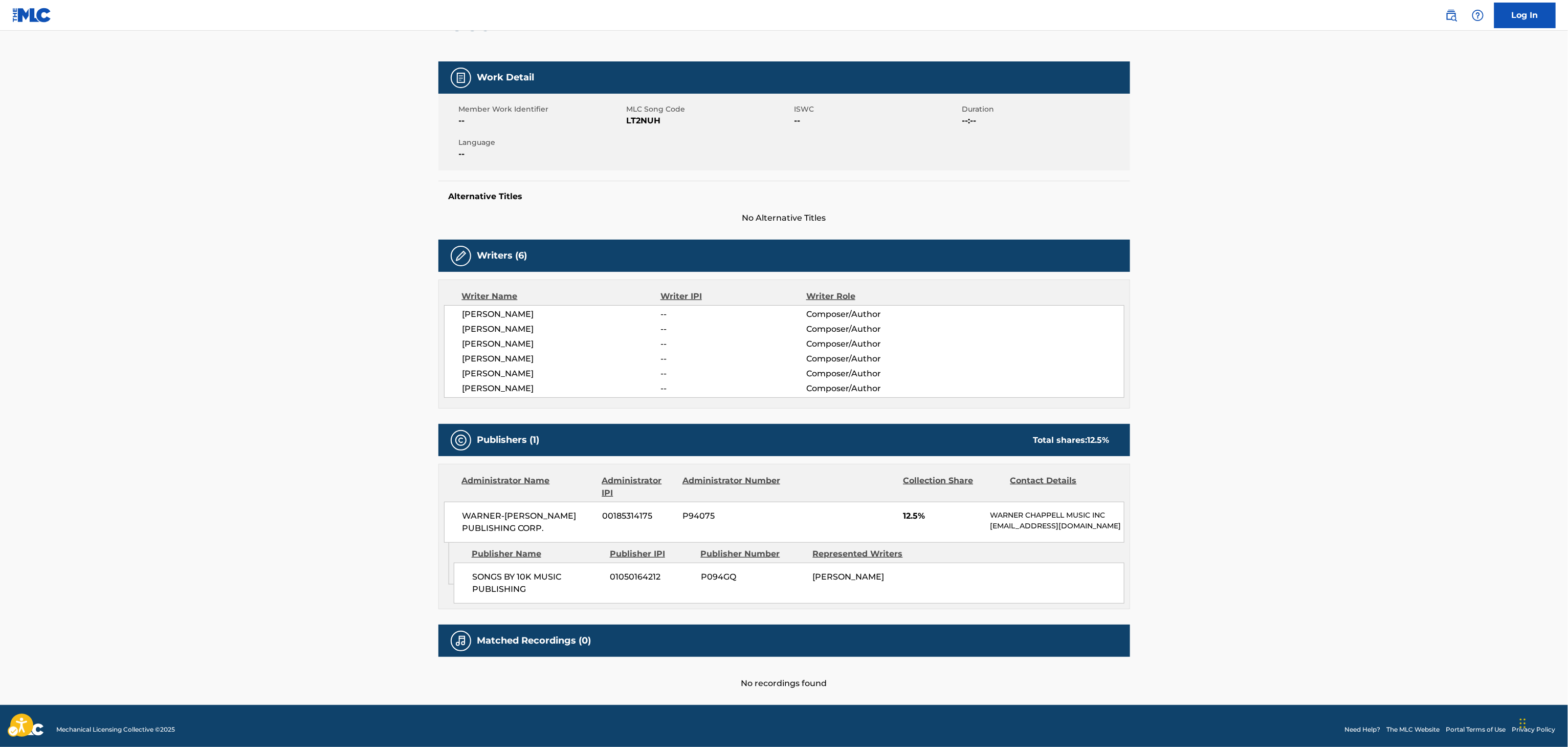
scroll to position [123, 0]
